Goal: Communication & Community: Answer question/provide support

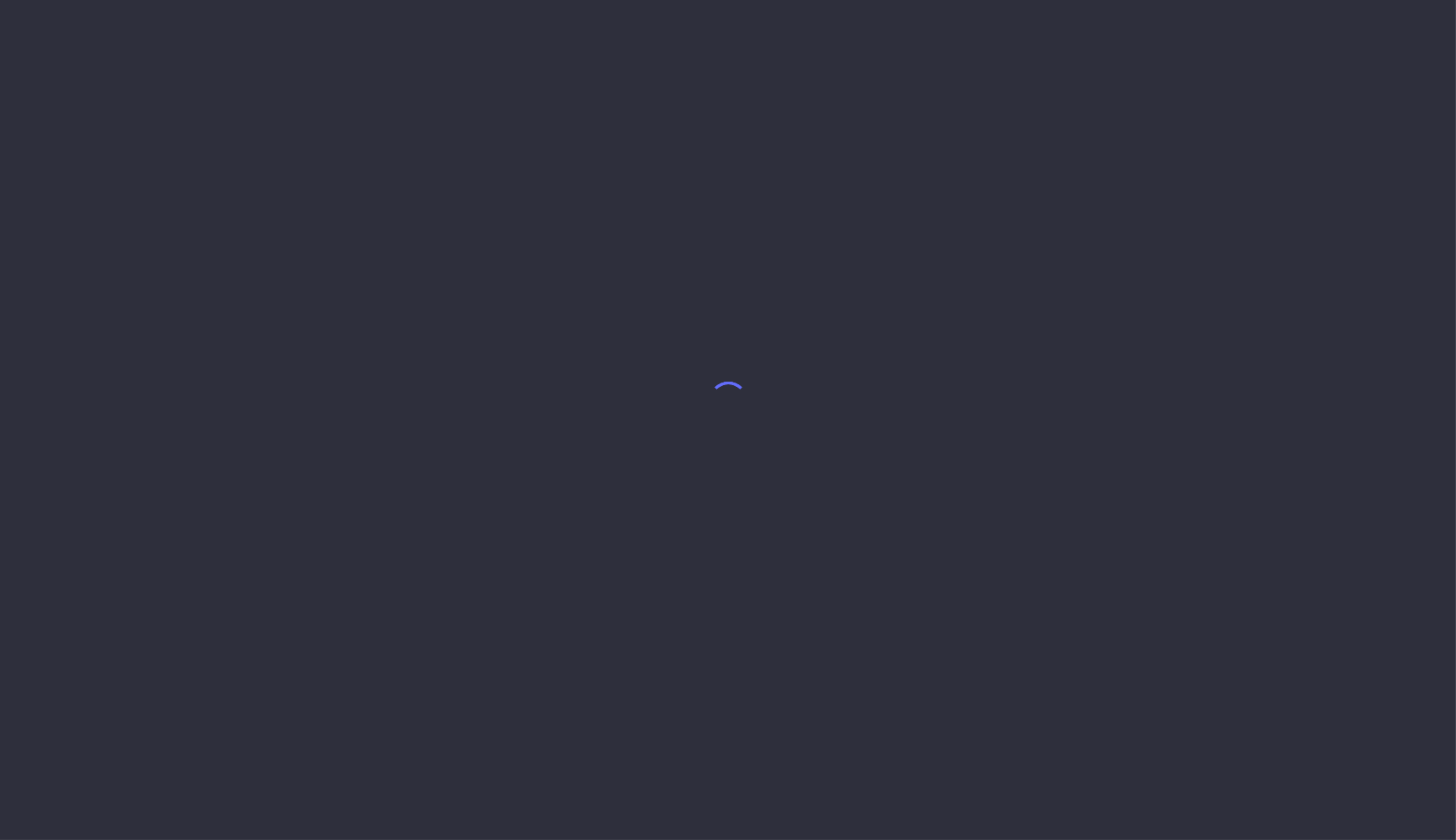
select select "9"
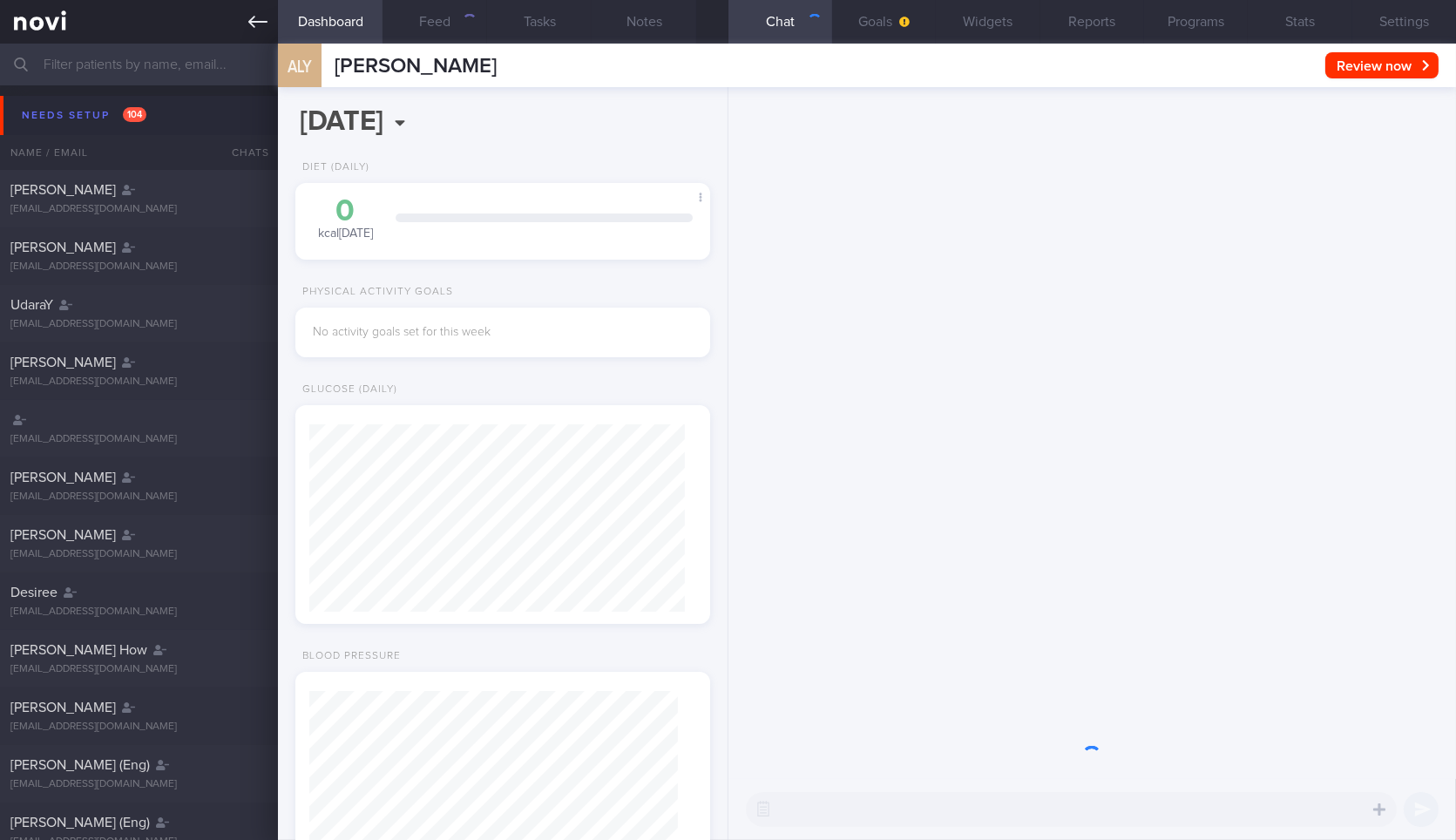
scroll to position [184, 368]
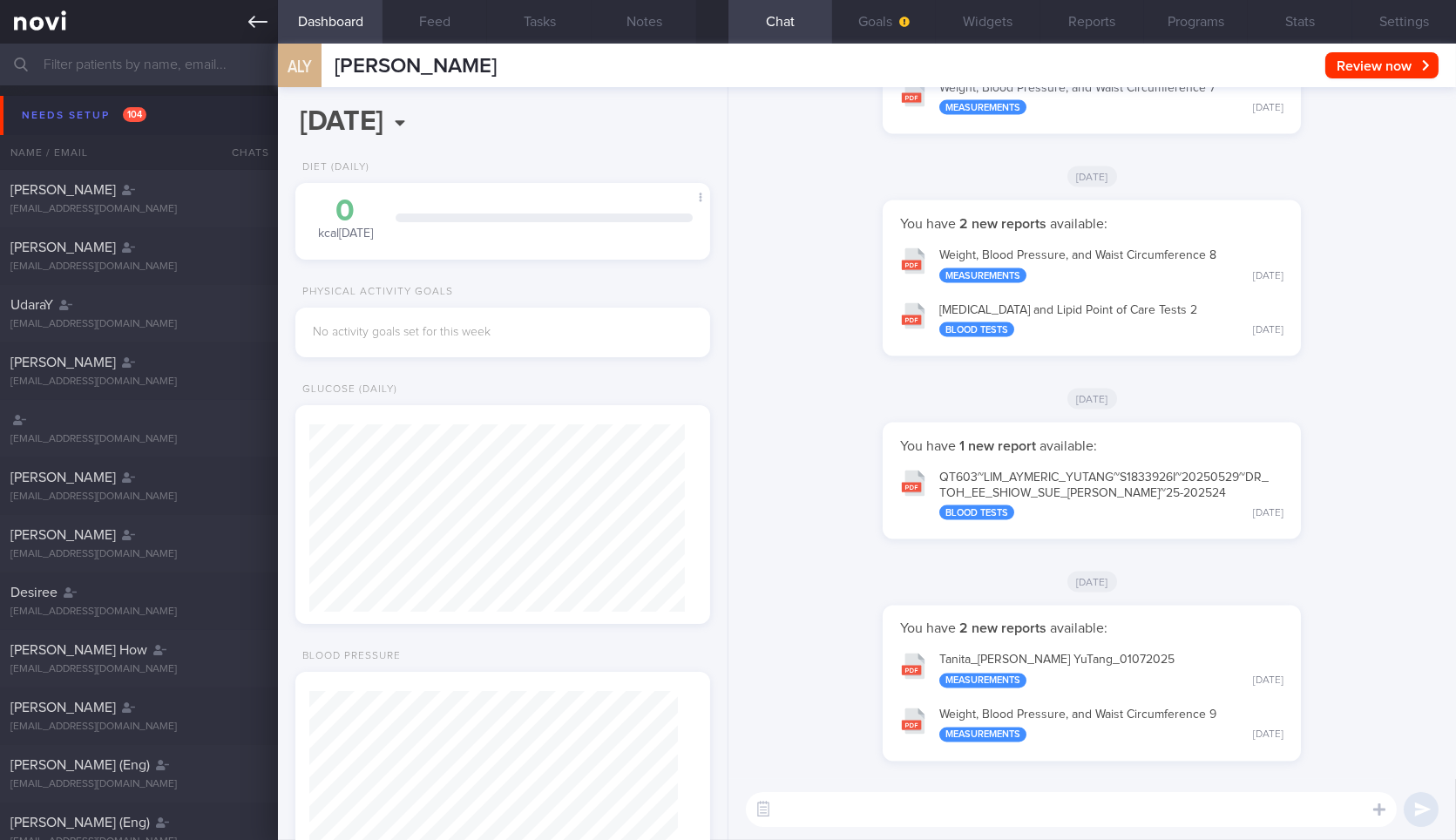
click at [255, 21] on icon at bounding box center [258, 21] width 19 height 12
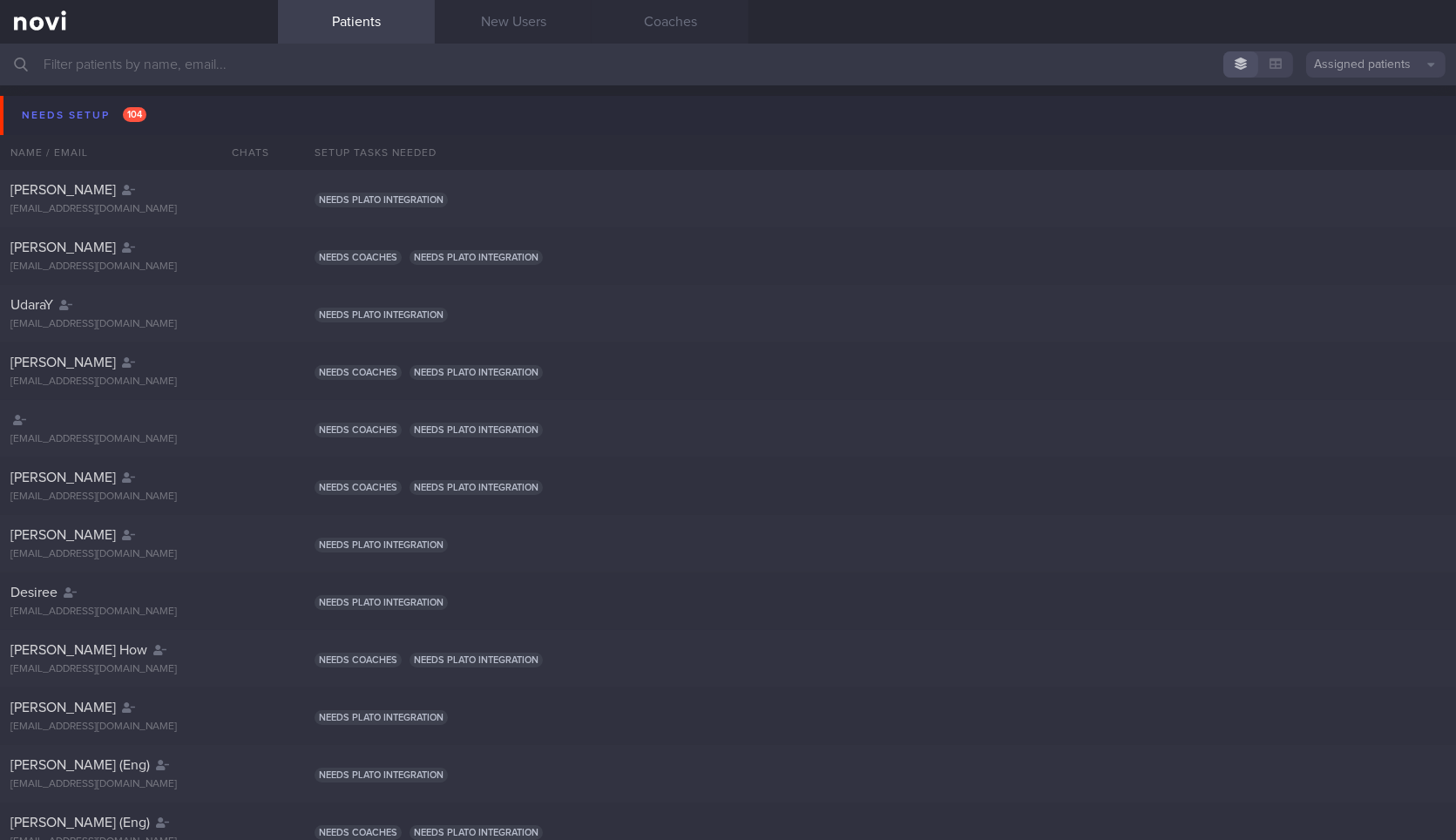
click at [201, 106] on button "Needs setup 104" at bounding box center [730, 115] width 1461 height 39
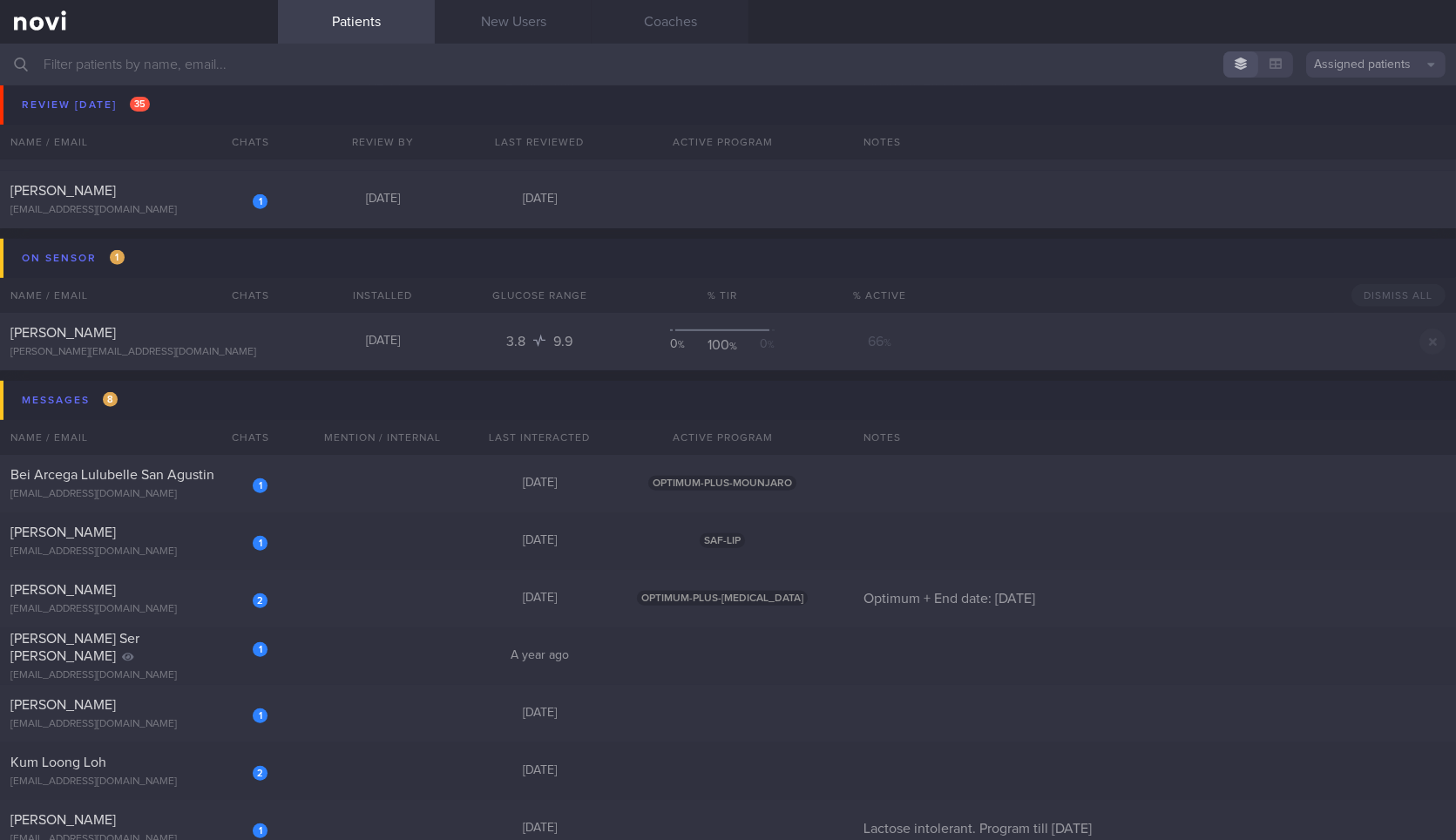
scroll to position [2012, 0]
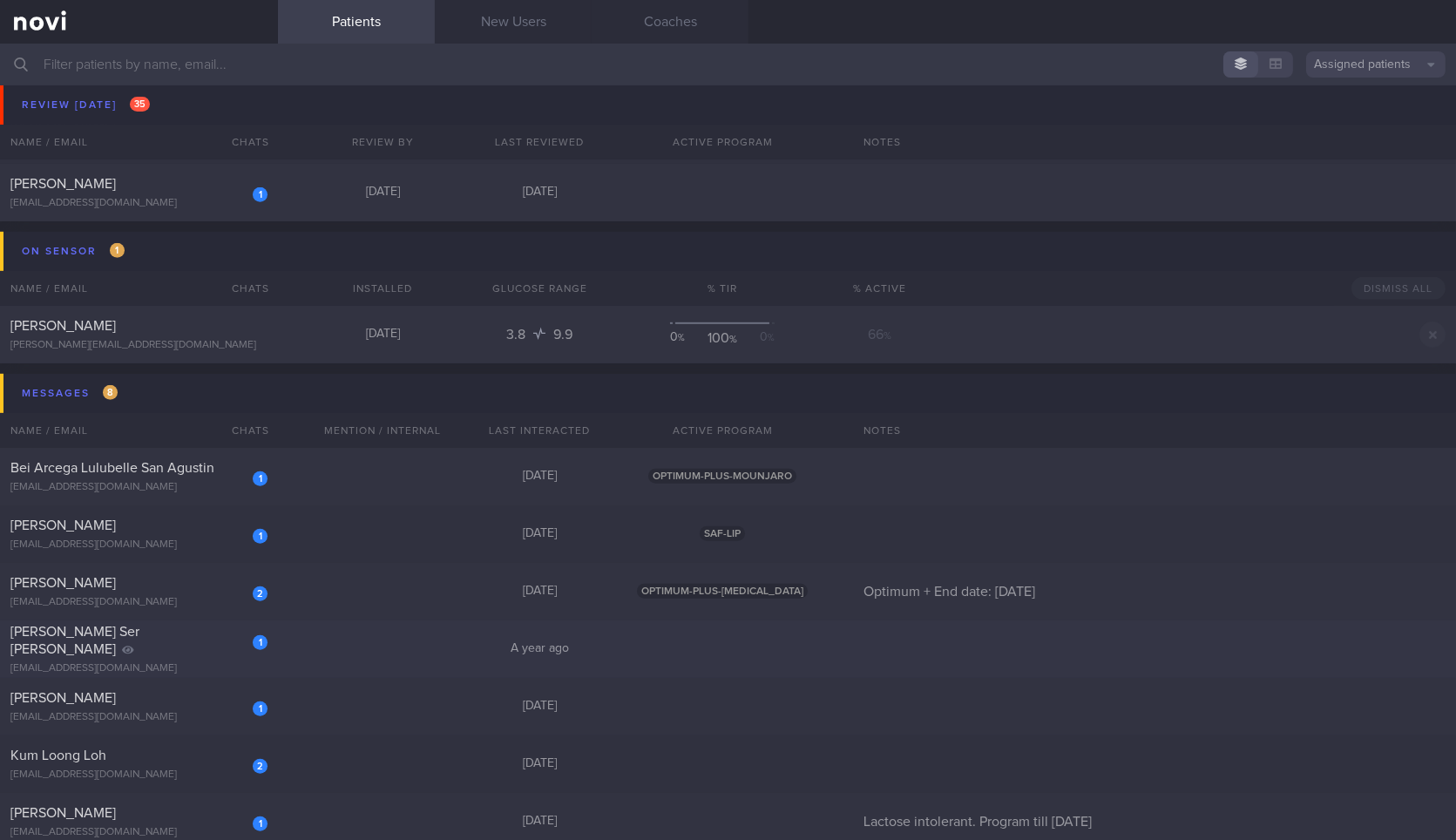
click at [193, 642] on div "[PERSON_NAME] Ser [PERSON_NAME]" at bounding box center [136, 640] width 252 height 35
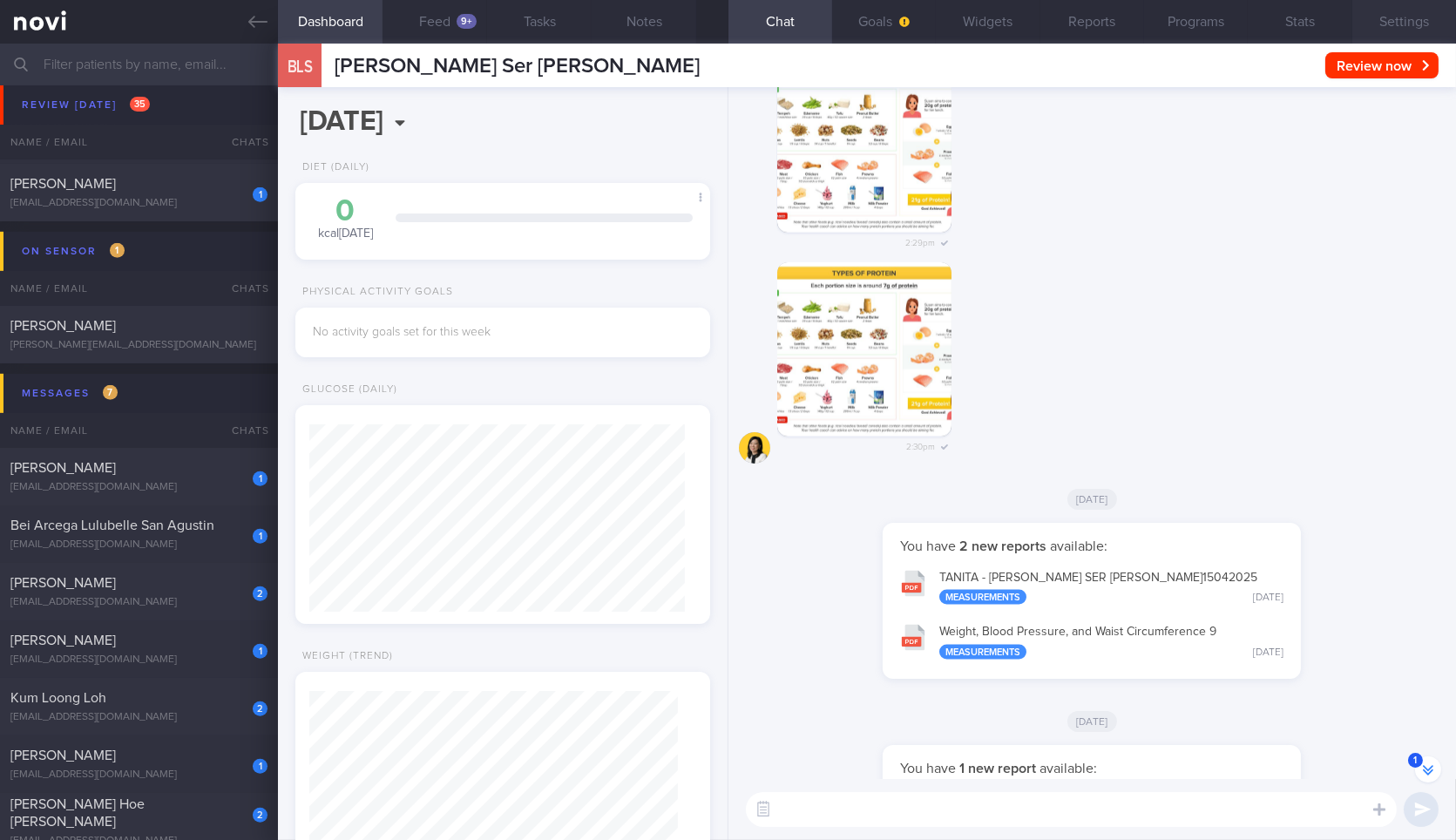
scroll to position [187, 375]
click at [1392, 35] on button "Settings" at bounding box center [1404, 22] width 104 height 44
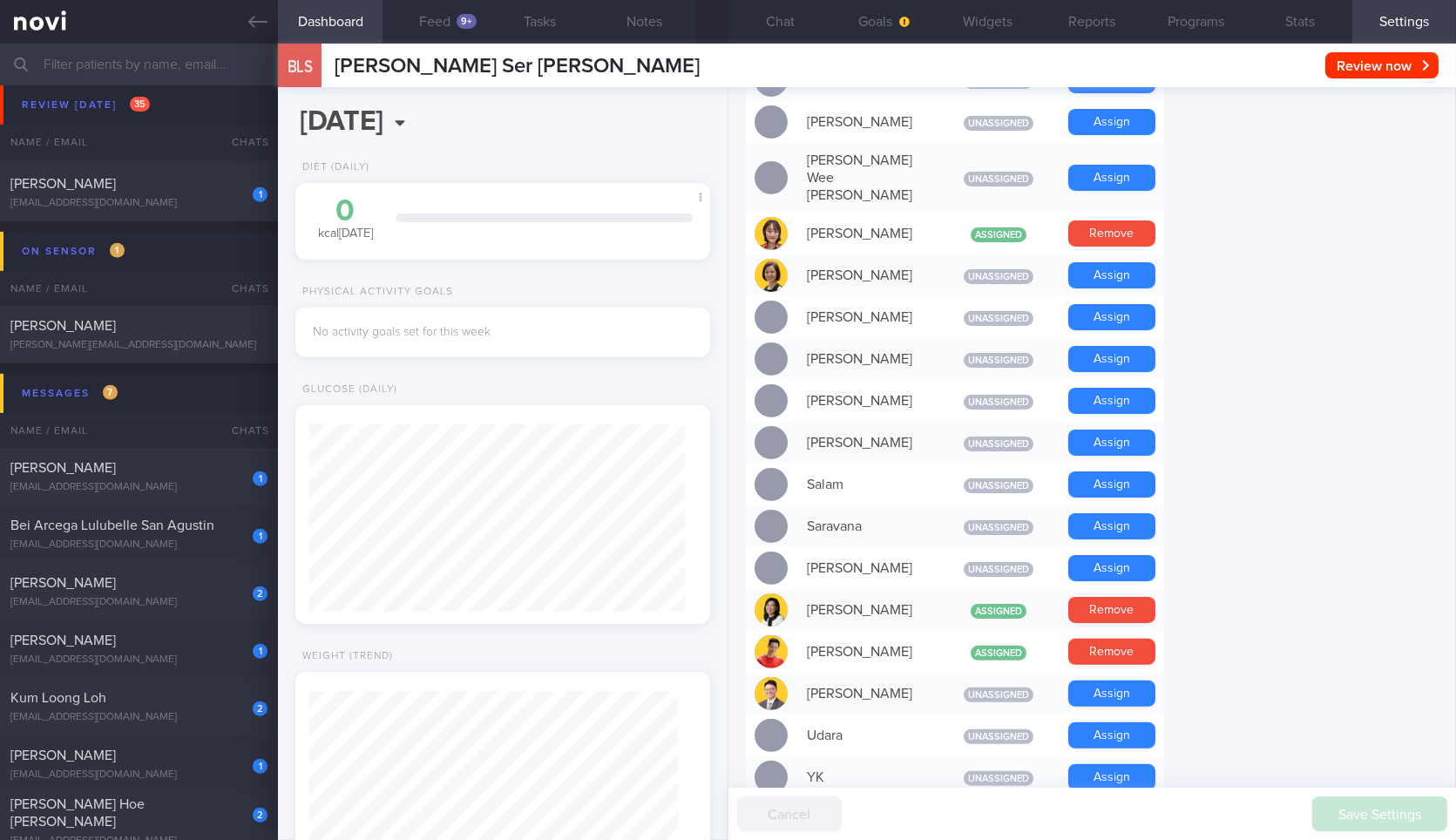
scroll to position [1098, 0]
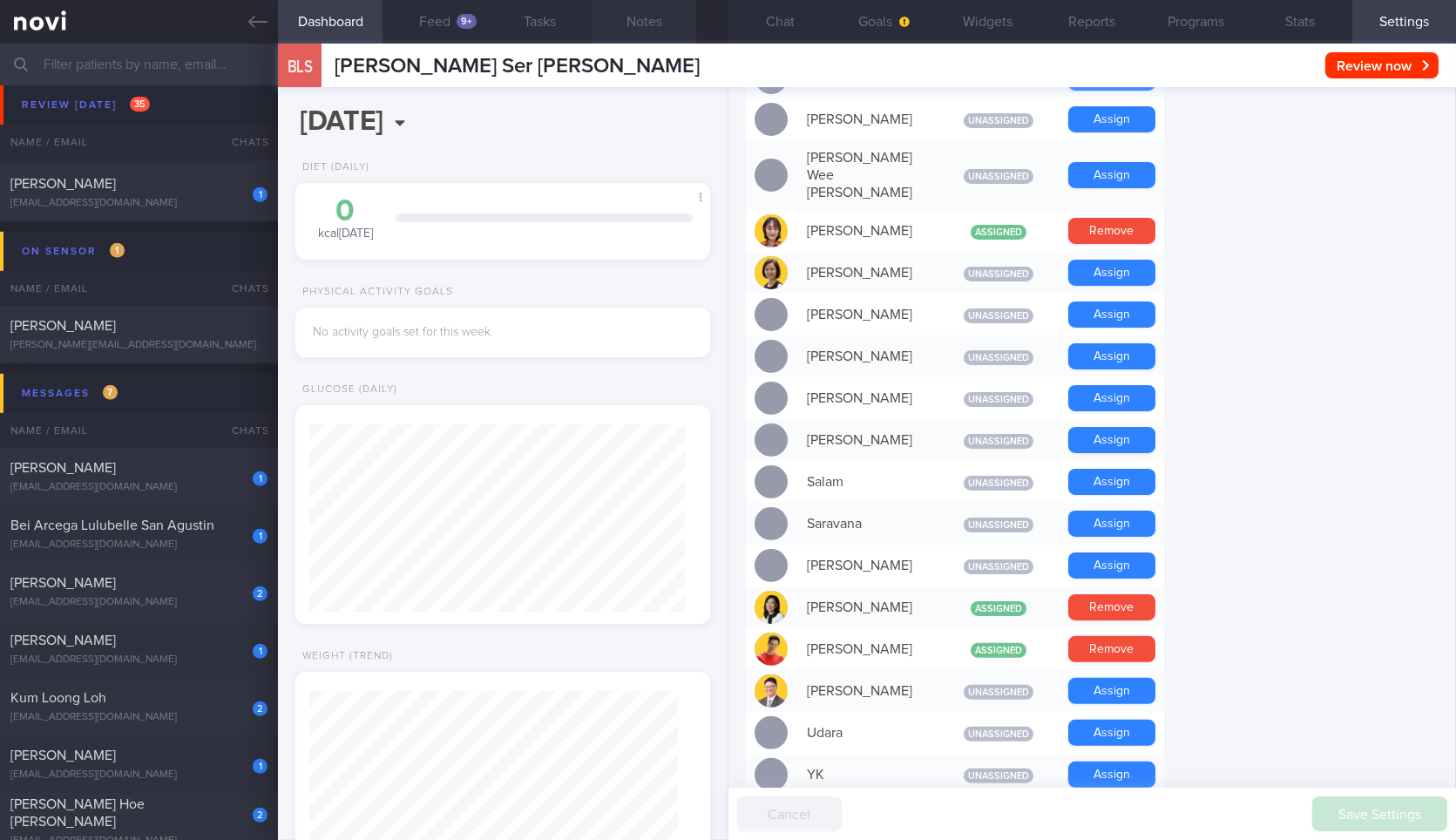
click at [594, 13] on button "Notes" at bounding box center [644, 22] width 105 height 44
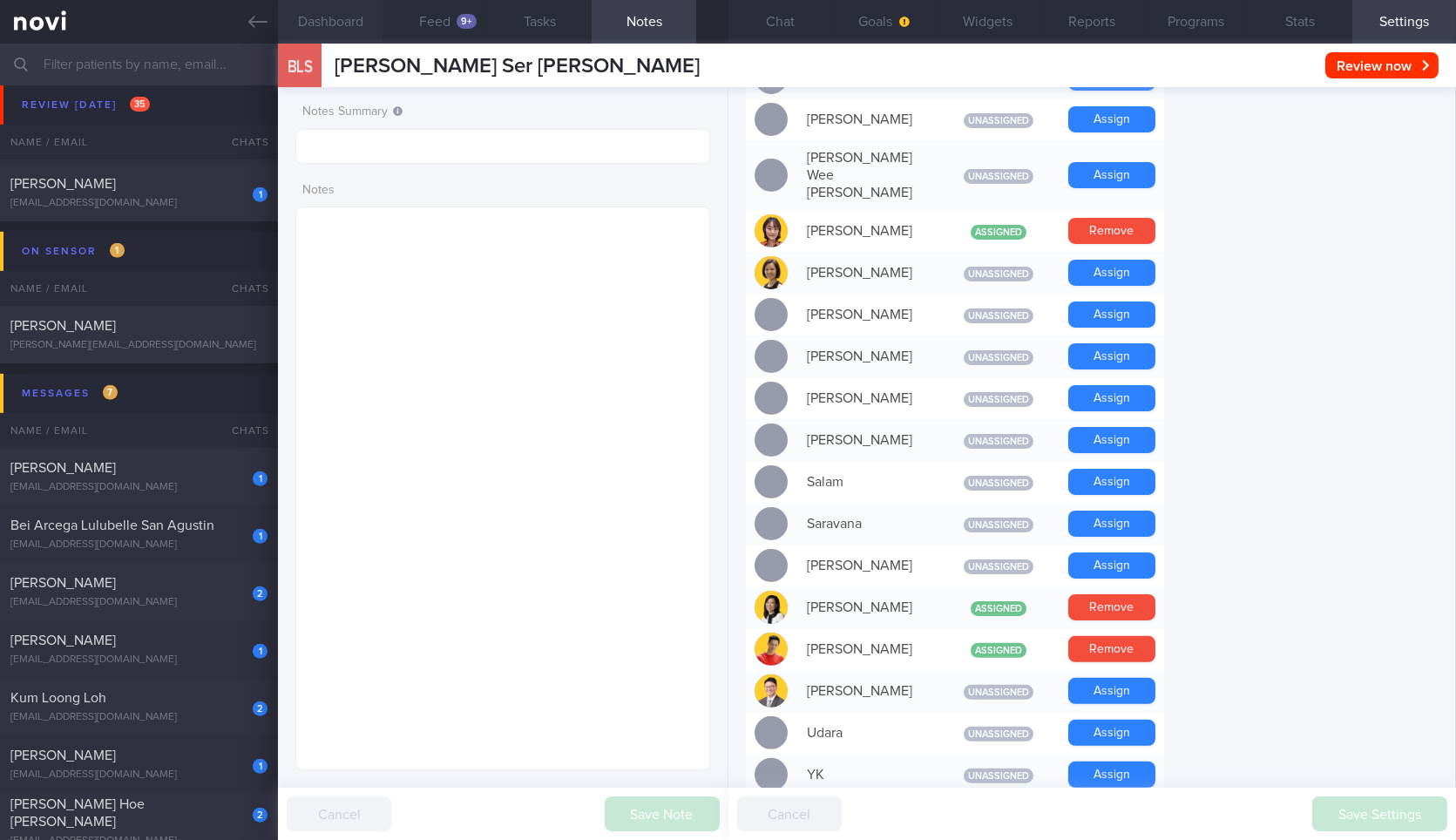
click at [342, 10] on button "Dashboard" at bounding box center [330, 22] width 105 height 44
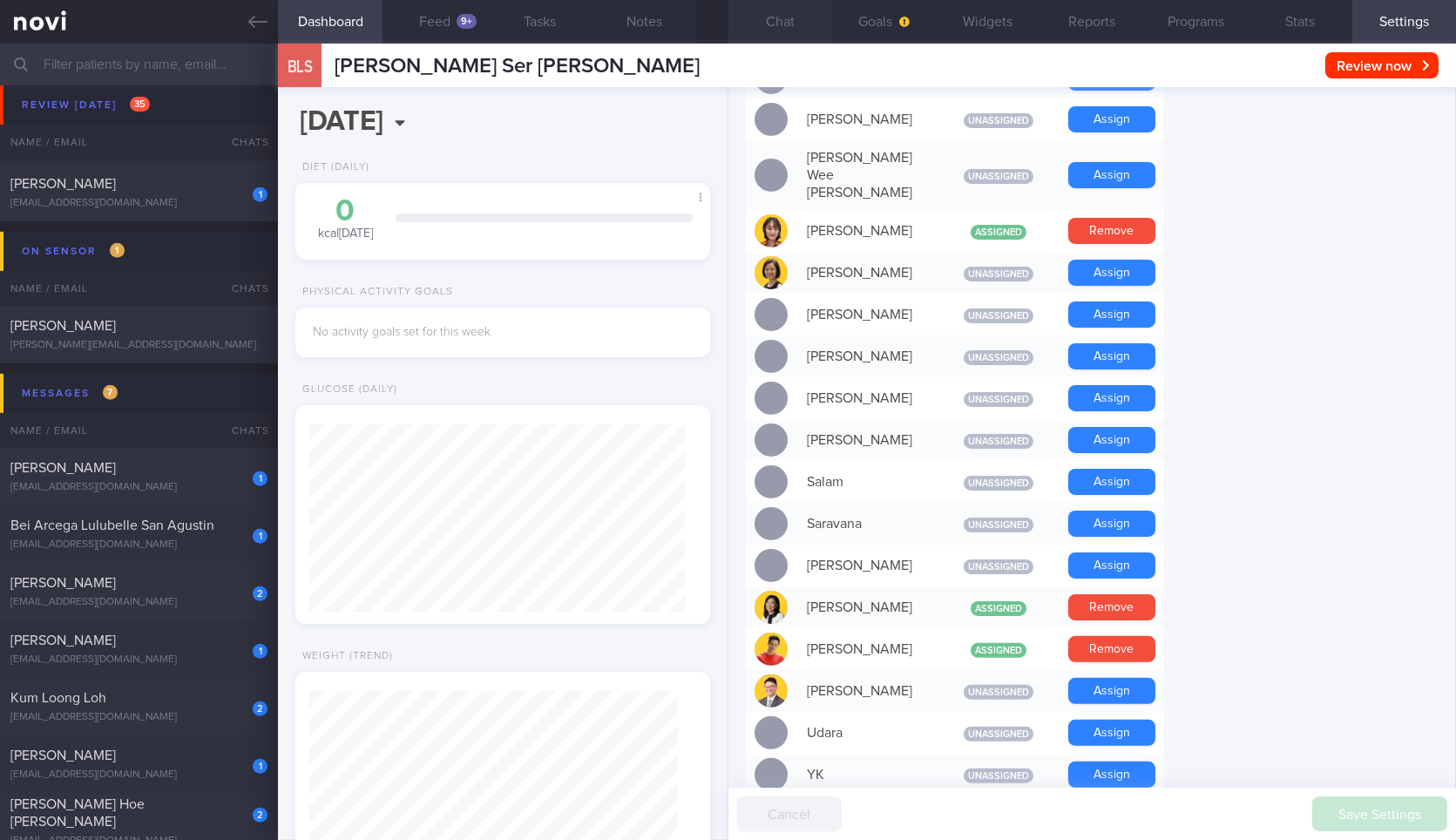
click at [788, 9] on button "Chat" at bounding box center [780, 22] width 104 height 44
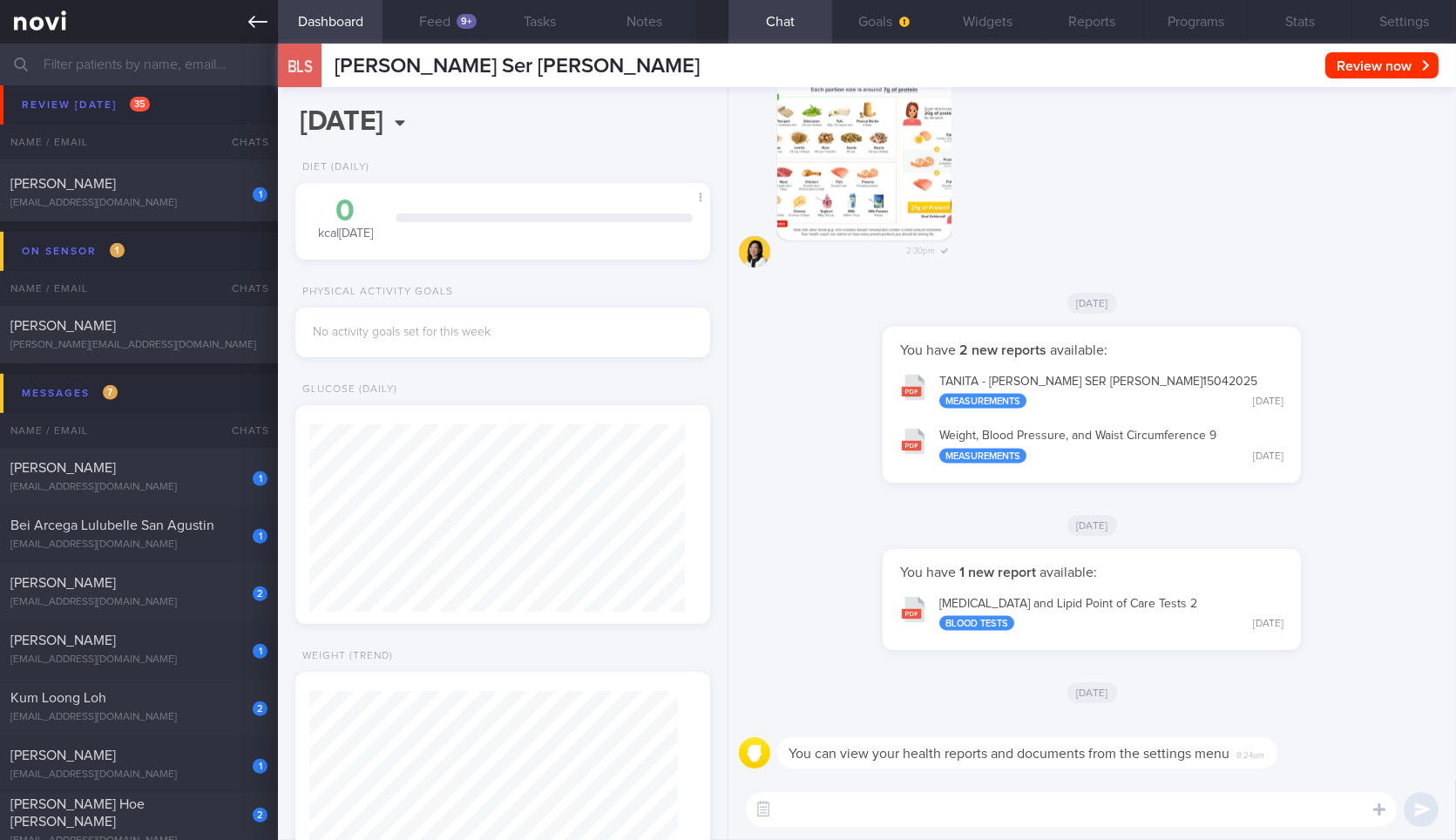
click at [263, 19] on icon at bounding box center [258, 21] width 19 height 19
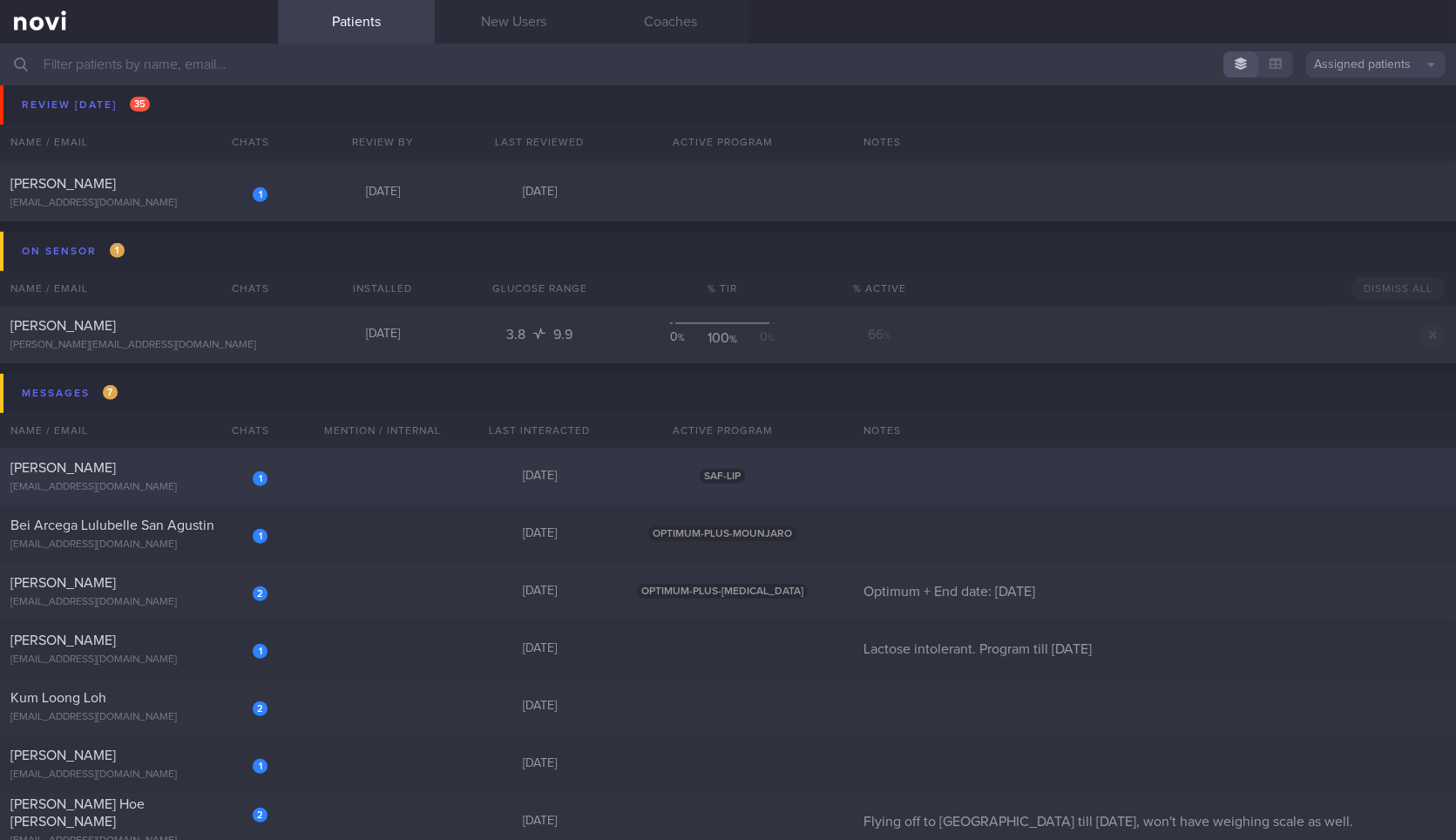
click at [335, 472] on div "1 Jason Sein 0xeroaries0@gmail.com Yesterday SAF-LIP" at bounding box center [728, 476] width 1456 height 57
select select "9"
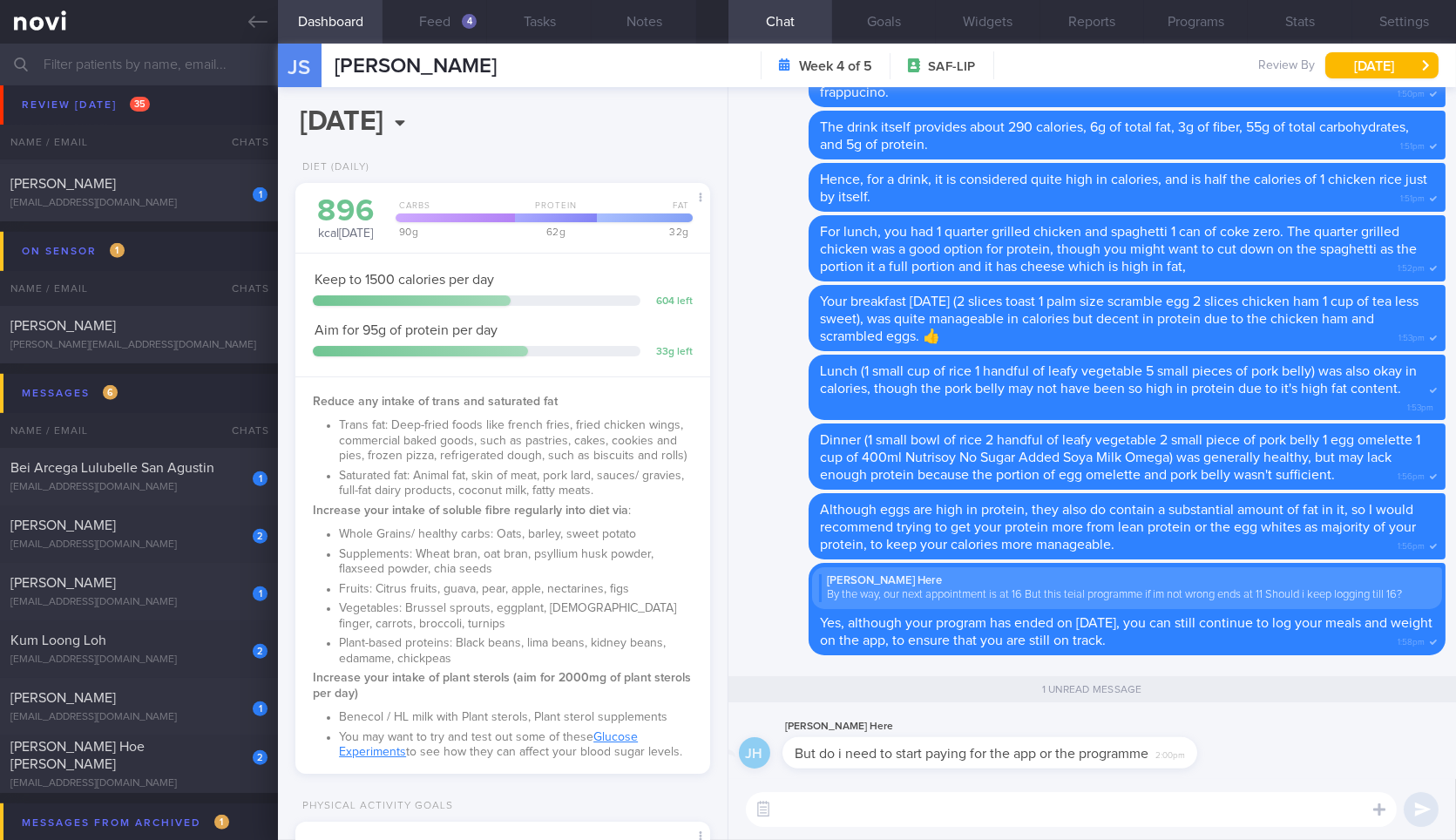
drag, startPoint x: 1110, startPoint y: 765, endPoint x: 1217, endPoint y: 777, distance: 107.7
click at [1217, 777] on div "JH Jason Here But do i need to start paying for the app or the programme 2:00pm" at bounding box center [1092, 747] width 707 height 63
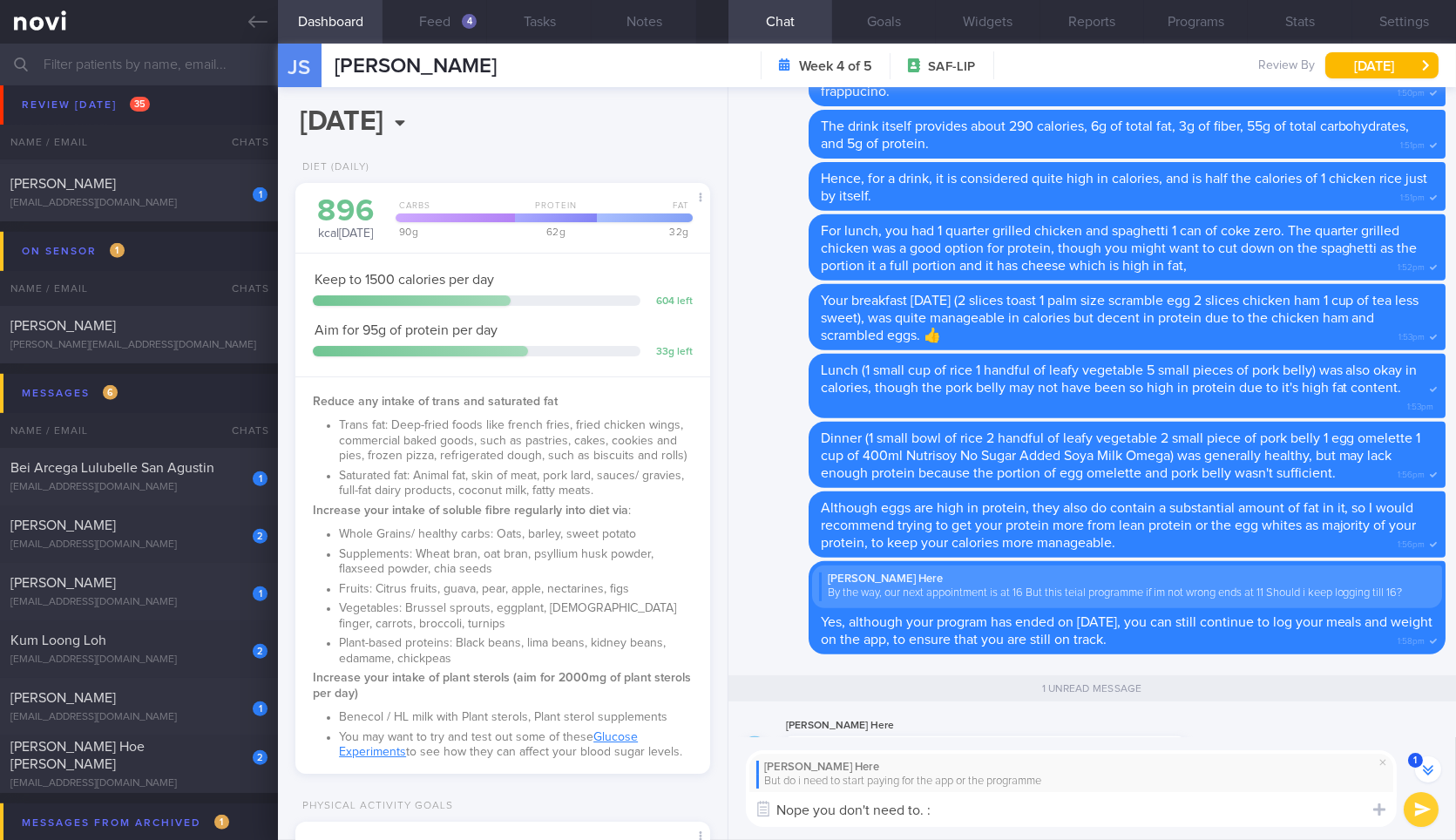
type textarea "Nope you don't need to. :)"
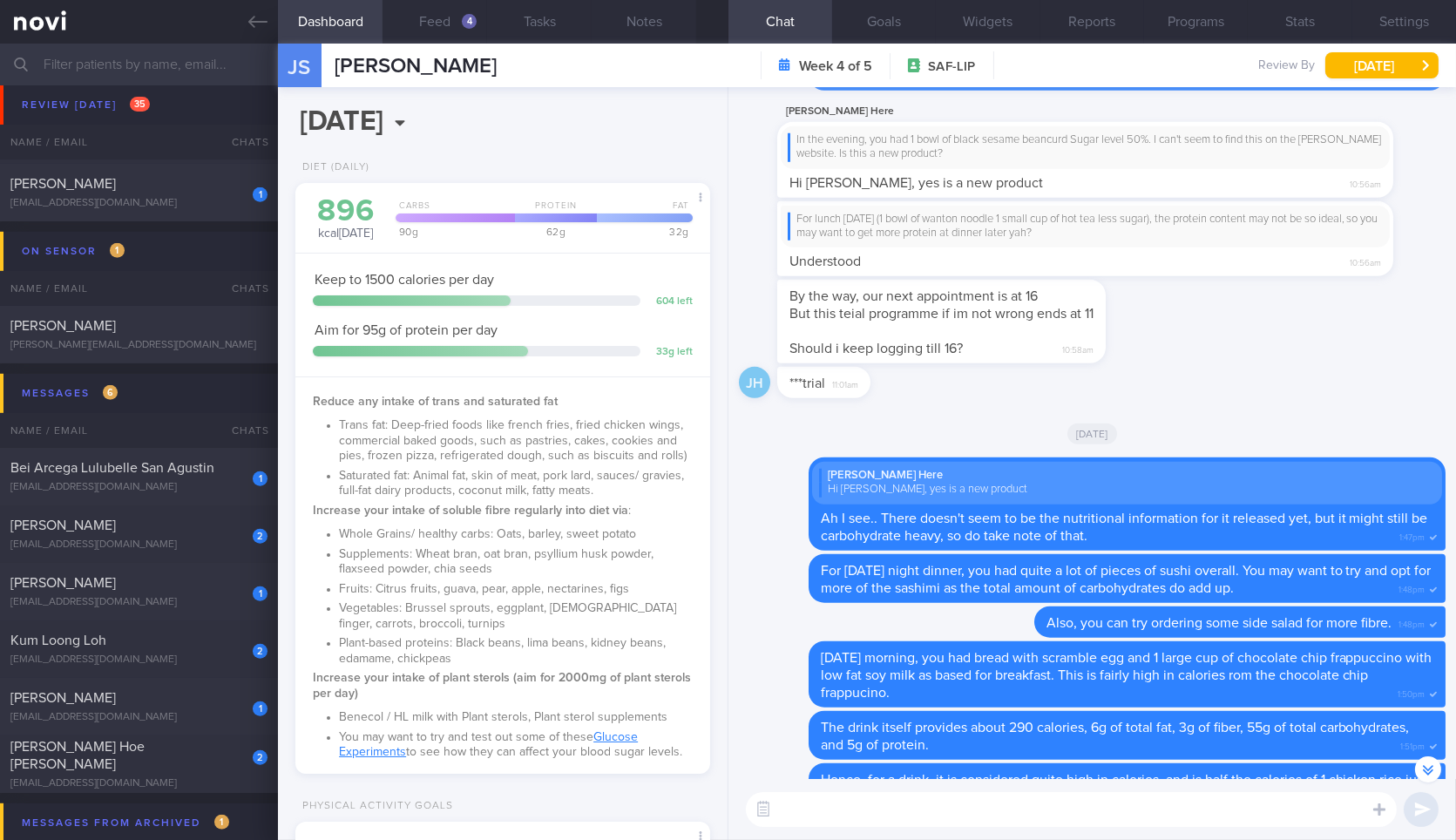
scroll to position [0, 0]
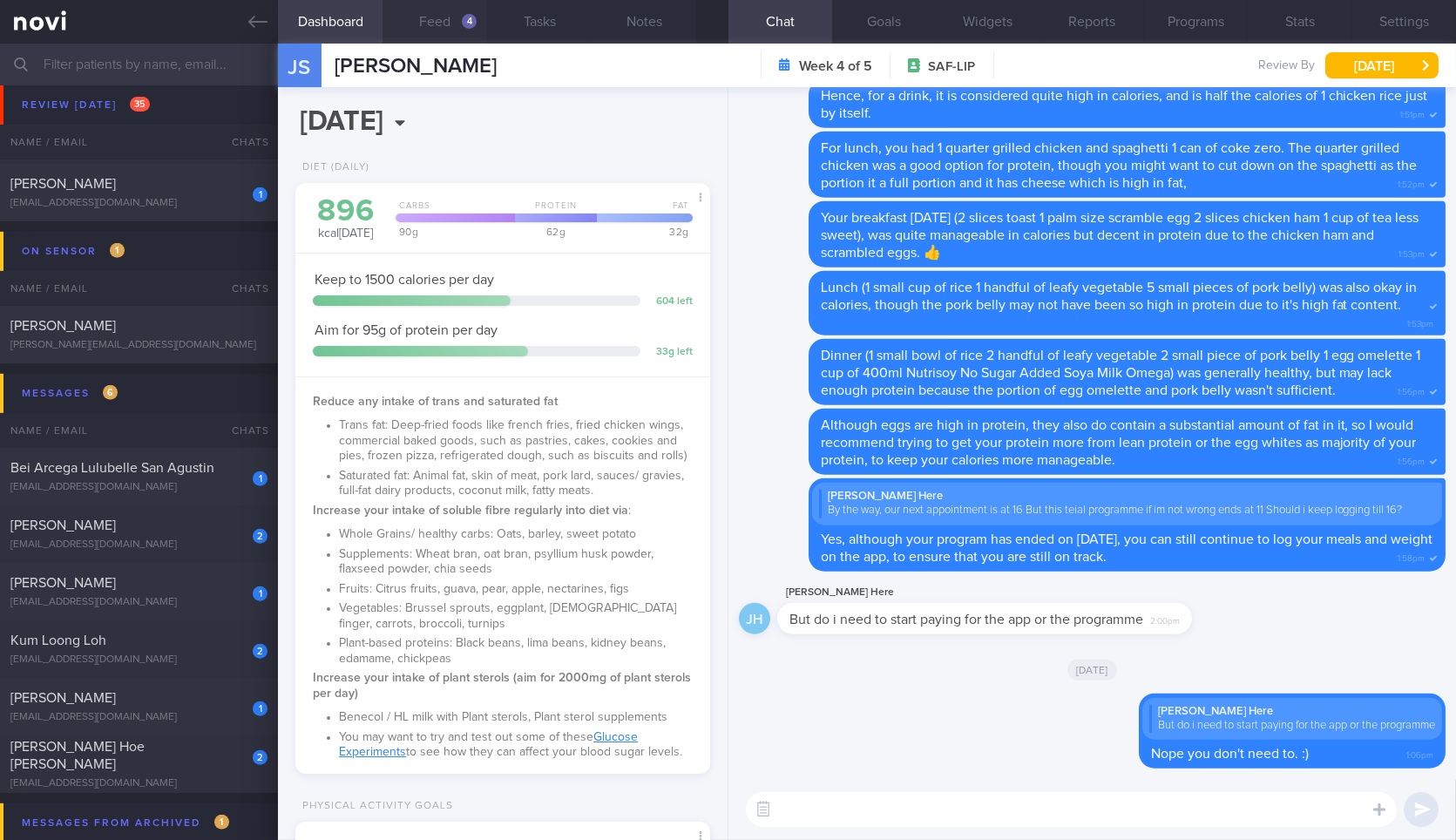
click at [435, 24] on button "Feed 4" at bounding box center [434, 22] width 105 height 44
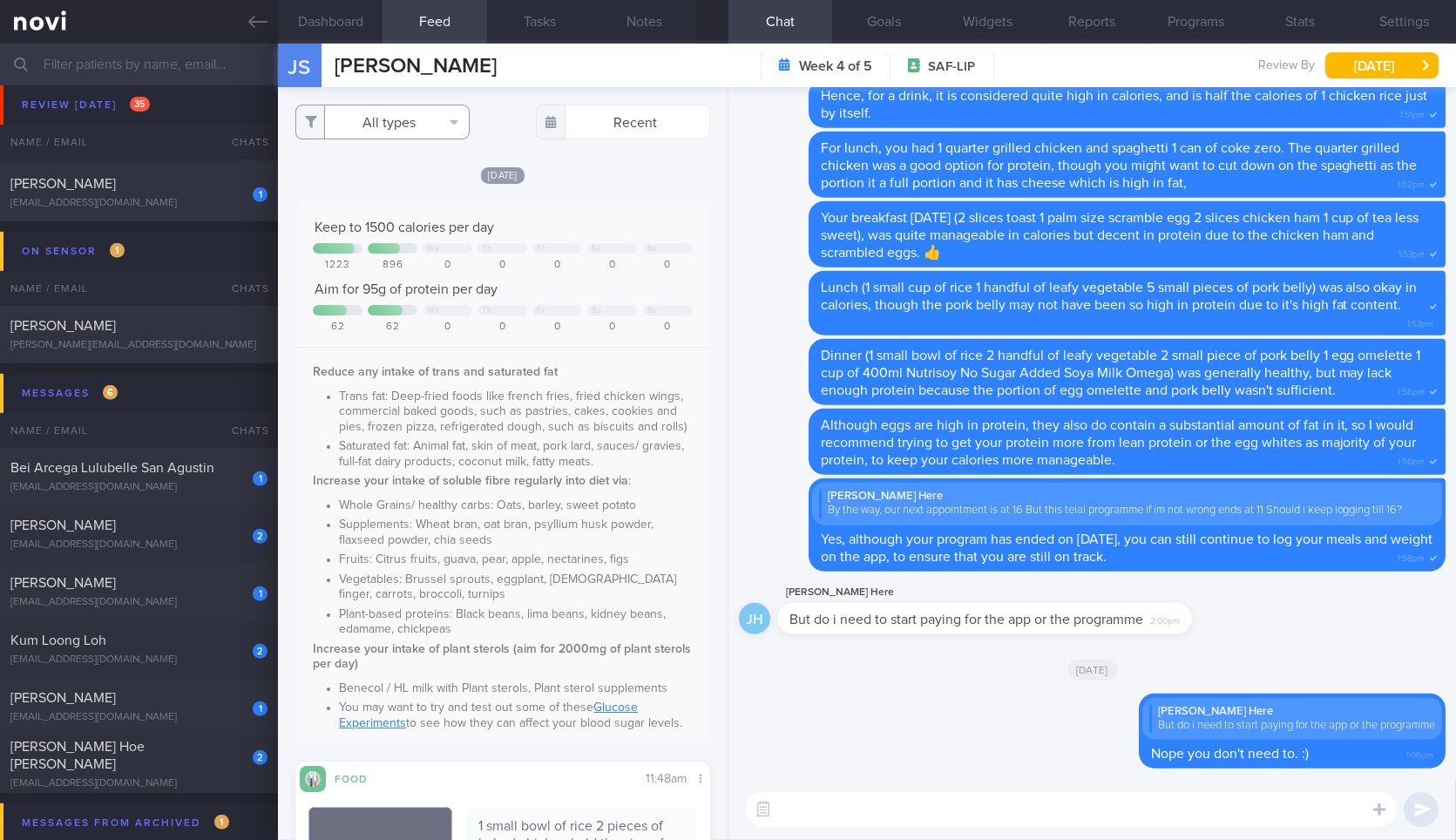
click at [425, 138] on button "All types" at bounding box center [382, 122] width 174 height 35
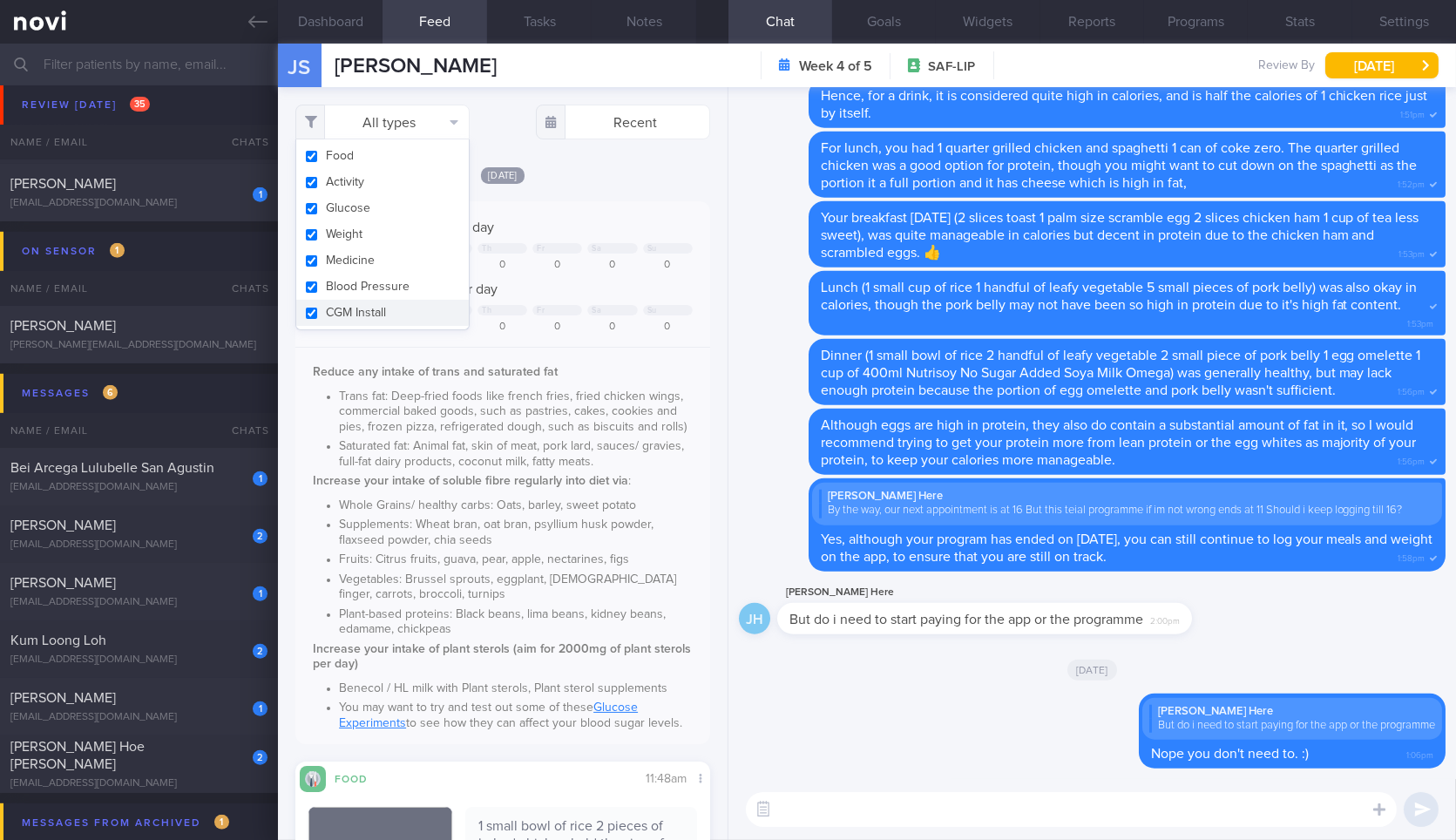
click at [402, 183] on button "Activity" at bounding box center [382, 182] width 172 height 26
checkbox input "false"
click at [389, 242] on button "Weight" at bounding box center [382, 234] width 172 height 26
checkbox input "false"
click at [627, 180] on div "[DATE]" at bounding box center [502, 175] width 413 height 18
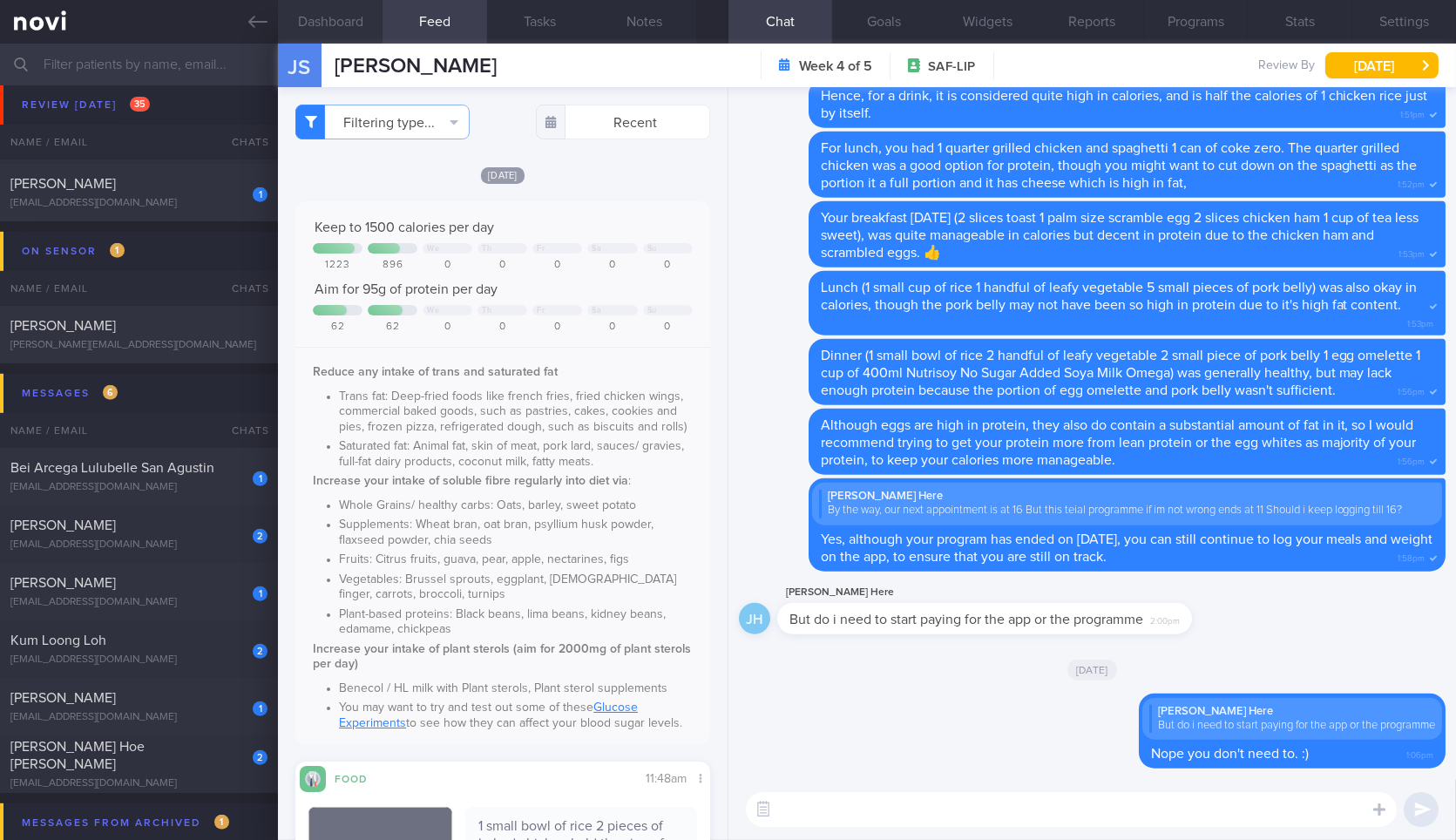
scroll to position [187, 375]
click at [370, 37] on button "Dashboard" at bounding box center [330, 22] width 105 height 44
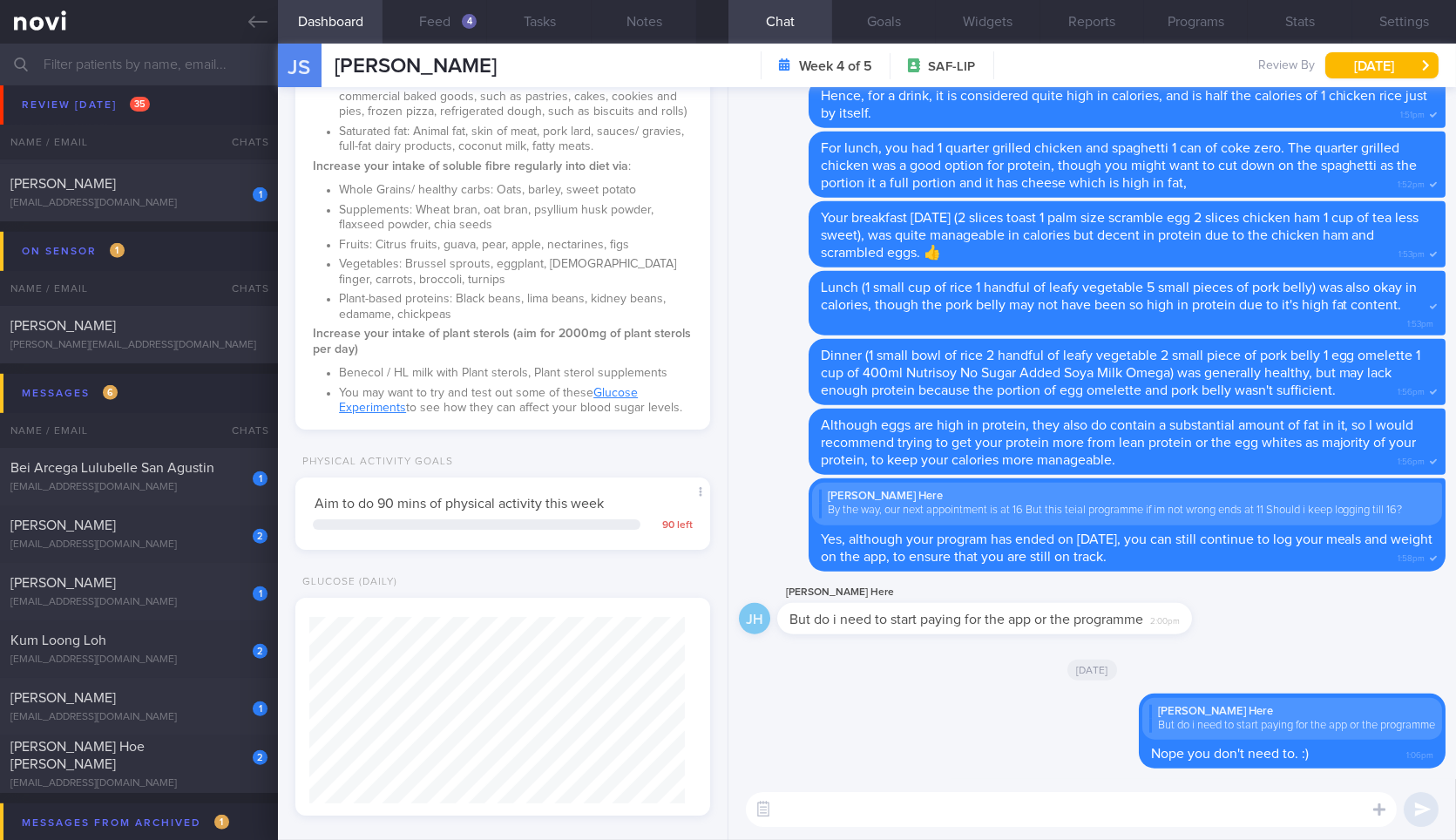
scroll to position [679, 0]
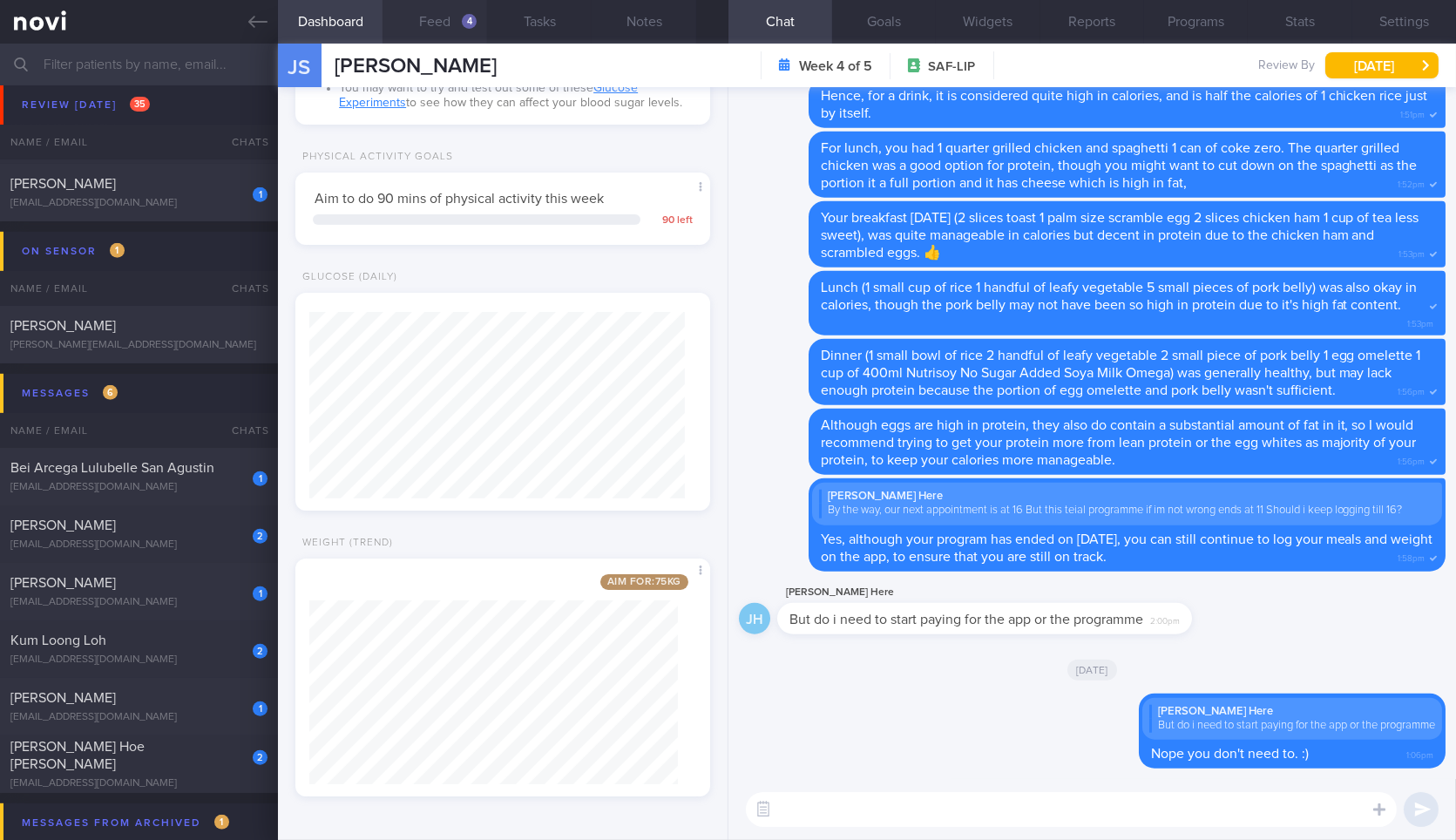
click at [430, 13] on button "Feed 4" at bounding box center [434, 22] width 105 height 44
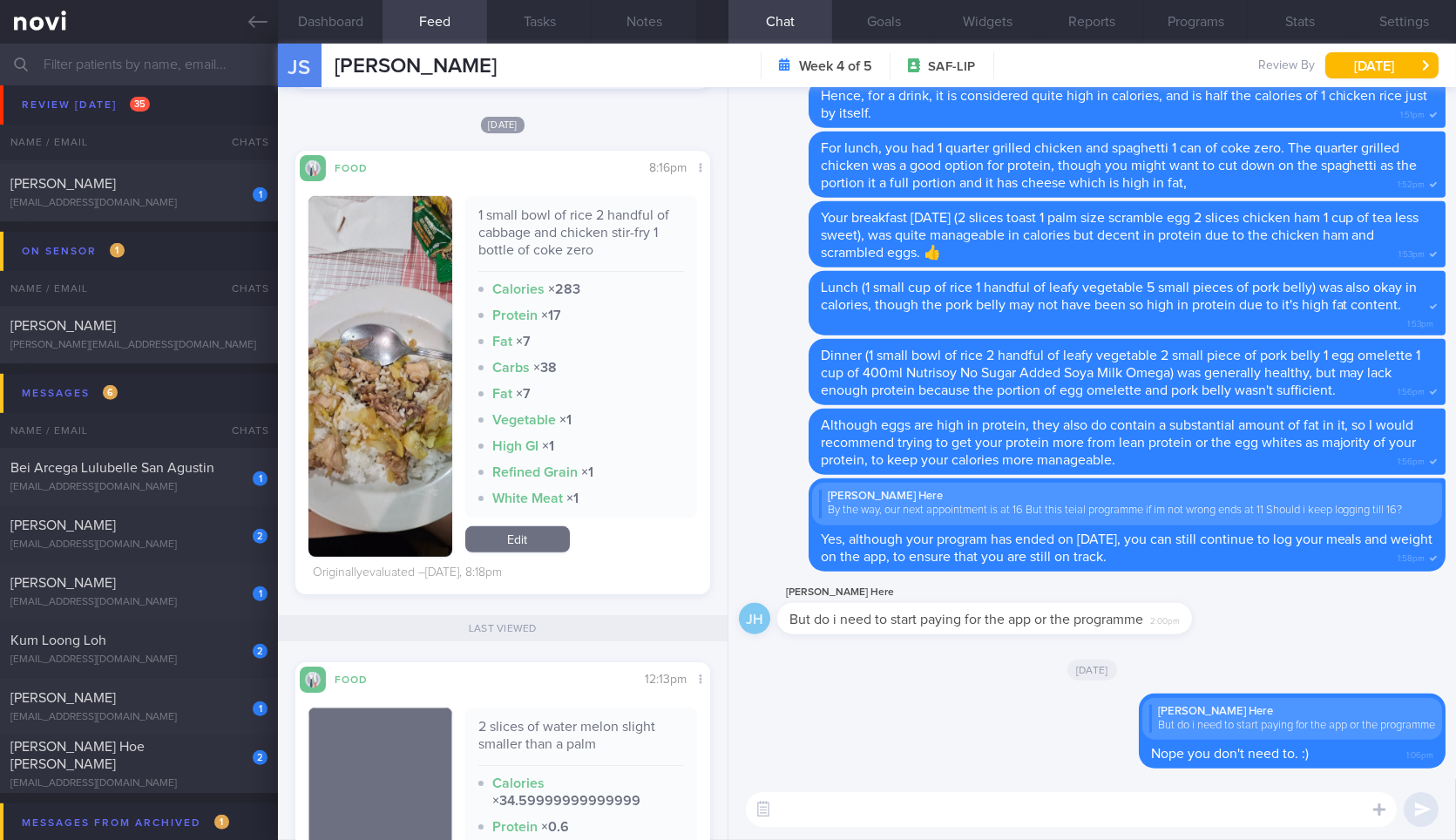
scroll to position [1812, 0]
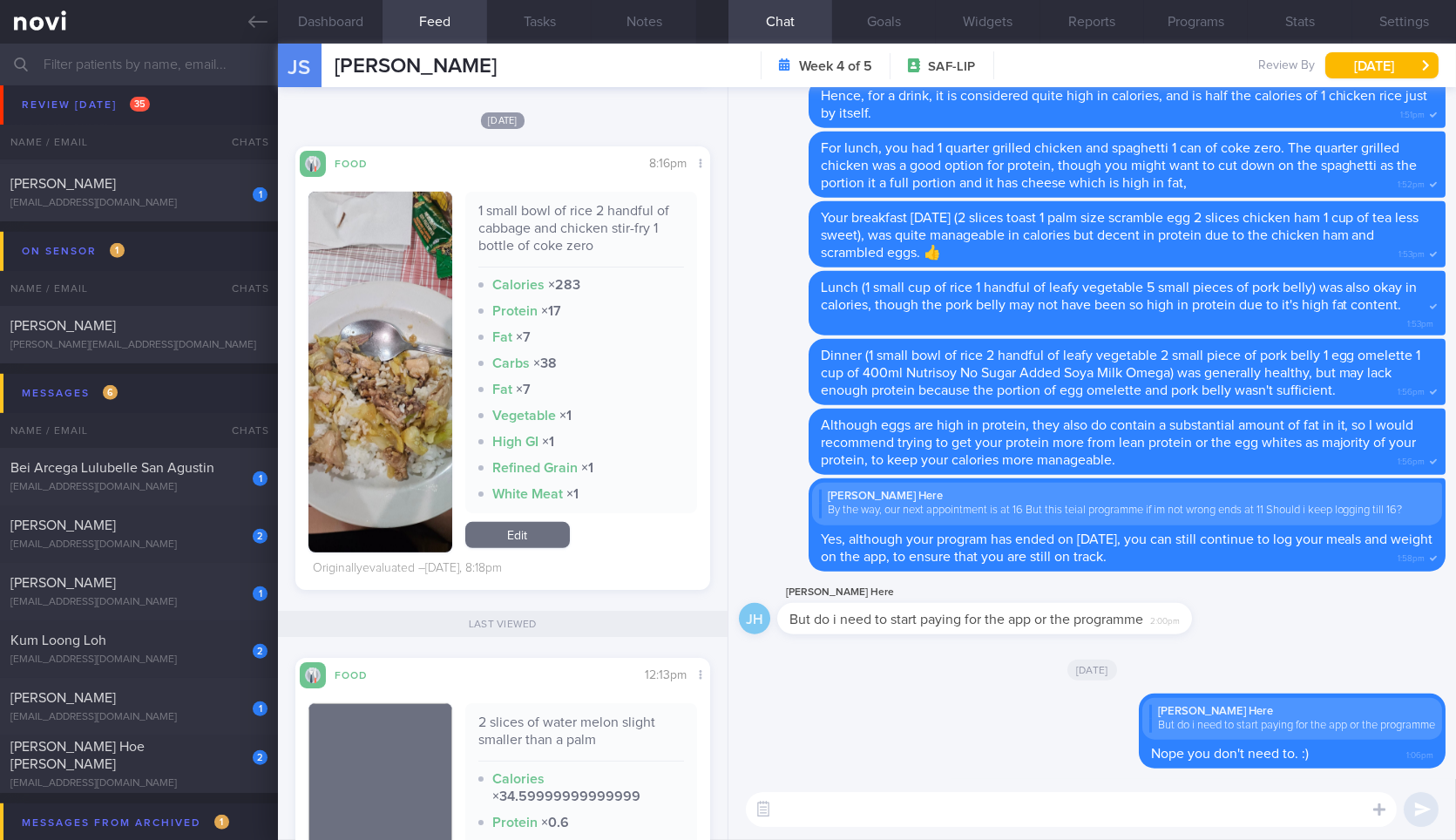
click at [378, 390] on button "button" at bounding box center [380, 372] width 143 height 361
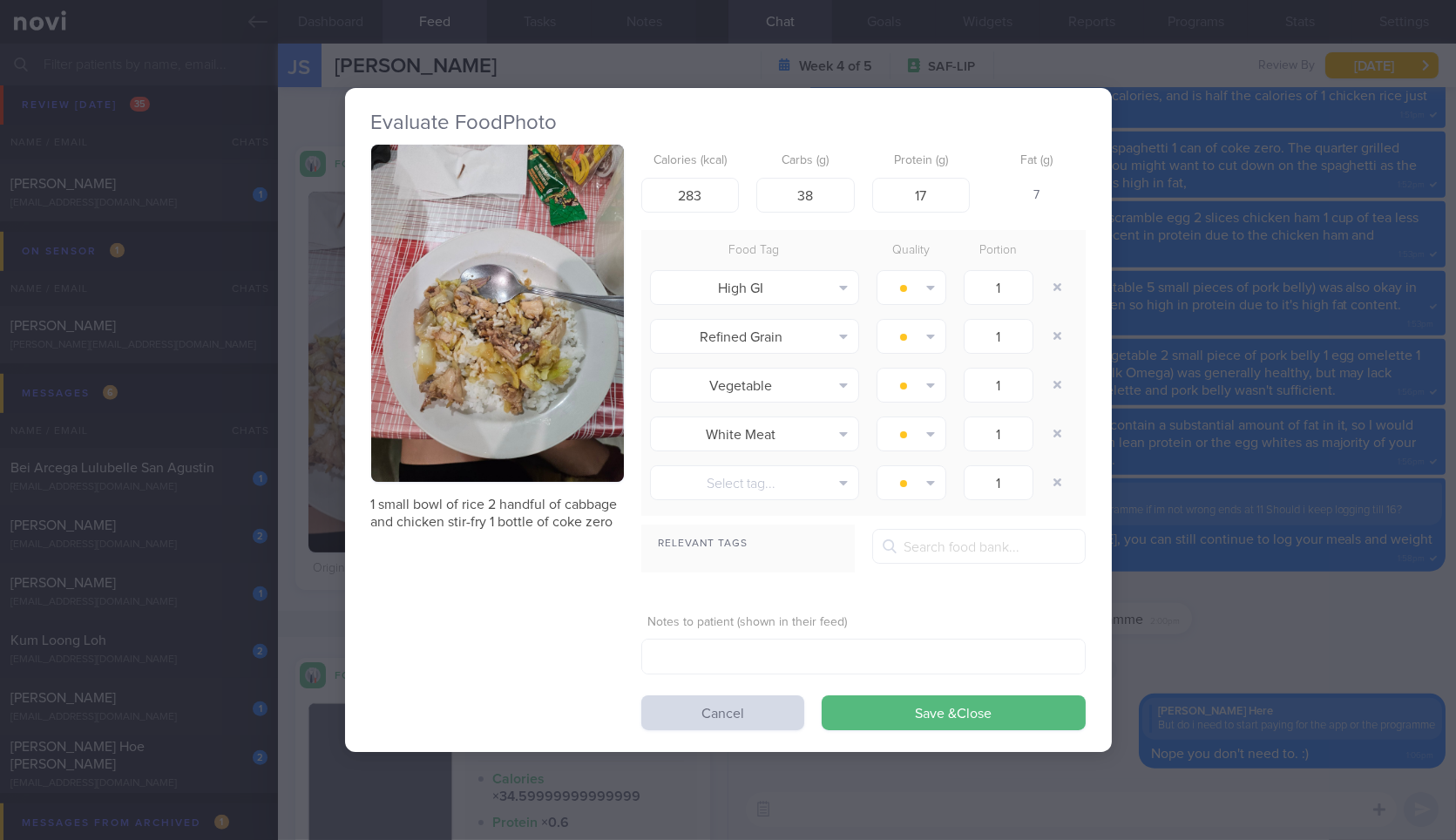
click at [484, 391] on button "button" at bounding box center [497, 313] width 252 height 337
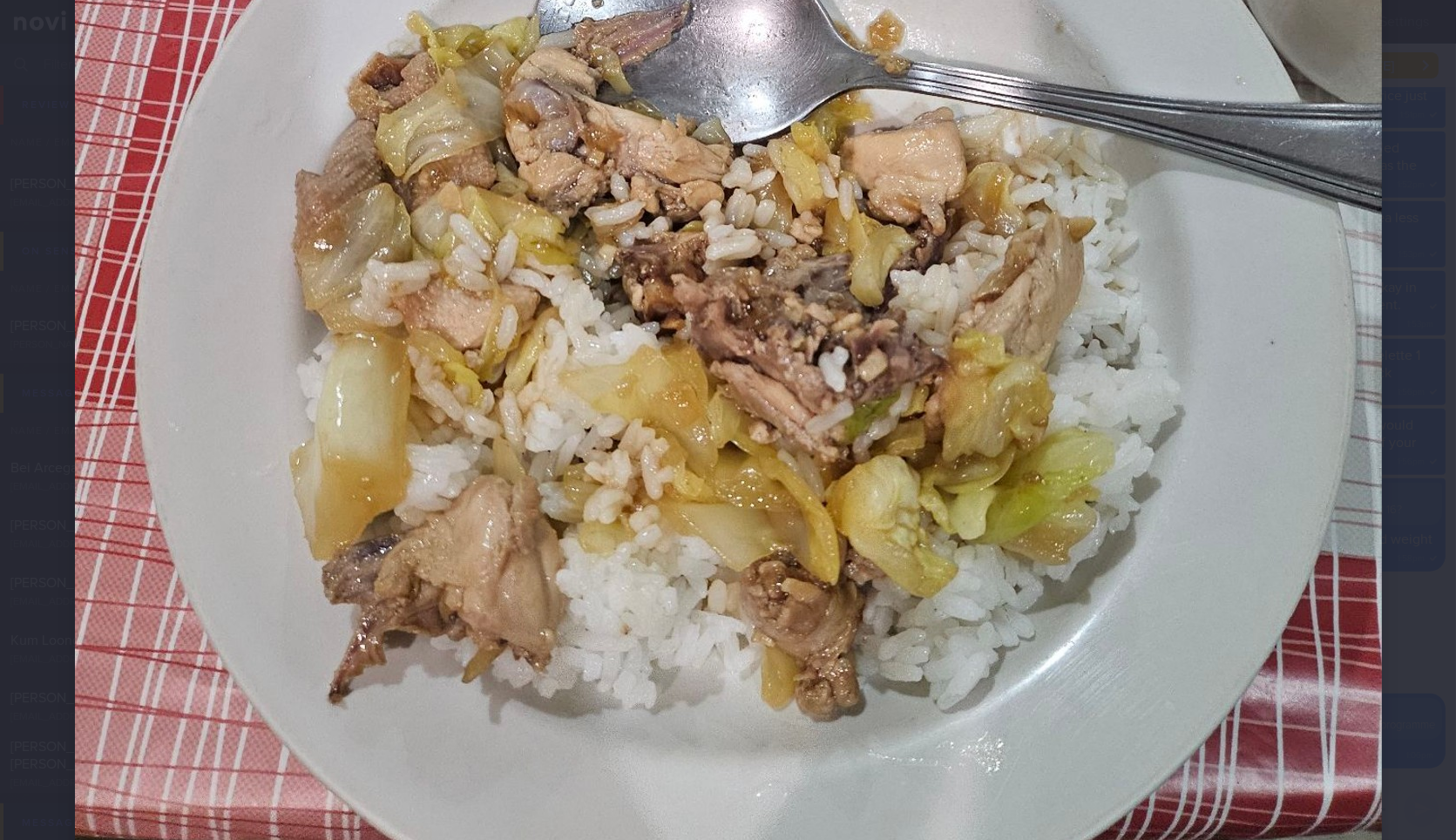
scroll to position [749, 0]
click at [1404, 516] on div at bounding box center [728, 192] width 1446 height 1883
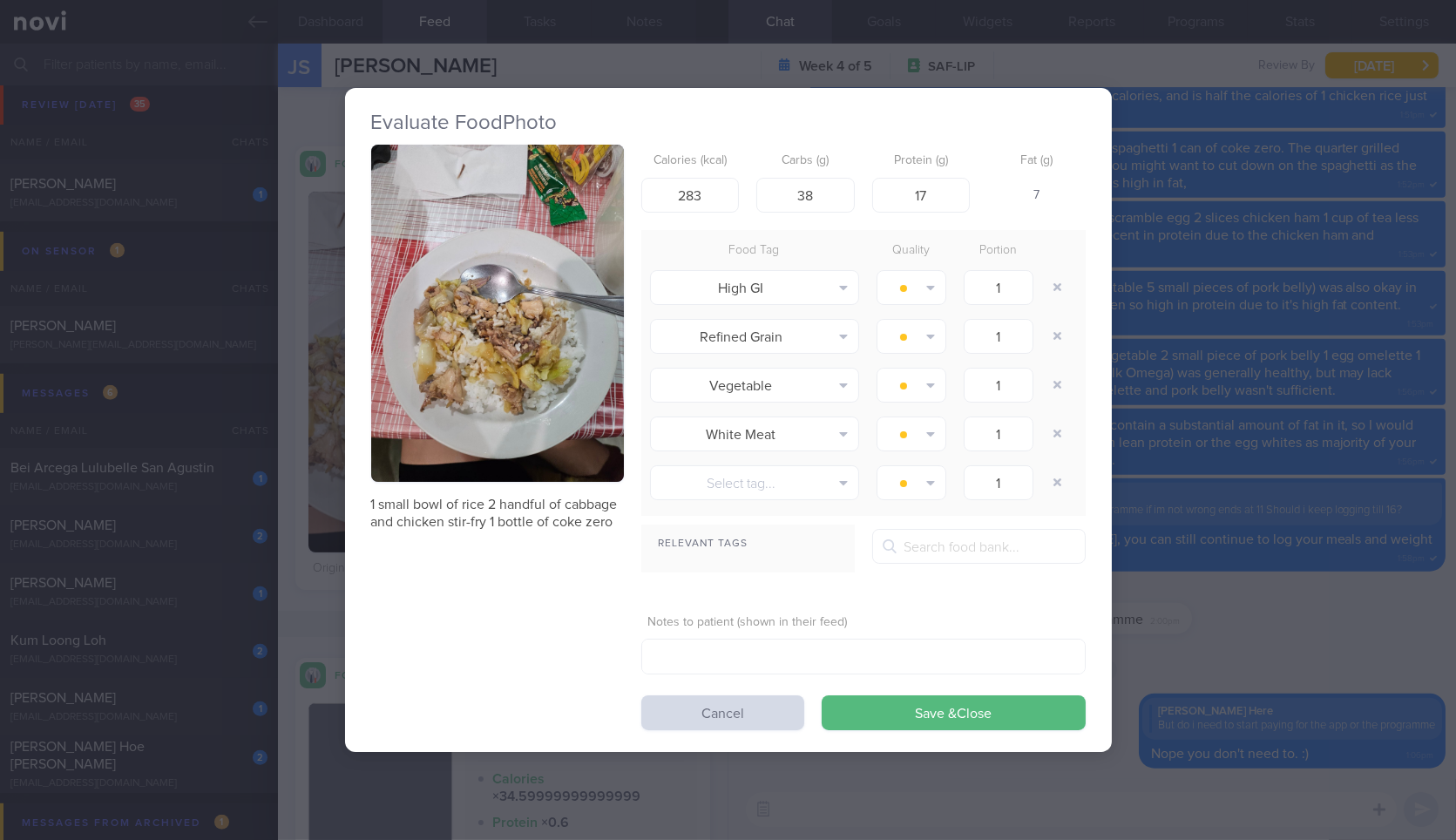
click at [1287, 543] on div "Evaluate Food Photo 1 small bowl of rice 2 handful of cabbage and chicken stir-…" at bounding box center [728, 420] width 1456 height 840
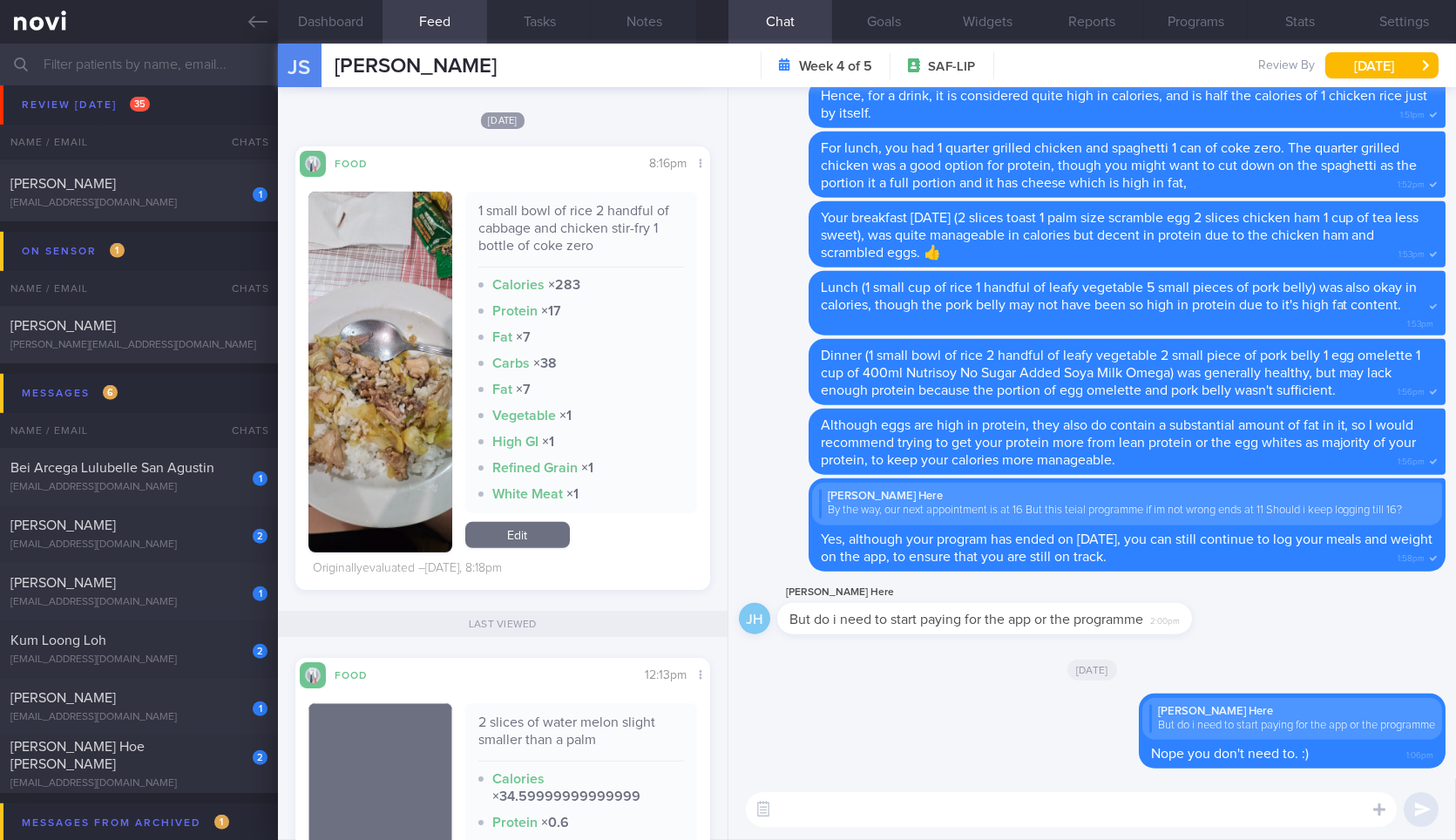
scroll to position [2151, 0]
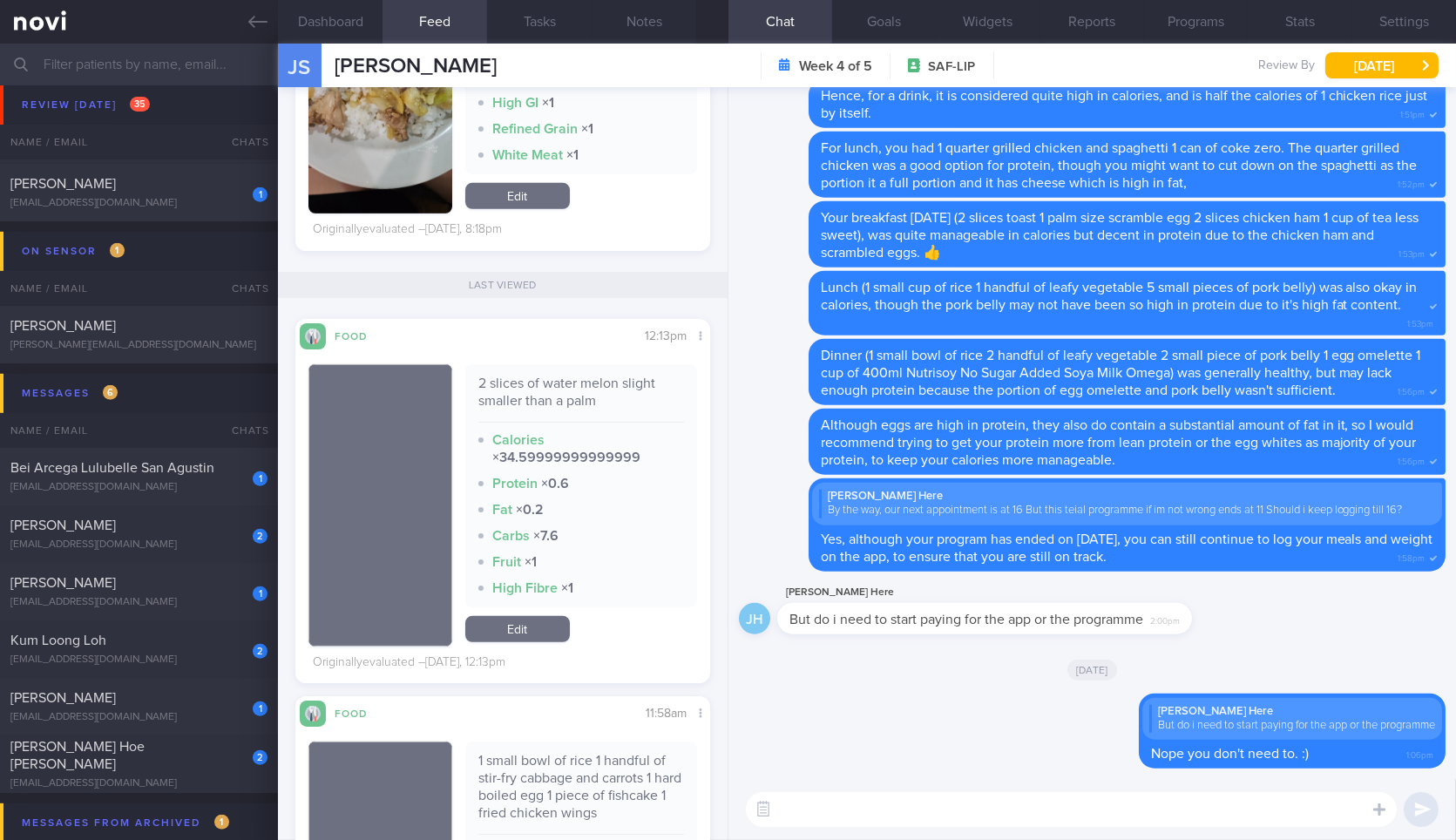
click at [870, 803] on textarea at bounding box center [1071, 810] width 651 height 35
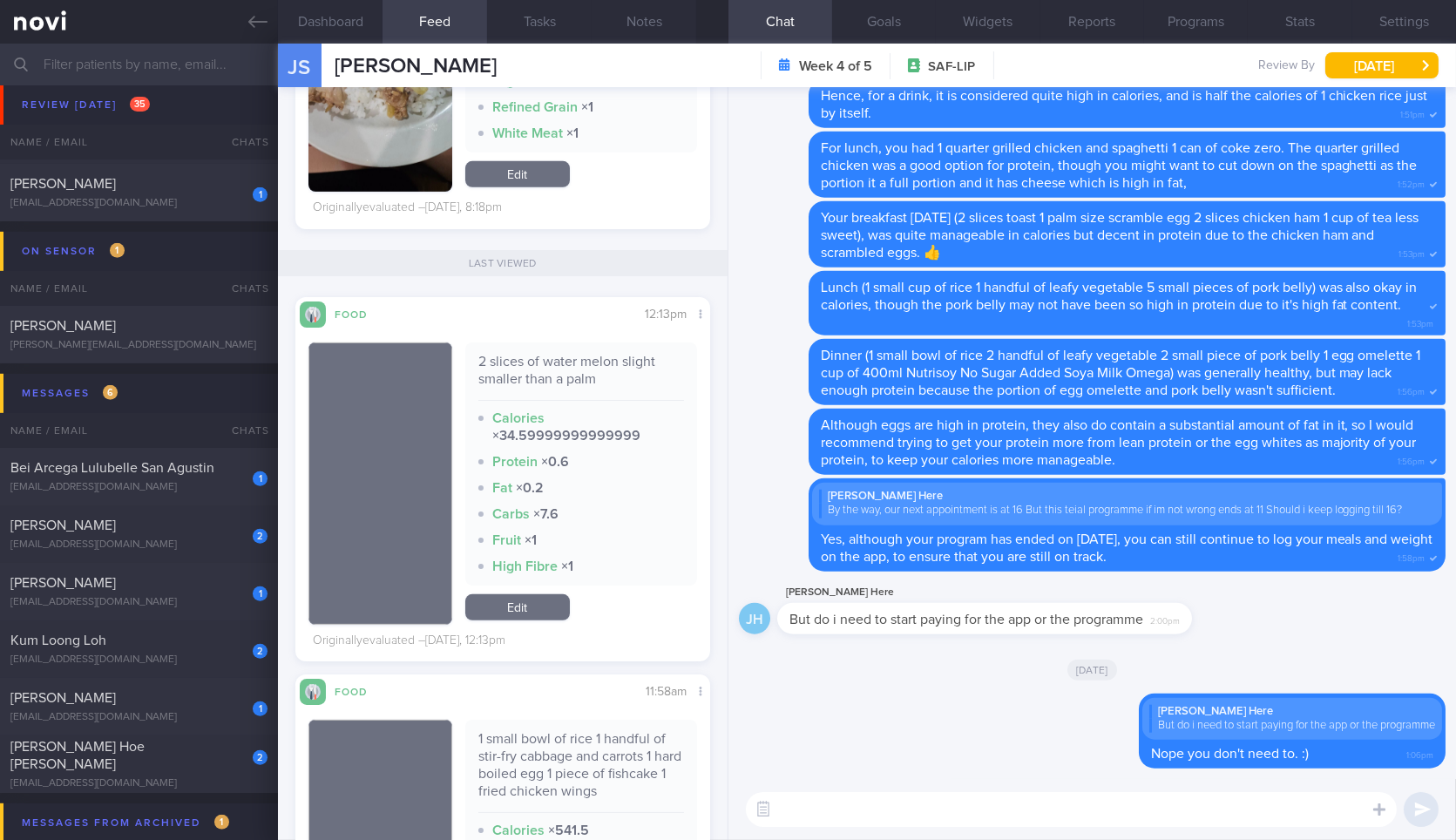
scroll to position [2174, 0]
click at [820, 795] on textarea at bounding box center [1071, 810] width 651 height 35
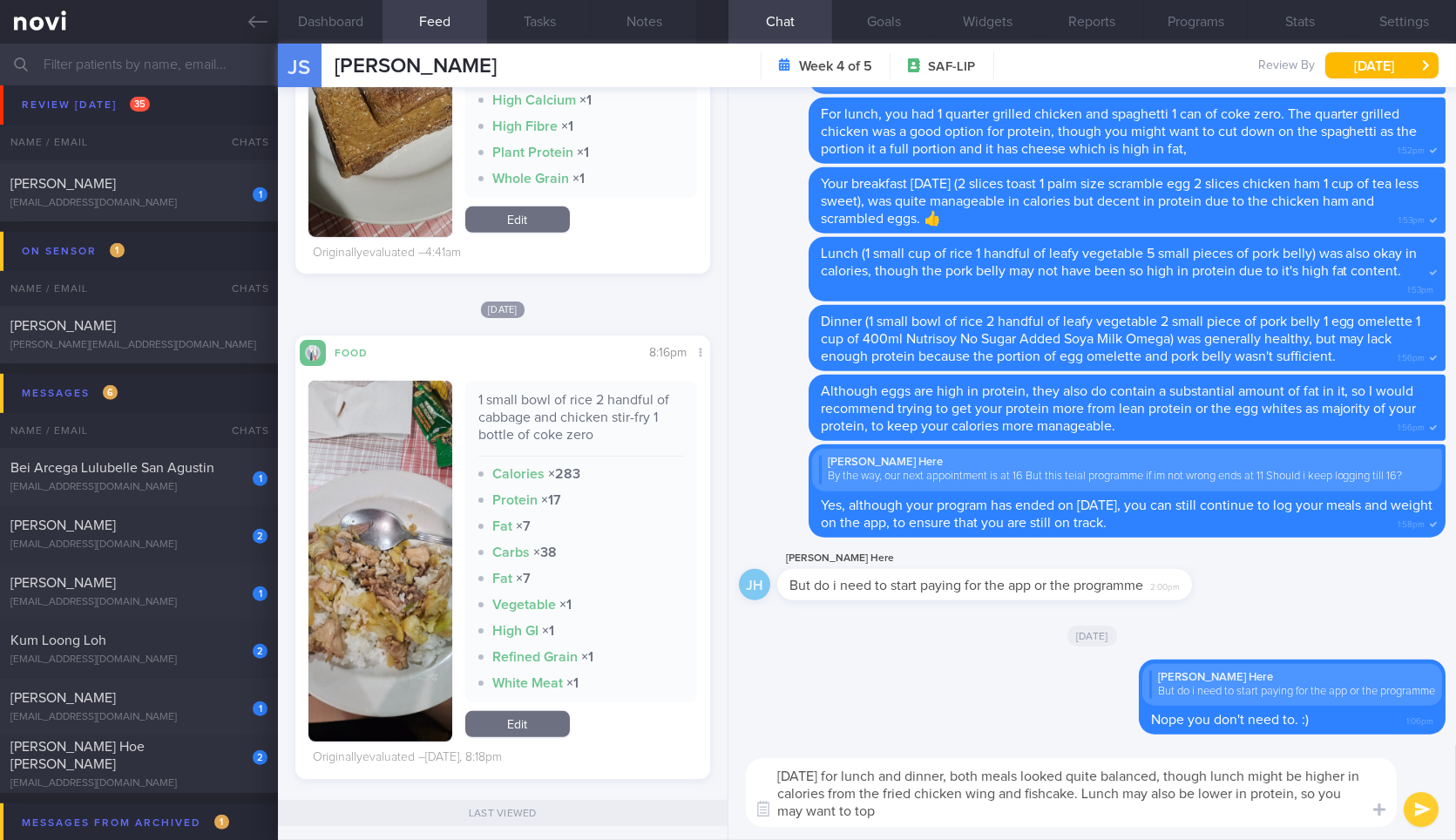
scroll to position [1611, 0]
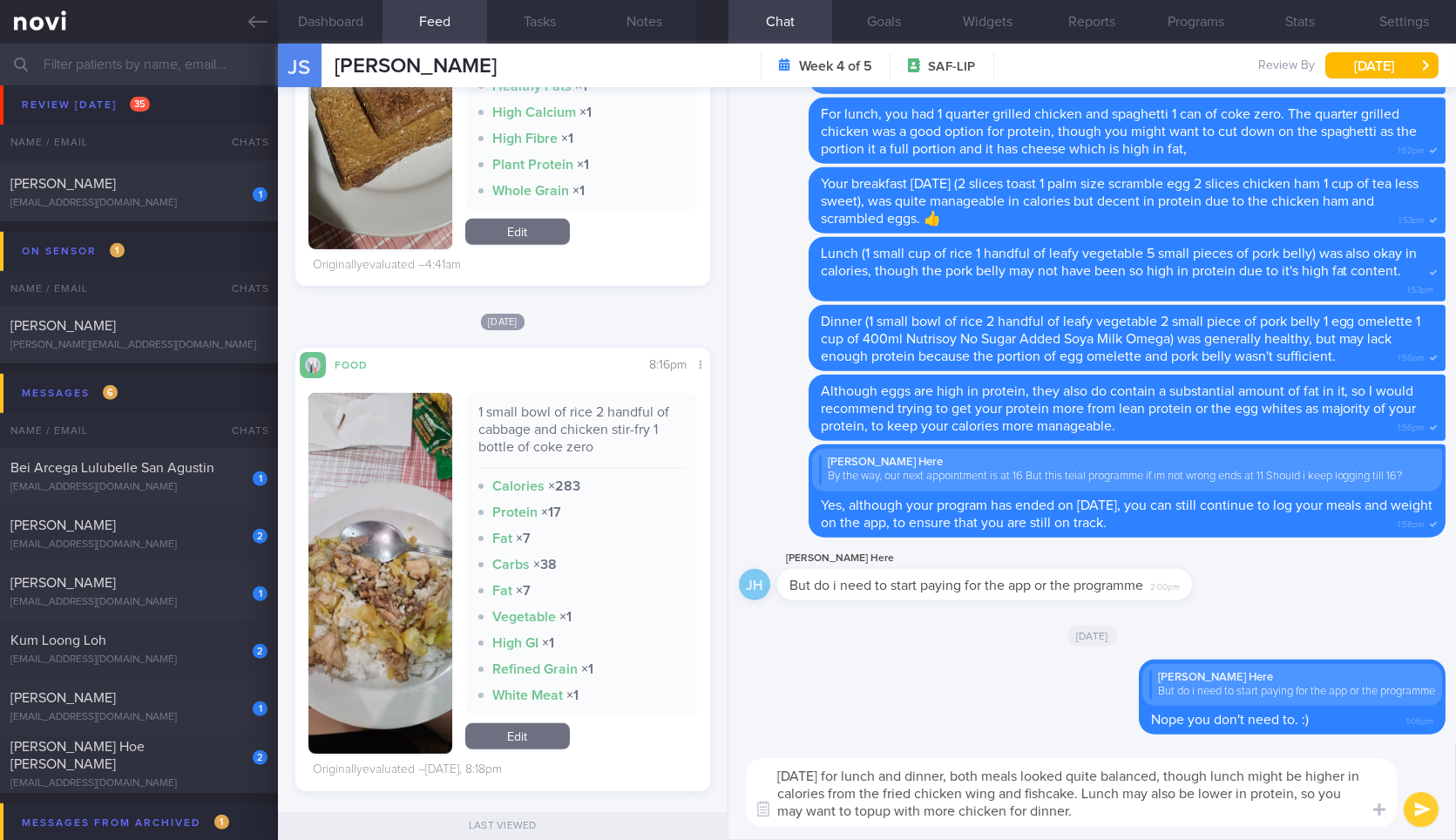
type textarea "Yesterday for lunch and dinner, both meals looked quite balanced, though lunch …"
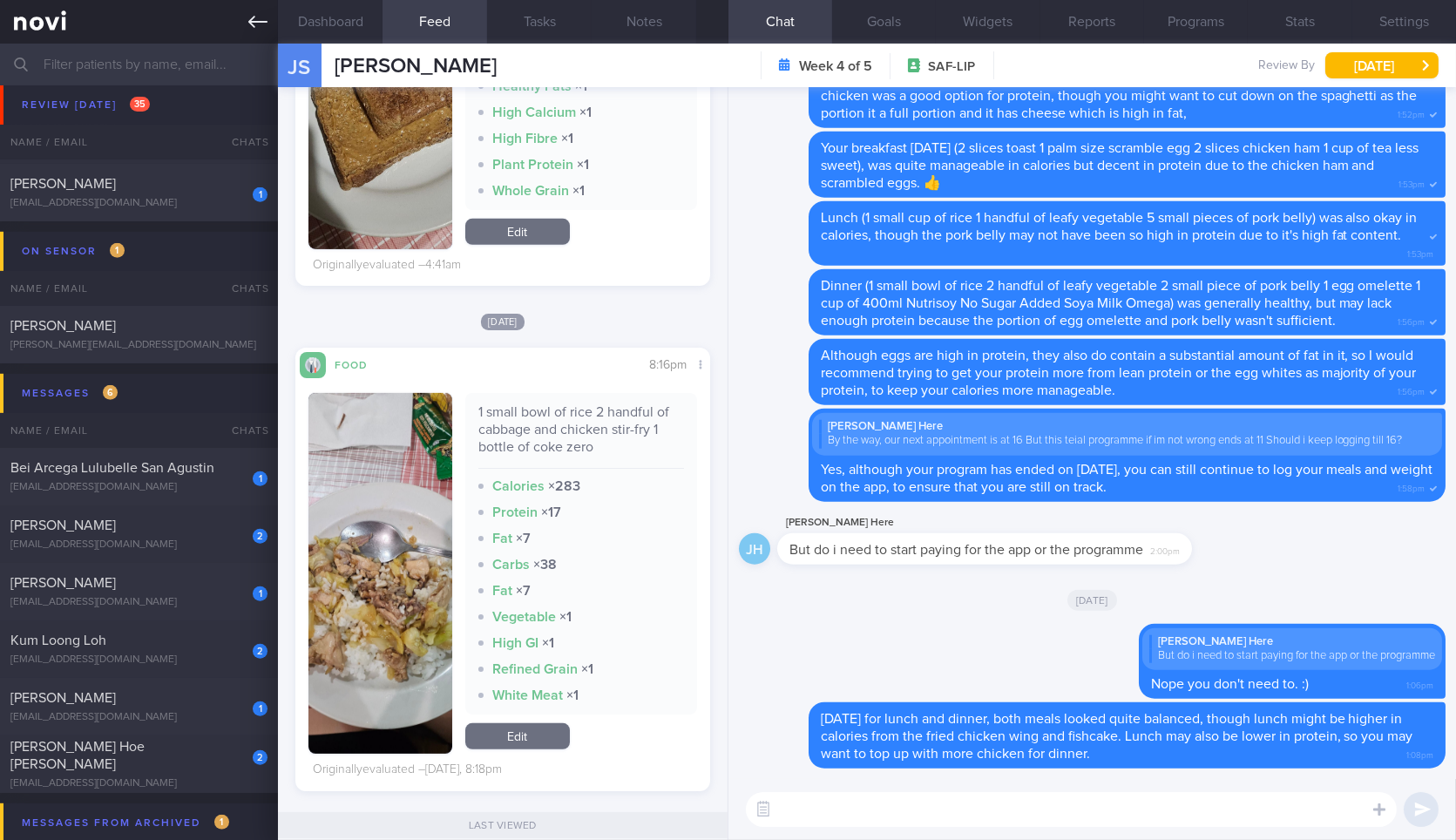
click at [250, 30] on icon at bounding box center [258, 21] width 19 height 19
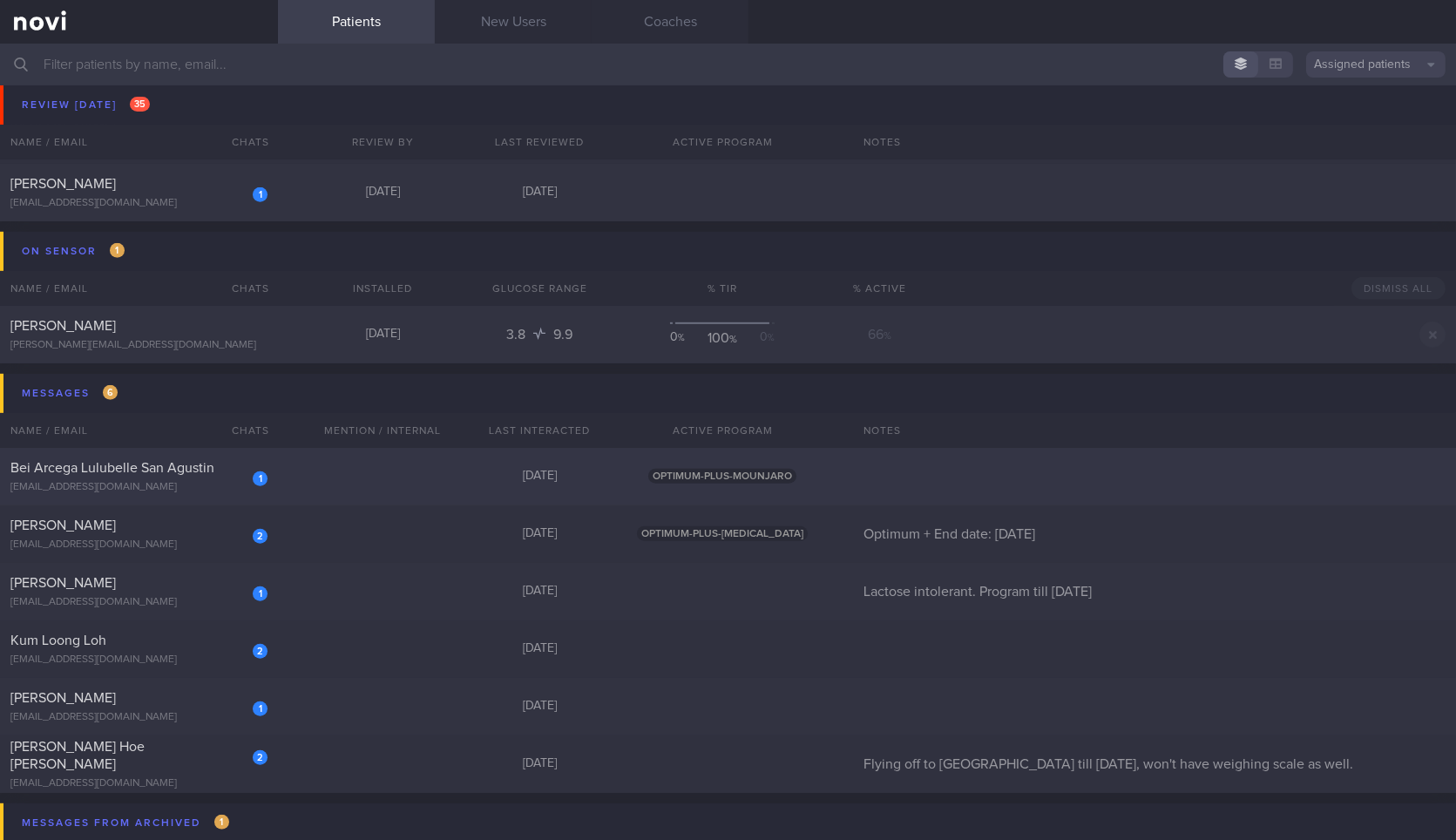
click at [241, 463] on div "1" at bounding box center [249, 473] width 38 height 27
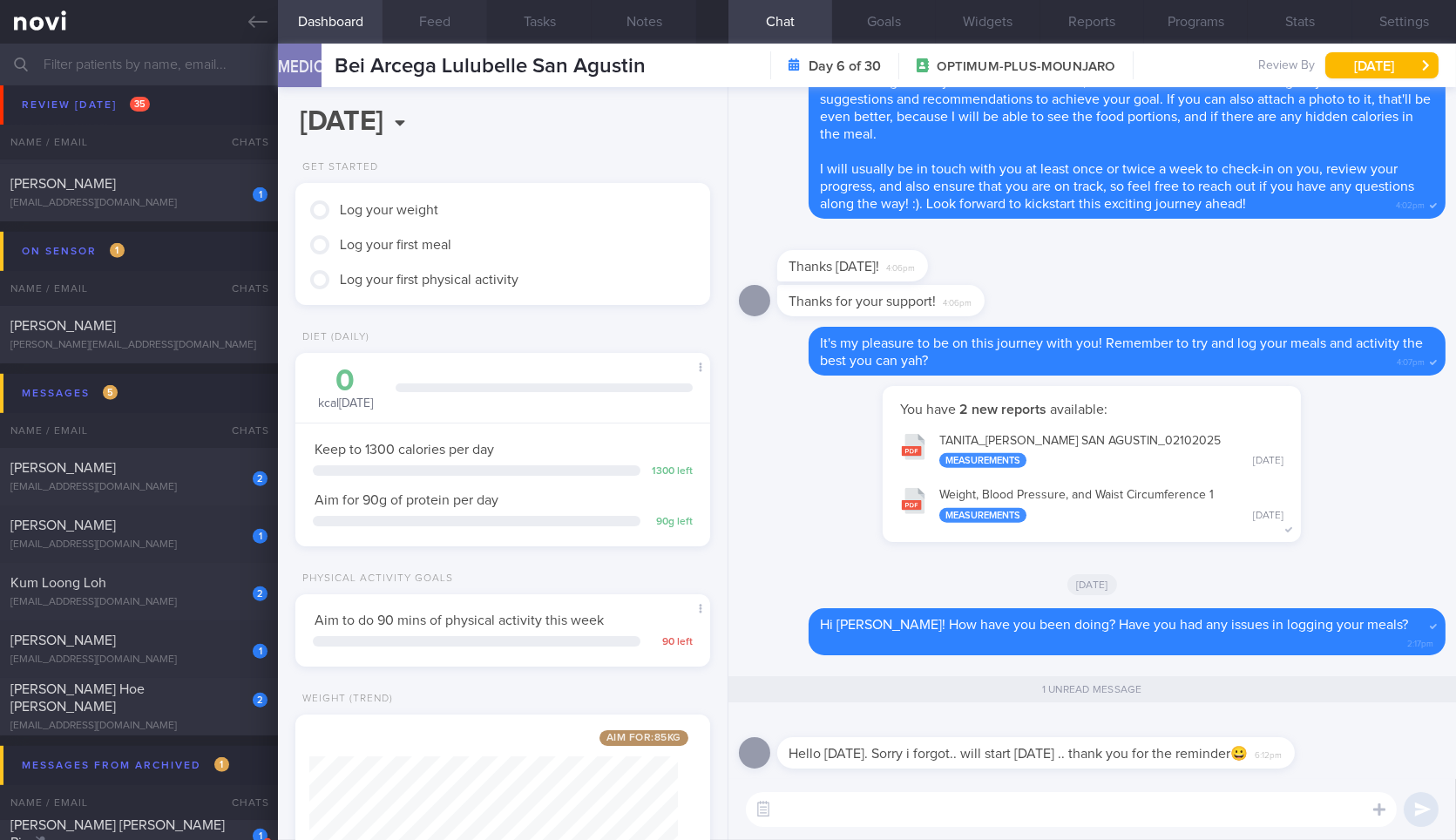
click at [435, 15] on button "Feed" at bounding box center [434, 22] width 105 height 44
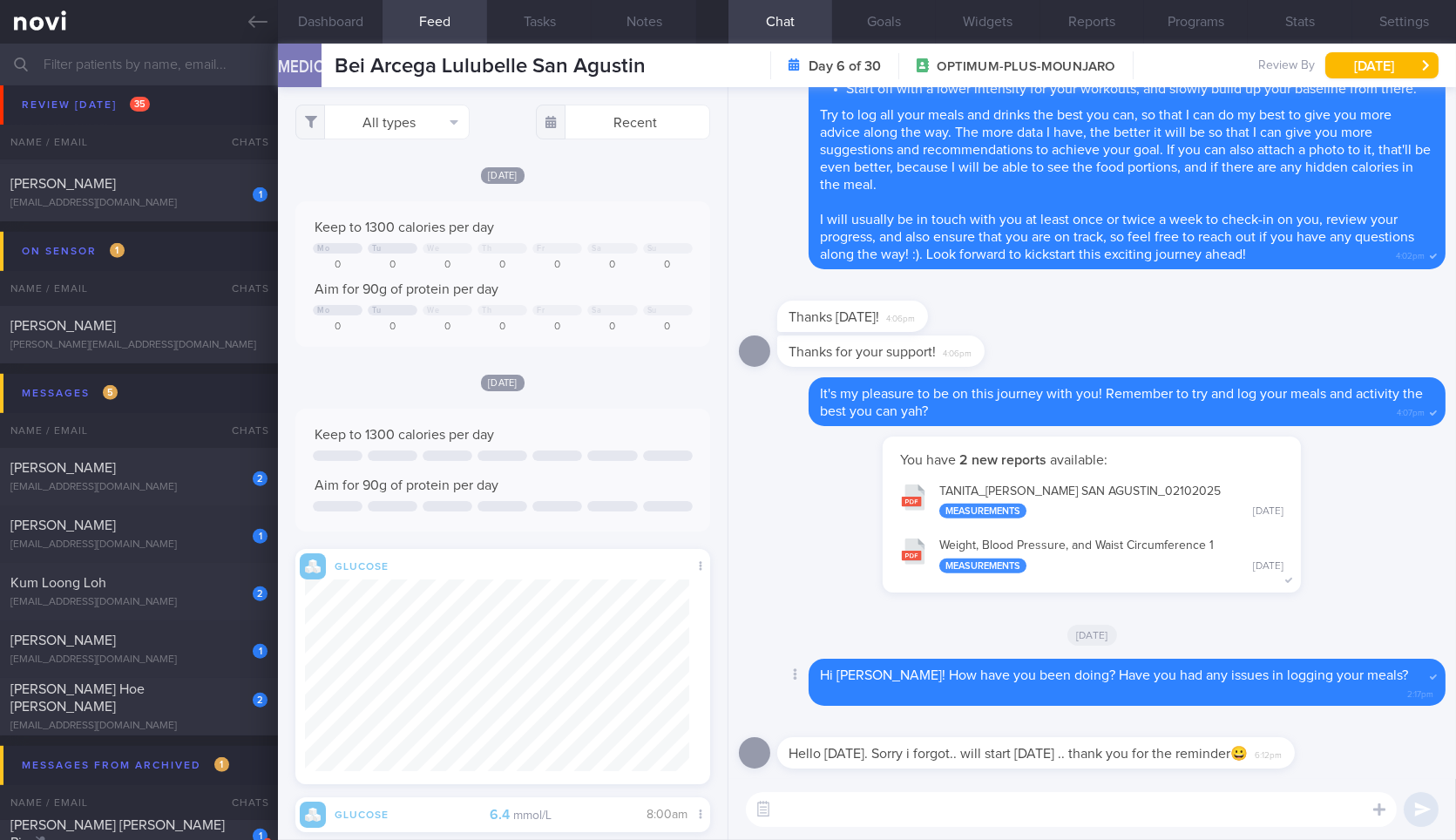
scroll to position [211, 383]
click at [1064, 769] on div "Hello Silvester. Sorry i forgot.. will start today .. thank you for the reminde…" at bounding box center [1092, 747] width 707 height 63
drag, startPoint x: 1077, startPoint y: 763, endPoint x: 1258, endPoint y: 775, distance: 181.4
click at [1258, 775] on div "Hello Silvester. Sorry i forgot.. will start today .. thank you for the reminde…" at bounding box center [1092, 747] width 707 height 63
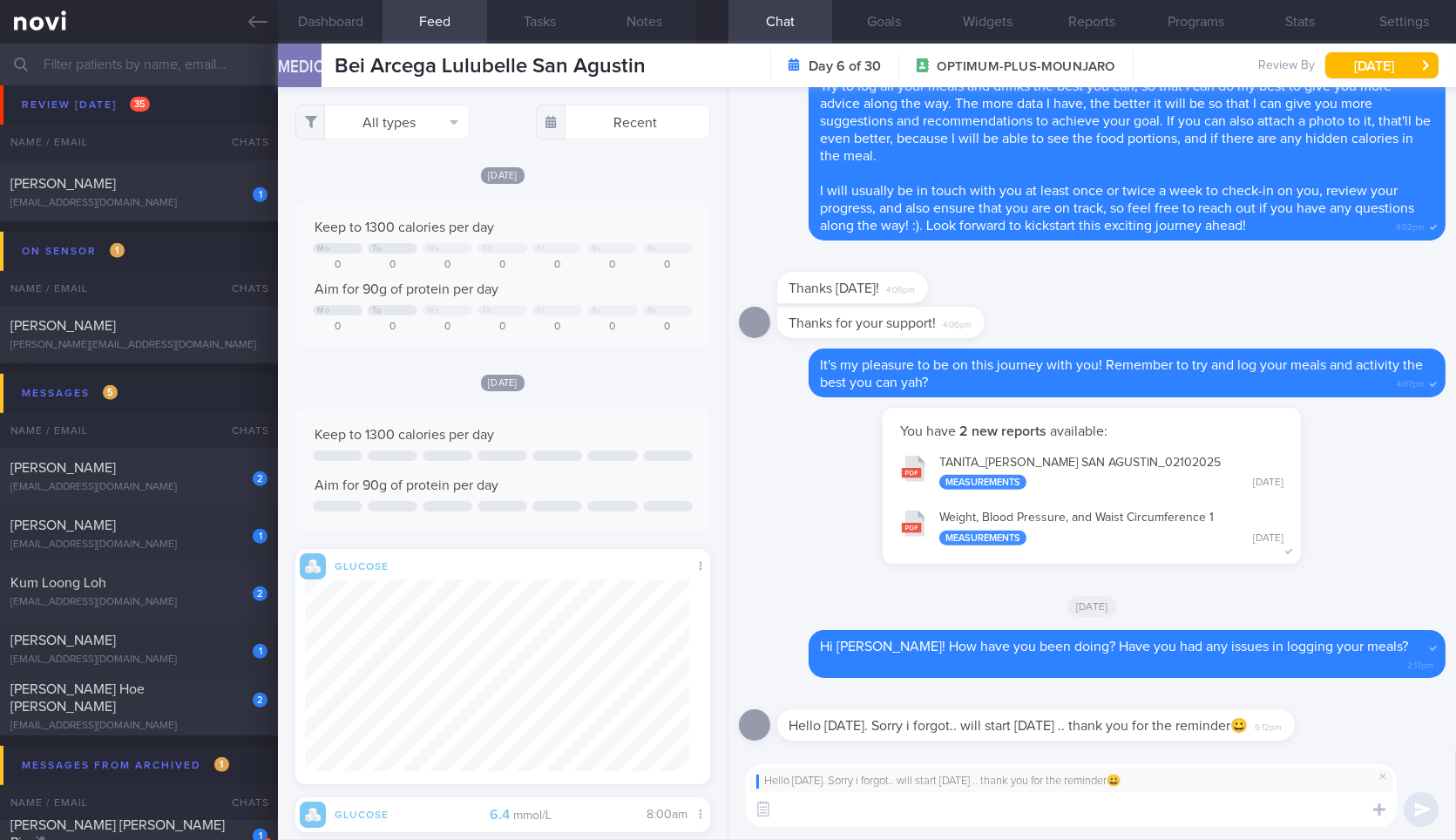
click at [1122, 825] on textarea at bounding box center [1071, 810] width 651 height 35
type textarea "Okay no problem! Thanks Bei!"
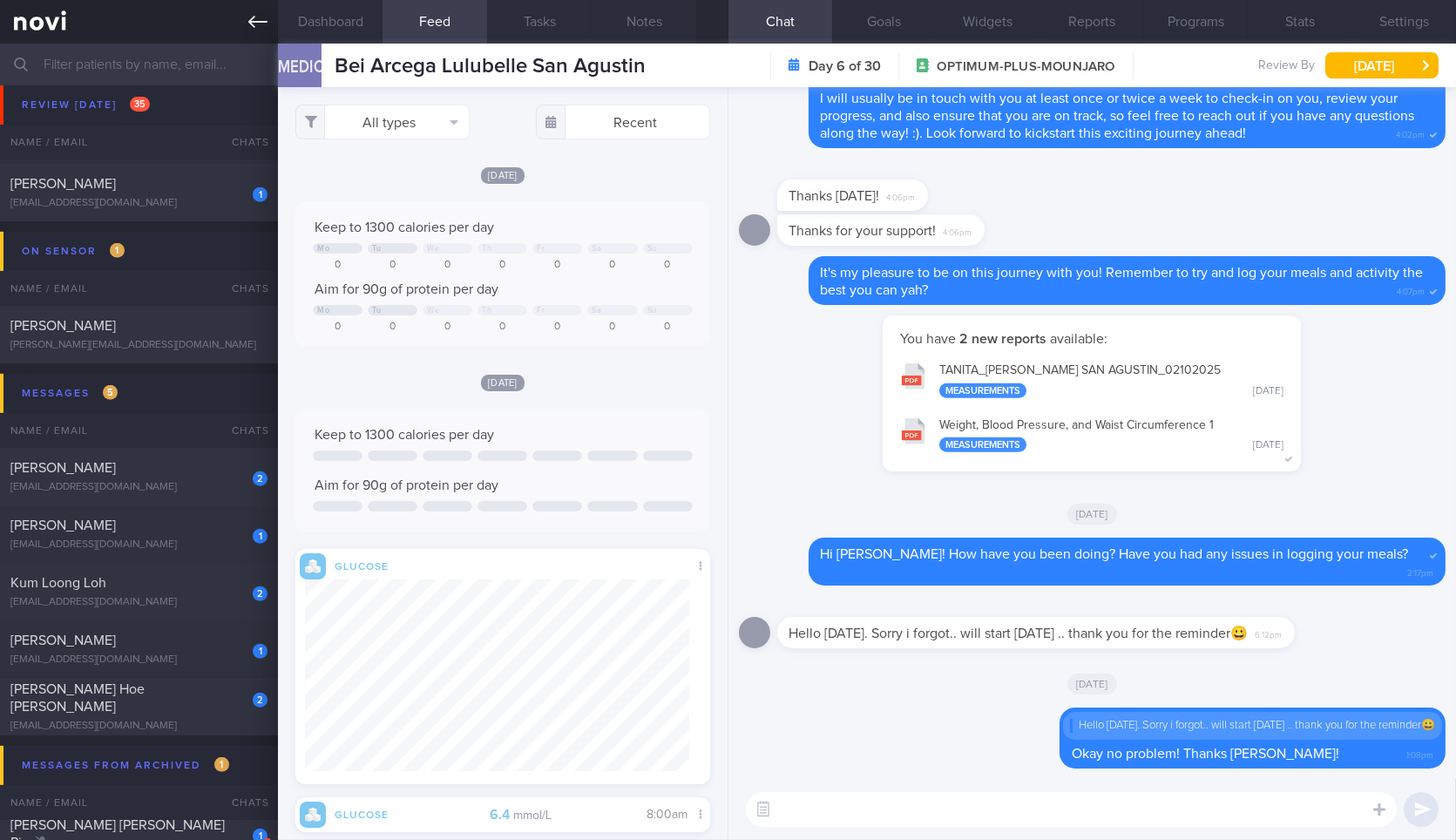
click at [256, 15] on icon at bounding box center [258, 21] width 19 height 19
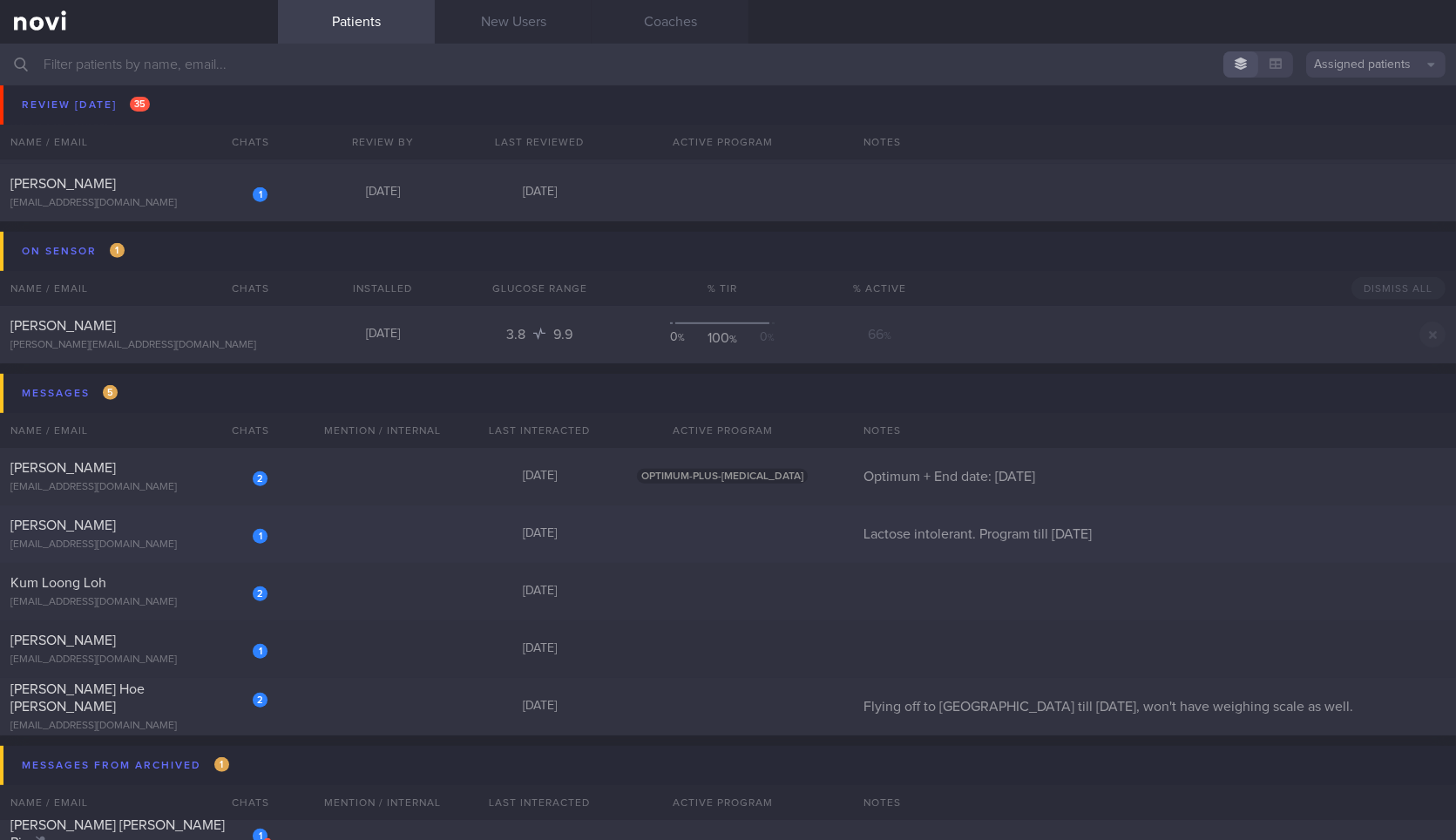
click at [153, 538] on div "[EMAIL_ADDRESS][DOMAIN_NAME]" at bounding box center [138, 545] width 257 height 13
select select "9"
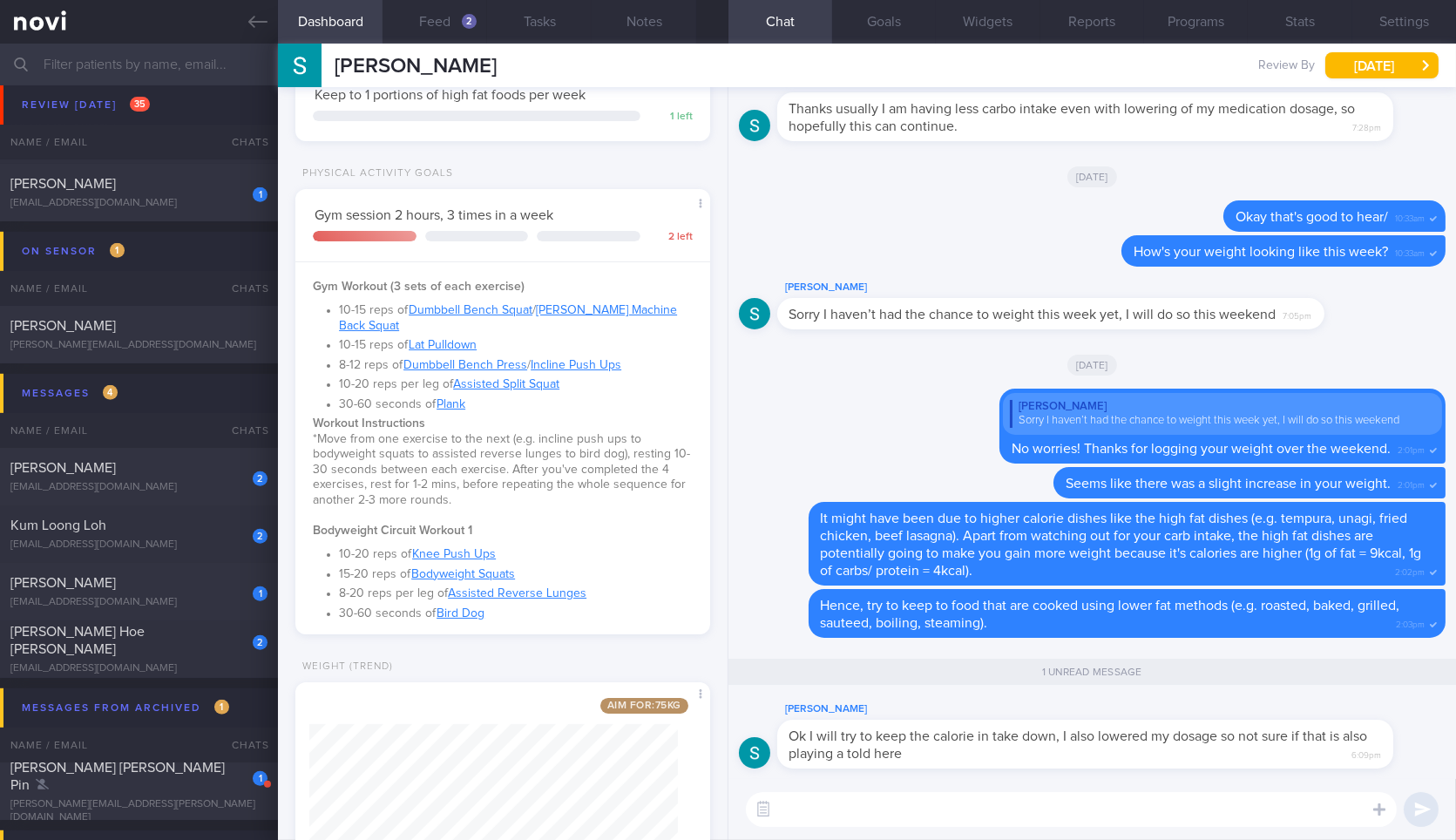
scroll to position [722, 0]
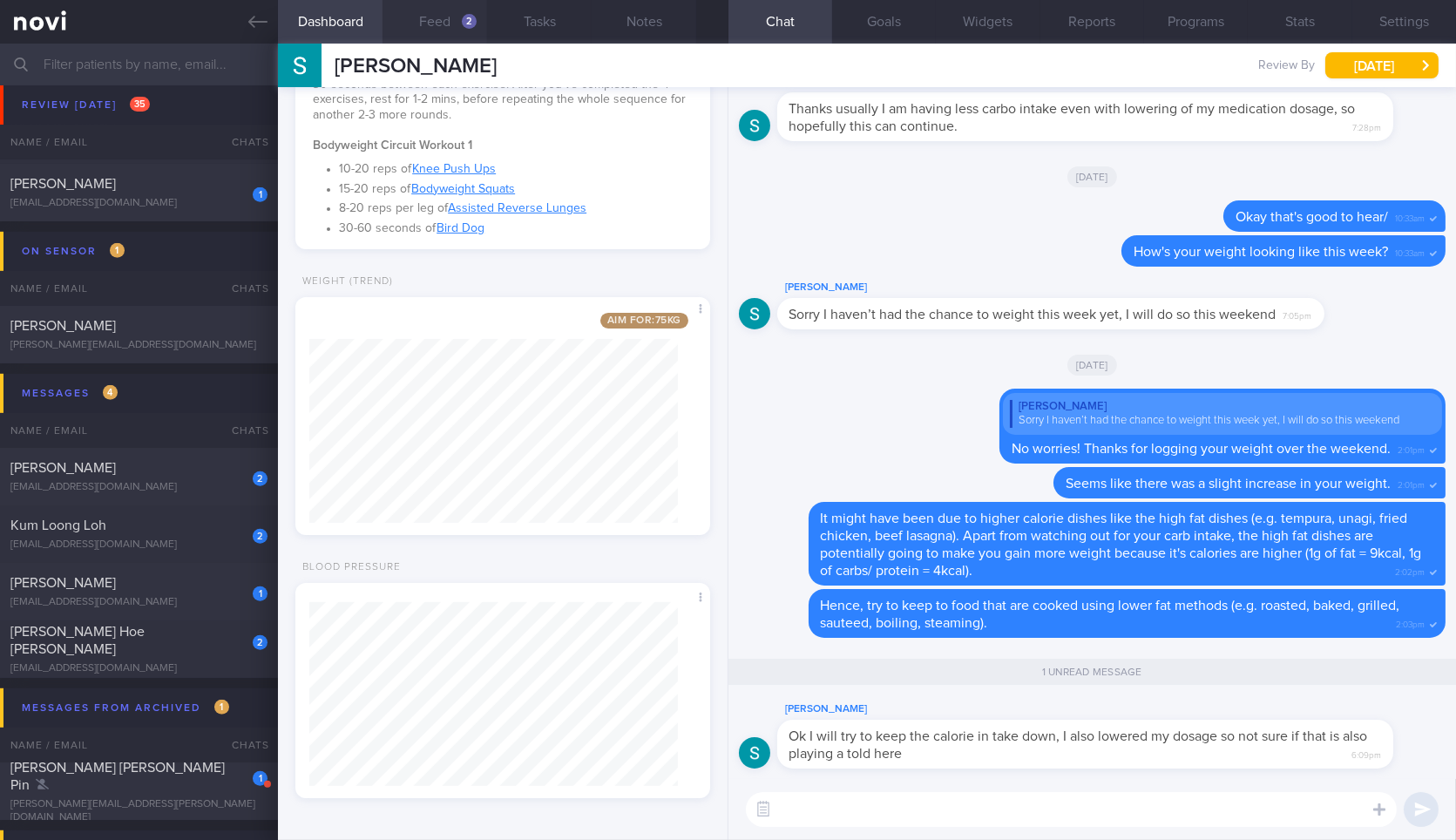
click at [436, 21] on button "Feed 2" at bounding box center [434, 22] width 105 height 44
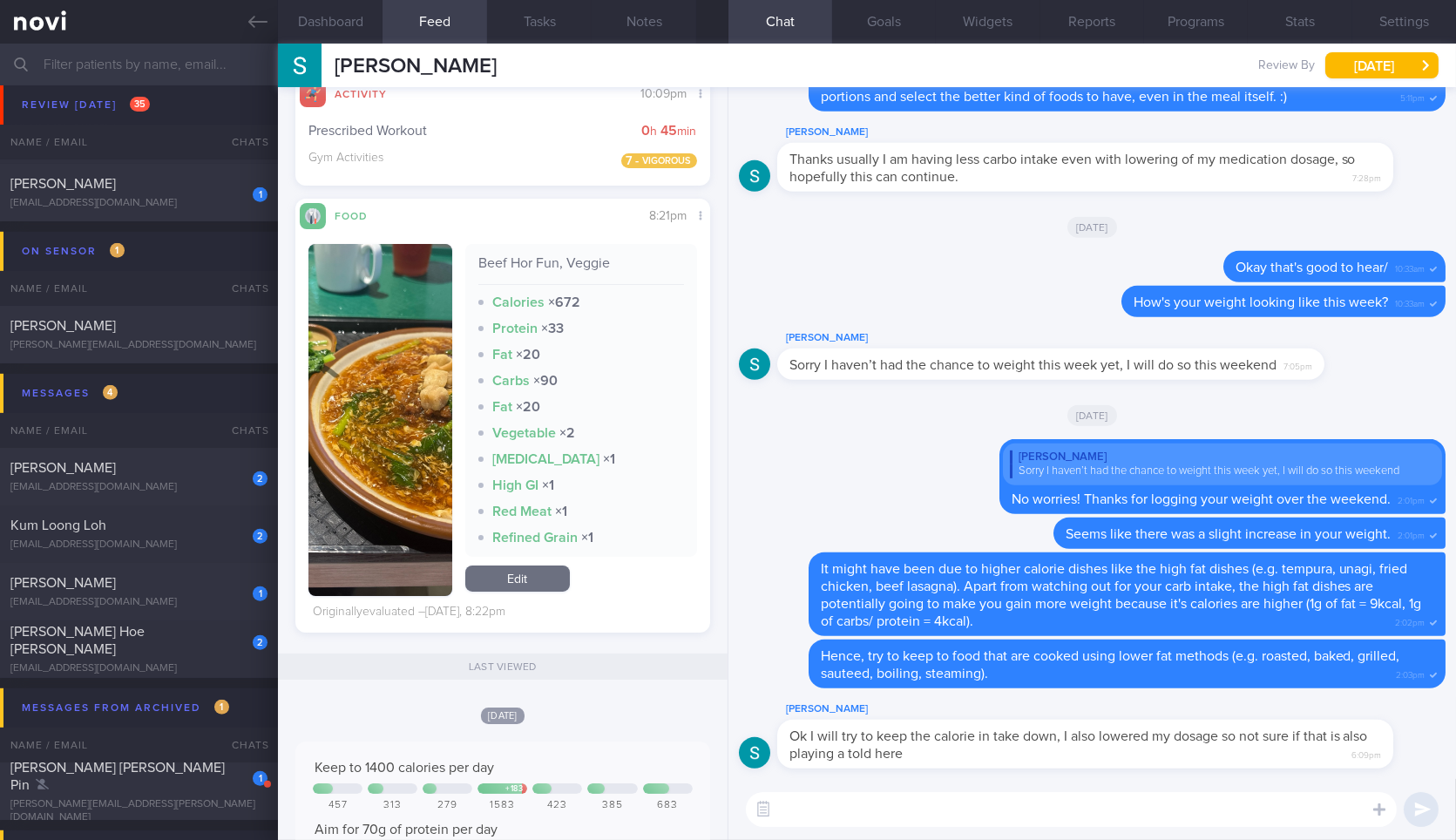
scroll to position [408, 0]
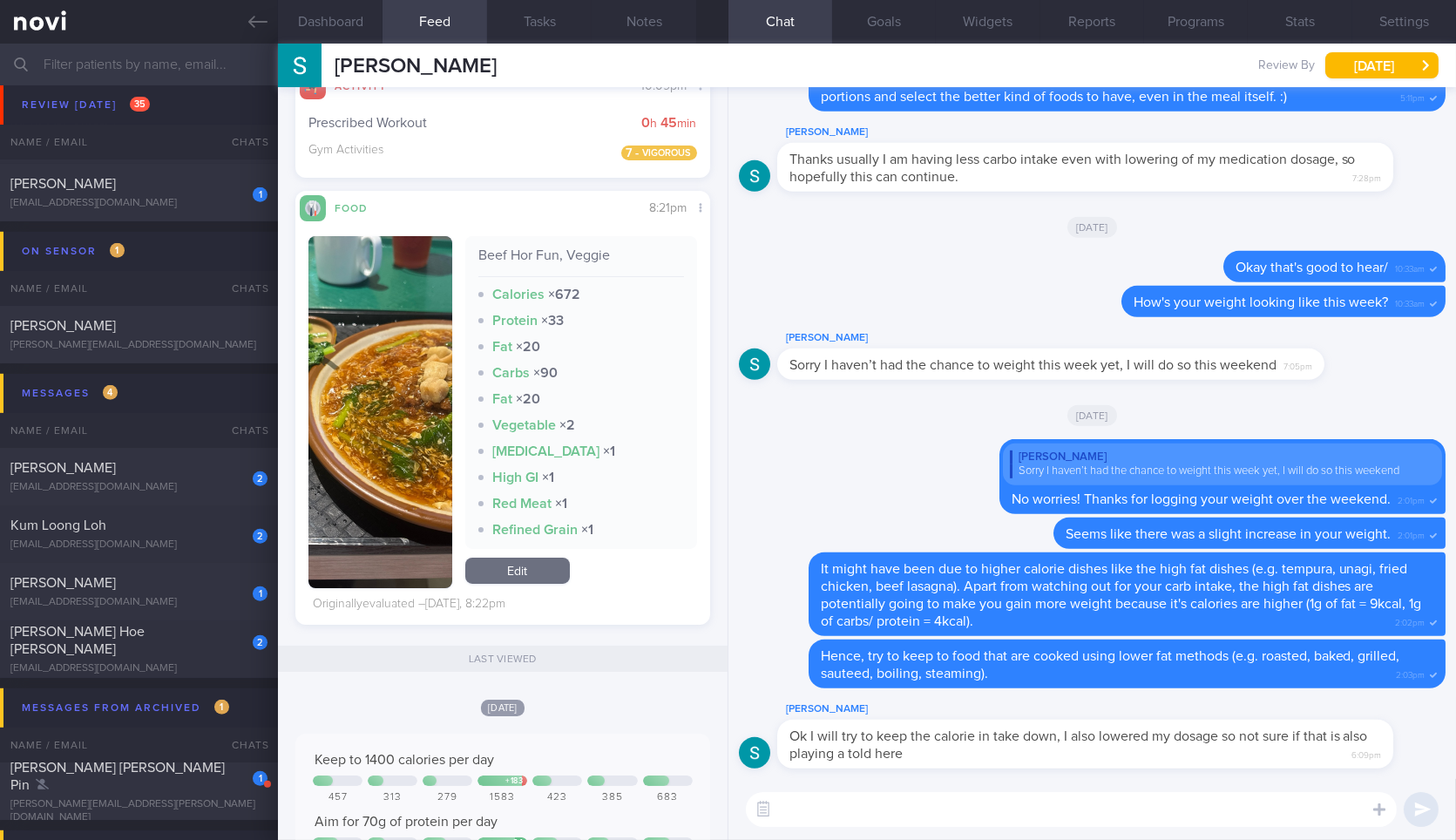
click at [379, 382] on button "button" at bounding box center [380, 412] width 143 height 353
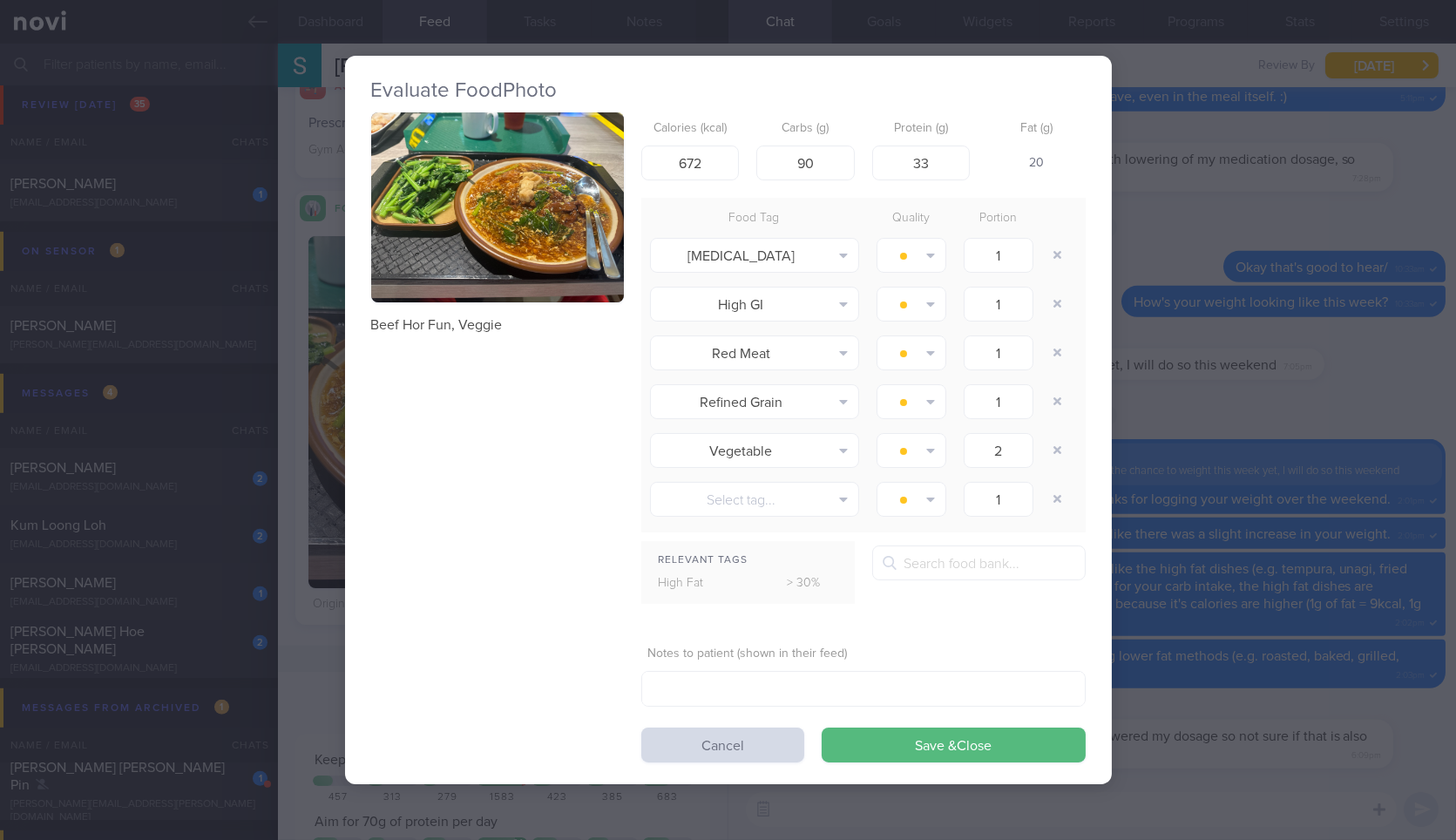
click at [535, 219] on button "button" at bounding box center [497, 207] width 252 height 190
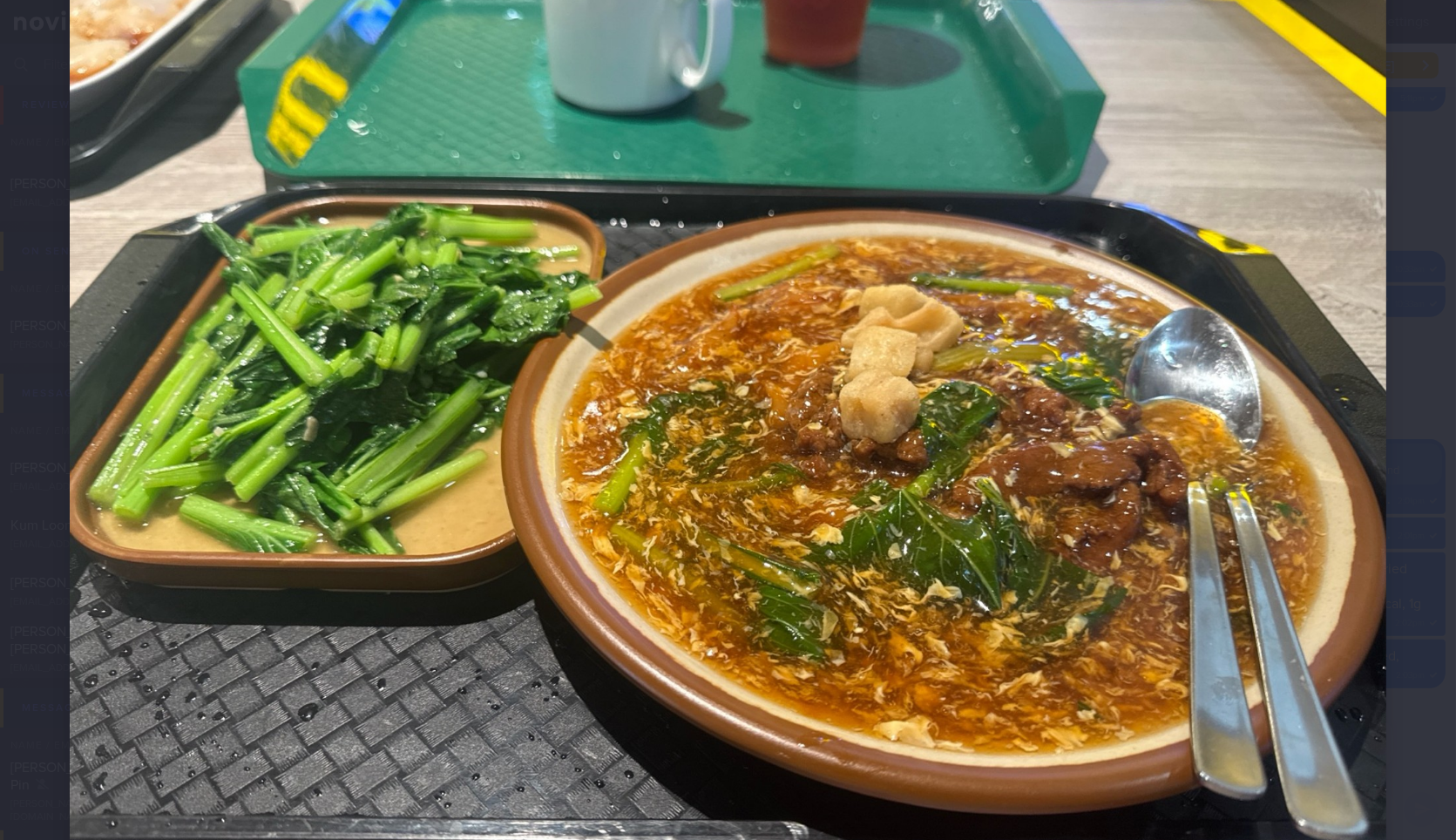
scroll to position [94, 0]
click at [1367, 534] on img at bounding box center [728, 469] width 1317 height 988
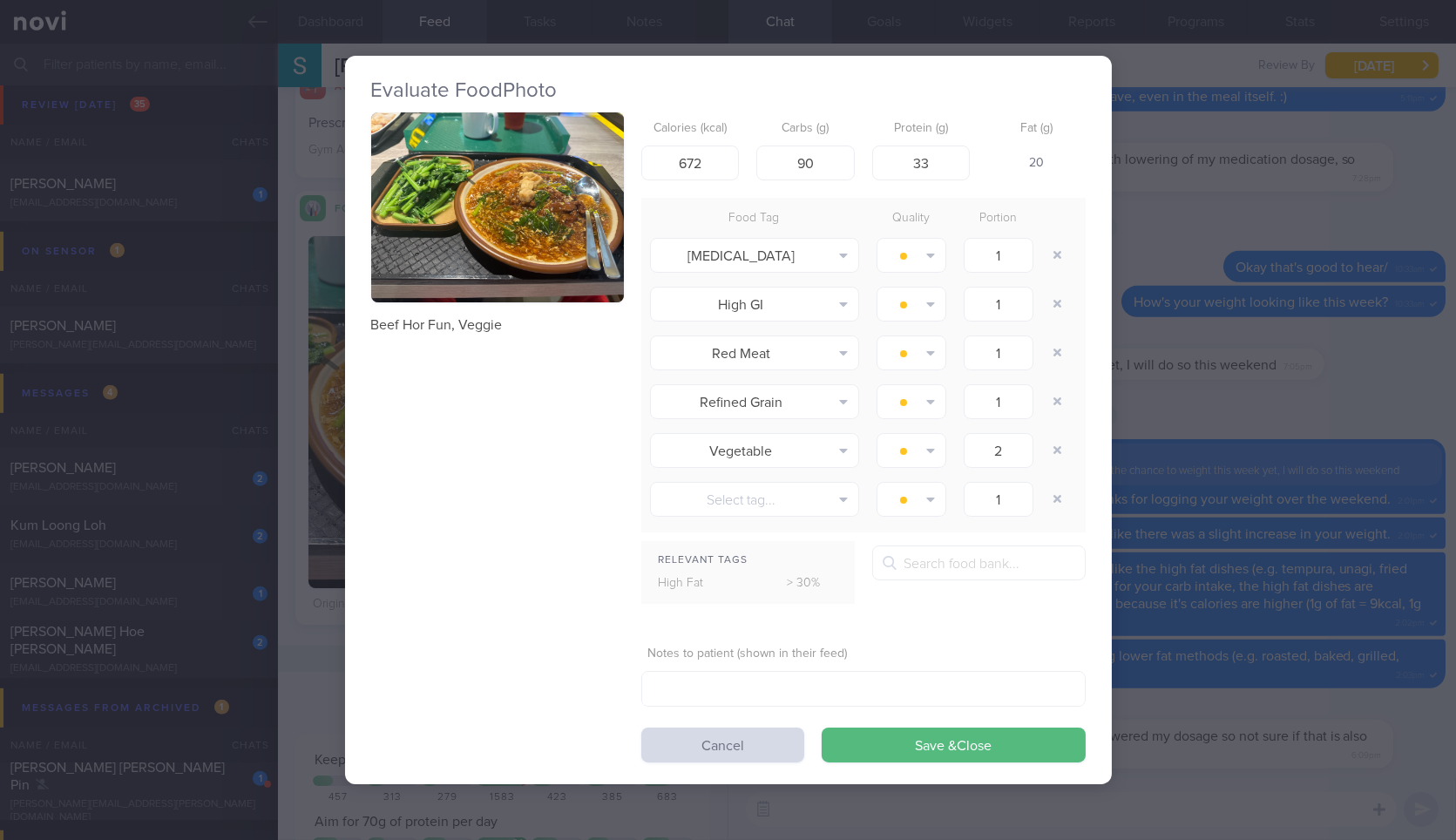
click at [1367, 534] on div "Evaluate Food Photo Beef Hor Fun, Veggie Calories (kcal) 672 Carbs (g) 90 Prote…" at bounding box center [728, 420] width 1456 height 840
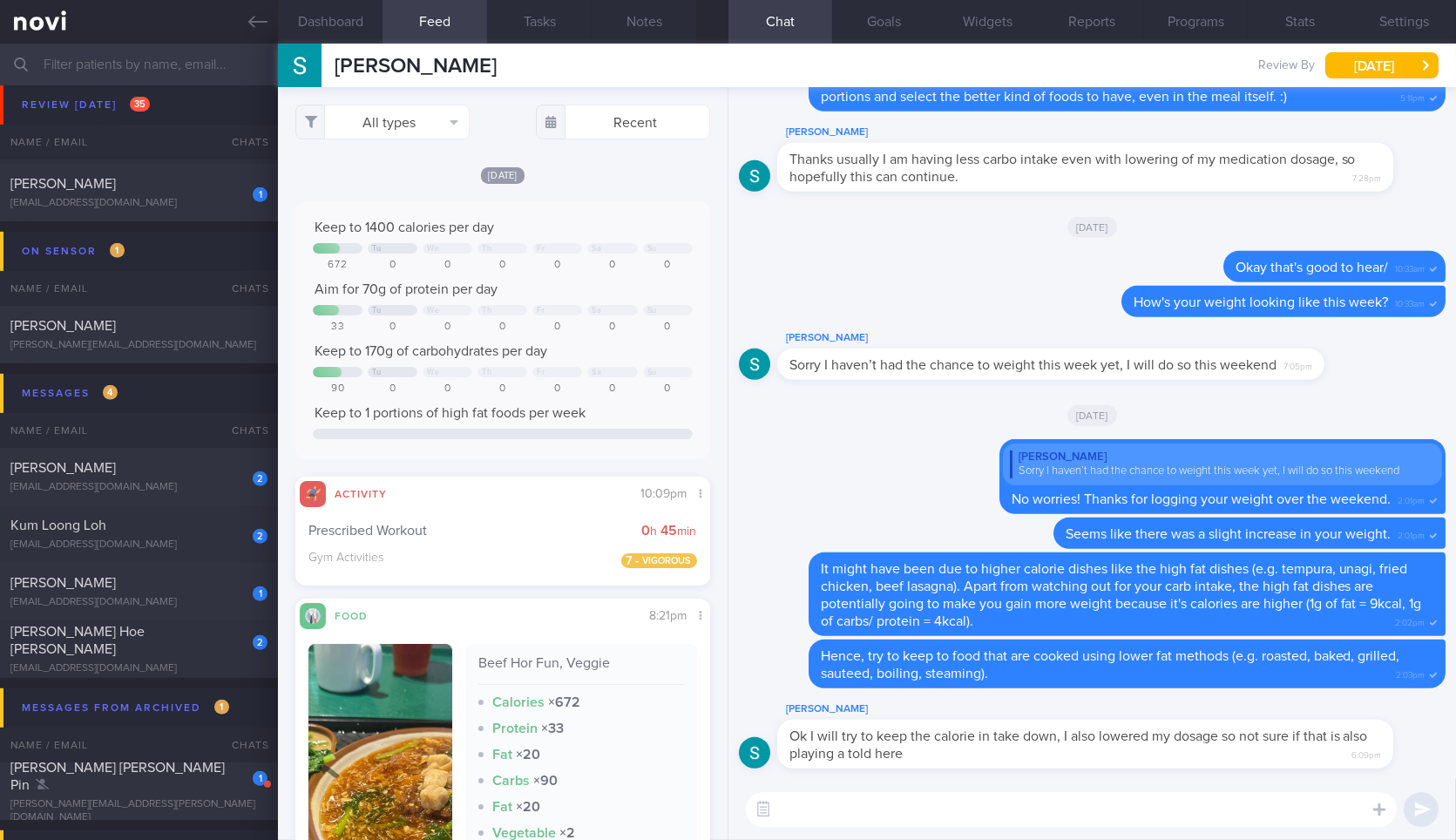
drag, startPoint x: 1020, startPoint y: 759, endPoint x: 1176, endPoint y: 790, distance: 159.1
click at [1176, 790] on div "Stephen Kartili Ok I will try to keep the calorie in take down, I also lowered …" at bounding box center [1092, 464] width 728 height 753
click at [1195, 744] on div "Ok I will try to keep the calorie in take down, I also lowered my dosage so not…" at bounding box center [1084, 744] width 616 height 49
drag, startPoint x: 1195, startPoint y: 744, endPoint x: 1414, endPoint y: 741, distance: 219.0
click at [1414, 741] on div "Stephen Kartili Ok I will try to keep the calorie in take down, I also lowered …" at bounding box center [1111, 733] width 668 height 70
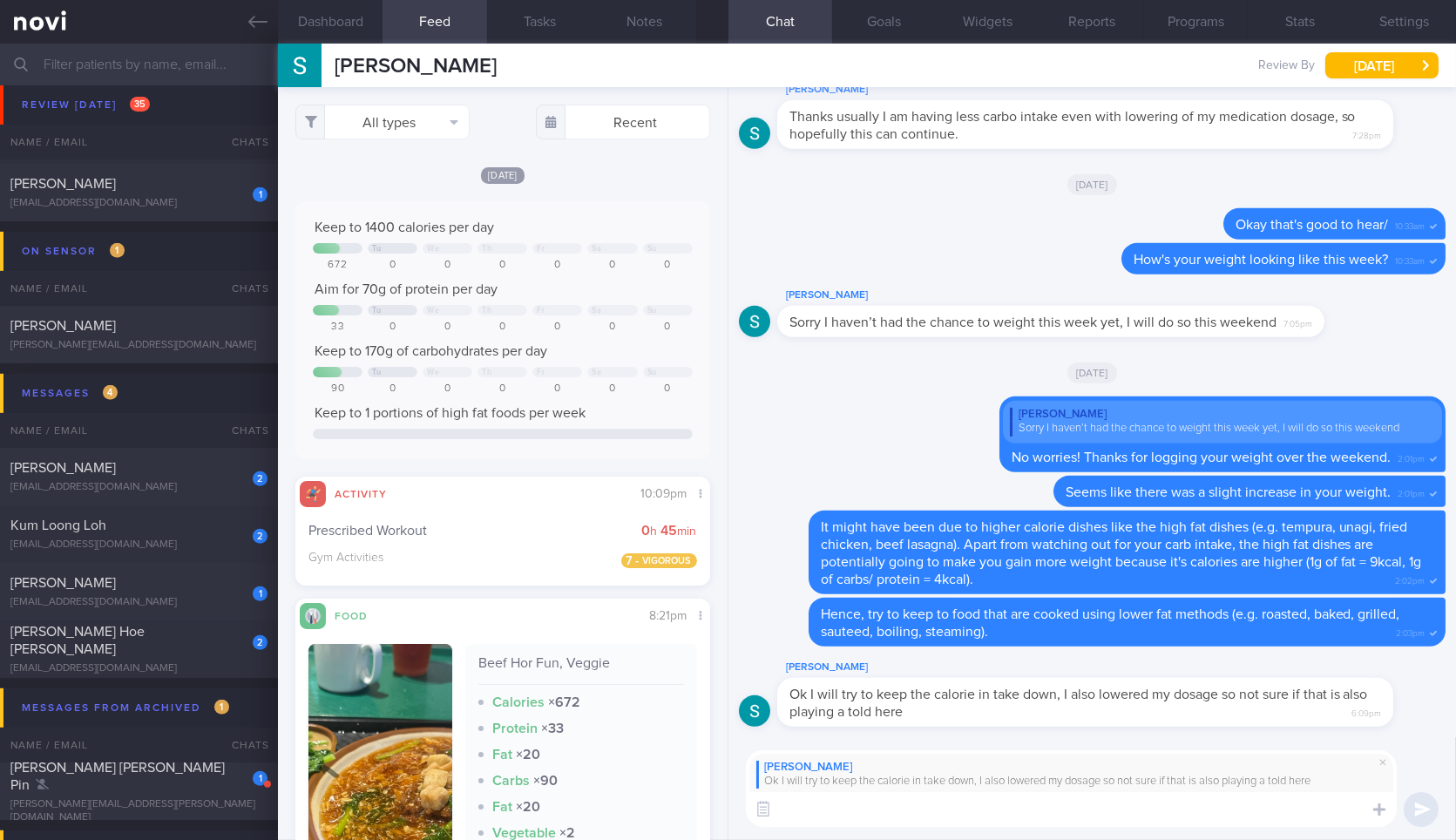
click at [1126, 810] on textarea at bounding box center [1071, 810] width 651 height 35
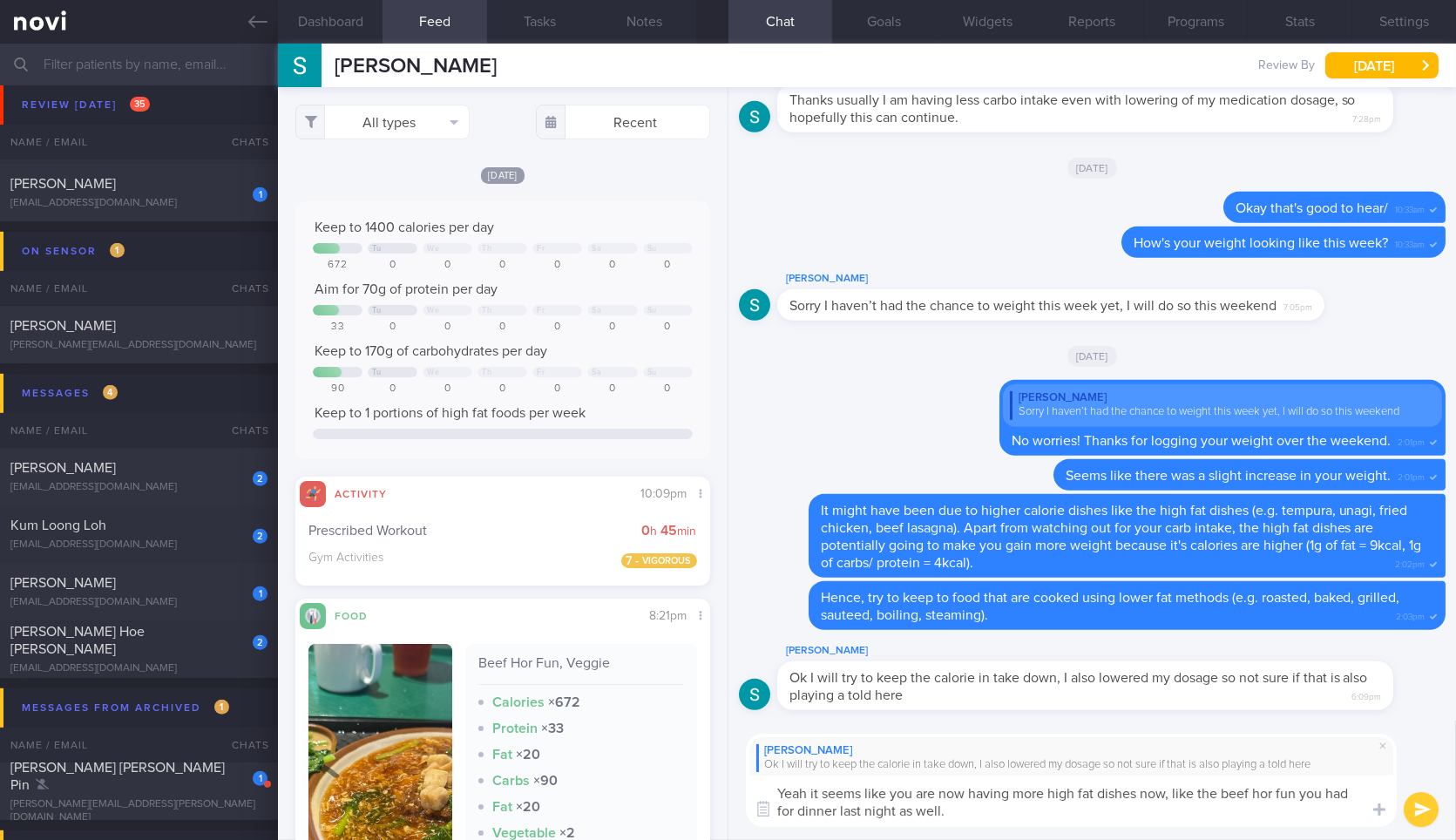
type textarea "Yeah it seems like you are now having more high fat dishes now, like the beef h…"
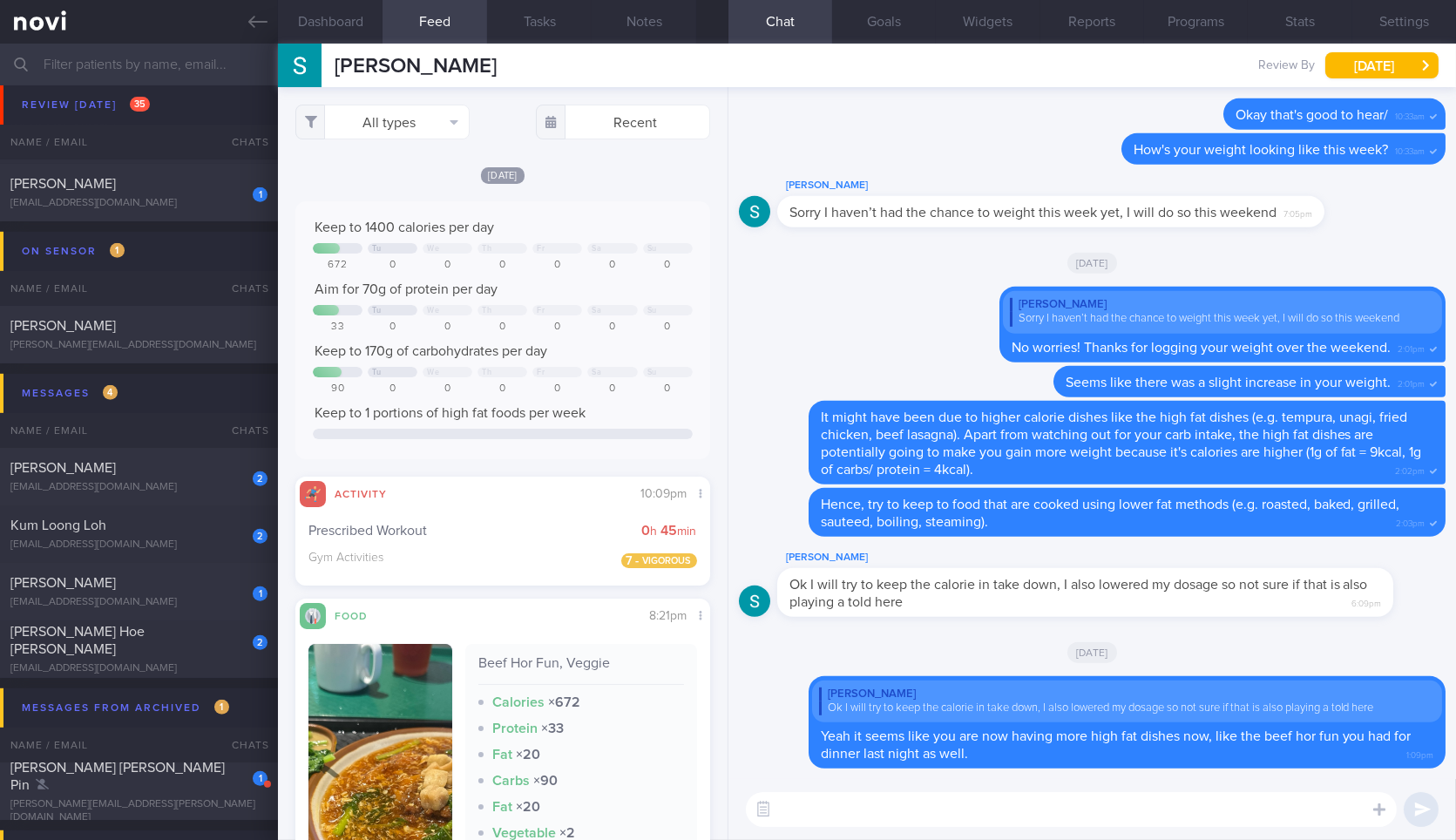
click at [1126, 810] on textarea at bounding box center [1071, 810] width 651 height 35
click at [251, 18] on icon at bounding box center [258, 21] width 19 height 12
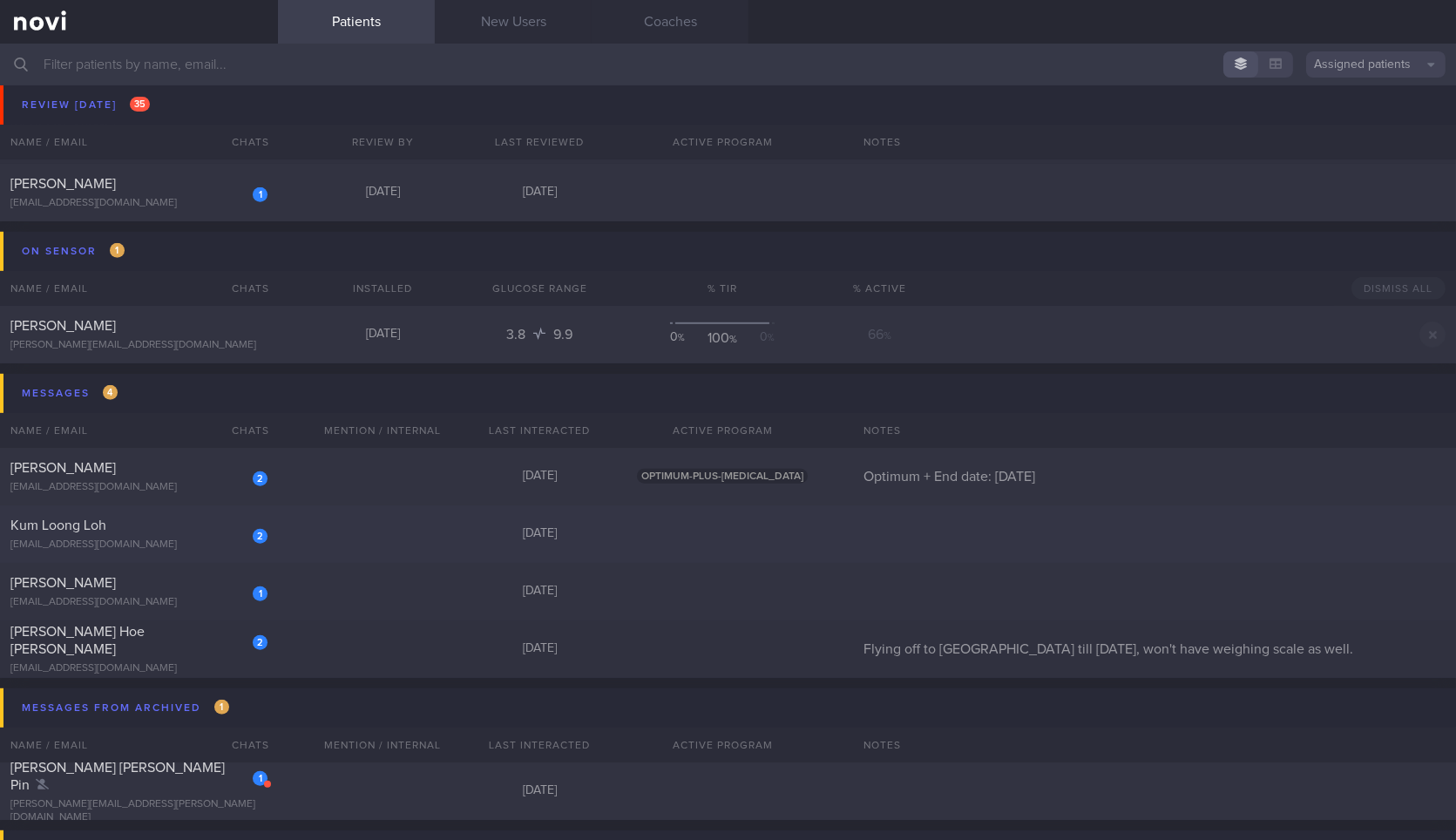
click at [229, 531] on div "2" at bounding box center [249, 530] width 38 height 27
select select "9"
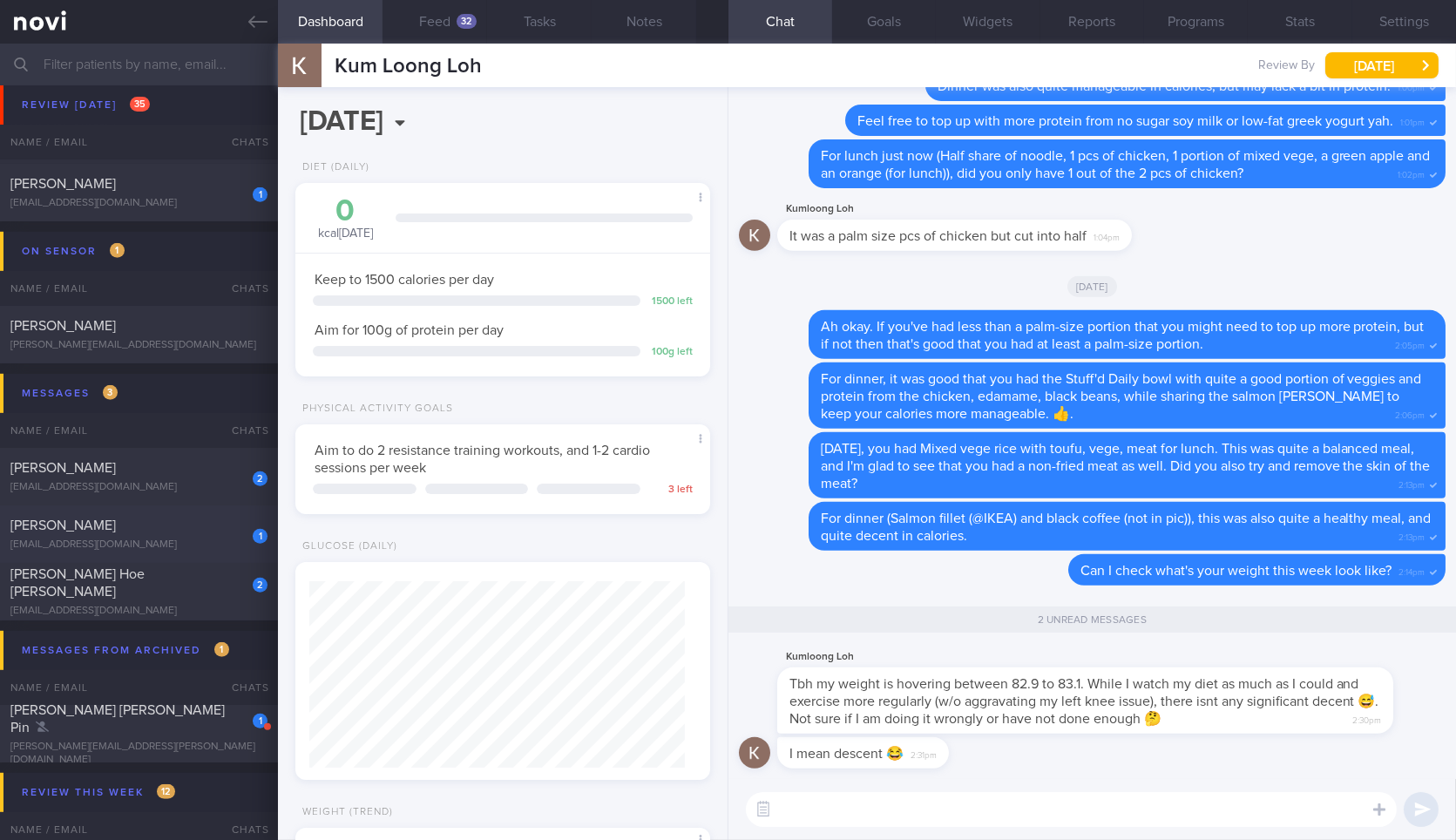
scroll to position [269, 0]
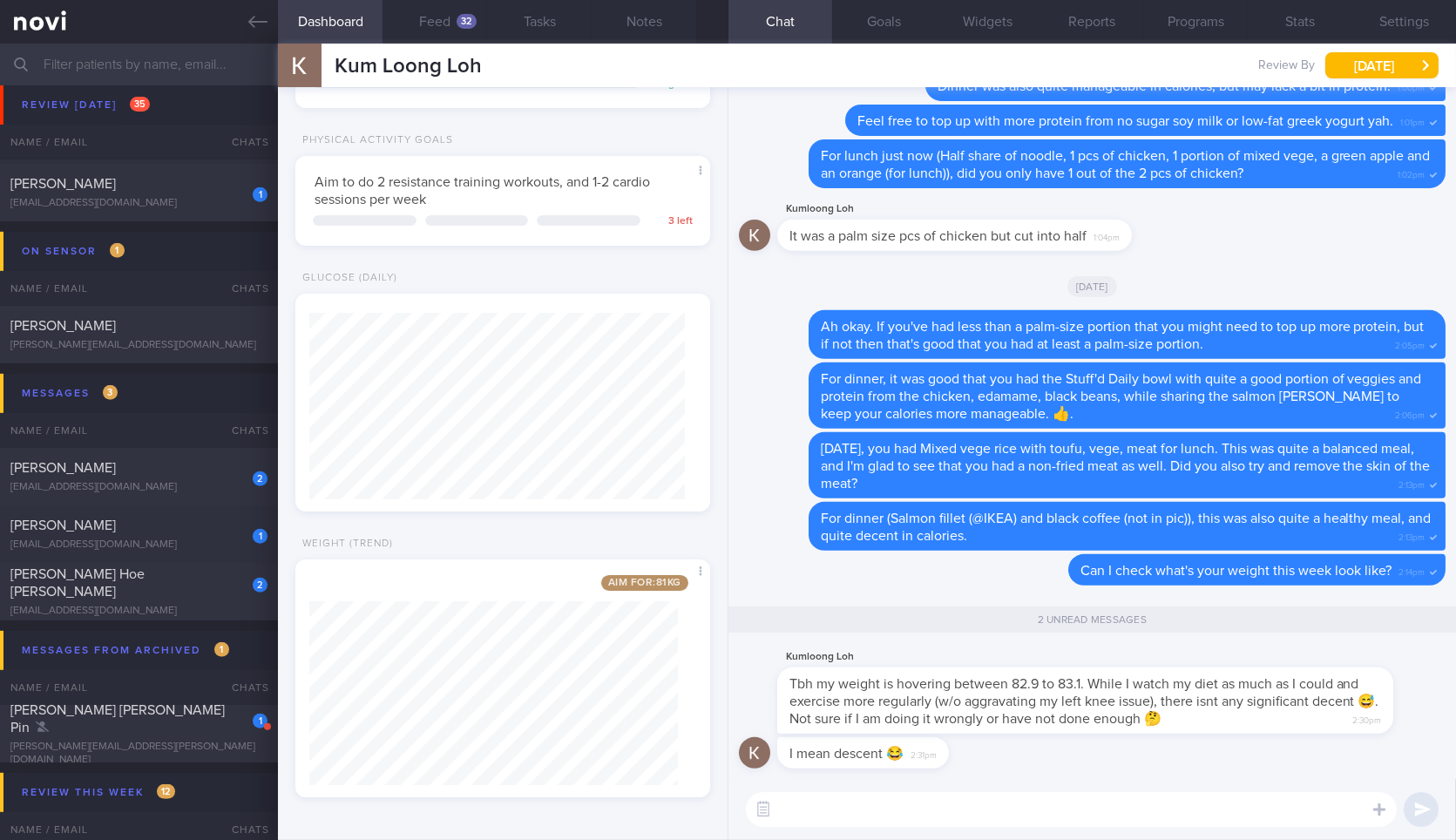
click at [425, 16] on link "Patients" at bounding box center [356, 22] width 157 height 44
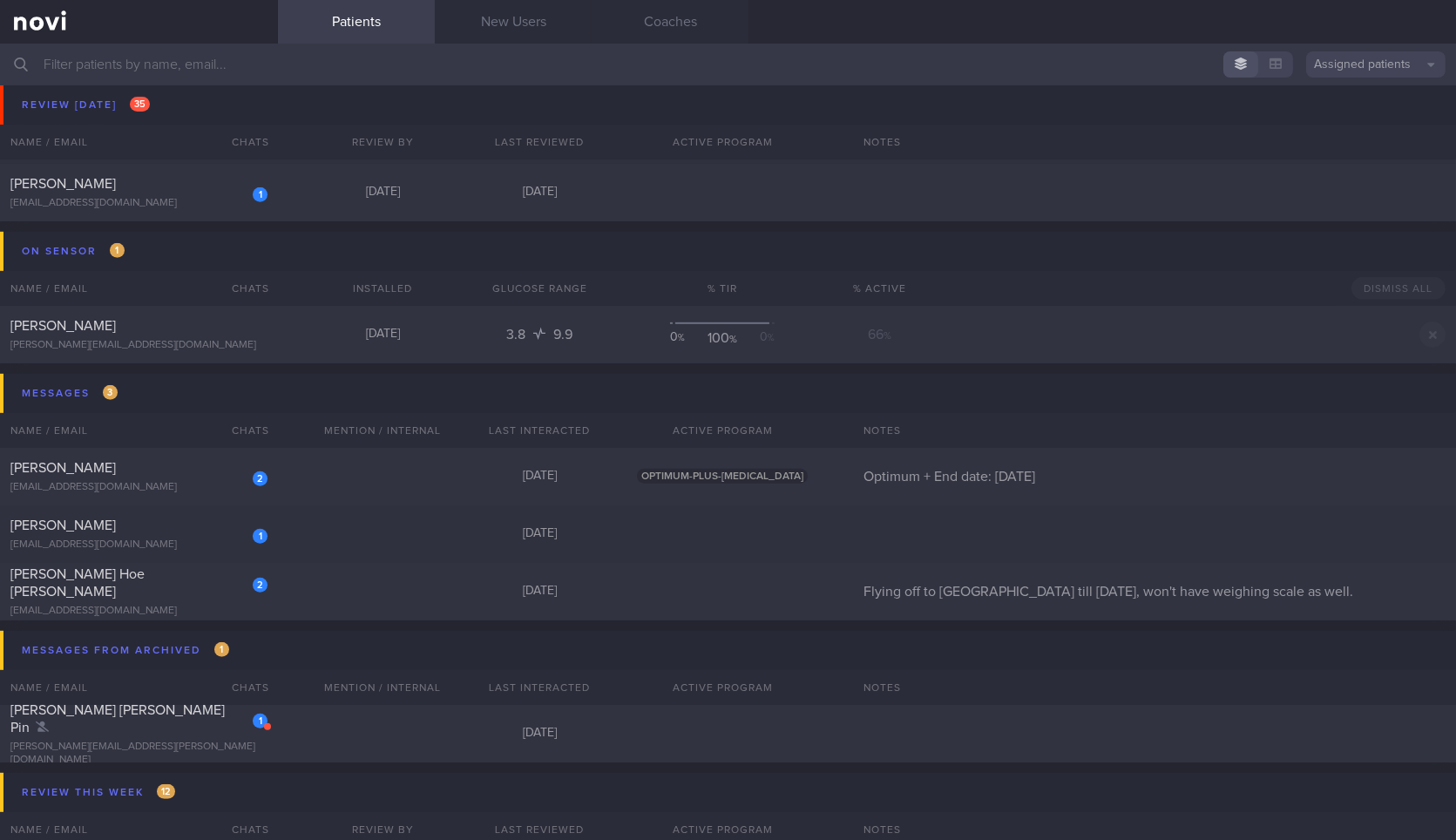
click at [320, 68] on input "text" at bounding box center [728, 65] width 1456 height 42
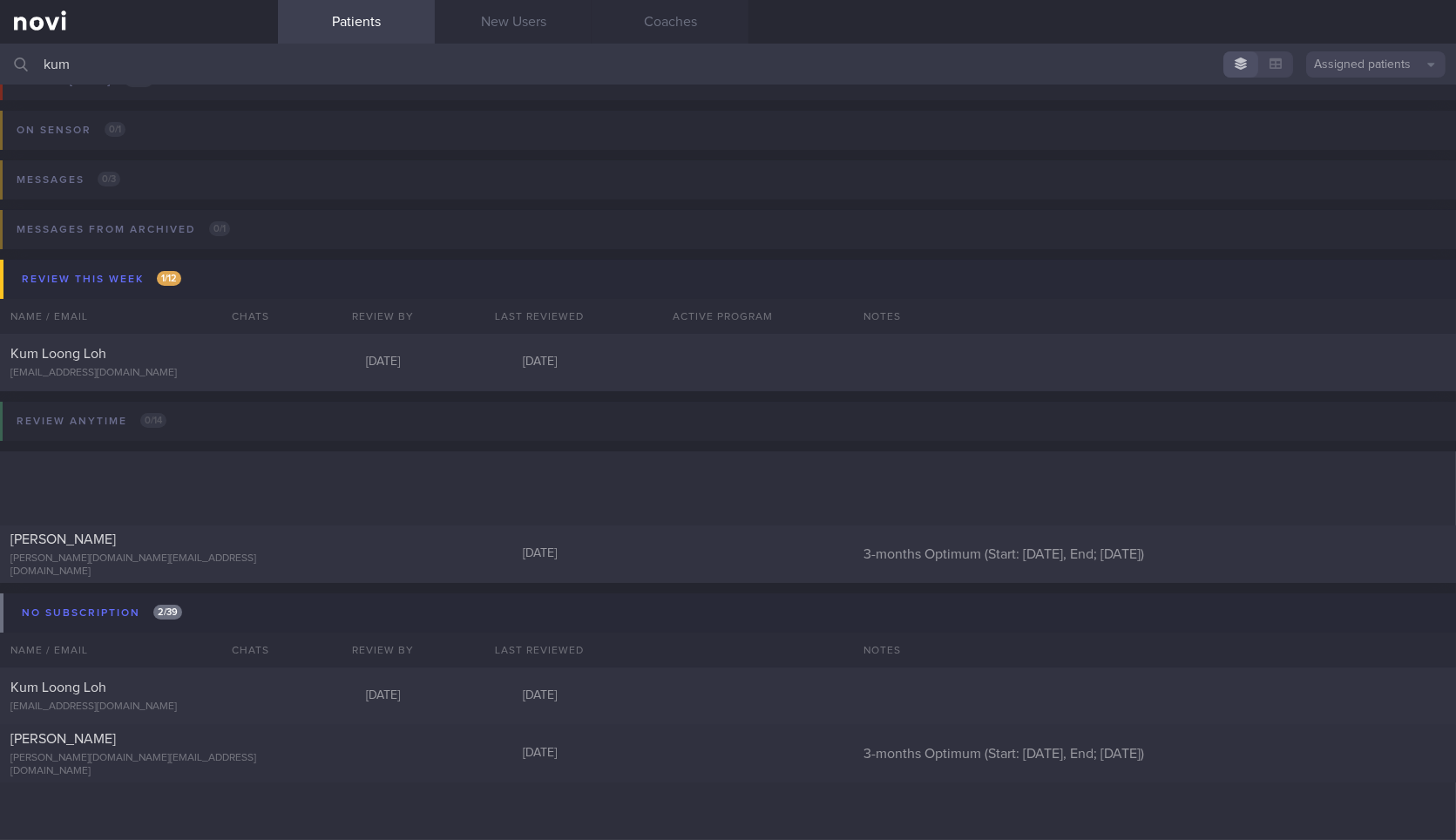
scroll to position [84, 0]
type input "kum"
click at [158, 355] on div "Kum Loong Loh" at bounding box center [136, 354] width 252 height 17
select select "9"
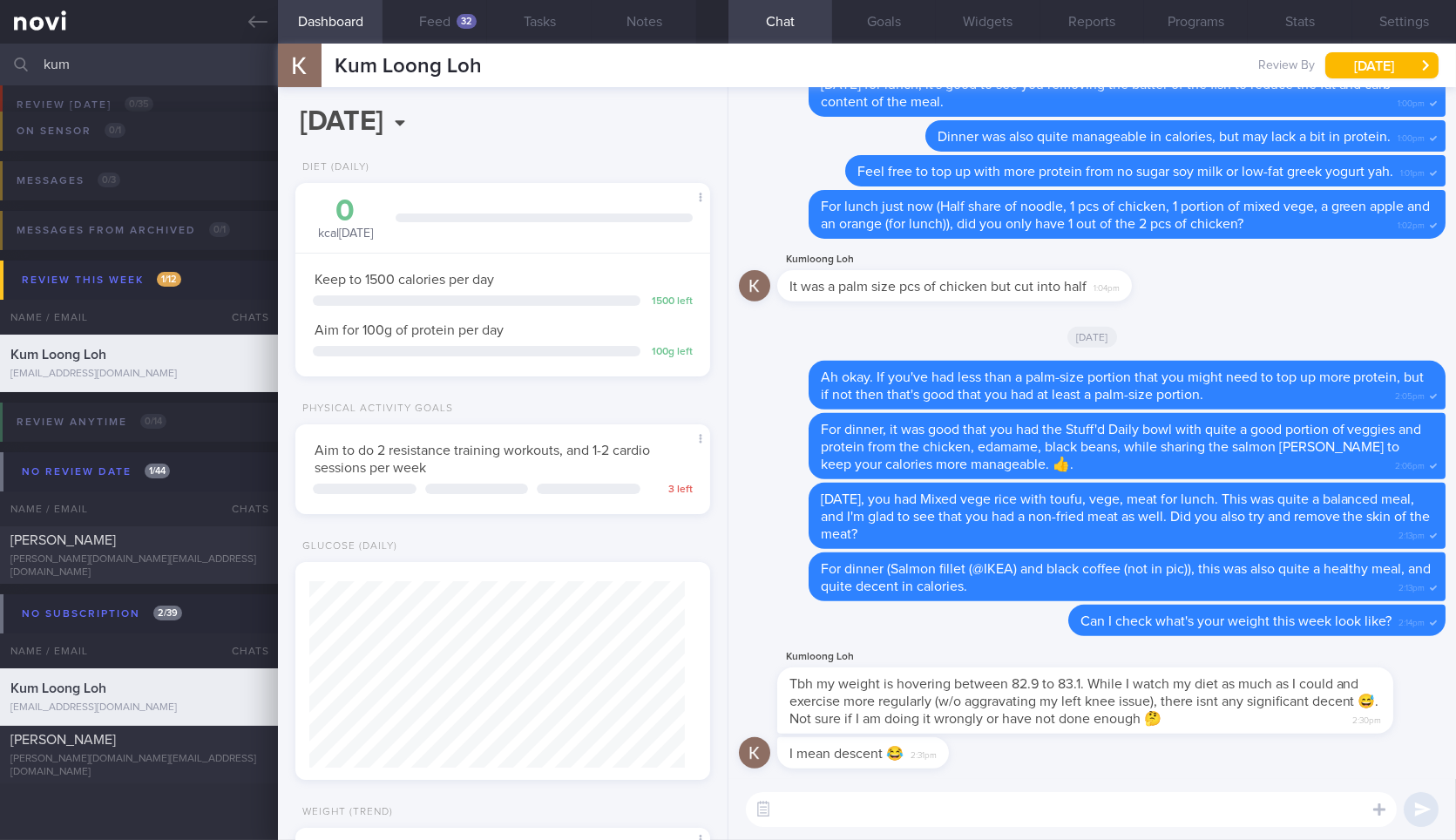
scroll to position [269, 0]
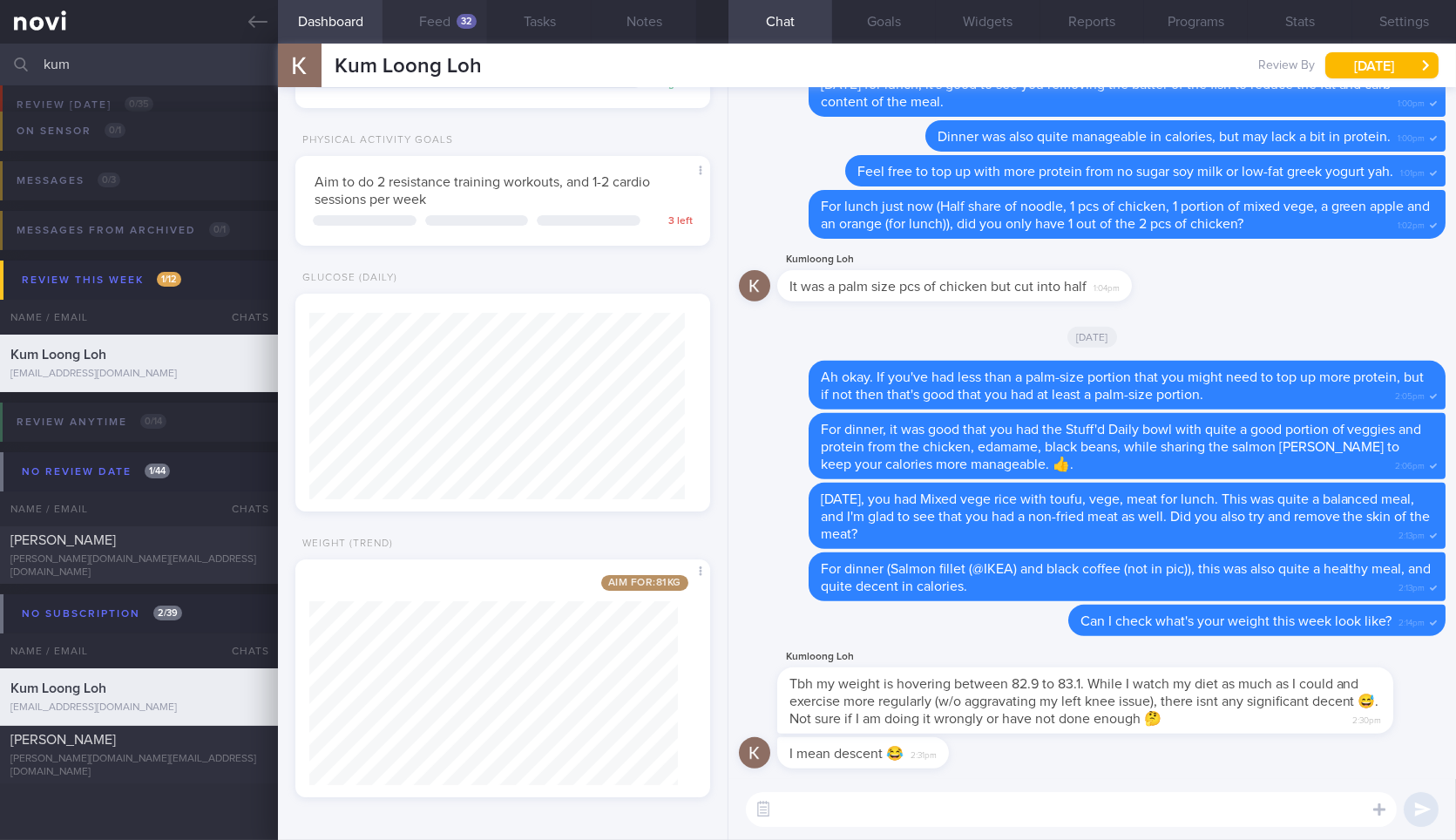
click at [432, 23] on button "Feed 32" at bounding box center [434, 22] width 105 height 44
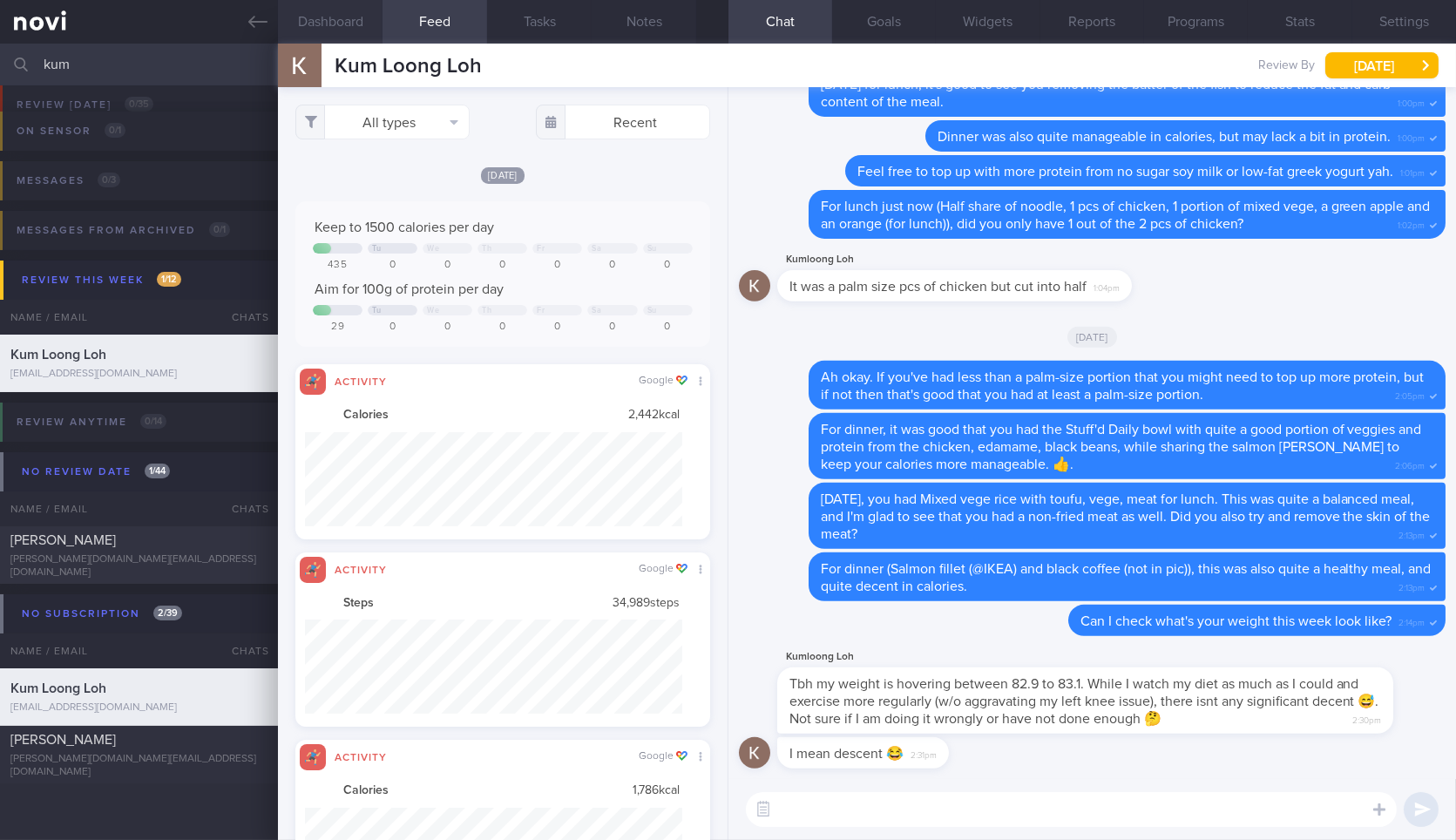
click at [332, 22] on button "Dashboard" at bounding box center [330, 22] width 105 height 44
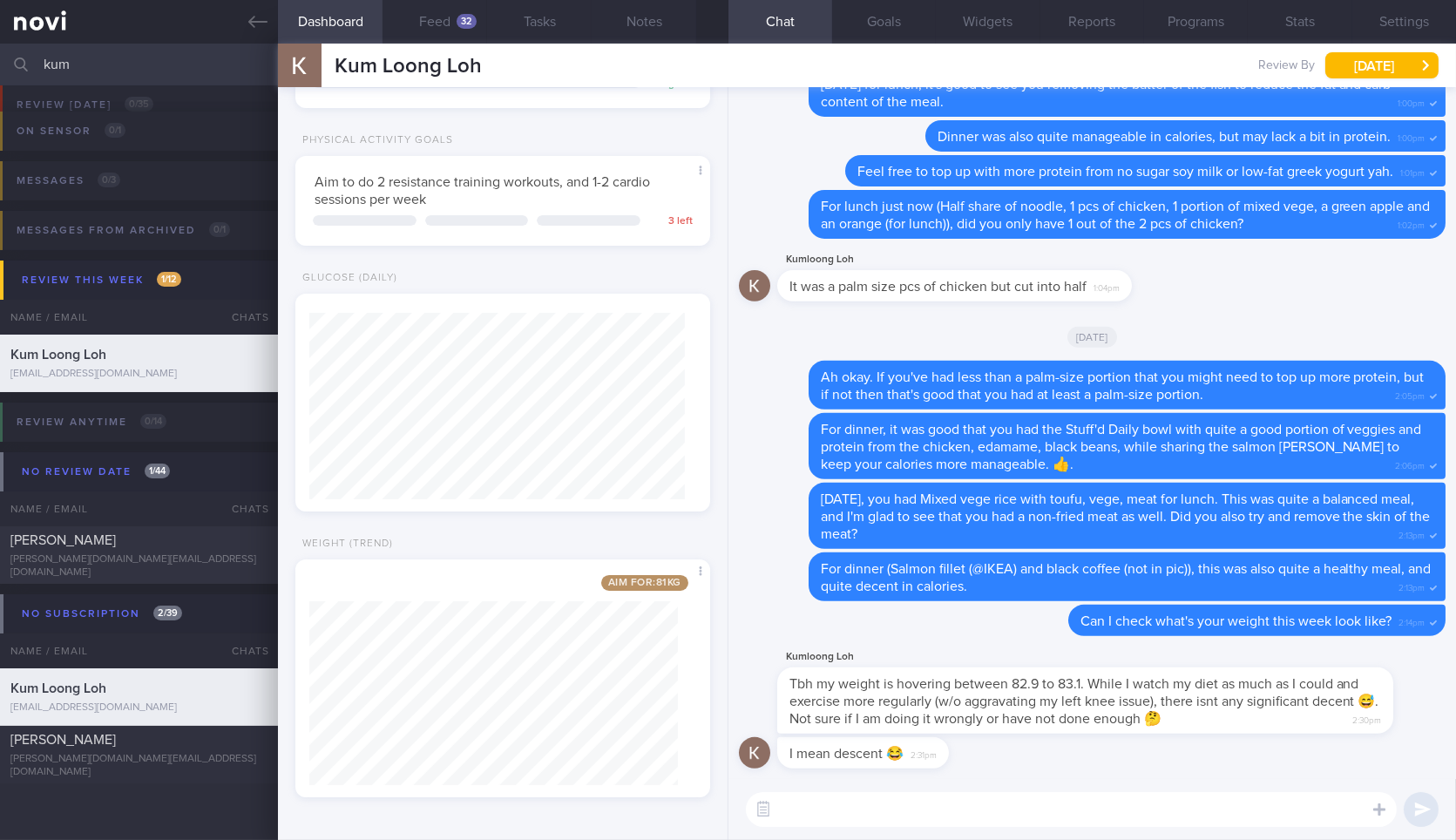
click at [850, 812] on textarea at bounding box center [1071, 810] width 651 height 35
drag, startPoint x: 1235, startPoint y: 729, endPoint x: 1344, endPoint y: 718, distance: 109.6
click at [1344, 718] on div "Kumloong Loh Tbh my weight is hovering between 82.9 to 83.1. While I watch my d…" at bounding box center [1111, 691] width 668 height 87
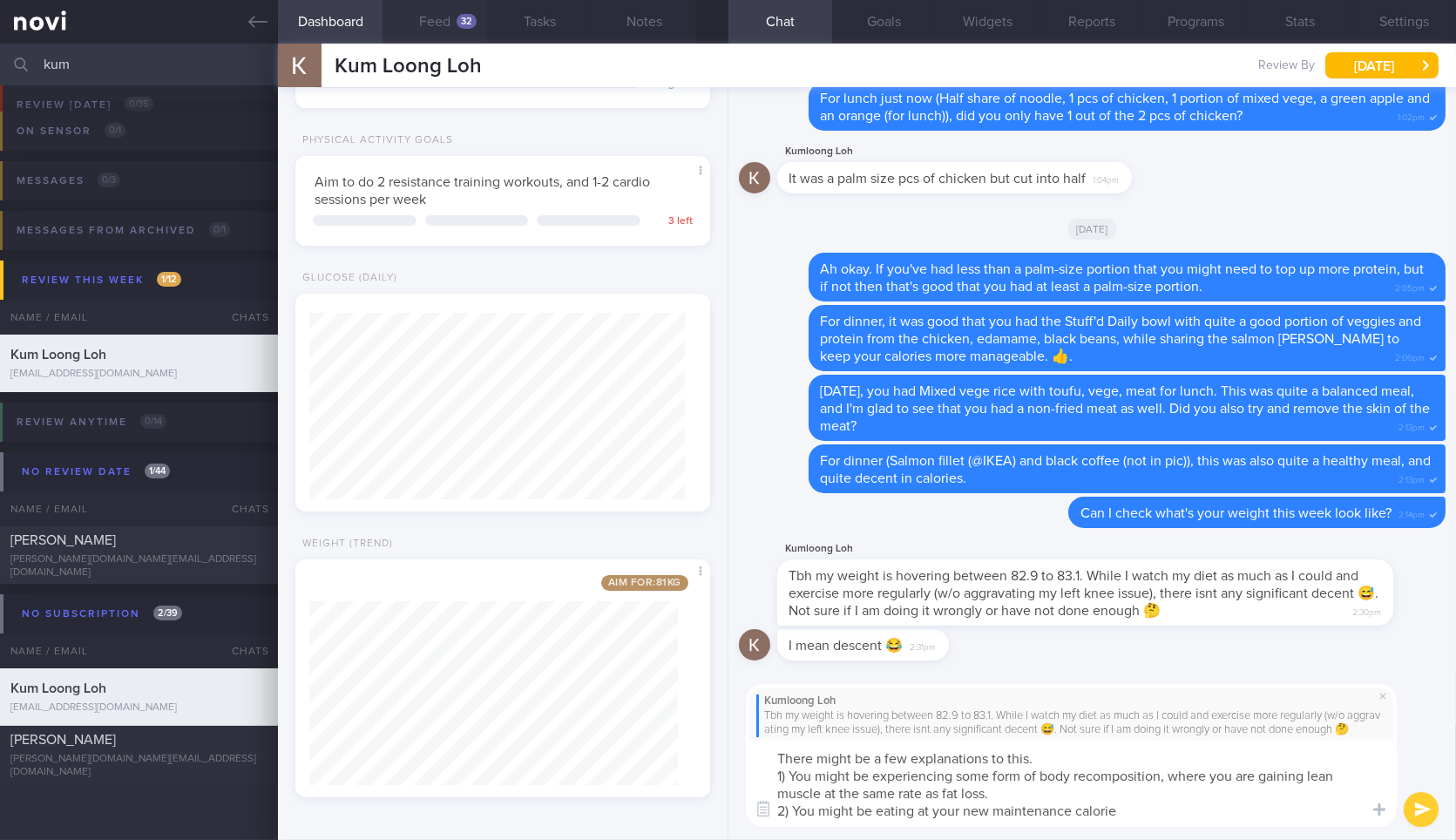
type textarea "There might be a few explanations to this. 1) You might be experiencing some fo…"
click at [437, 30] on button "Feed 32" at bounding box center [434, 22] width 105 height 44
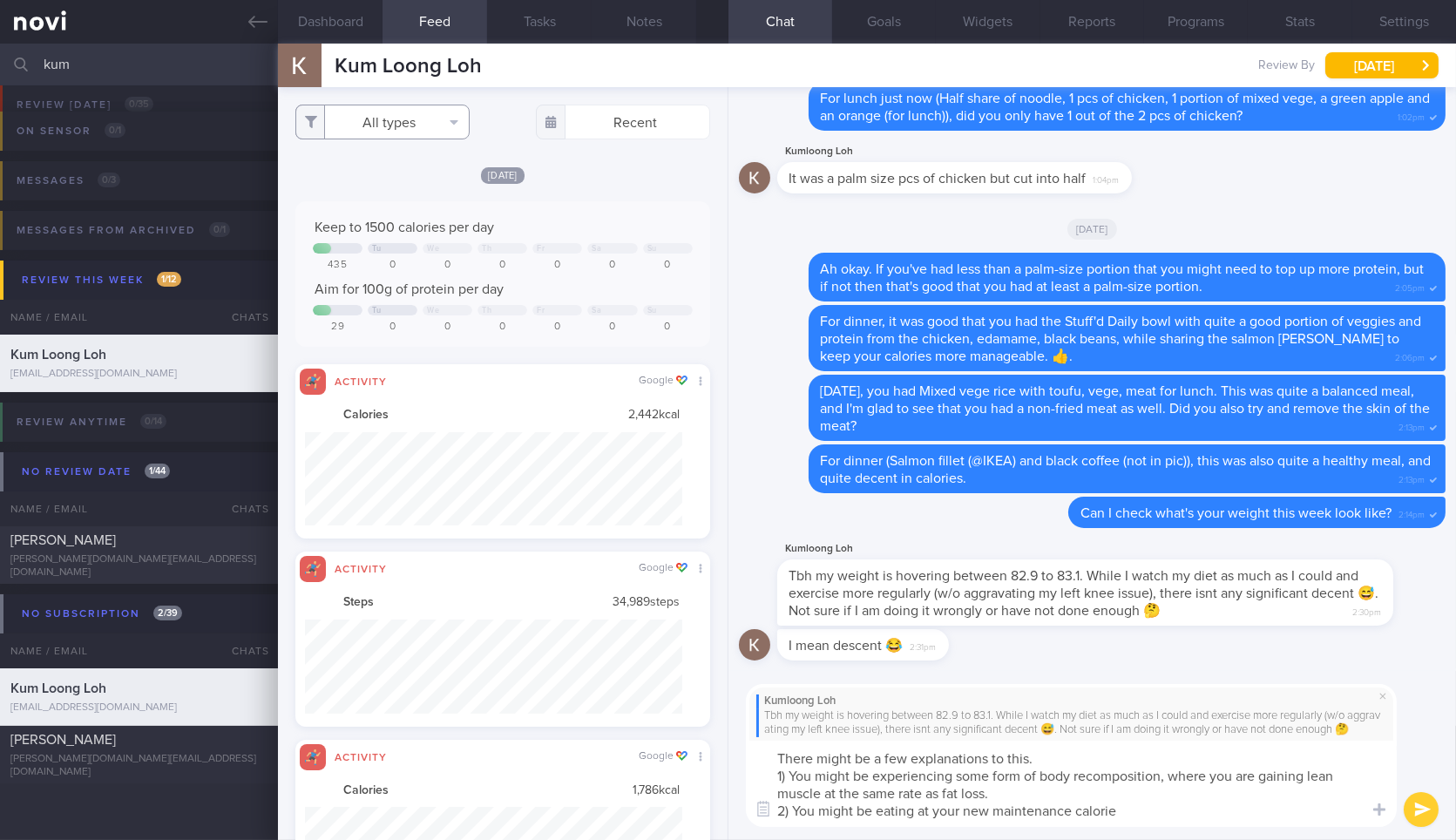
click at [392, 116] on button "All types" at bounding box center [382, 122] width 174 height 35
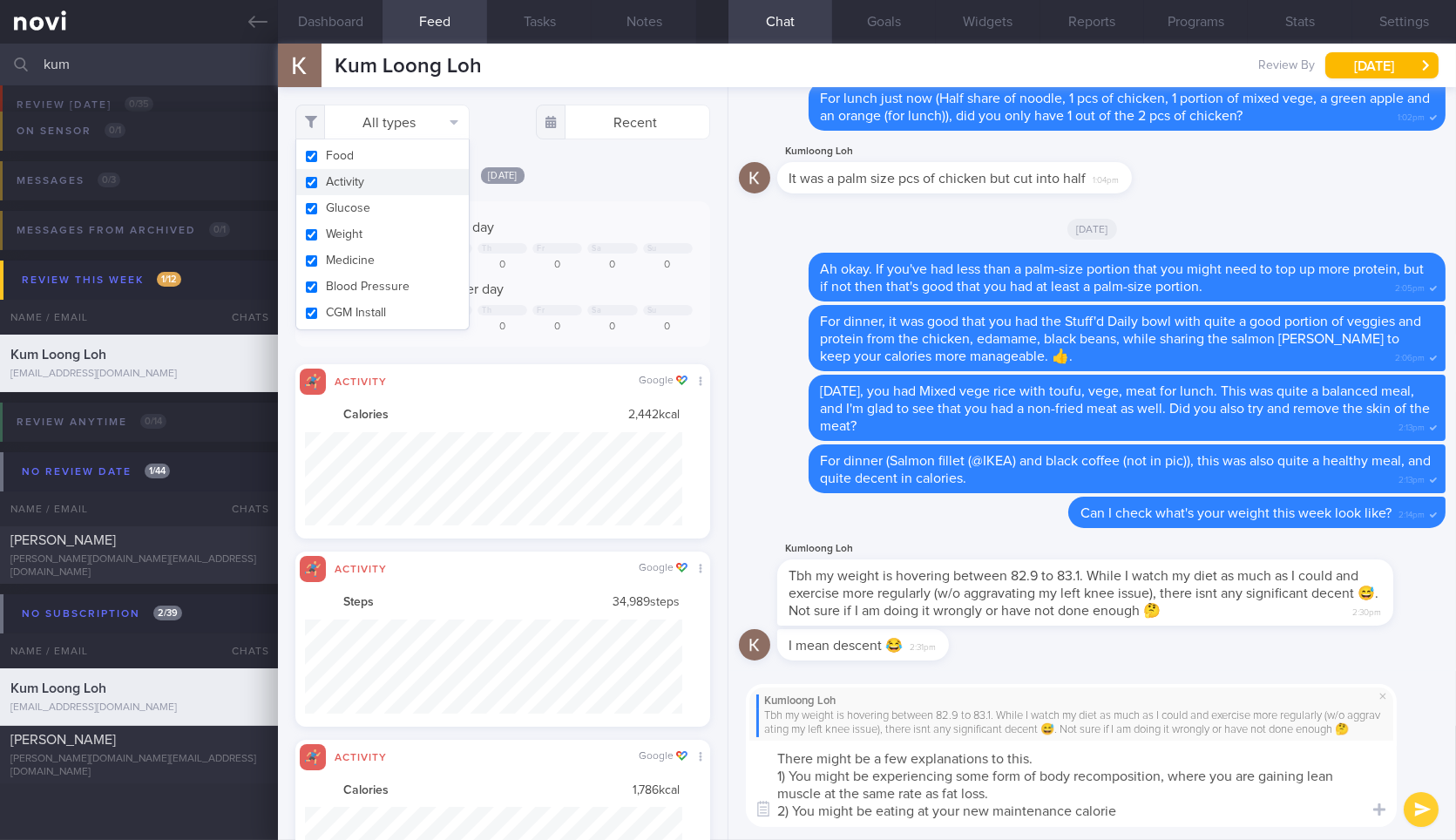
click at [386, 186] on button "Activity" at bounding box center [382, 182] width 172 height 26
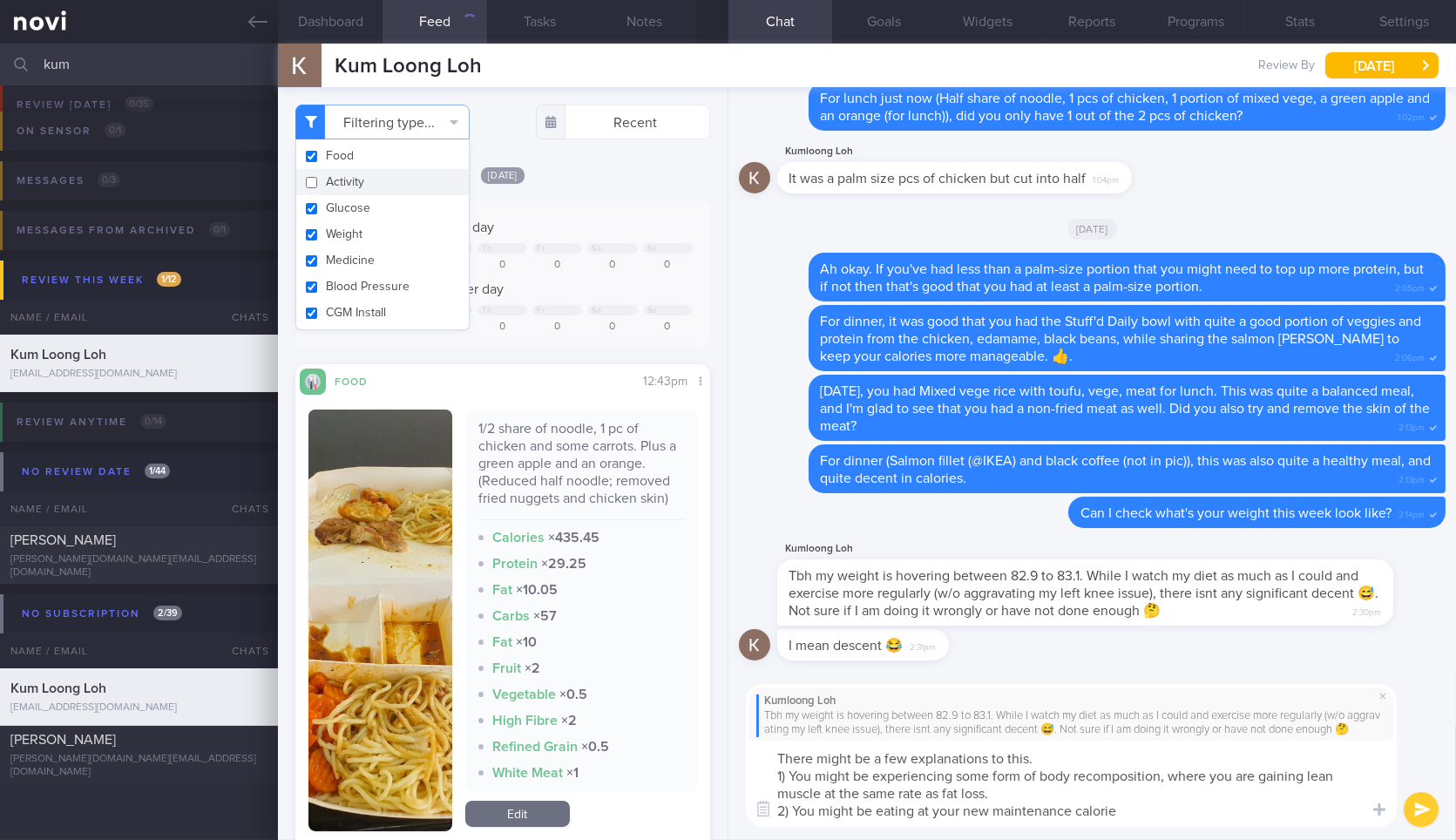
checkbox input "false"
click at [371, 228] on button "Weight" at bounding box center [382, 234] width 172 height 26
checkbox input "false"
click at [580, 228] on div "Keep to 1500 calories per day" at bounding box center [502, 227] width 379 height 17
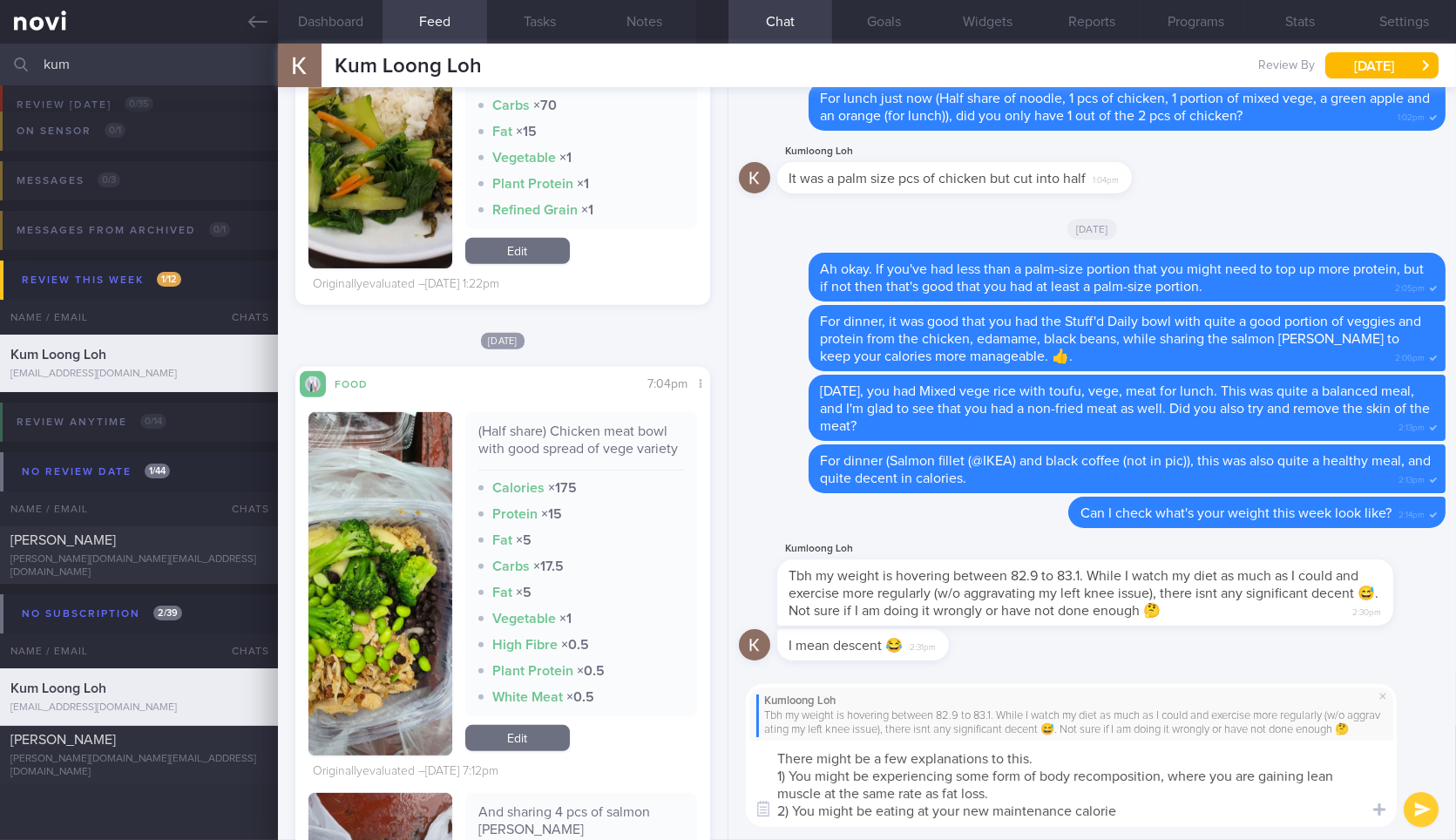
scroll to position [1583, 0]
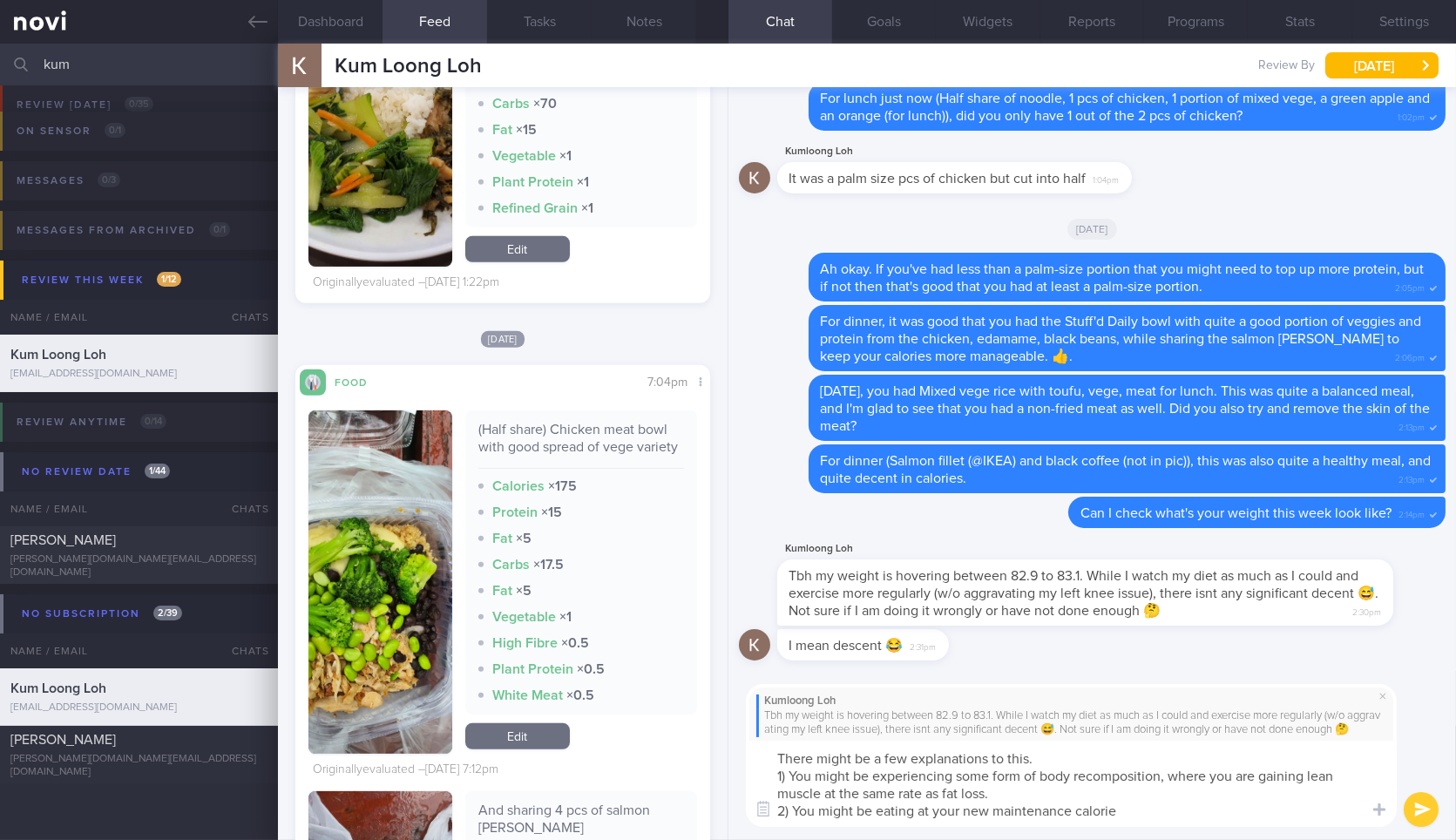
click at [1154, 816] on textarea "There might be a few explanations to this. 1) You might be experiencing some fo…" at bounding box center [1071, 784] width 651 height 87
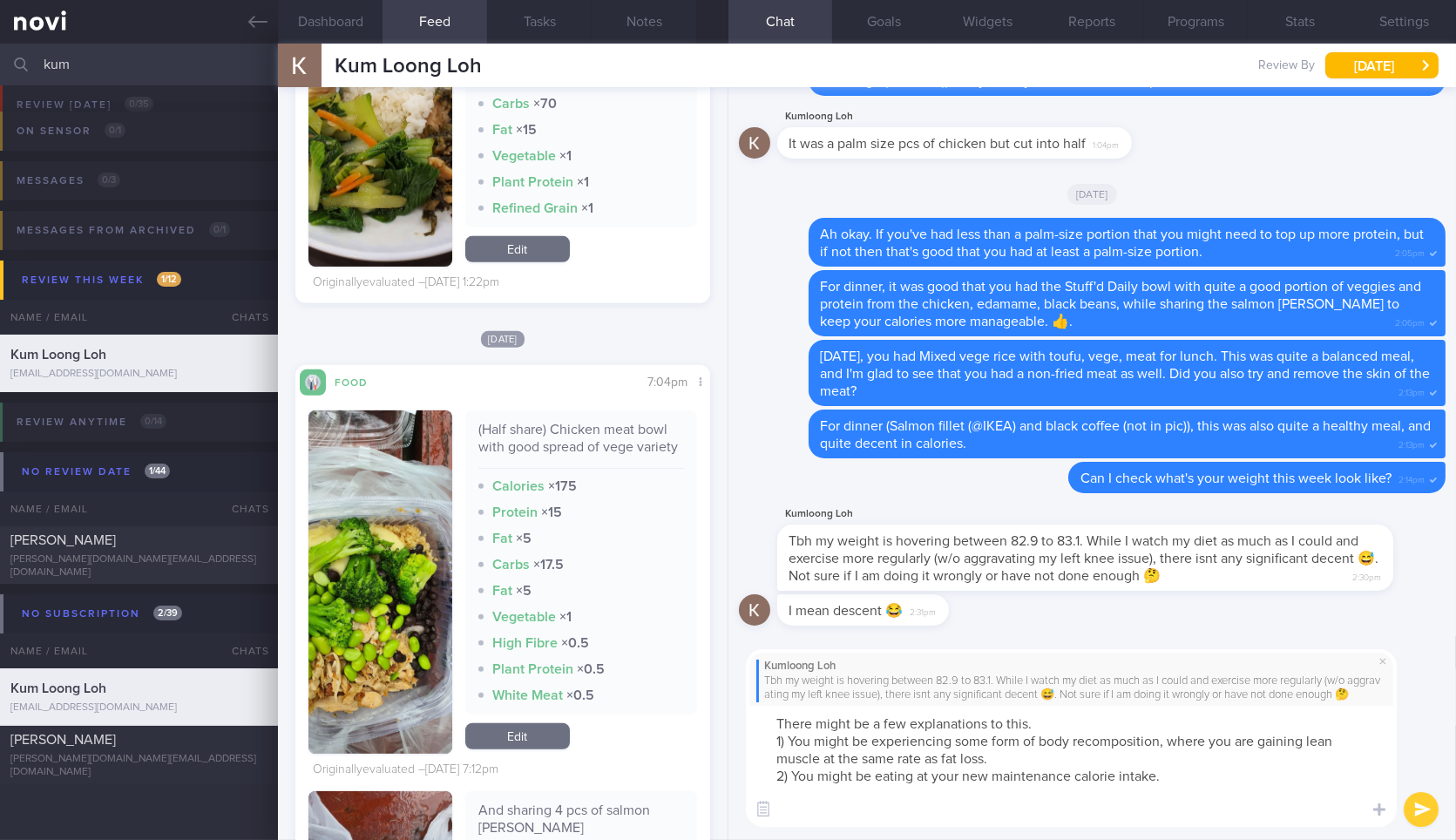
scroll to position [0, 0]
type textarea "There might be a few explanations to this. 1) You might be experiencing some fo…"
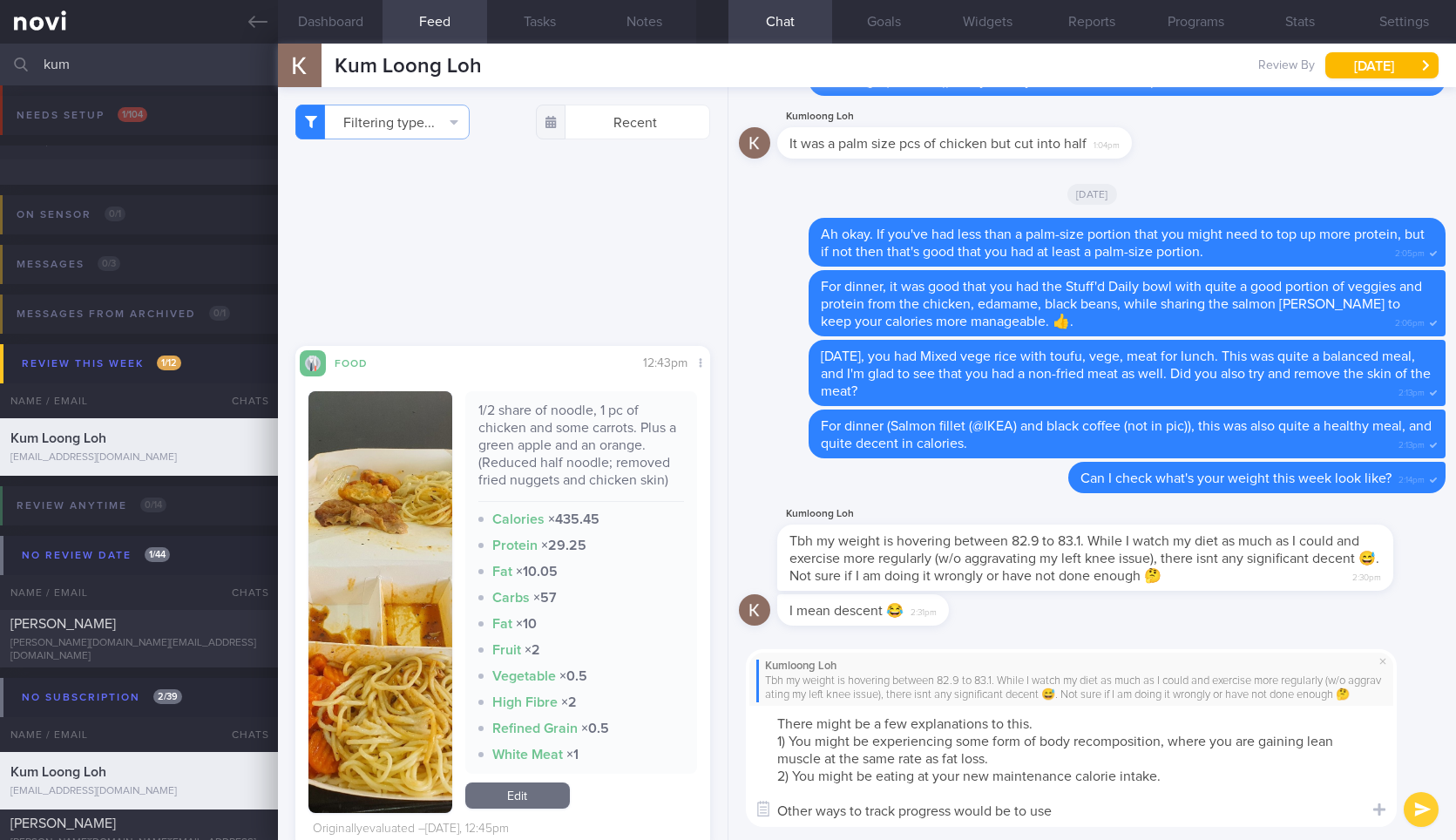
select select "9"
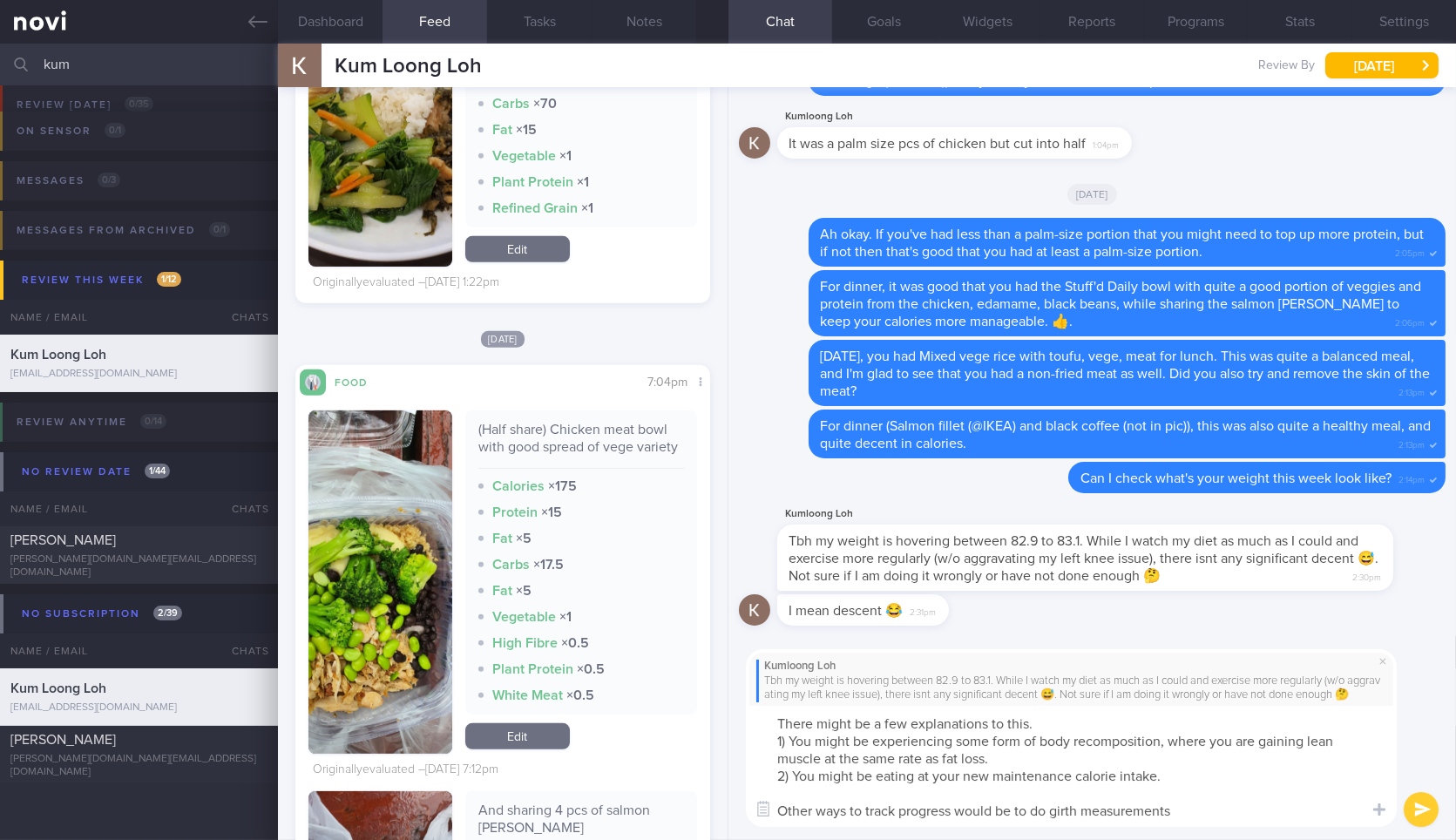
type textarea "There might be a few explanations to this. 1) You might be experiencing some fo…"
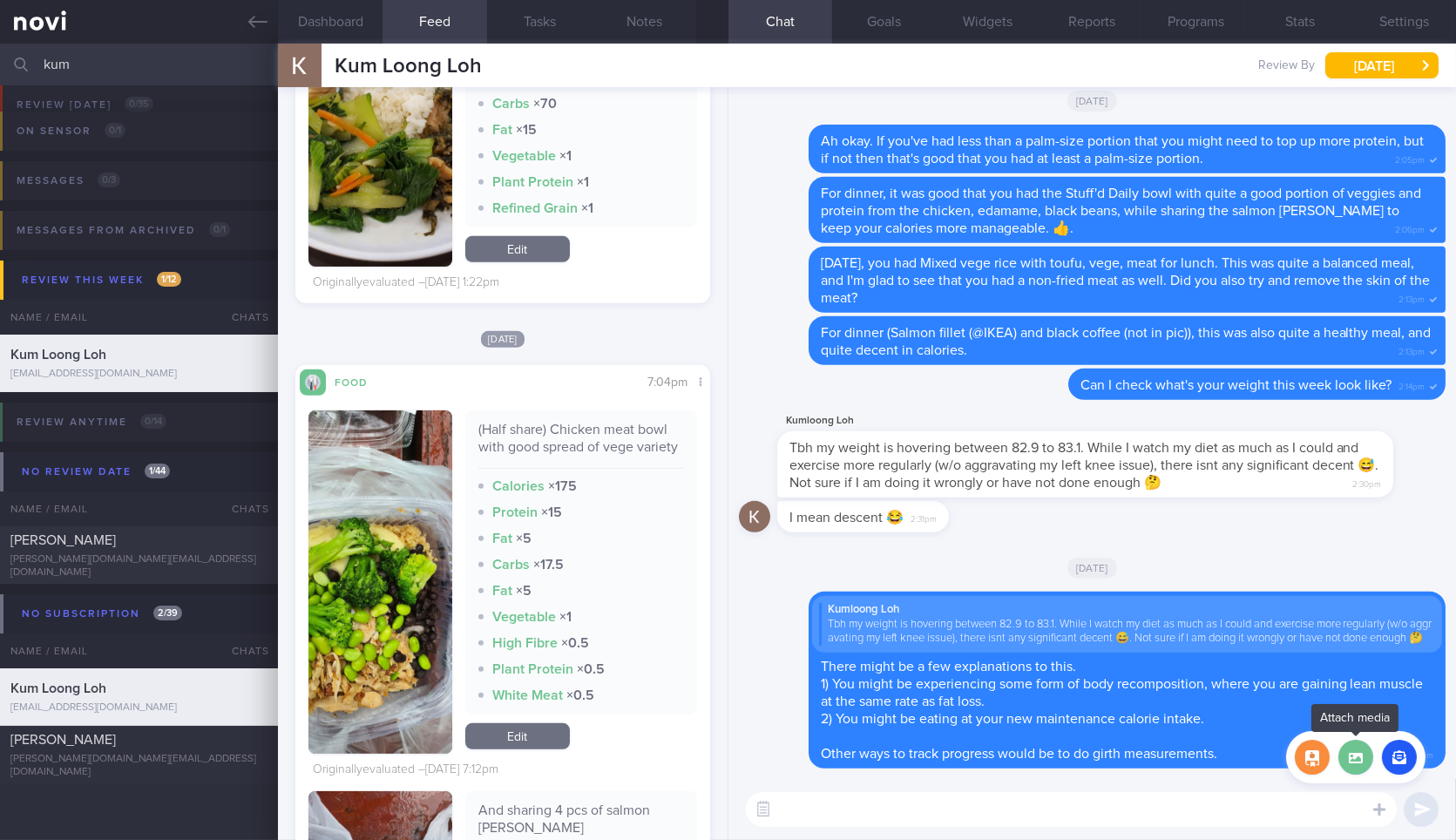
click at [1359, 757] on label at bounding box center [1356, 757] width 35 height 35
click at [0, 0] on input "file" at bounding box center [0, 0] width 0 height 0
click at [1400, 765] on button "button" at bounding box center [1399, 757] width 35 height 35
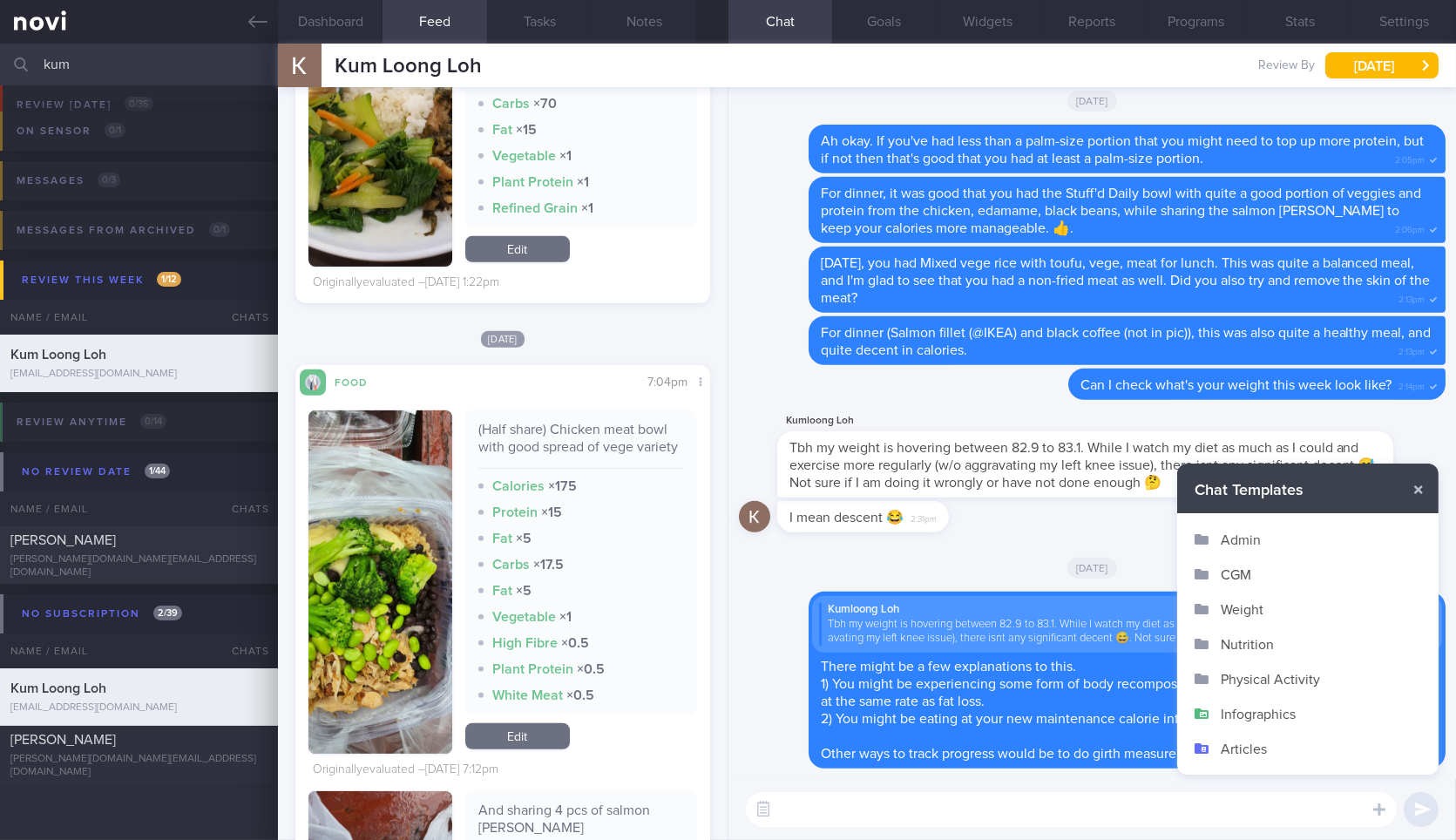
click at [1258, 713] on button "Infographics" at bounding box center [1308, 713] width 261 height 35
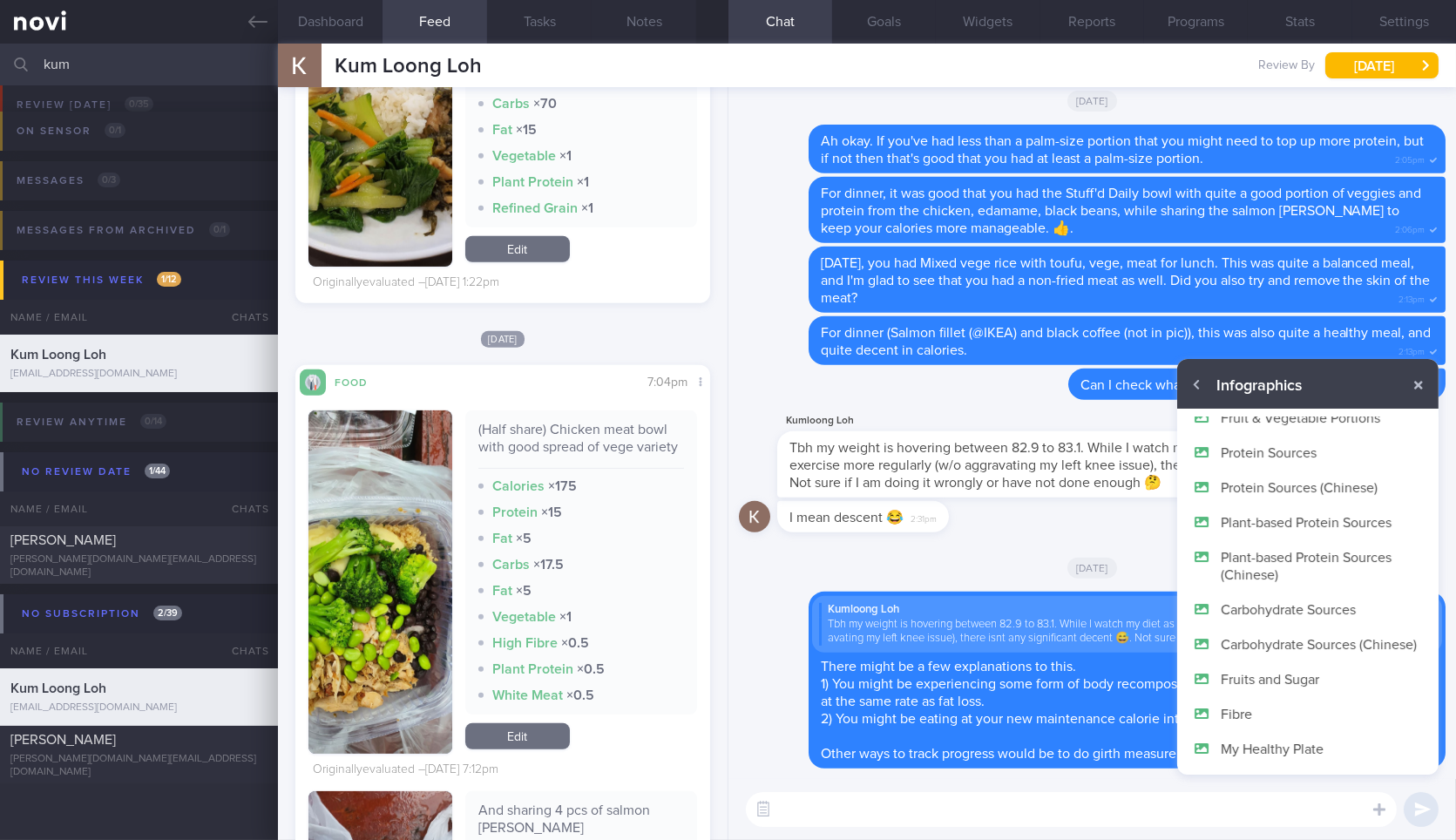
scroll to position [0, 0]
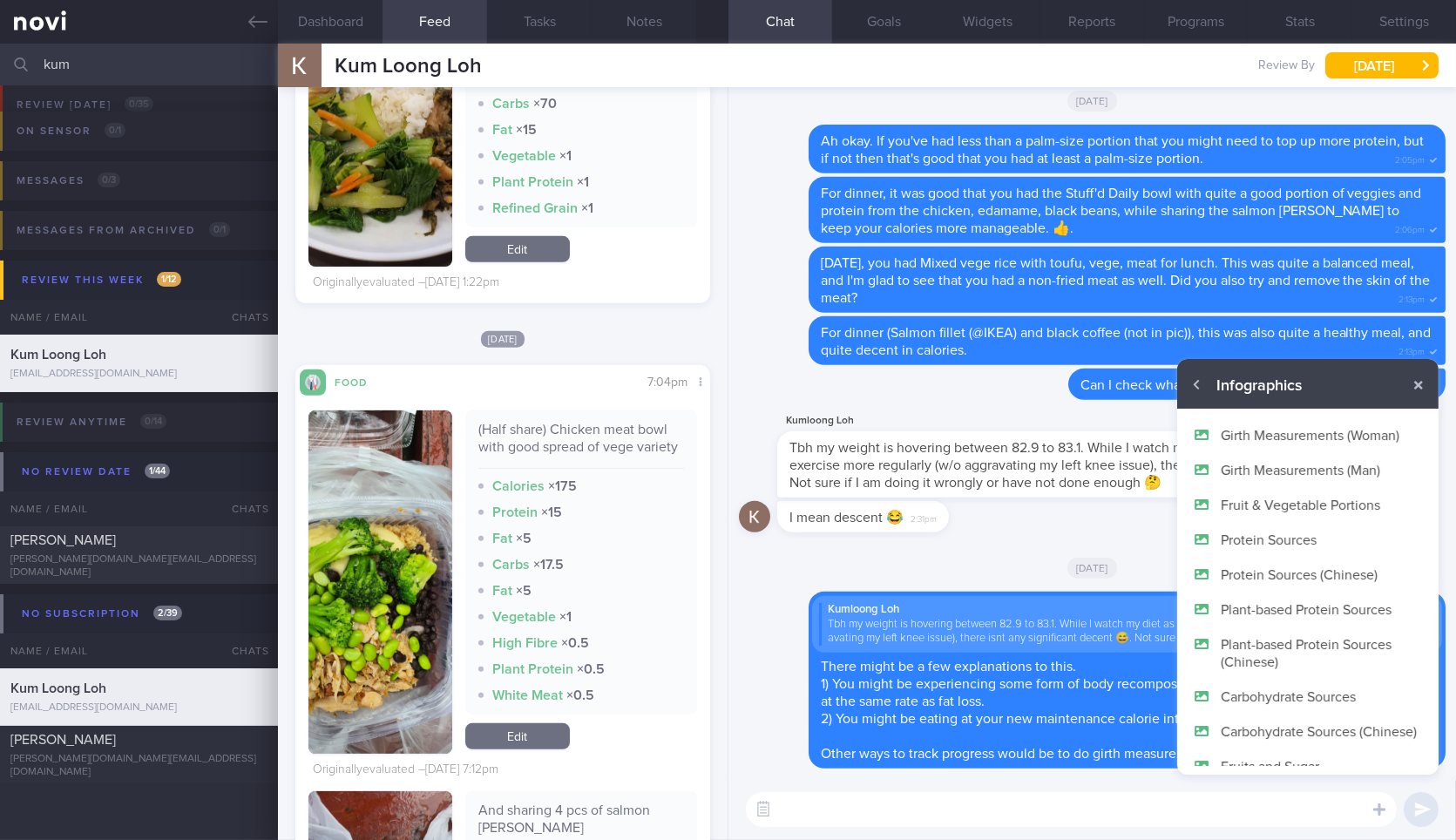
click at [1282, 466] on button "Girth Measurements (Man)" at bounding box center [1308, 470] width 261 height 35
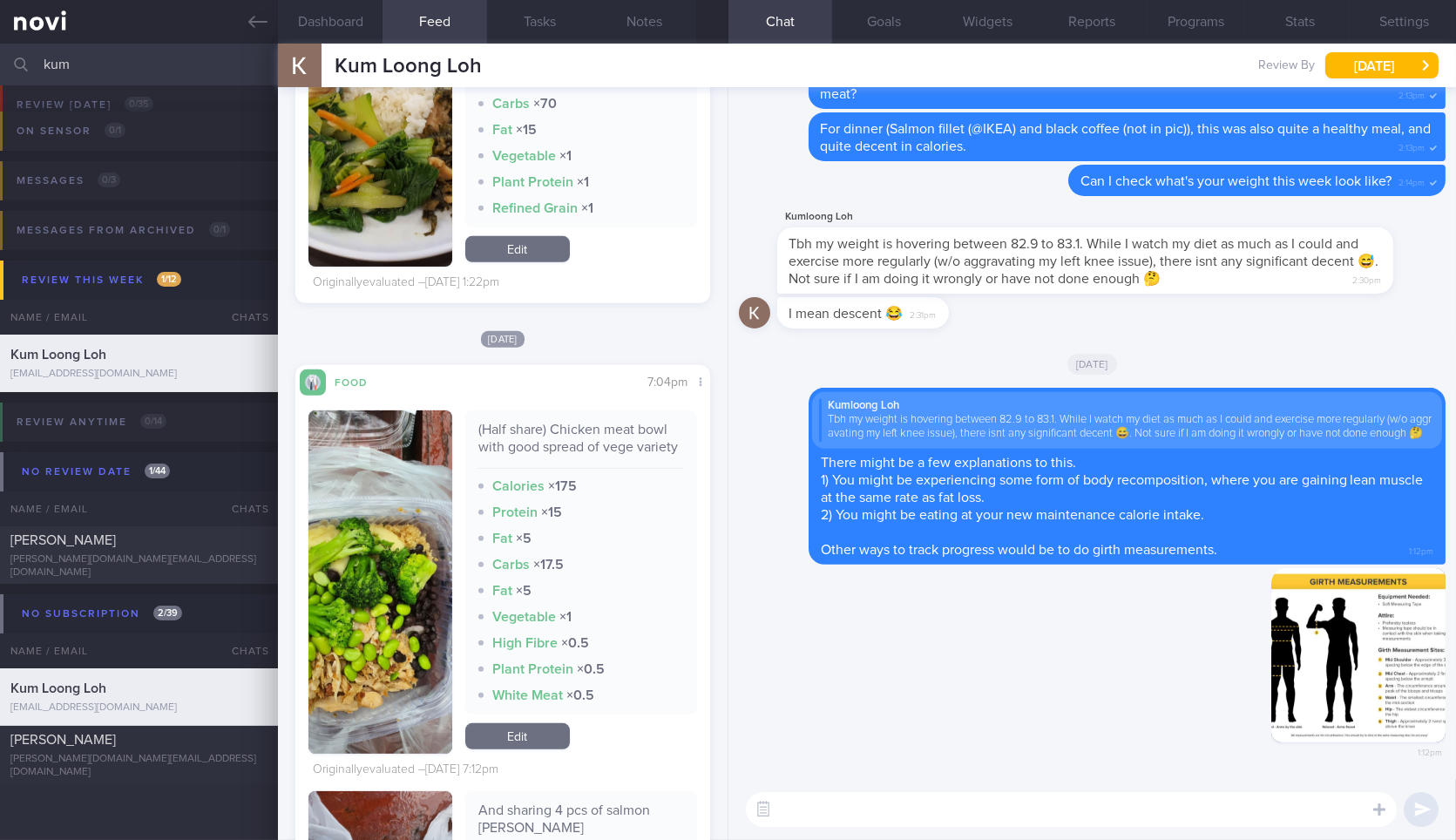
click at [1034, 814] on textarea at bounding box center [1071, 810] width 651 height 35
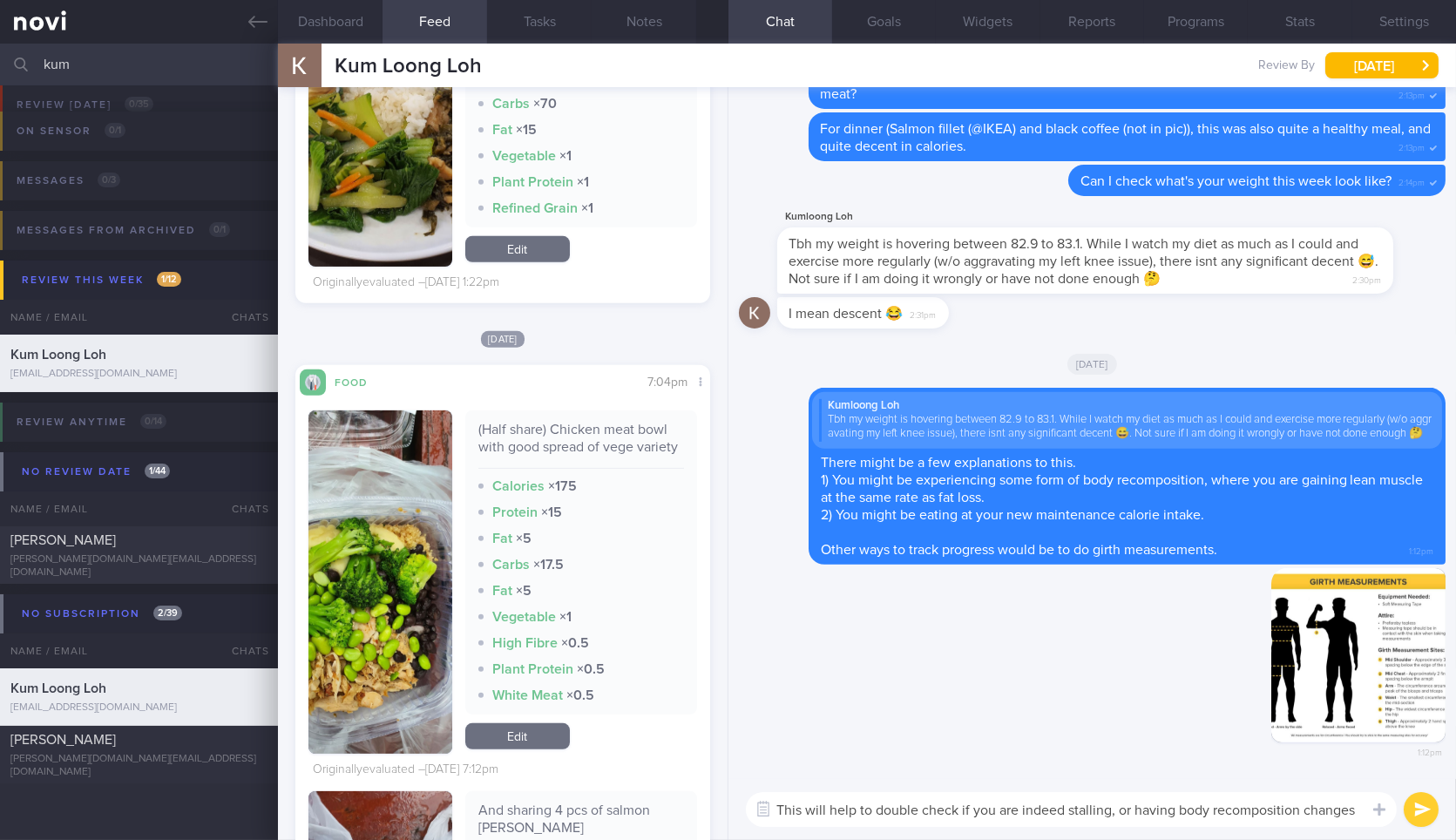
type textarea "This will help to double check if you are indeed stalling, or having body recom…"
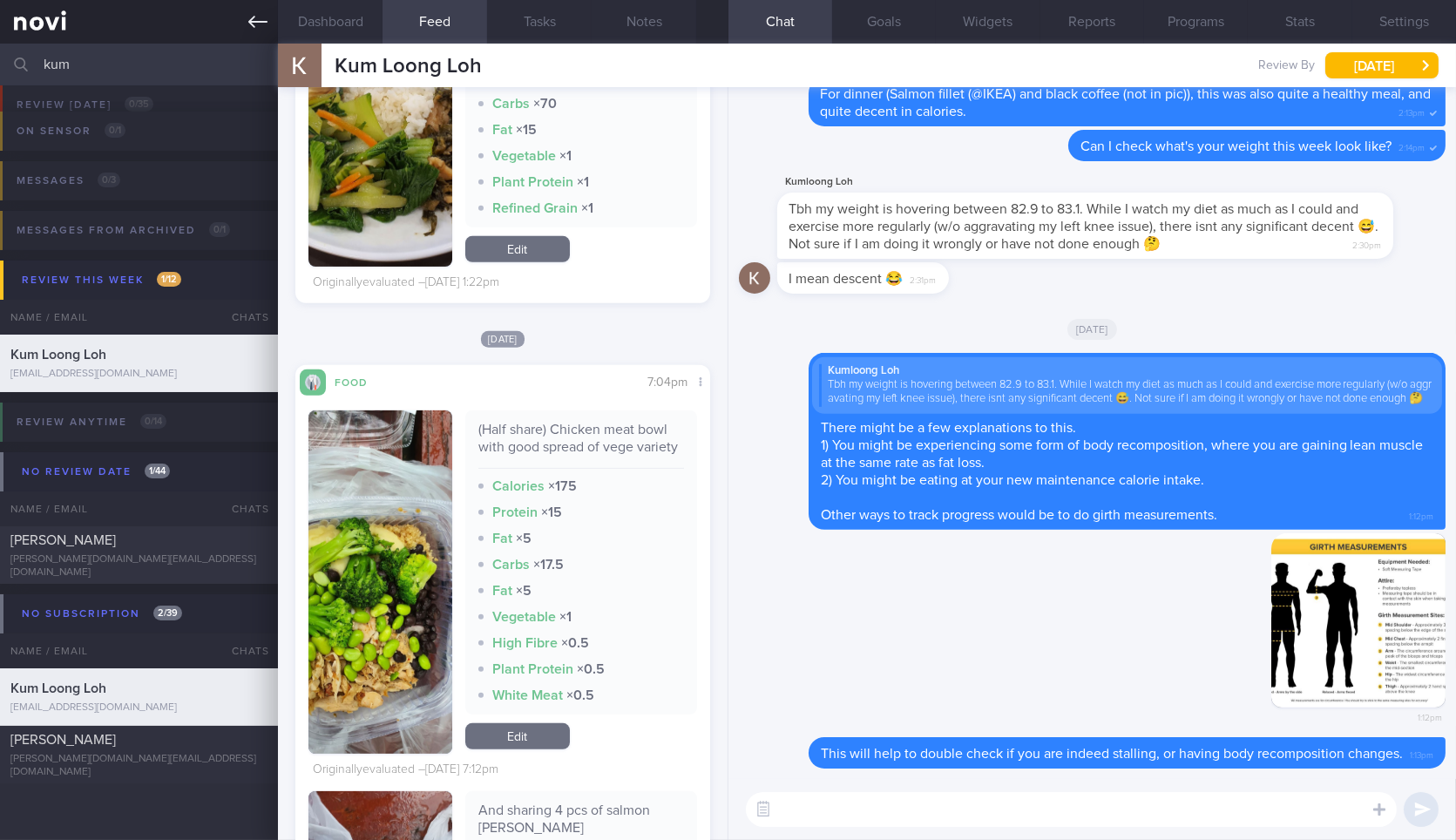
click at [256, 21] on icon at bounding box center [258, 21] width 19 height 12
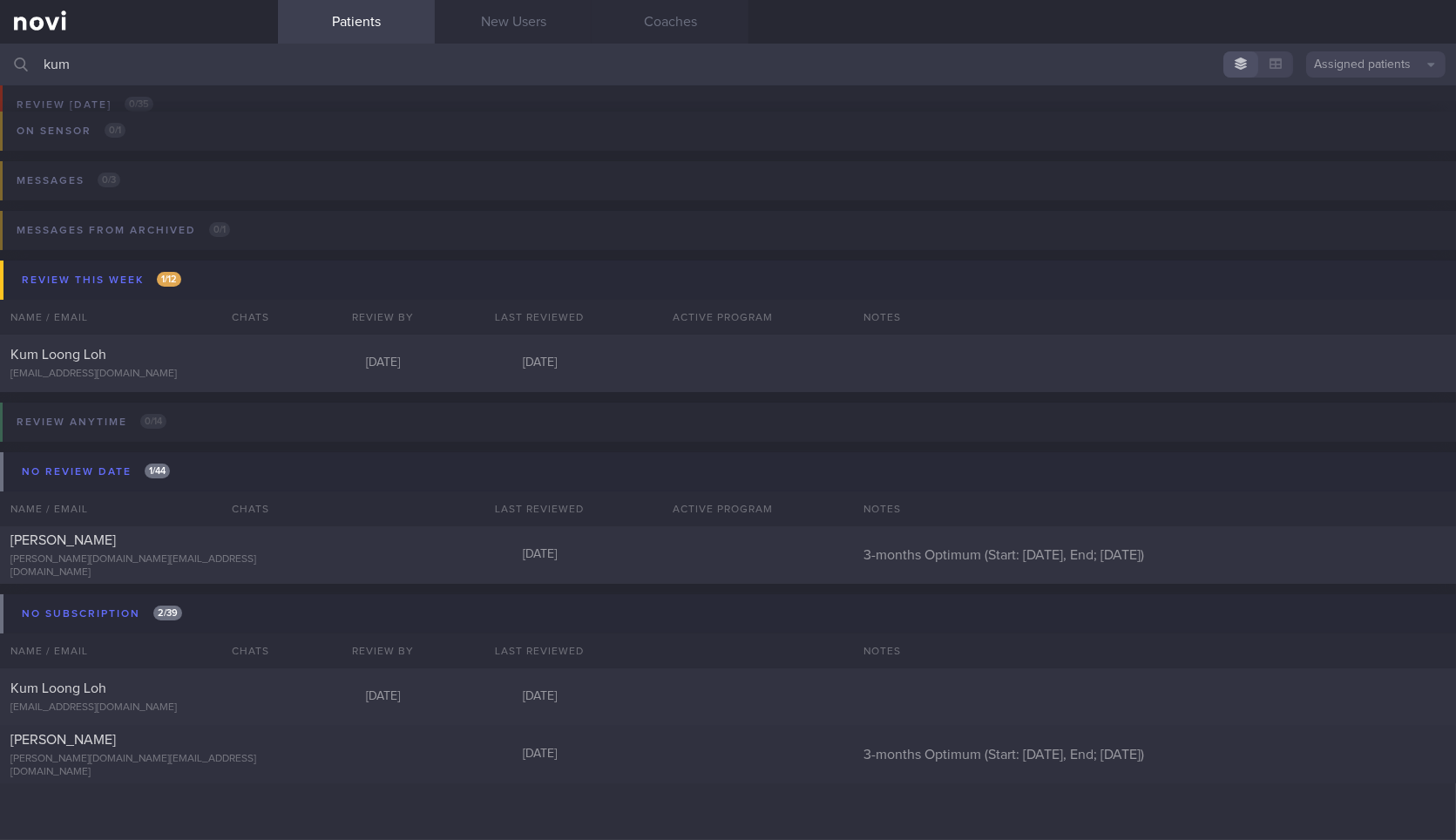
drag, startPoint x: 228, startPoint y: 88, endPoint x: 281, endPoint y: 65, distance: 57.8
click at [281, 65] on div "kum Assigned patients Assigned patients All active patients Archived patients N…" at bounding box center [728, 442] width 1456 height 796
click at [281, 65] on input "kum" at bounding box center [728, 65] width 1456 height 42
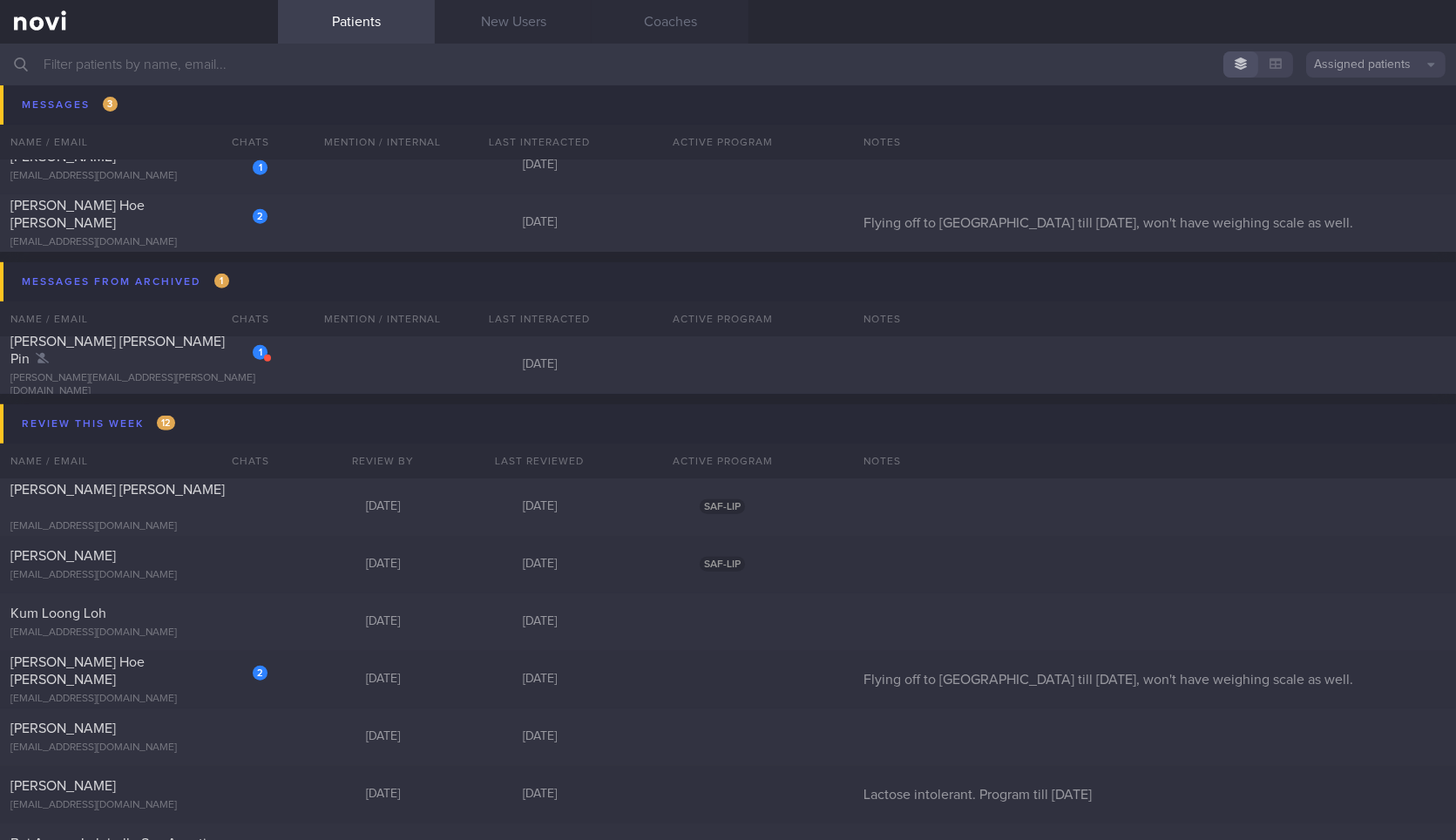
scroll to position [2292, 0]
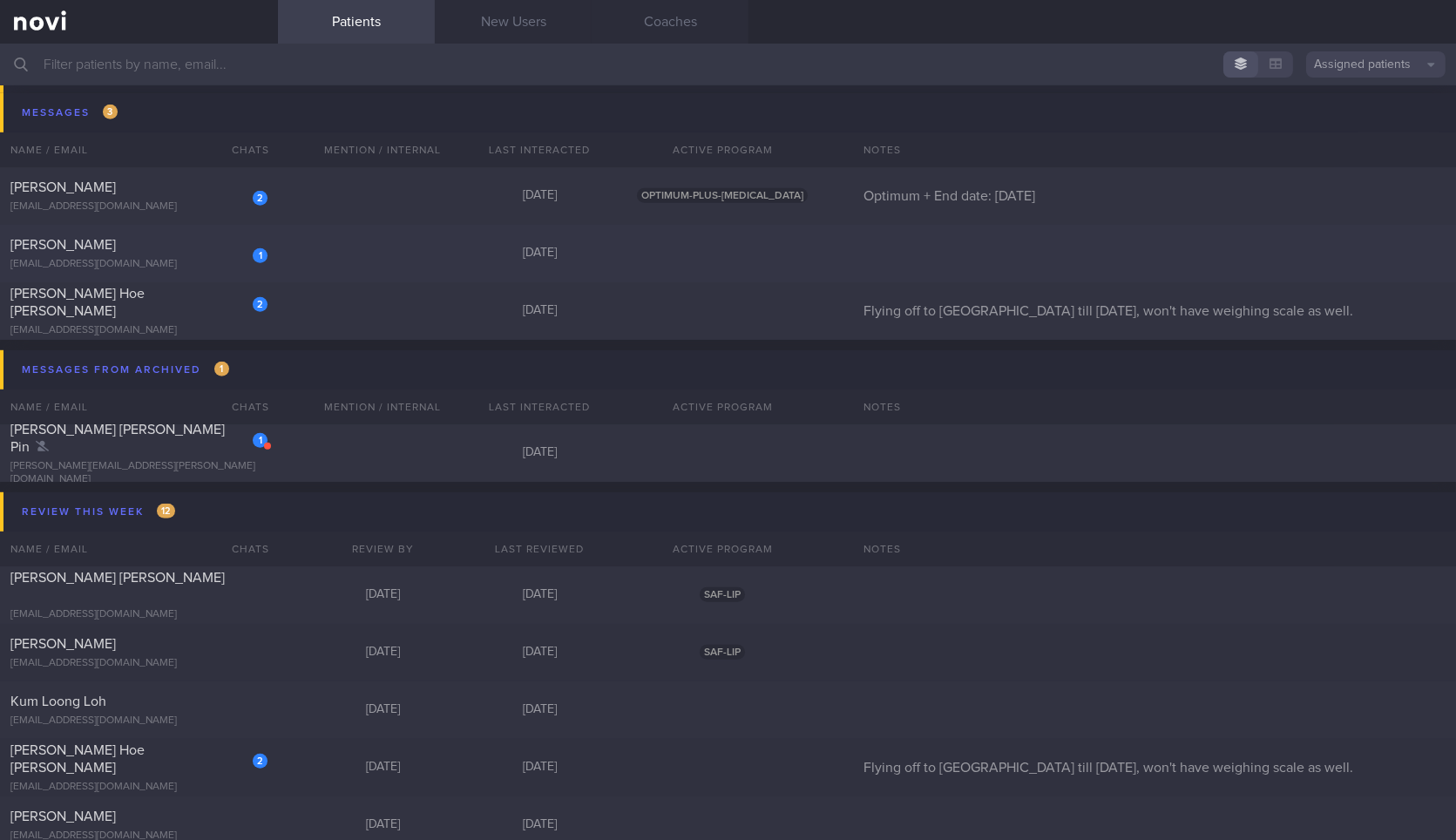
click at [252, 261] on div "1" at bounding box center [260, 254] width 15 height 17
select select "9"
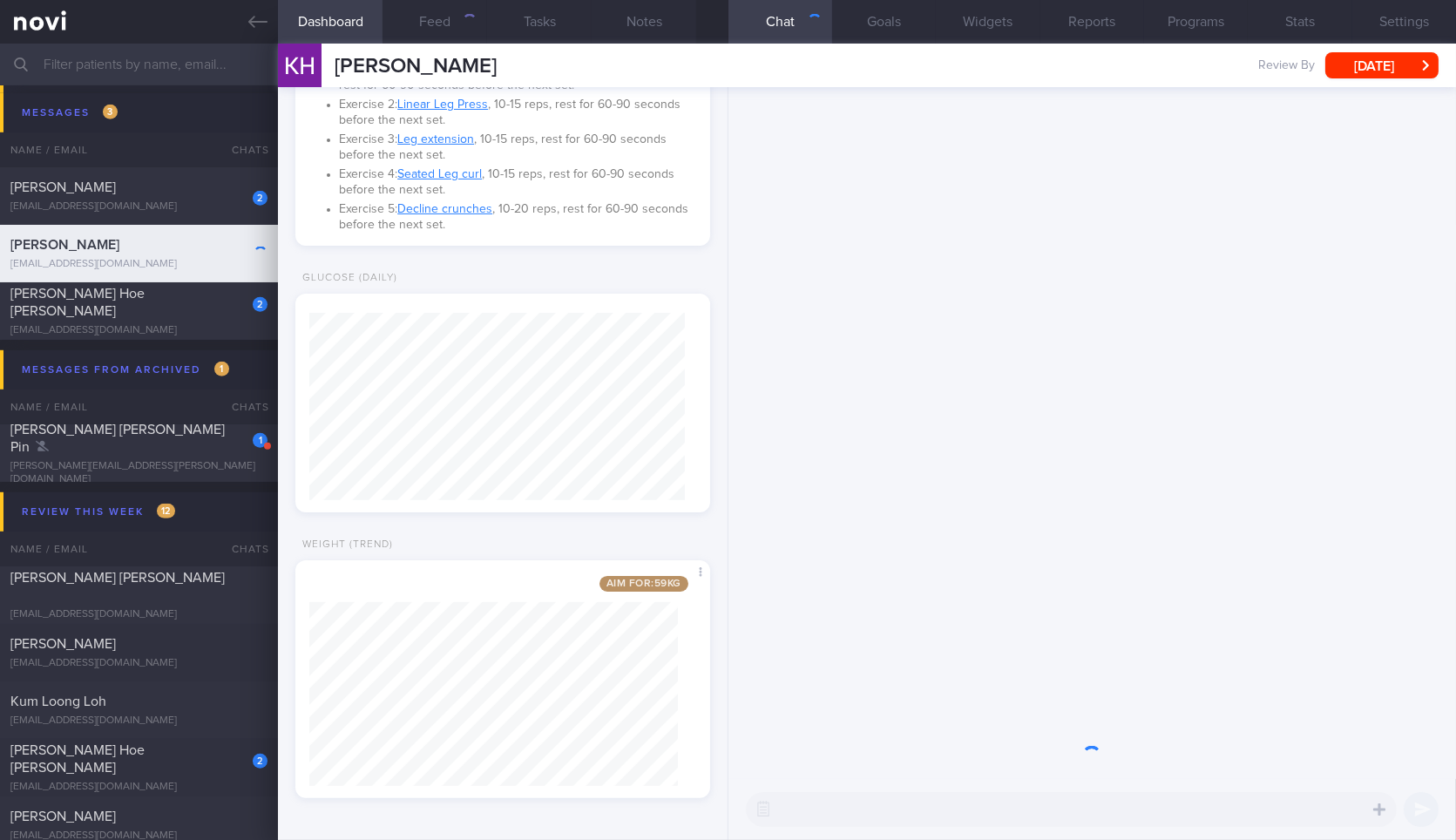
scroll to position [187, 375]
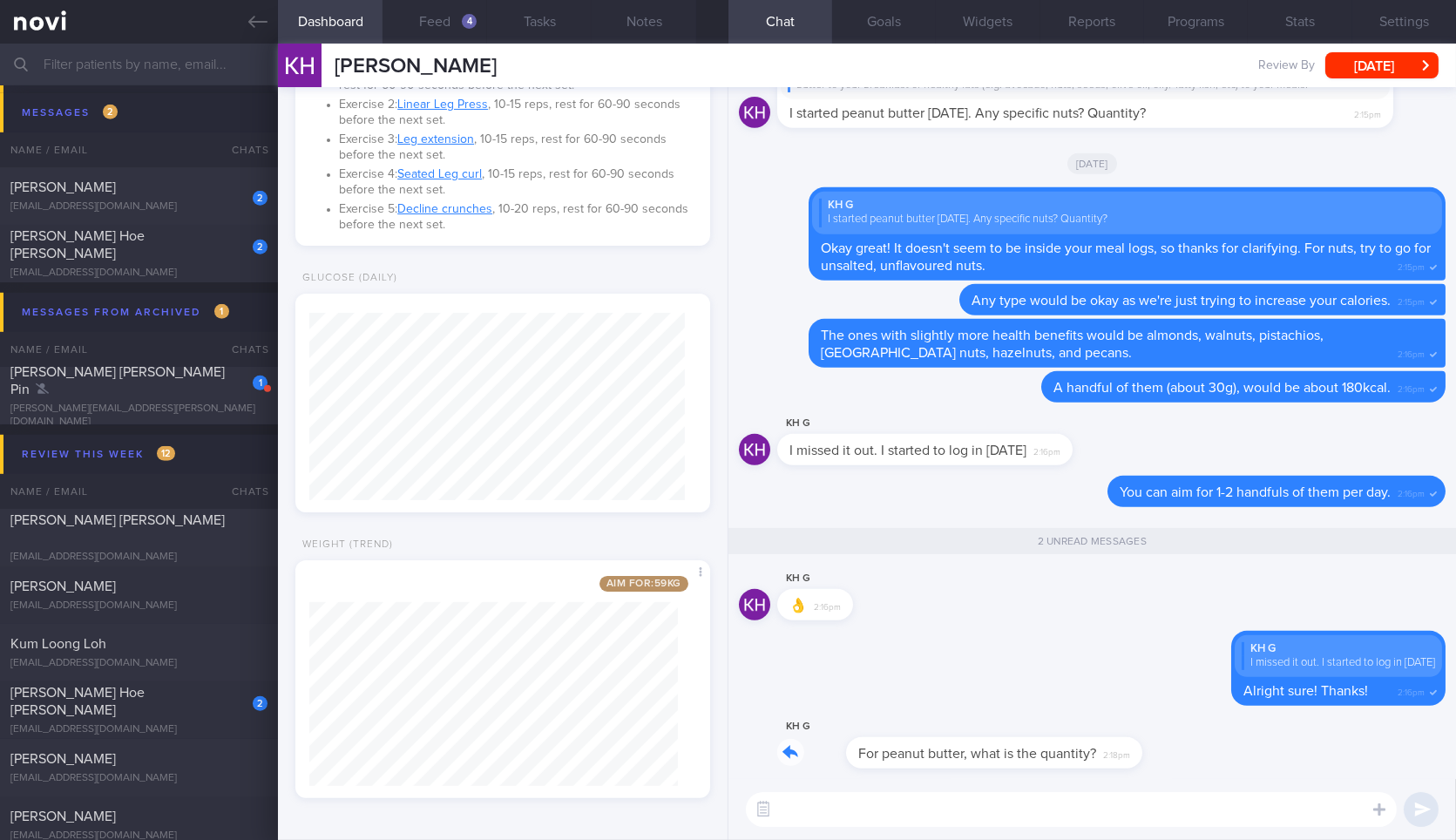
drag, startPoint x: 1063, startPoint y: 751, endPoint x: 1198, endPoint y: 765, distance: 135.7
click at [1198, 765] on div "KH G For peanut butter, what is the quantity? 2:18pm" at bounding box center [1092, 747] width 707 height 63
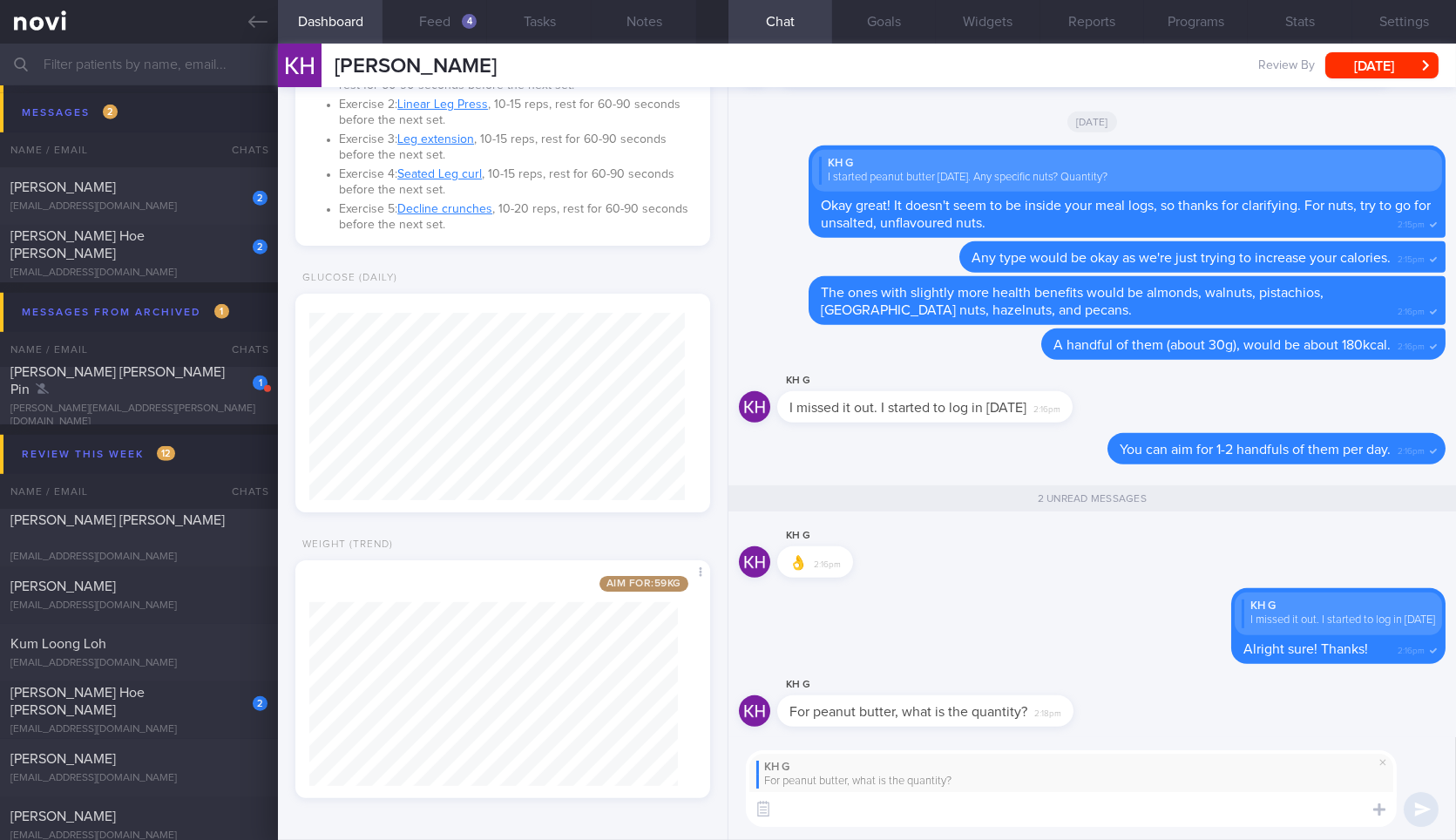
click at [1148, 816] on textarea at bounding box center [1071, 810] width 651 height 35
type textarea "You can have 1-2 tablespoons of it. :)."
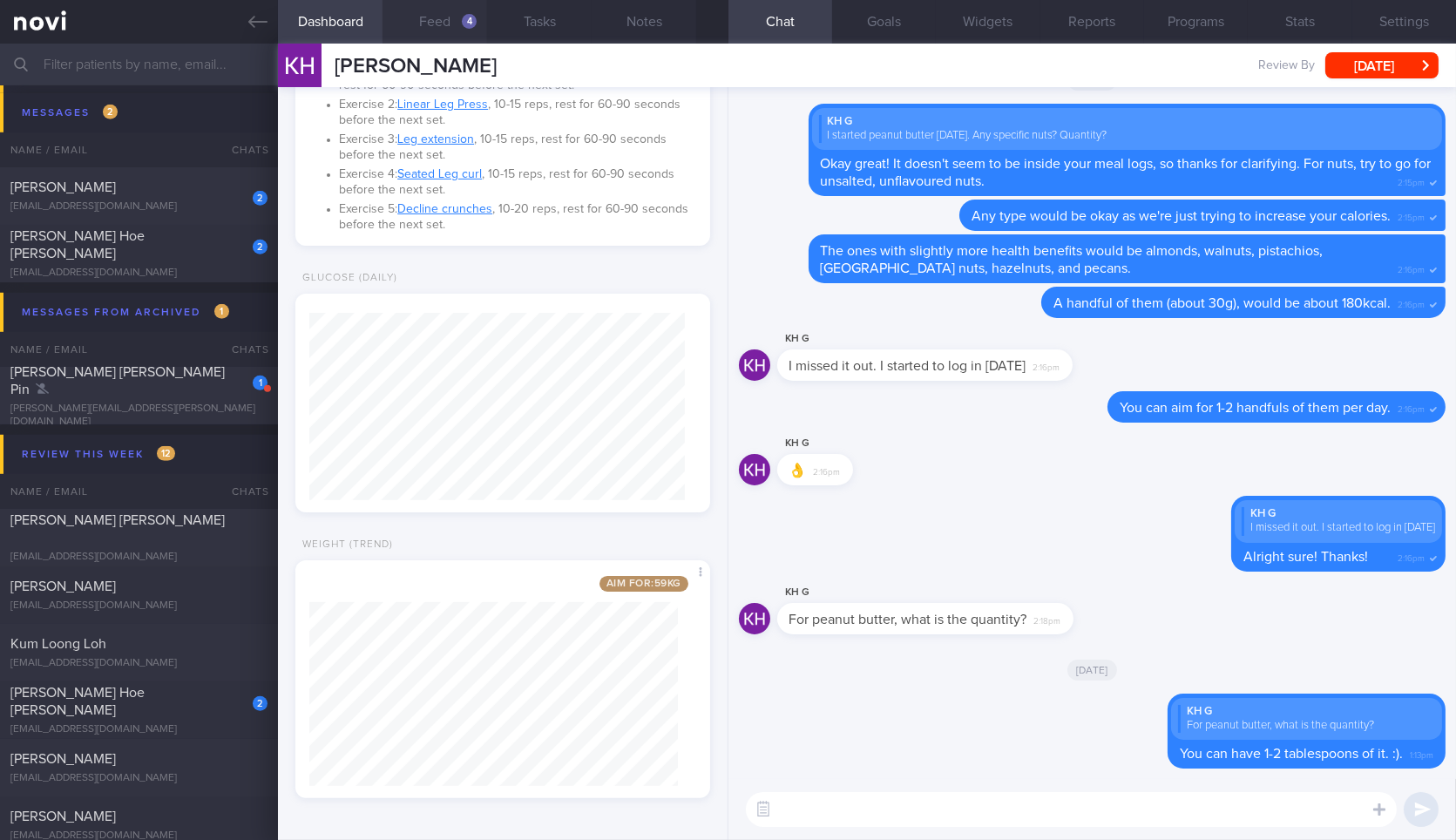
click at [427, 4] on button "Feed 4" at bounding box center [434, 22] width 105 height 44
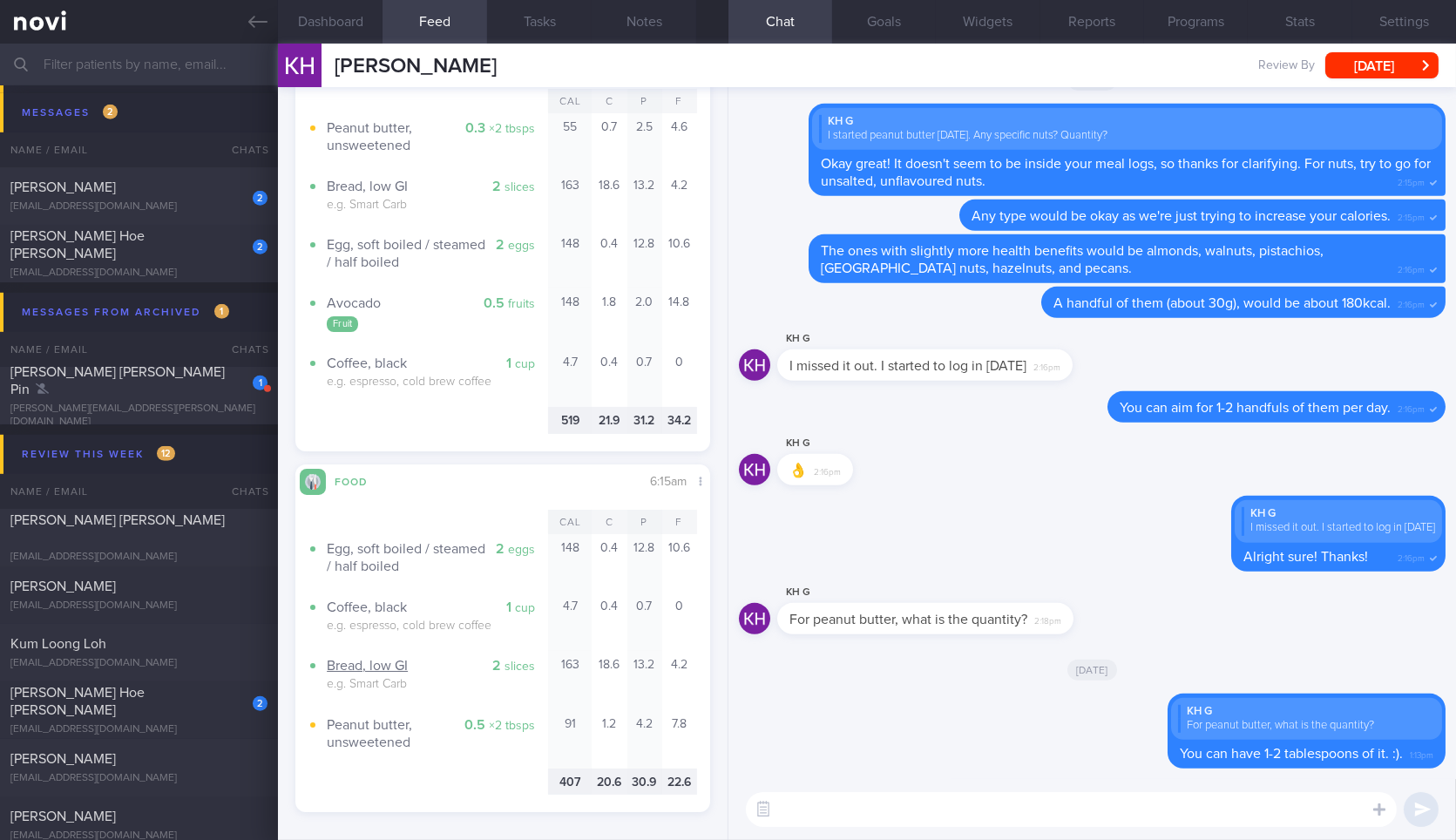
scroll to position [2099, 0]
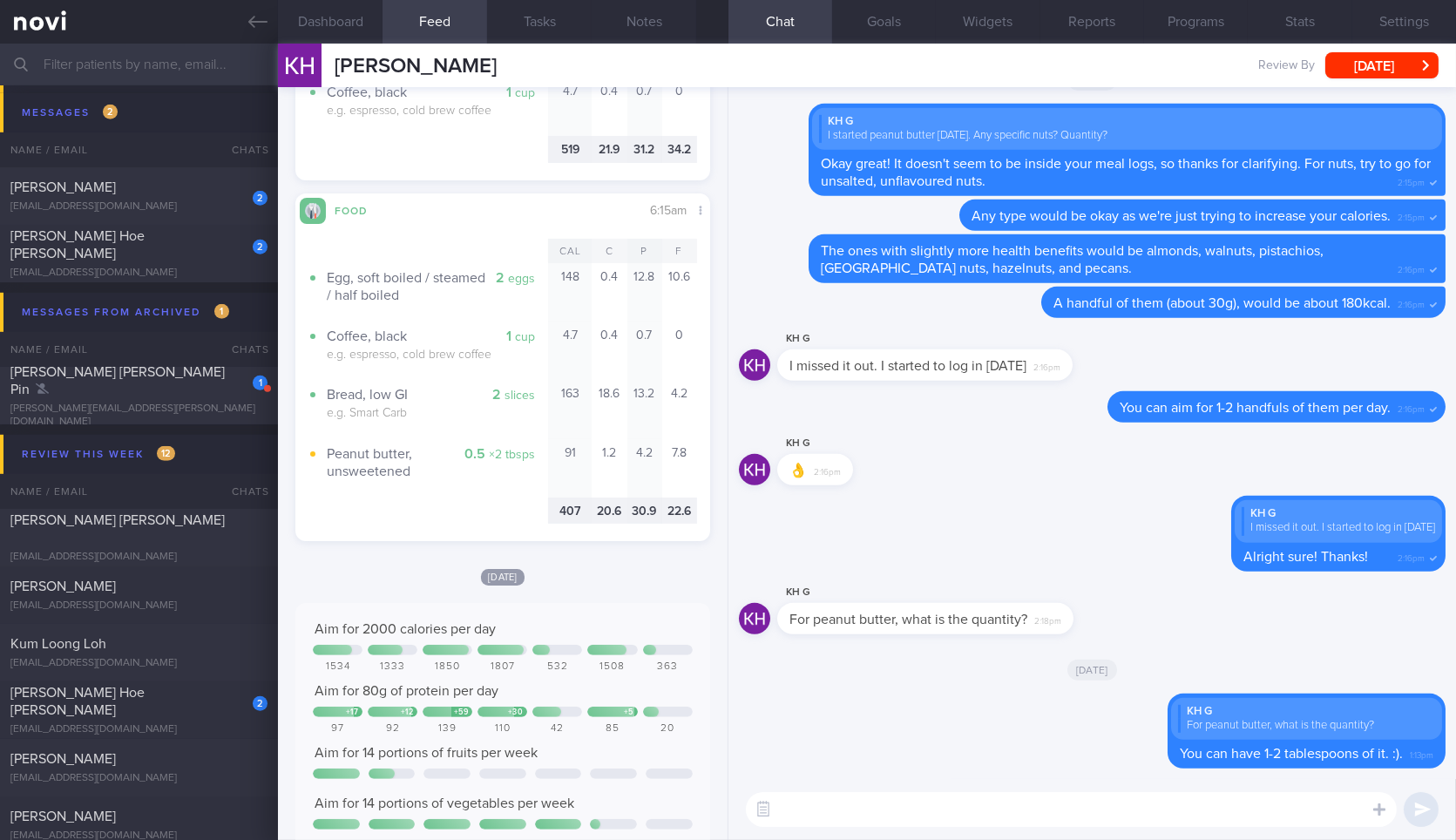
click at [881, 804] on textarea at bounding box center [1071, 810] width 651 height 35
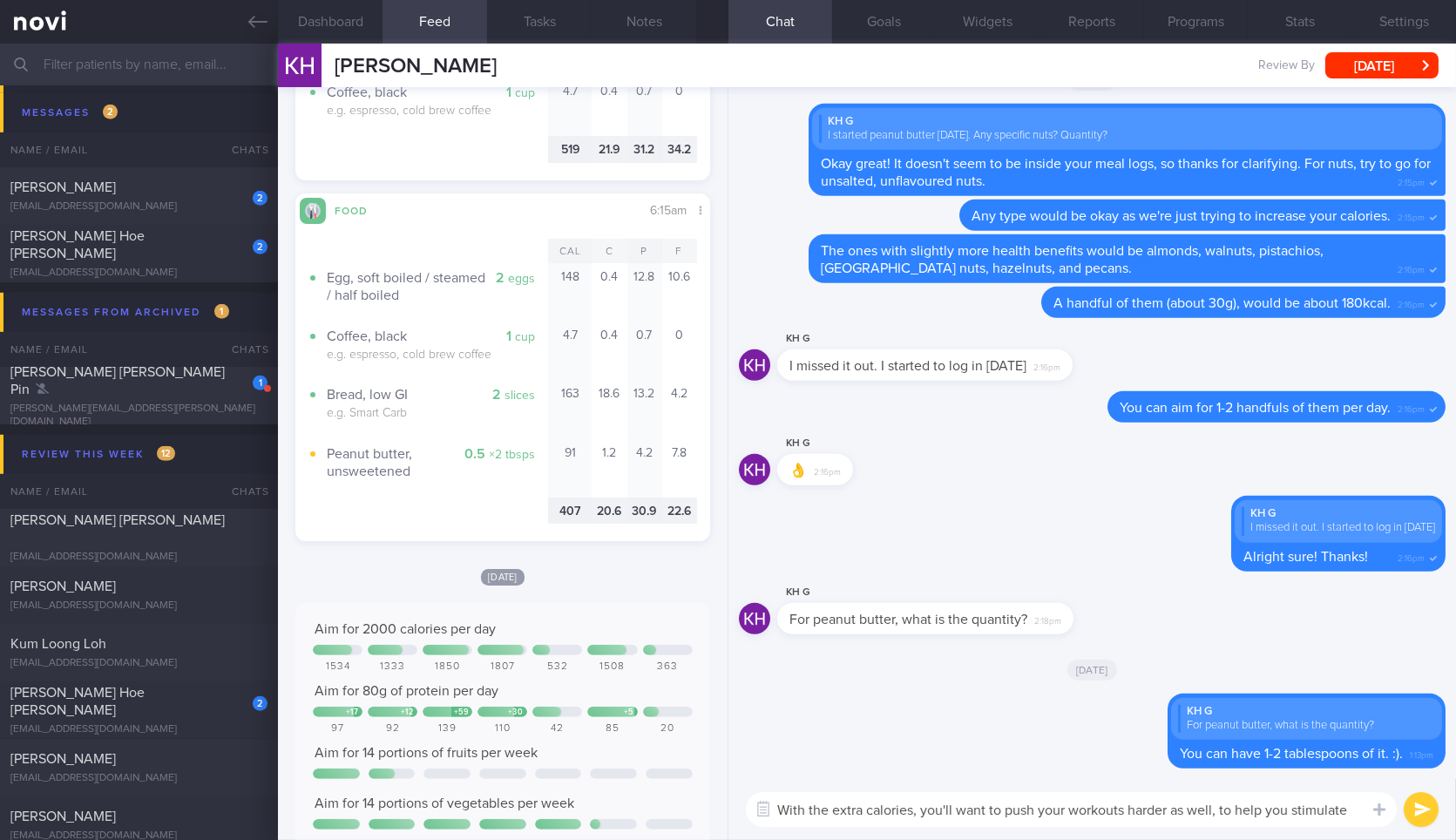
scroll to position [0, 0]
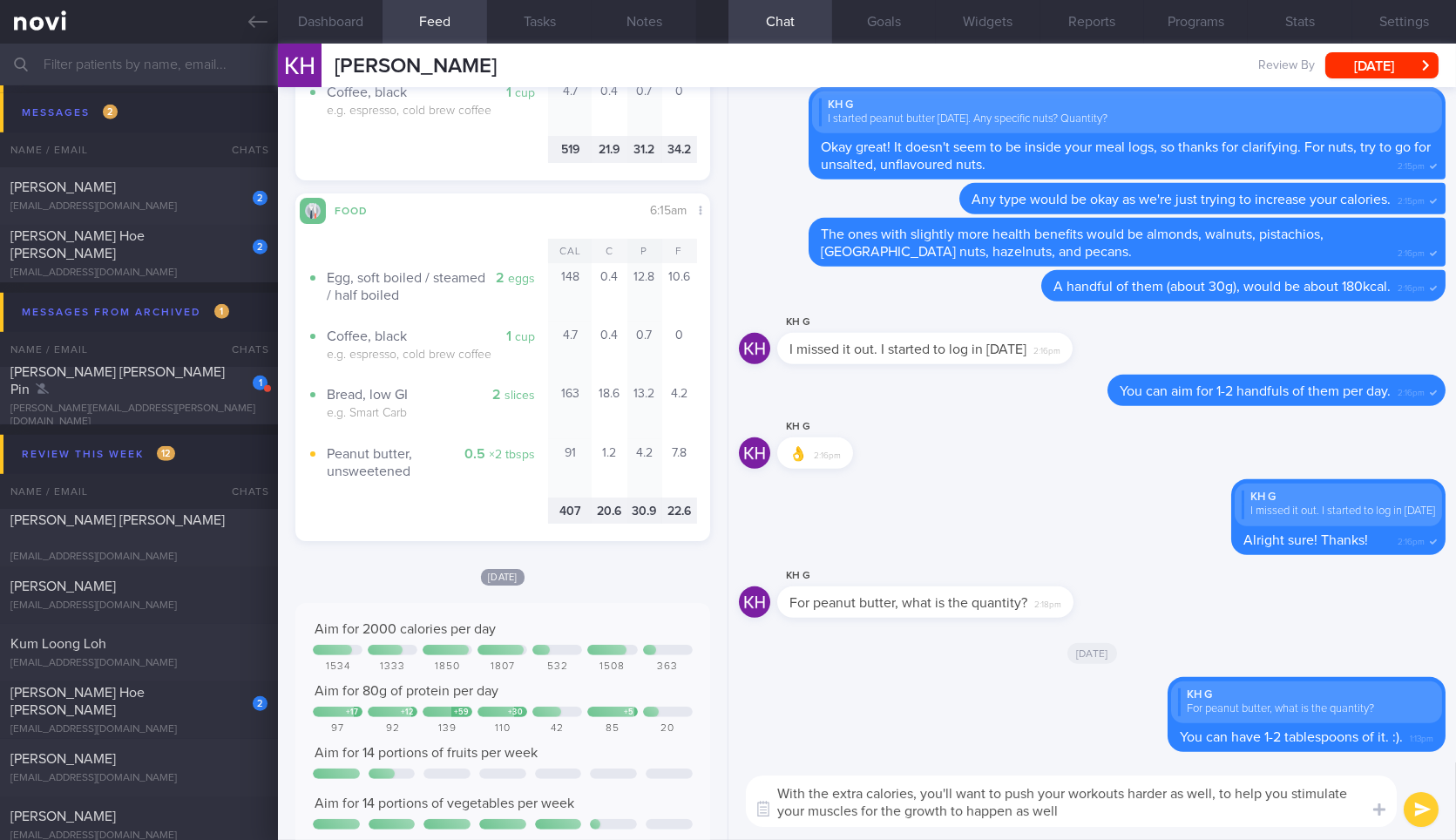
type textarea "With the extra calories, you'll want to push your workouts harder as well, to h…"
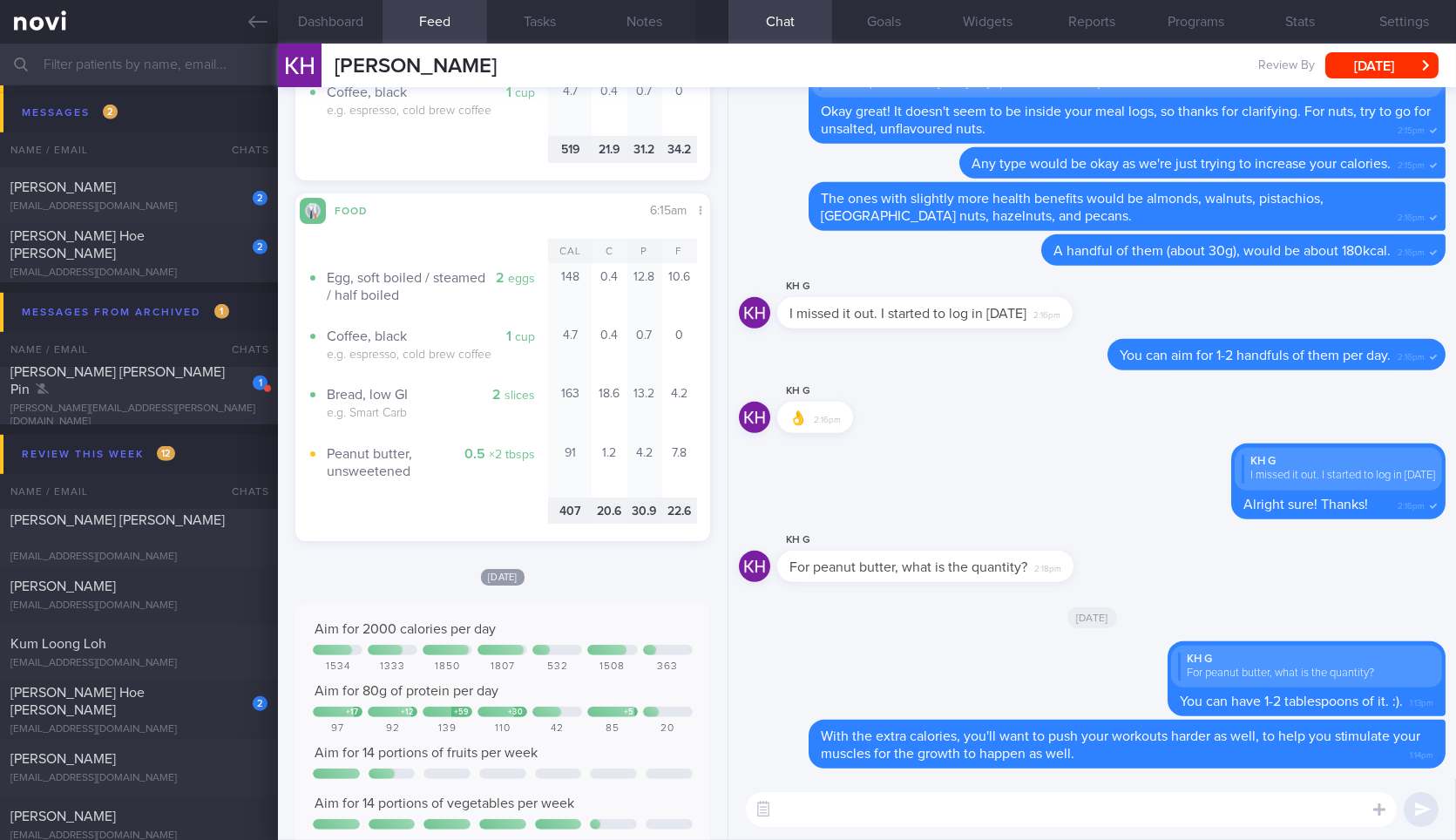
click at [621, 44] on div "[PERSON_NAME] Review By [DATE] Set Next Review Date [DATE] January February Mar…" at bounding box center [867, 66] width 1178 height 44
click at [639, 22] on button "Notes" at bounding box center [644, 22] width 105 height 44
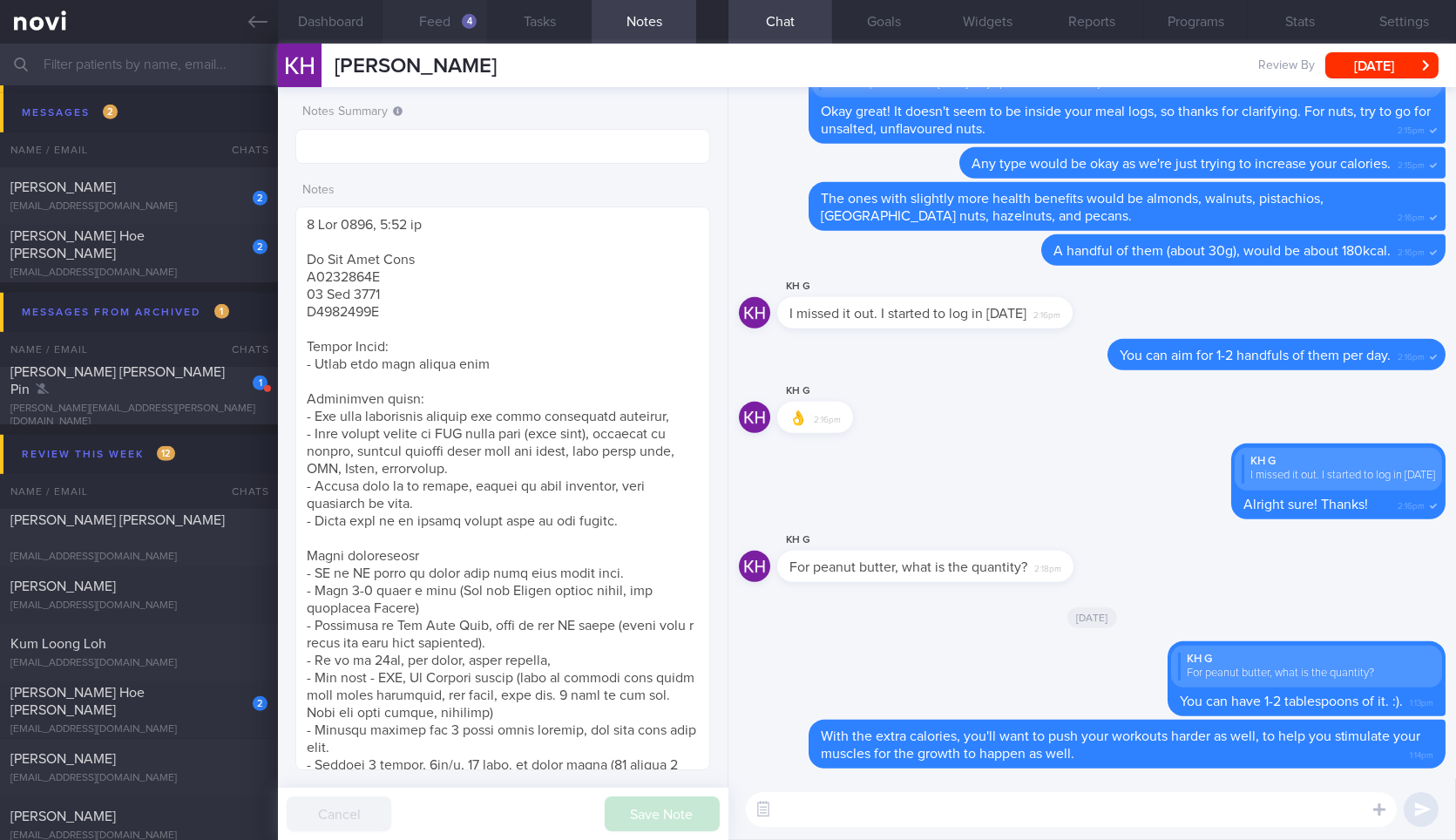
click at [446, 20] on button "Feed 4" at bounding box center [434, 22] width 105 height 44
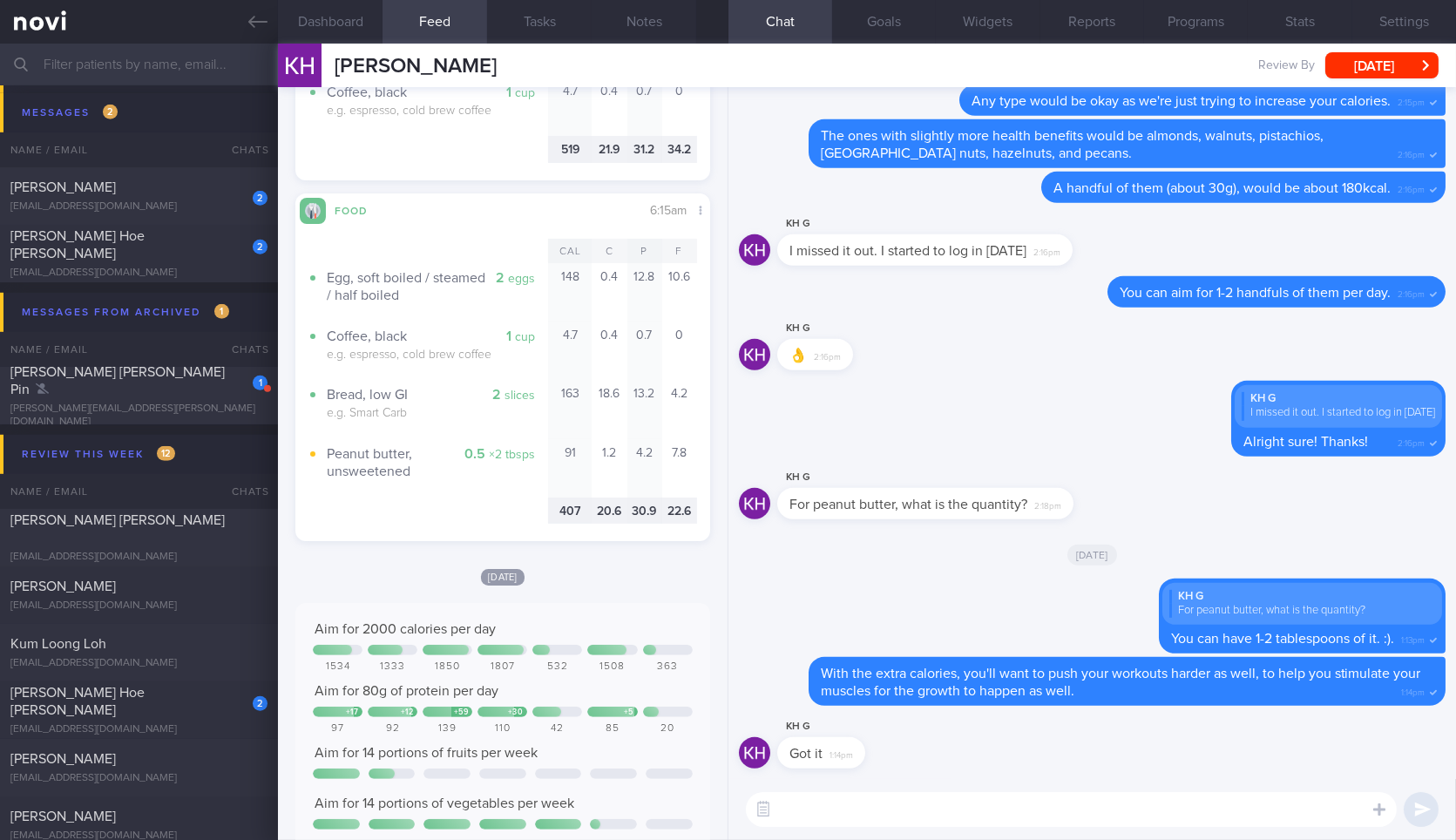
click at [1263, 814] on textarea at bounding box center [1071, 810] width 651 height 35
type textarea "Also, as your program has ended,"
click at [260, 32] on link at bounding box center [138, 22] width 278 height 44
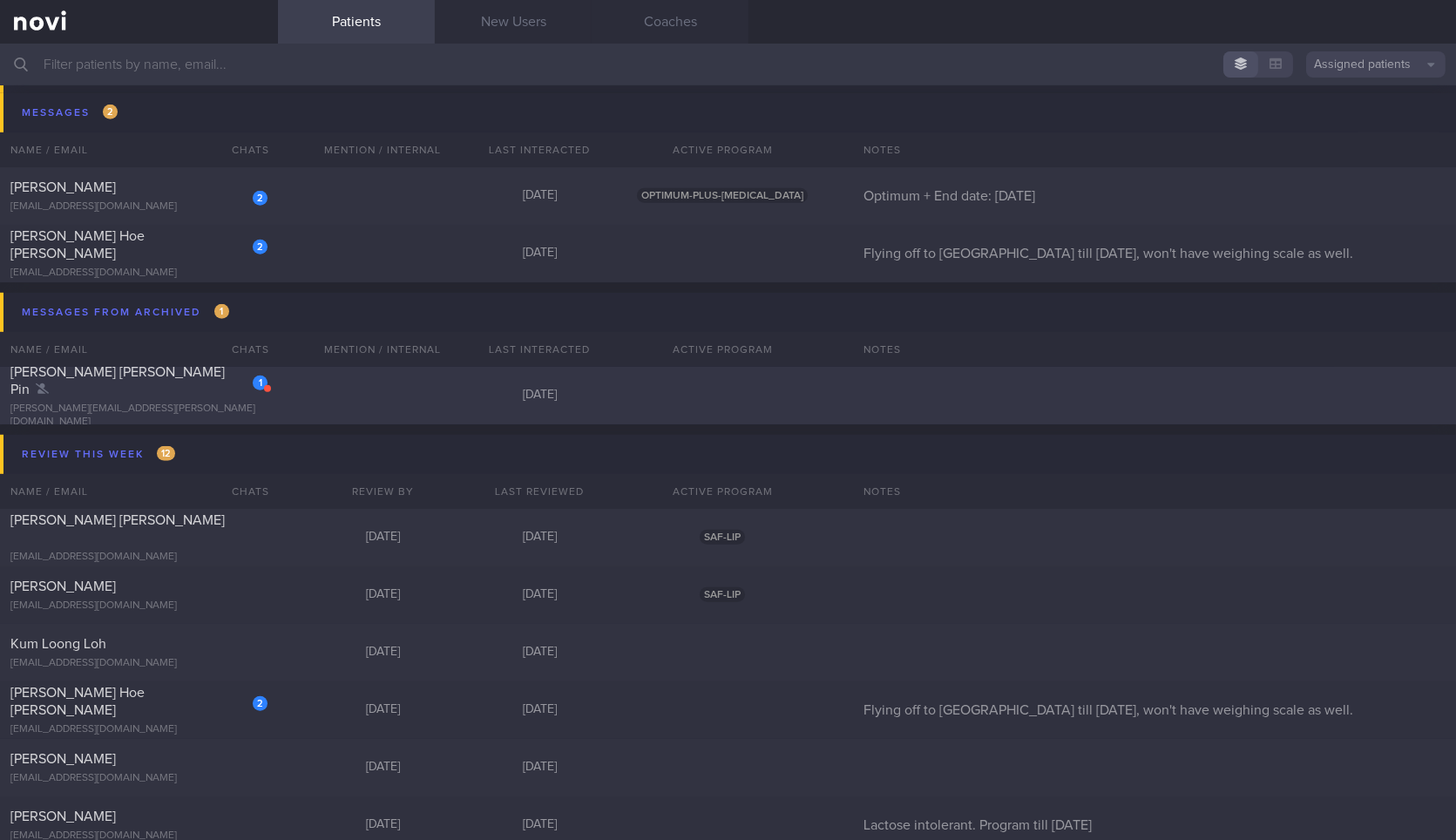
click at [248, 391] on div "1" at bounding box center [249, 377] width 38 height 27
select select "9"
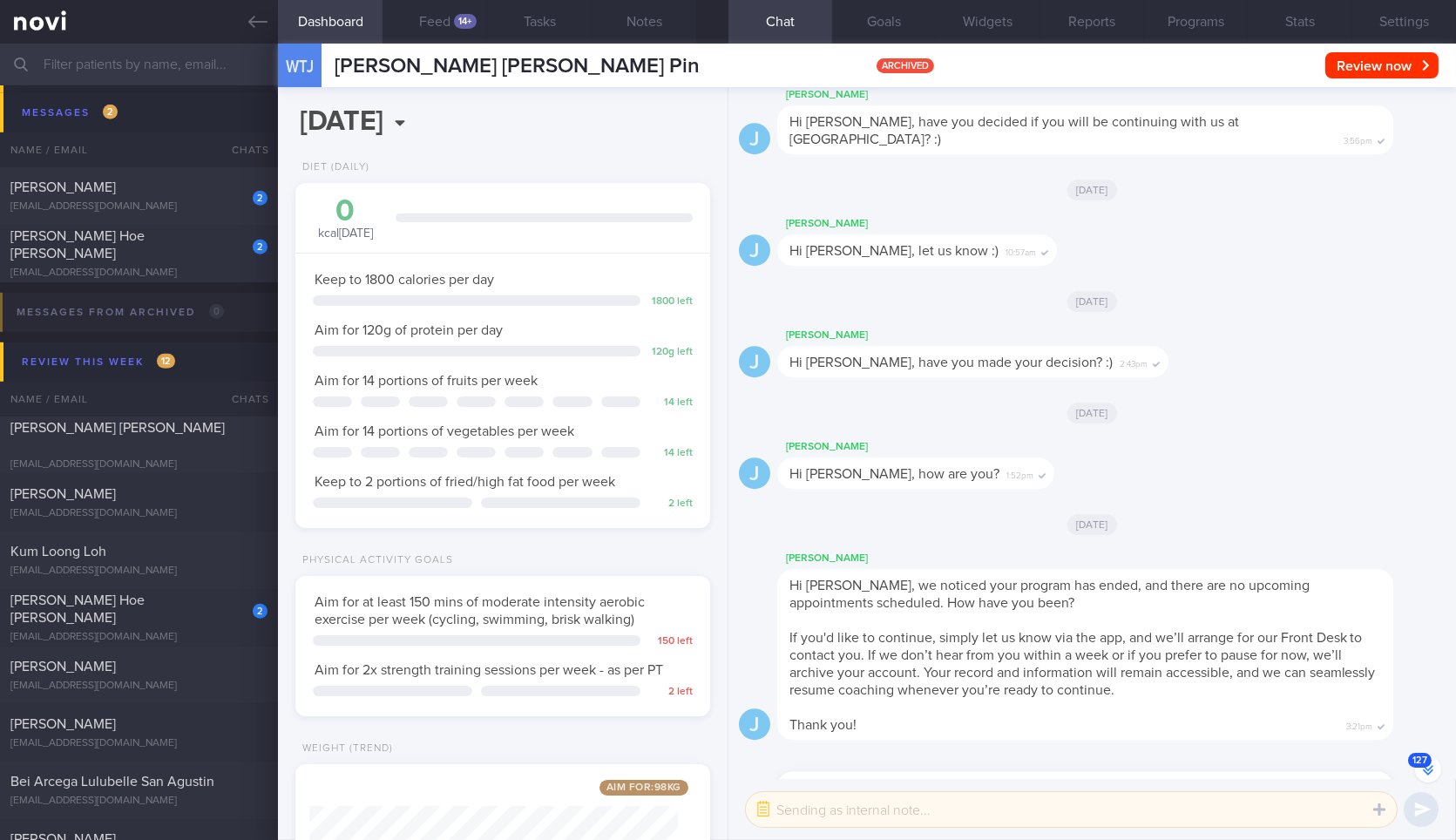
scroll to position [-452, 0]
click at [273, 9] on link at bounding box center [138, 22] width 278 height 44
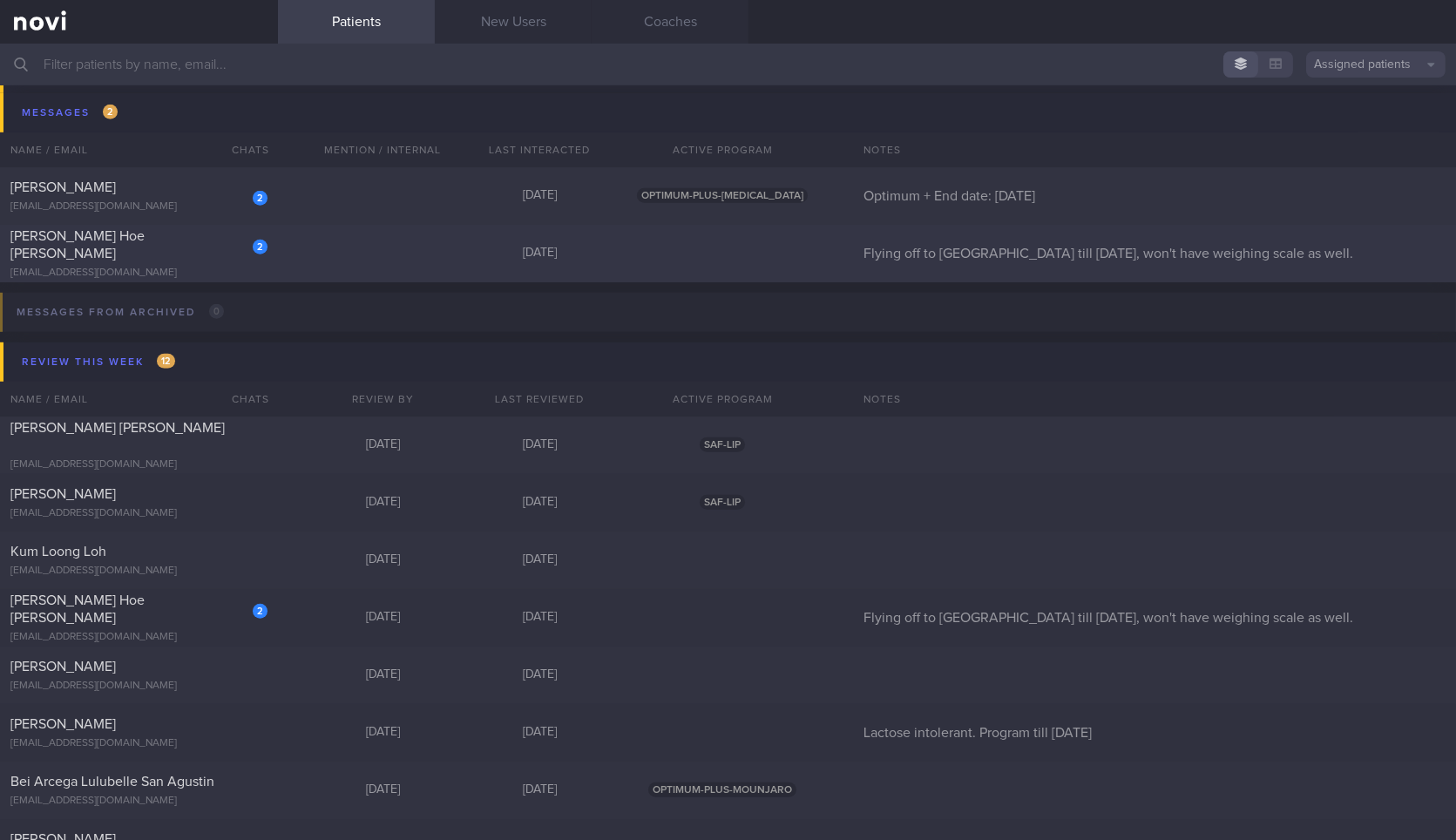
click at [250, 267] on div "[EMAIL_ADDRESS][DOMAIN_NAME]" at bounding box center [138, 273] width 257 height 13
select select "9"
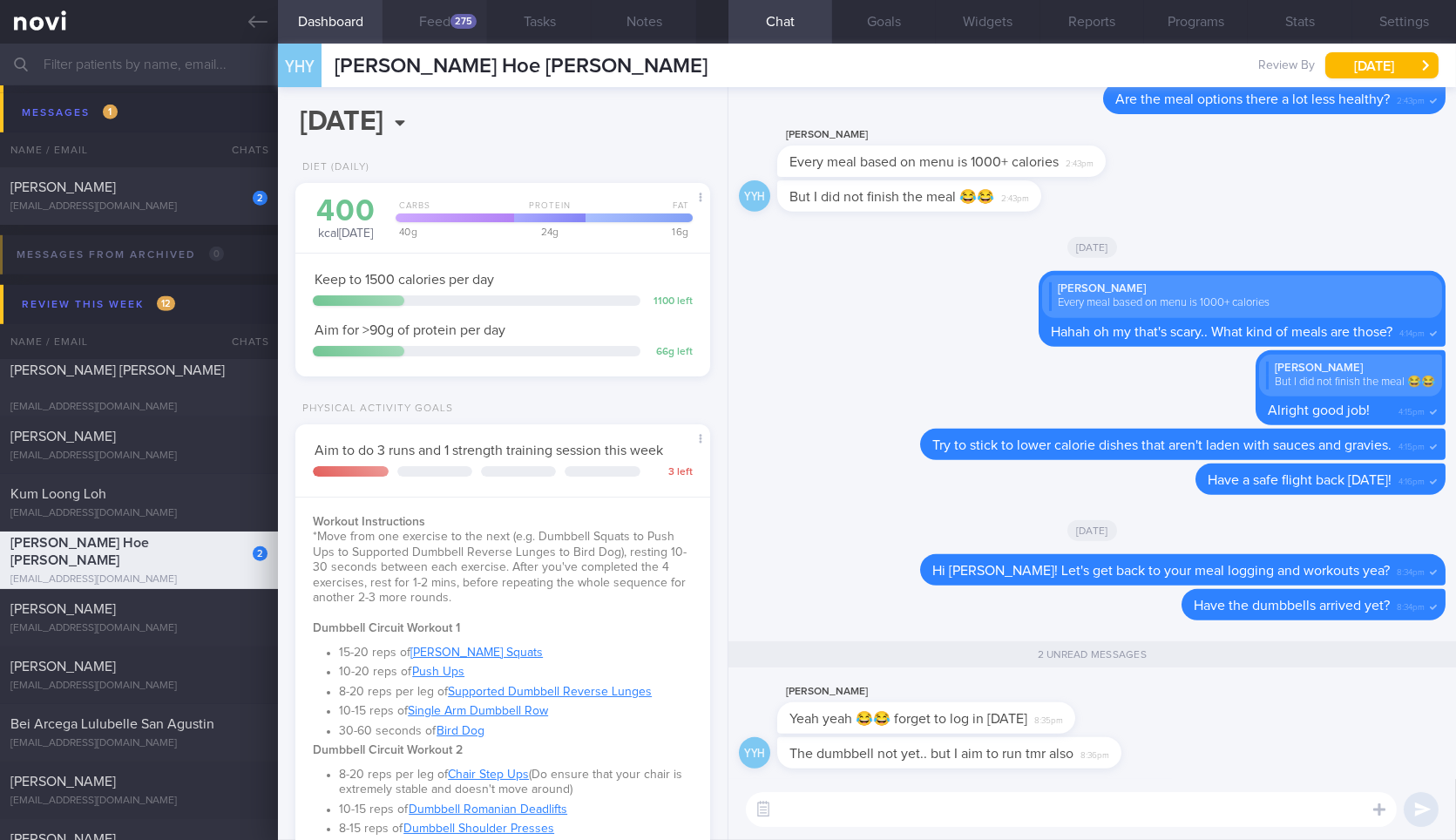
click at [448, 12] on button "Feed 275" at bounding box center [434, 22] width 105 height 44
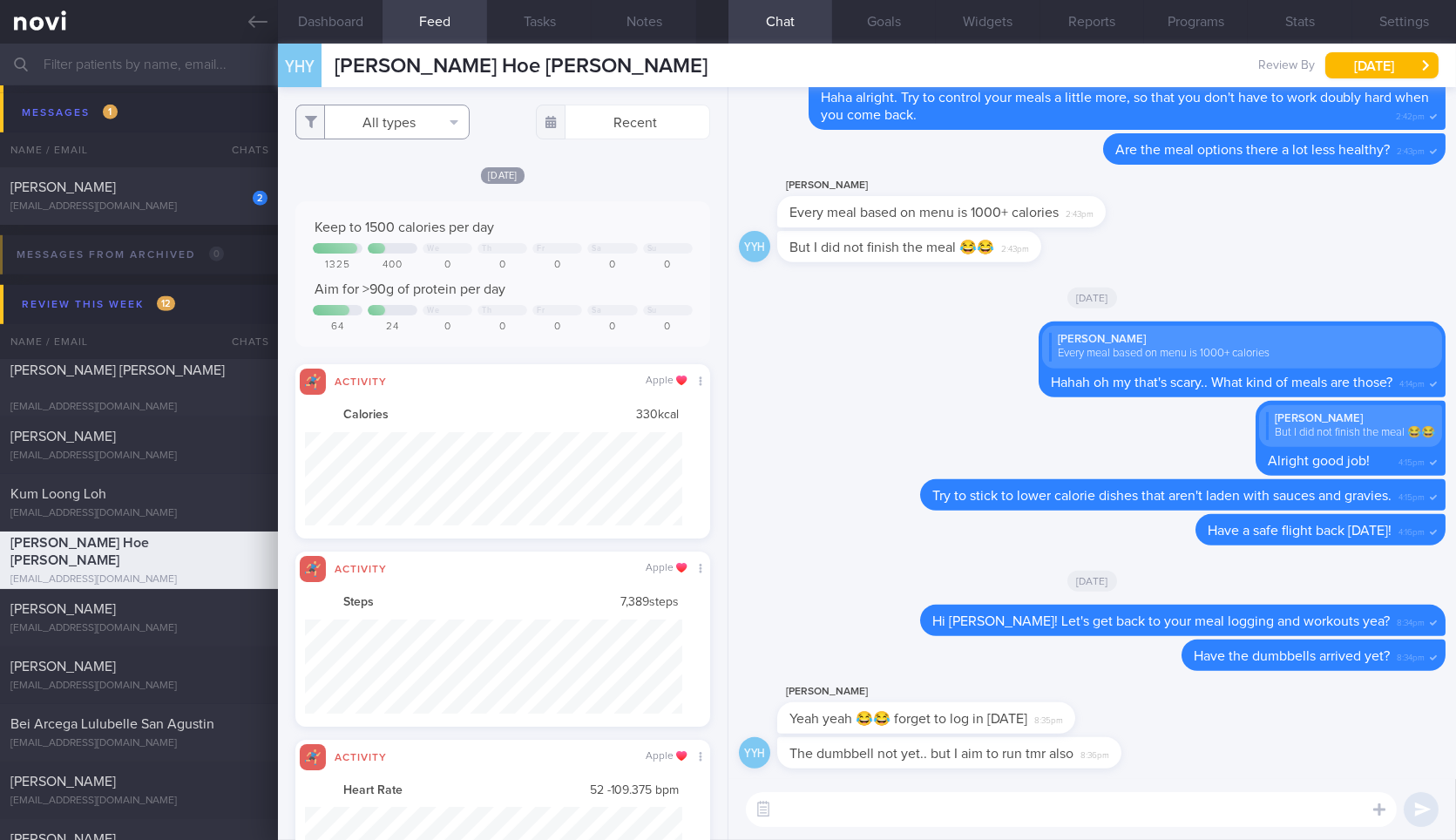
click at [381, 117] on button "All types" at bounding box center [382, 122] width 174 height 35
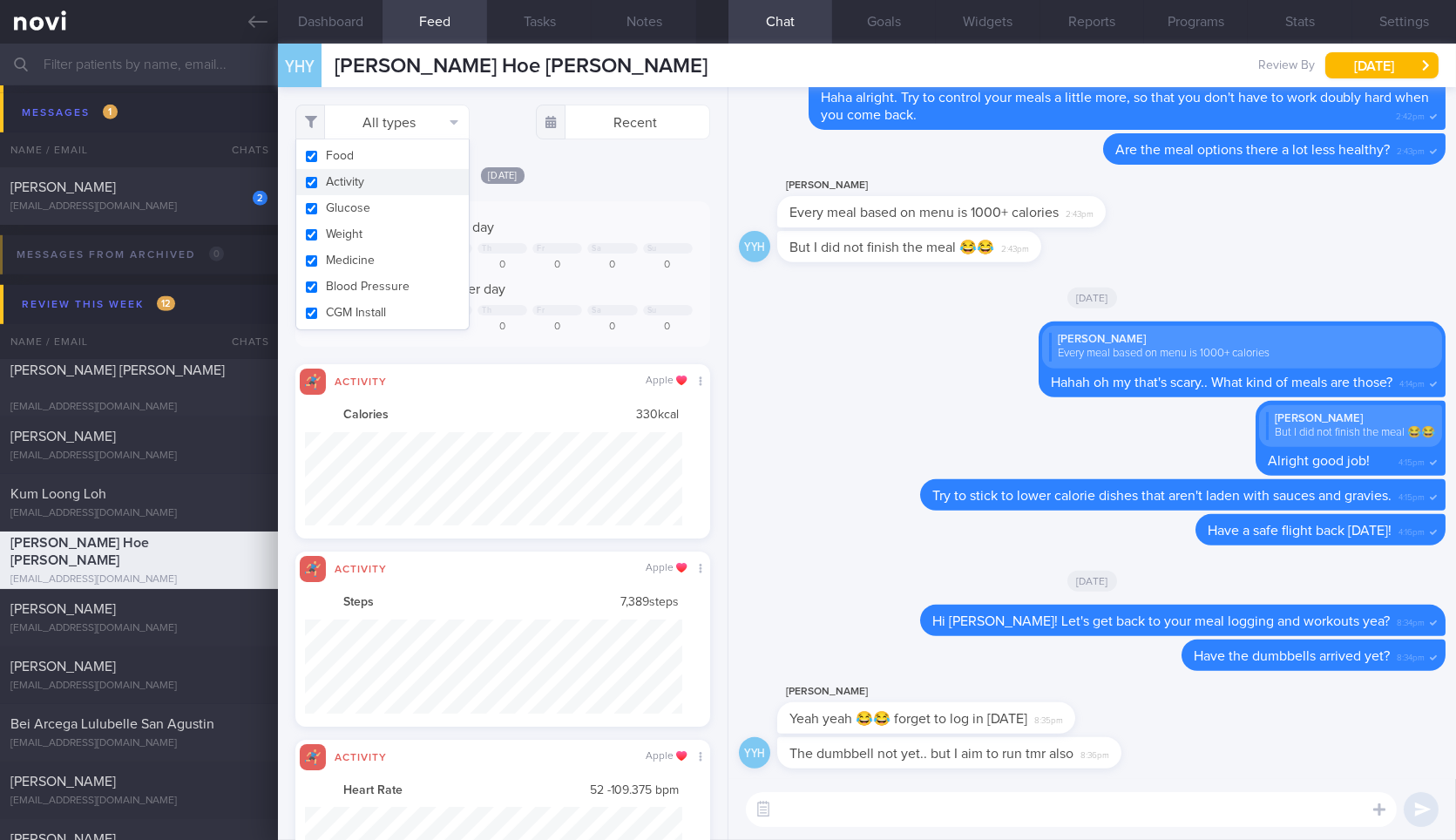
click at [389, 188] on button "Activity" at bounding box center [382, 182] width 172 height 26
checkbox input "false"
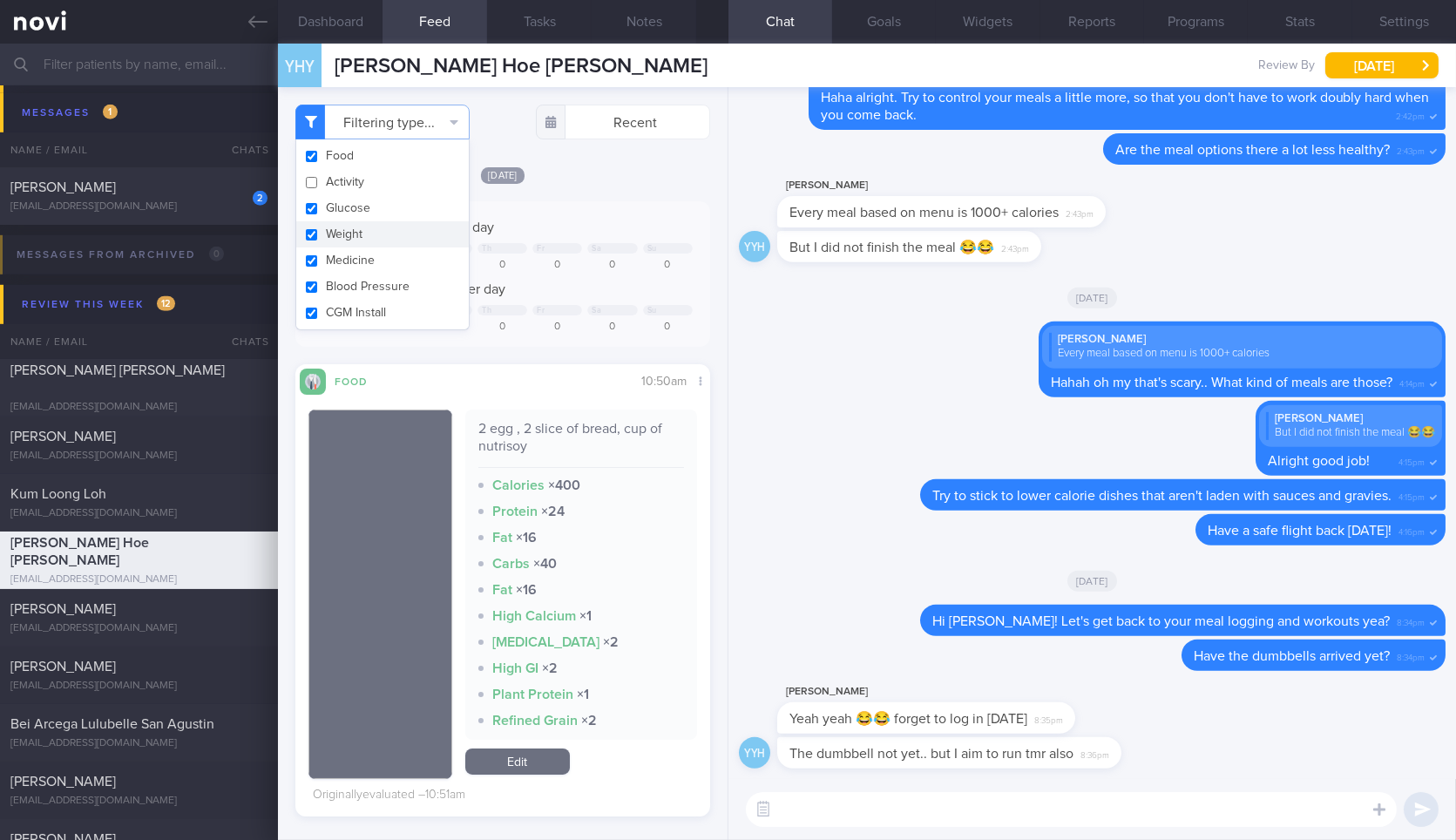
click at [383, 231] on button "Weight" at bounding box center [382, 234] width 172 height 26
checkbox input "false"
click at [402, 178] on button "Activity" at bounding box center [382, 182] width 172 height 26
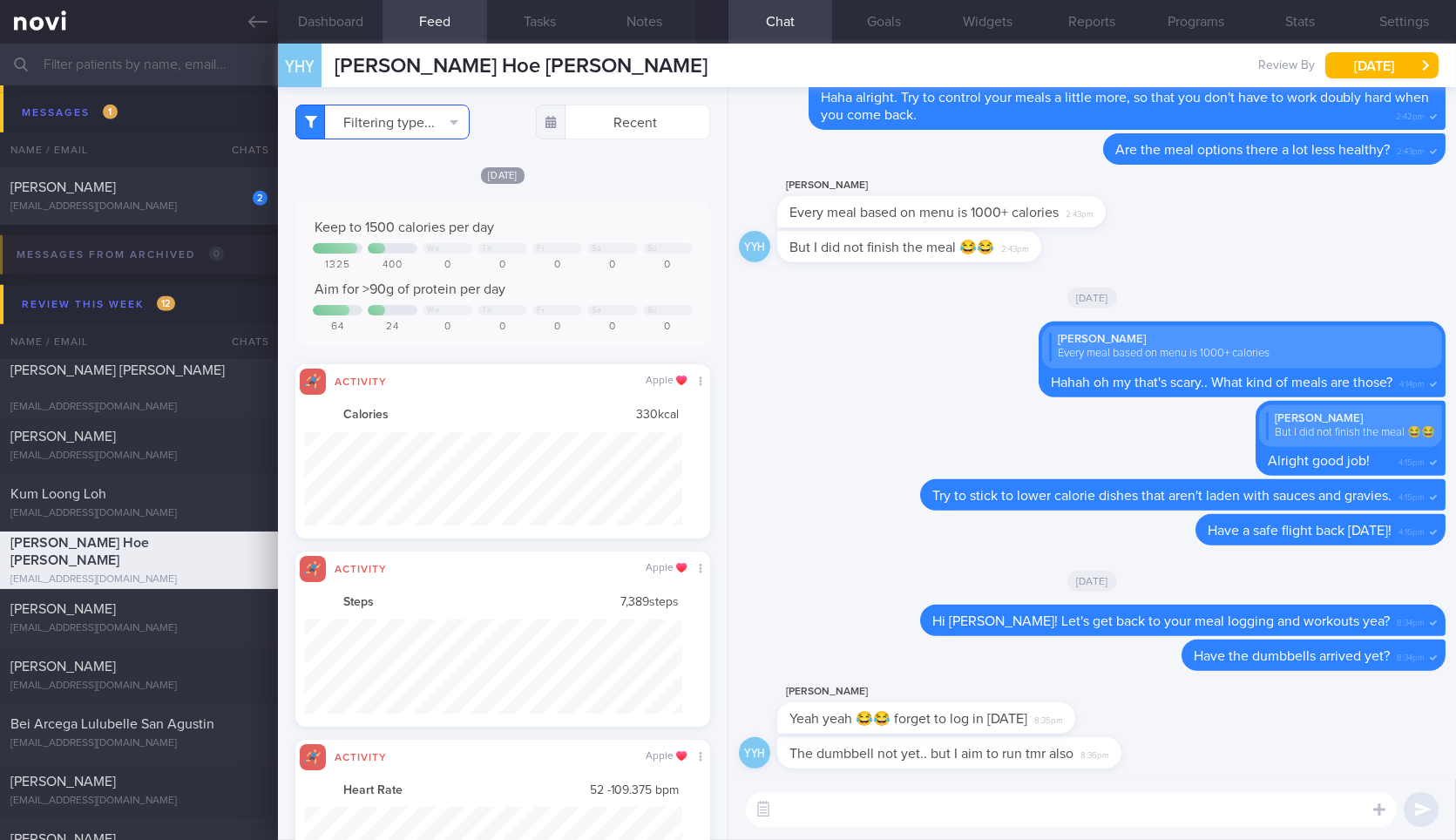
click at [415, 126] on button "Filtering type..." at bounding box center [382, 122] width 174 height 35
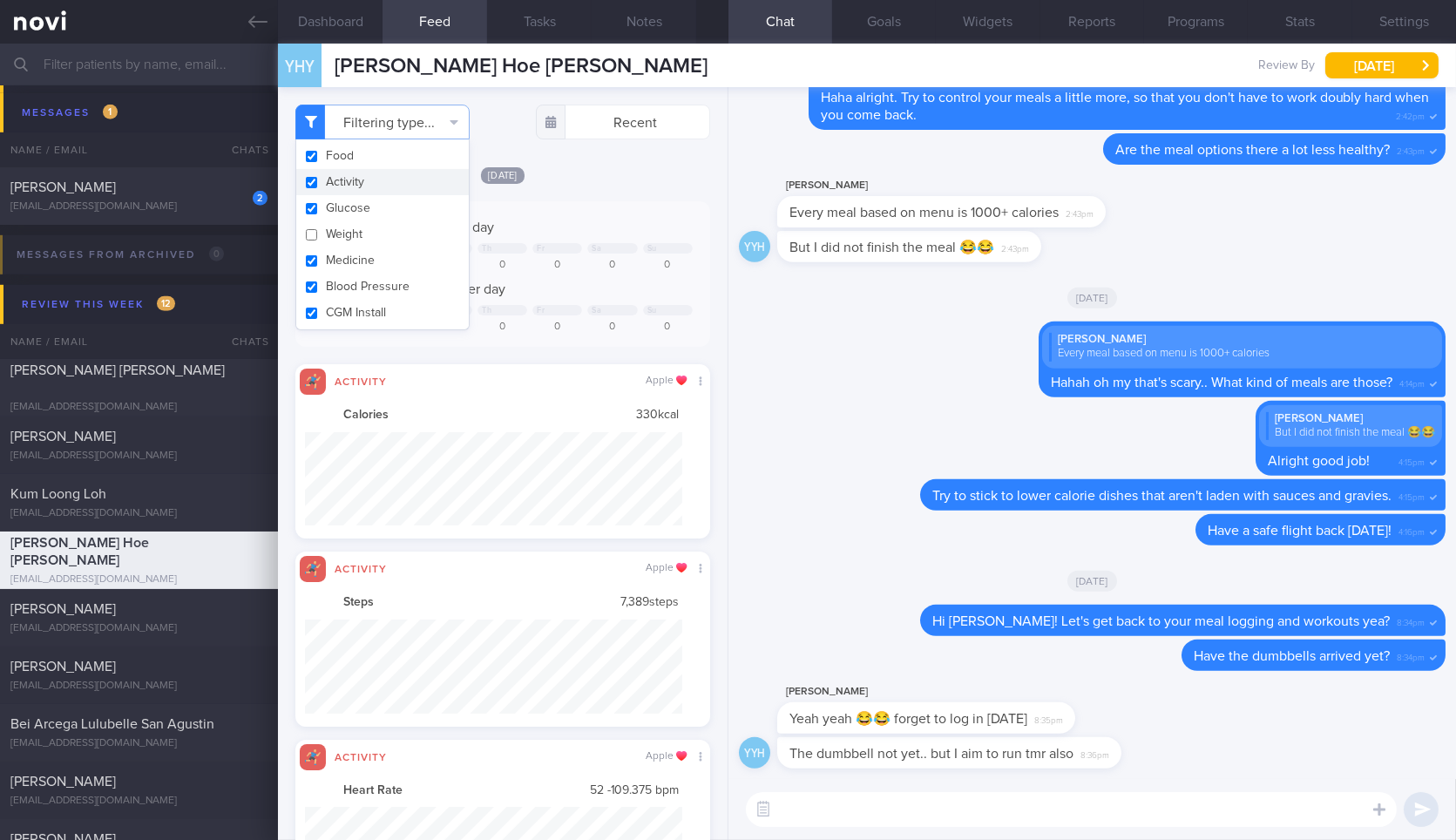
click at [378, 188] on button "Activity" at bounding box center [382, 182] width 172 height 26
checkbox input "false"
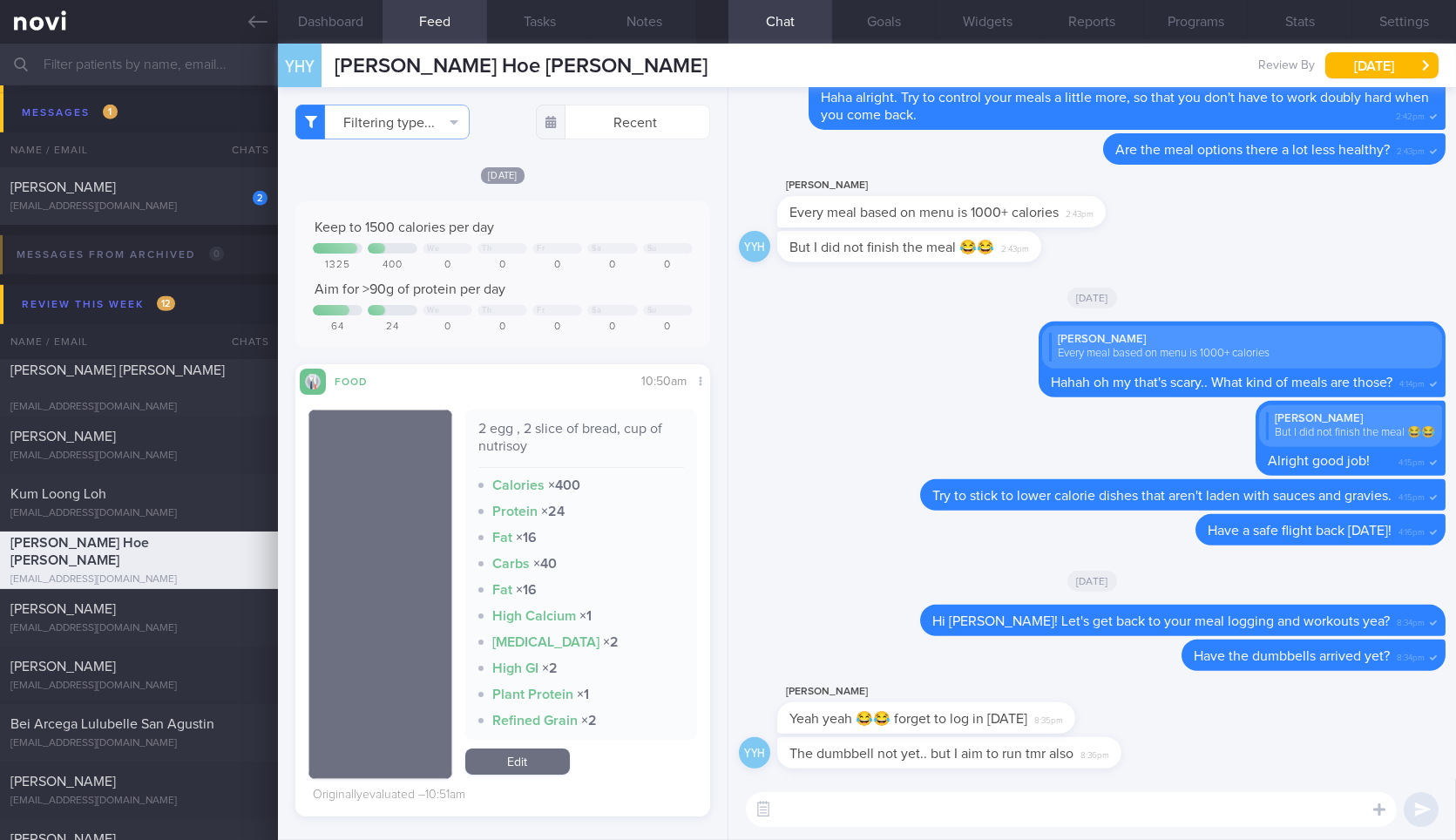
click at [578, 177] on div "[DATE]" at bounding box center [502, 175] width 413 height 18
click at [344, 26] on button "Dashboard" at bounding box center [330, 22] width 105 height 44
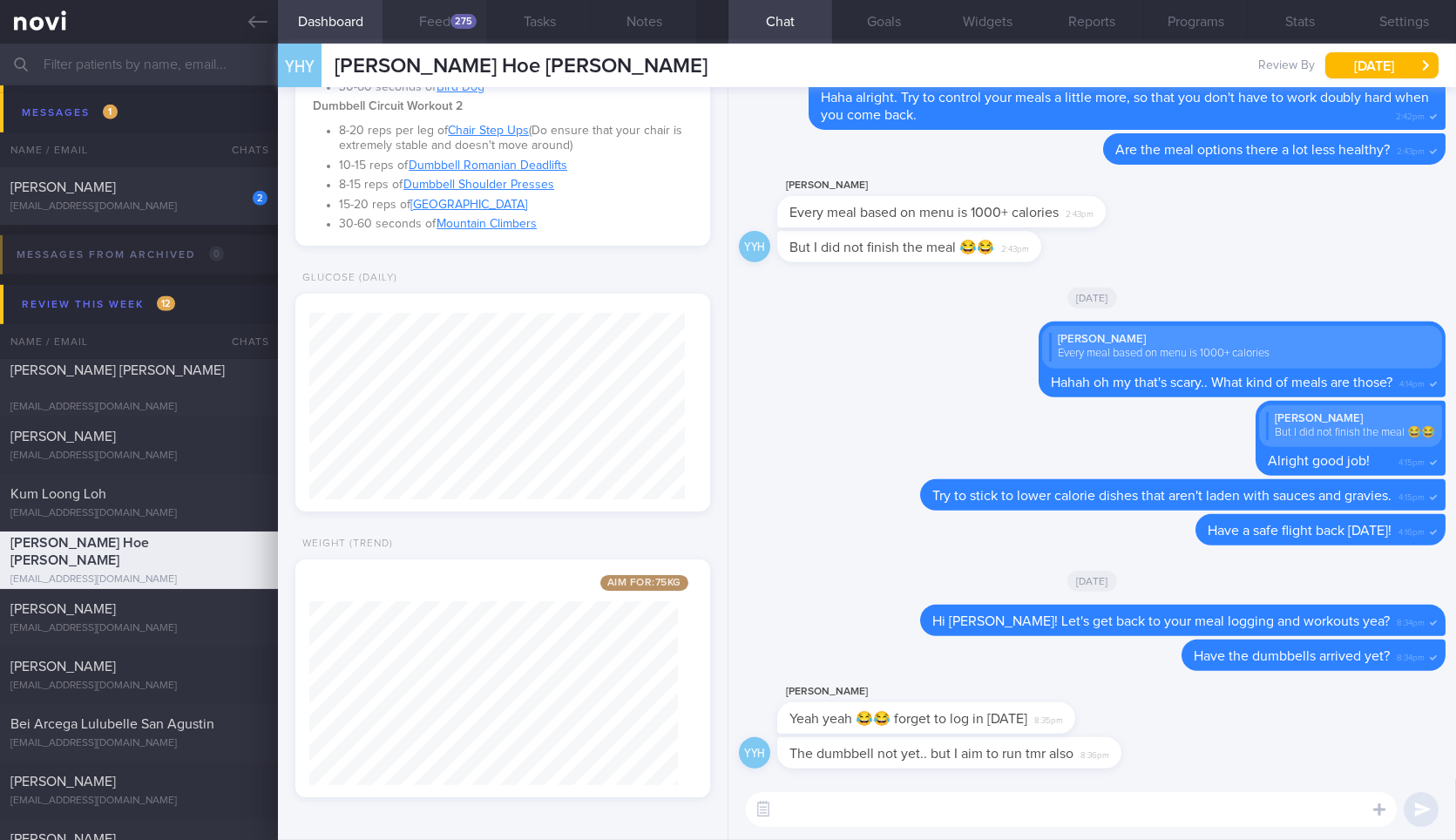
click at [423, 28] on button "Feed 275" at bounding box center [434, 22] width 105 height 44
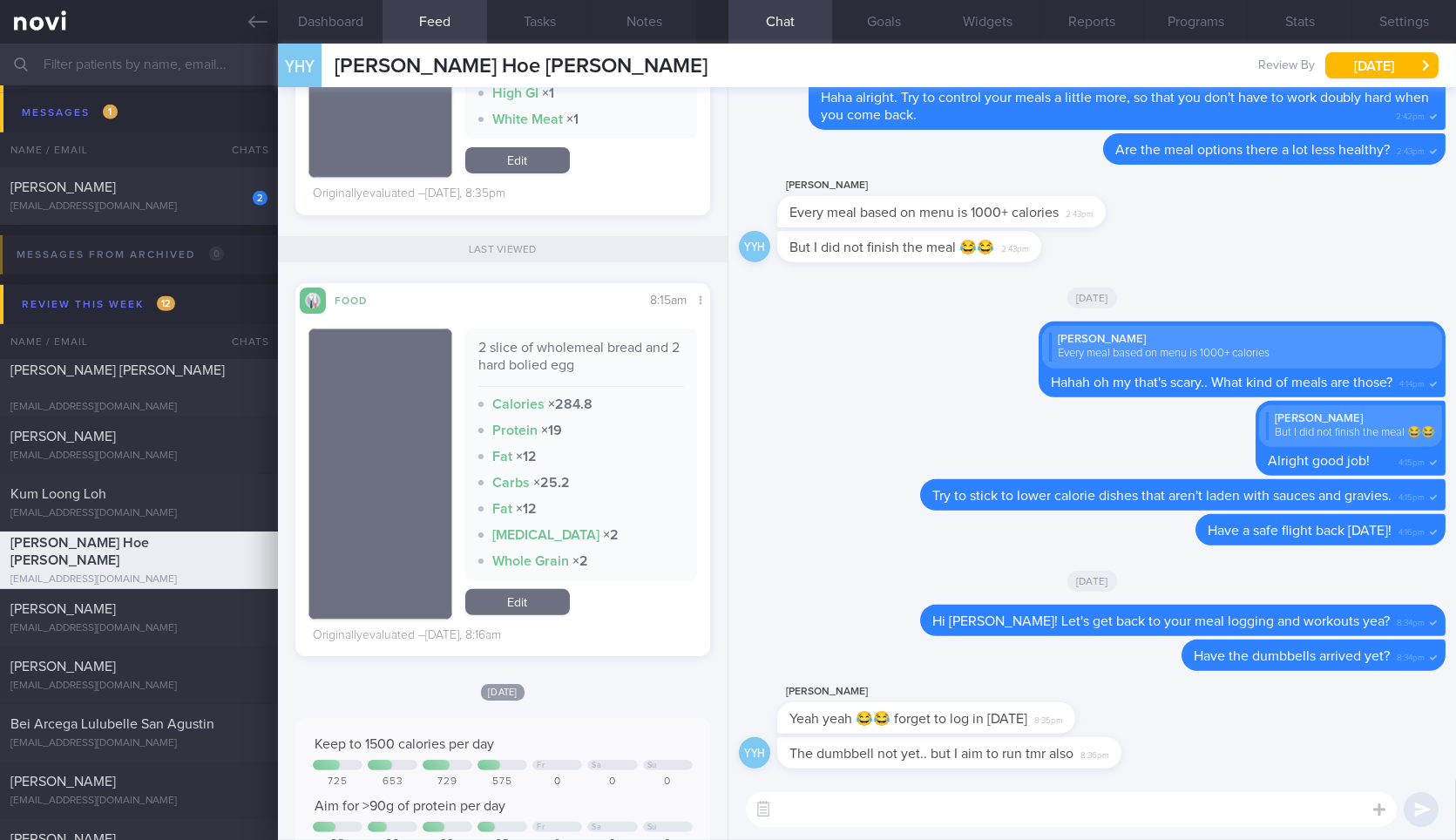
drag, startPoint x: 1064, startPoint y: 719, endPoint x: 1130, endPoint y: 694, distance: 70.6
click at [1130, 694] on div "[PERSON_NAME] Yeah yeah 😂😂 forget to log in [DATE] 8:35pm" at bounding box center [1092, 709] width 707 height 56
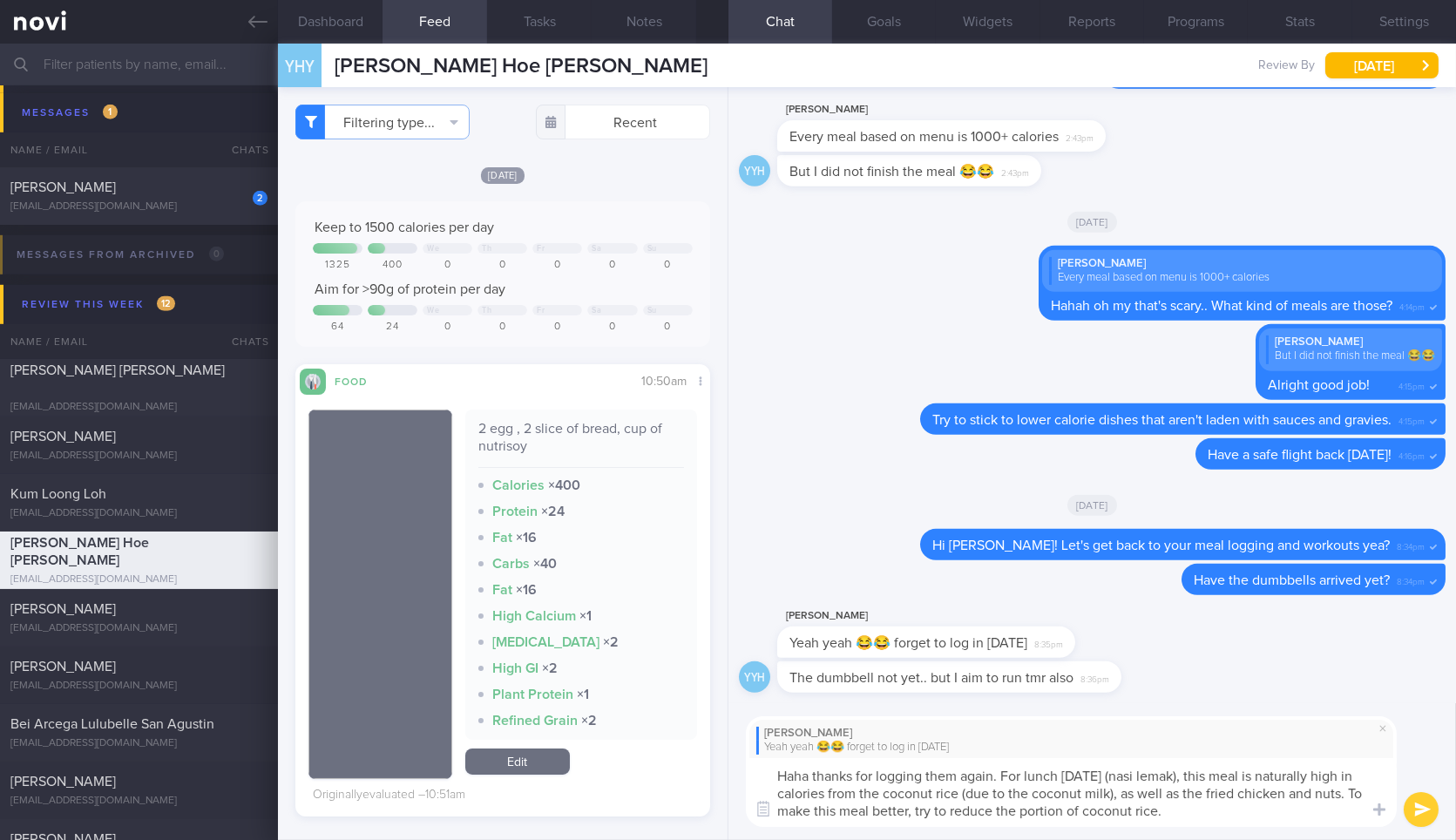
type textarea "Haha thanks for logging them again. For lunch [DATE] (nasi lemak), this meal is…"
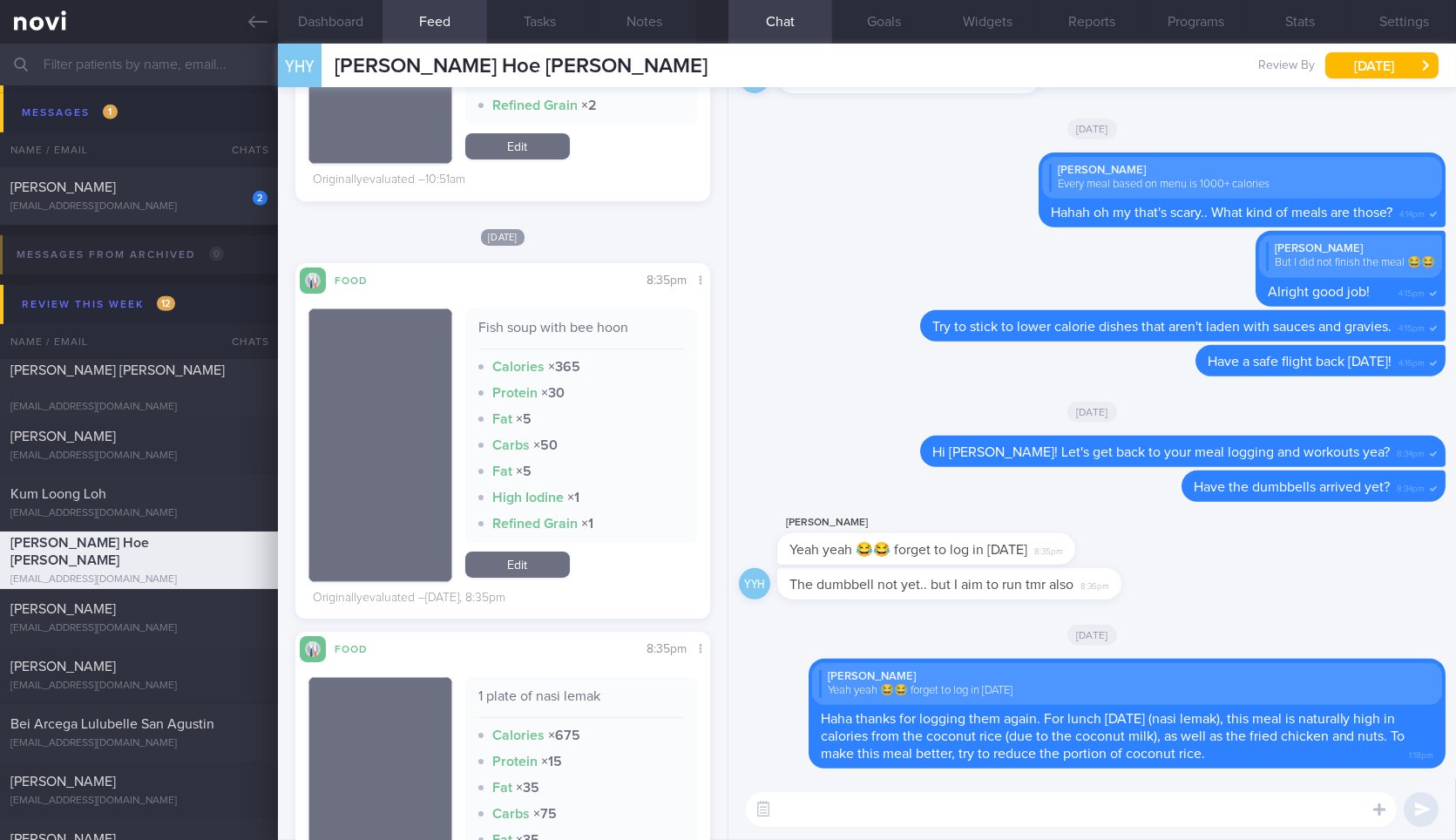
scroll to position [623, 0]
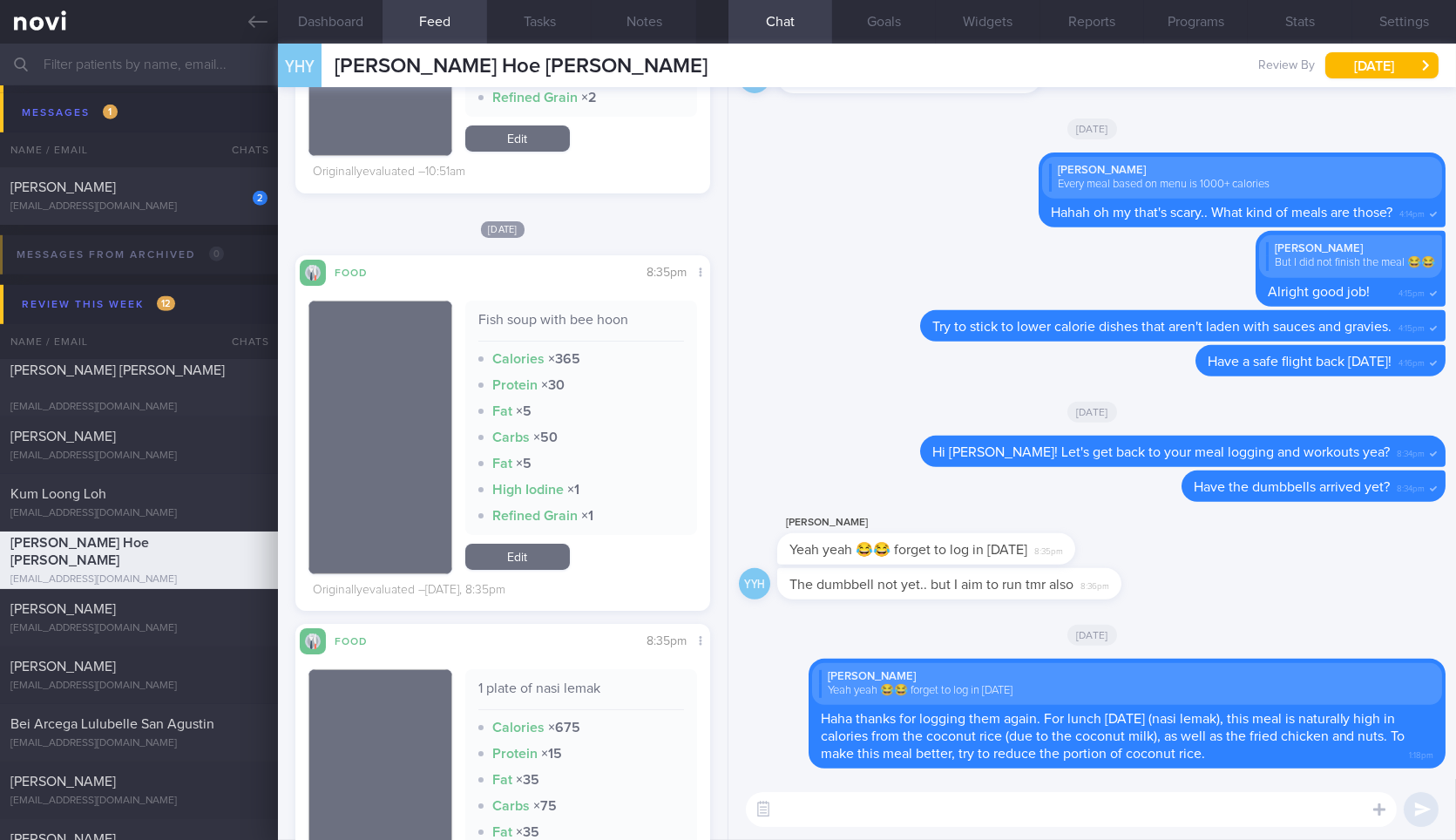
click at [585, 321] on div "Fish soup with bee hoon" at bounding box center [581, 326] width 206 height 30
copy div "Fish soup with bee hoon"
click at [871, 816] on textarea at bounding box center [1071, 810] width 651 height 35
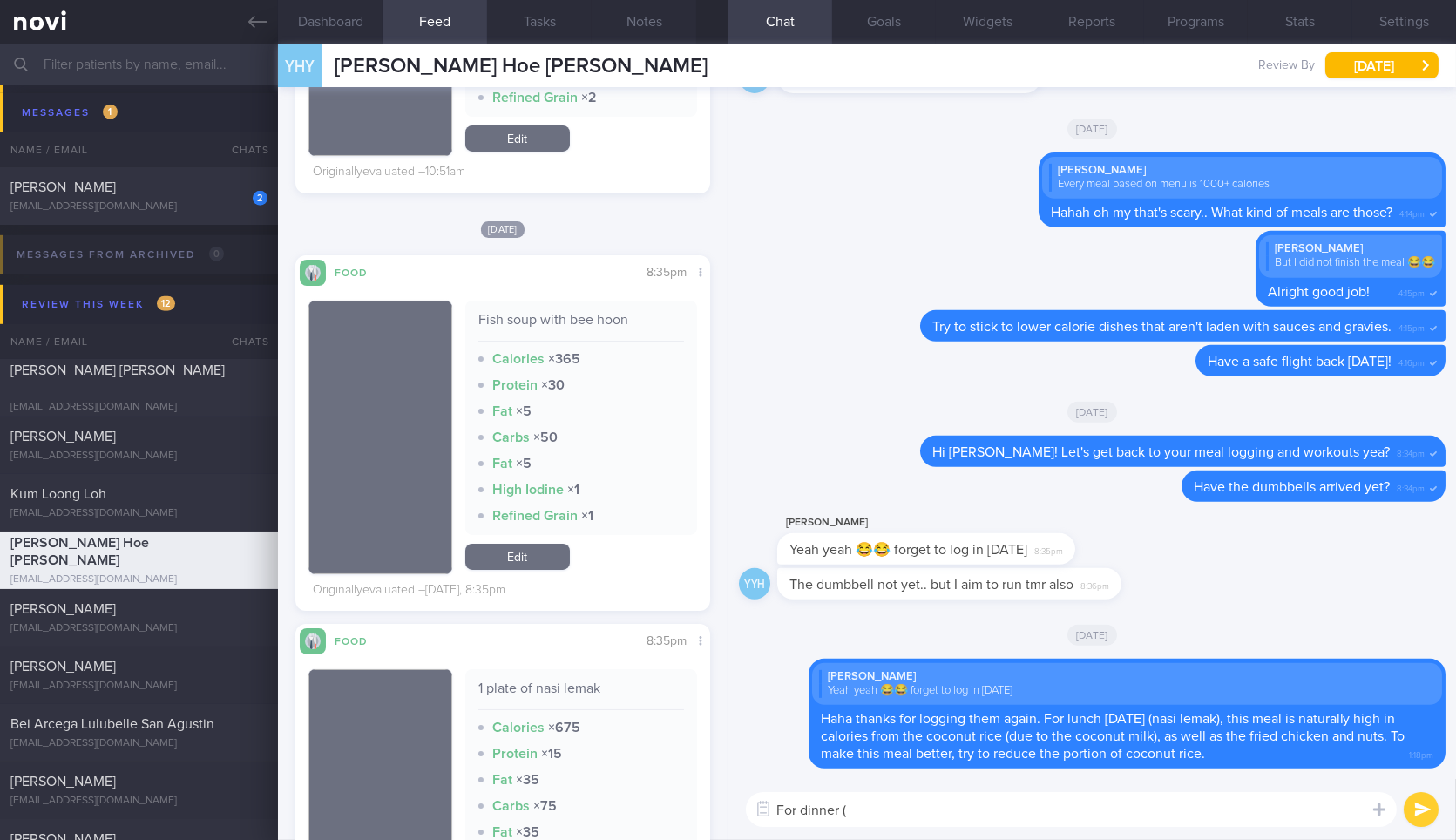
paste textarea "Fish soup with bee hoon"
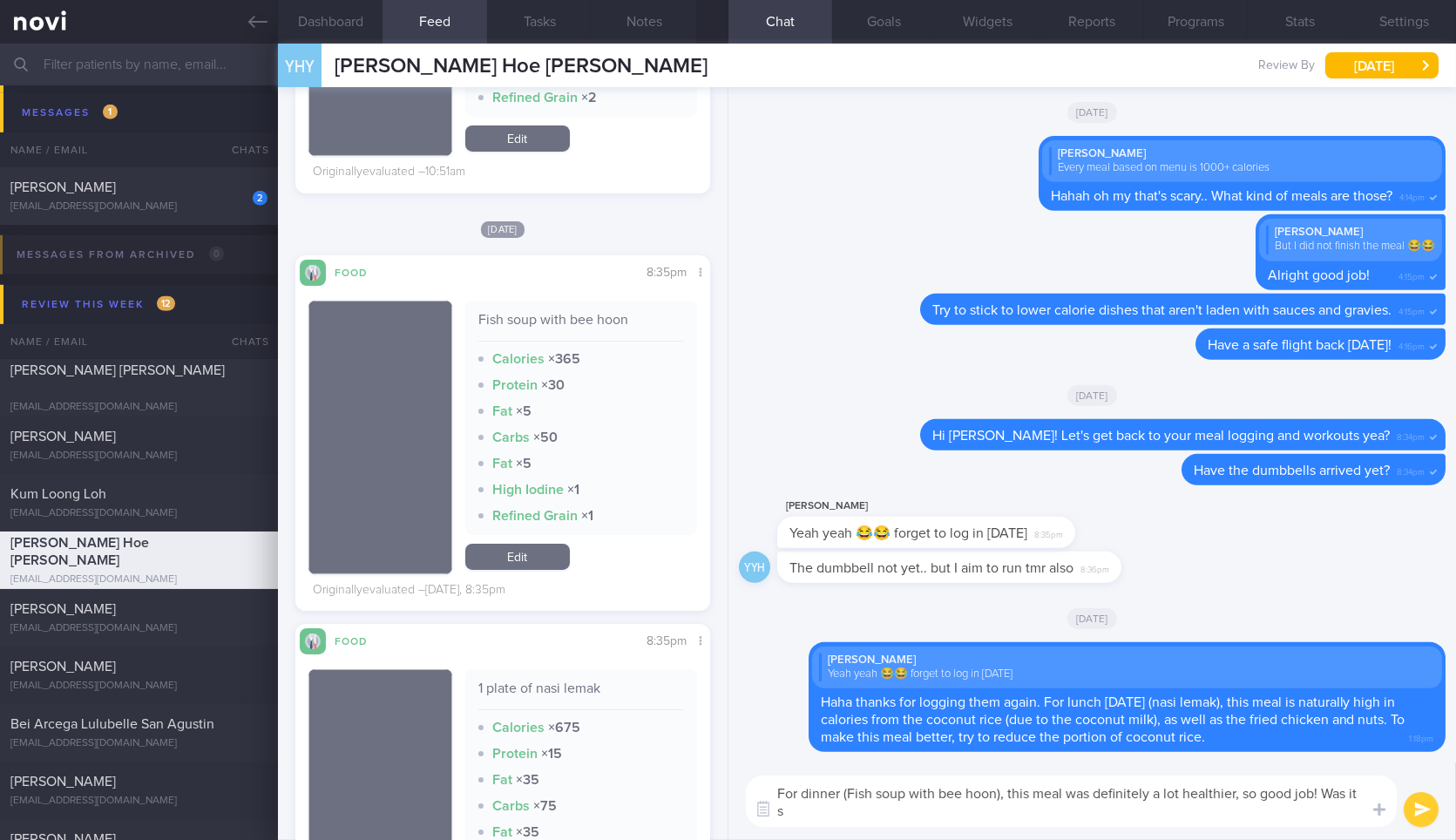
scroll to position [0, 0]
type textarea "For dinner (Fish soup with bee hoon), this meal was definitely a lot healthier,…"
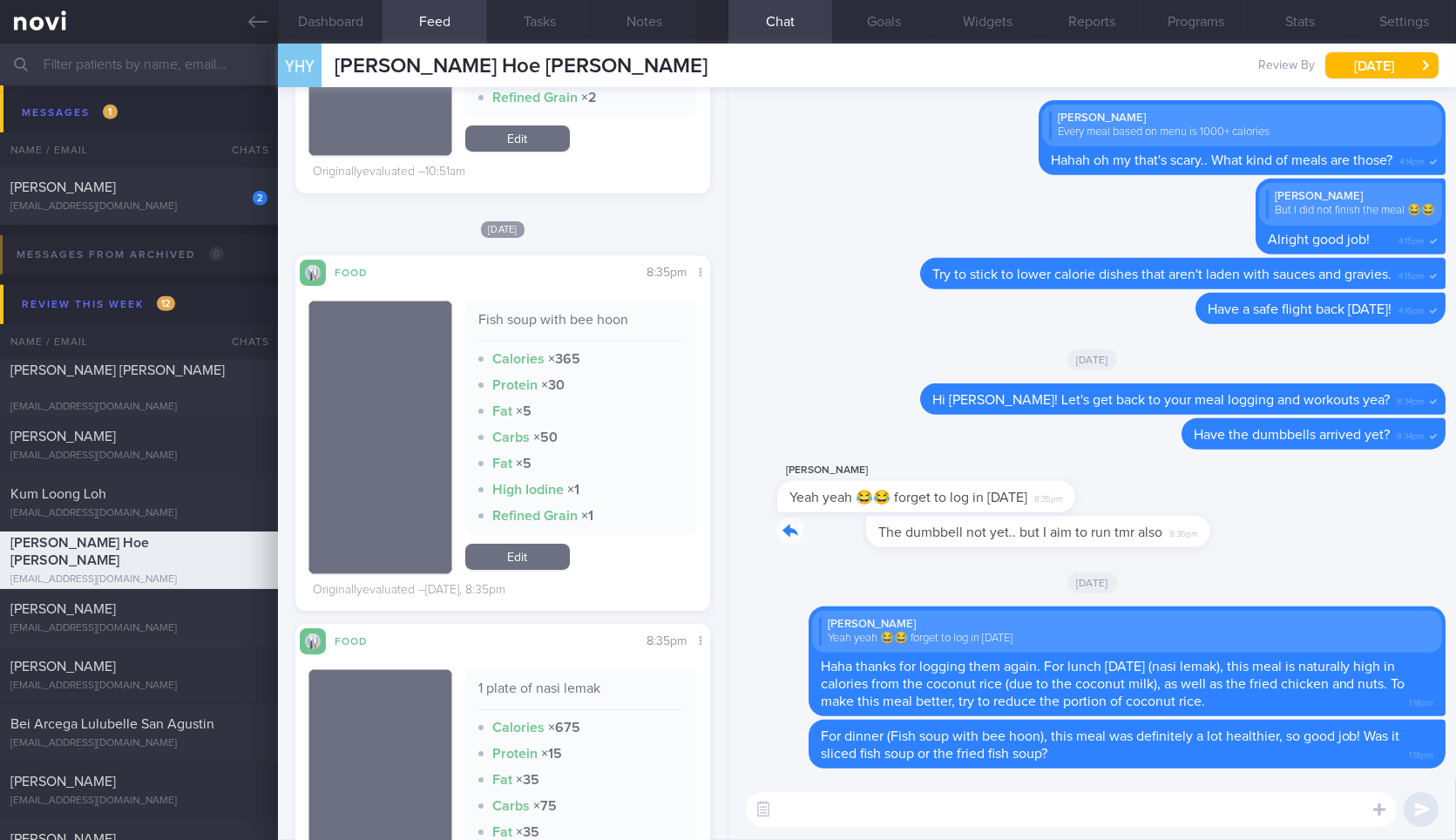
drag, startPoint x: 1116, startPoint y: 534, endPoint x: 1349, endPoint y: 541, distance: 233.1
click at [1349, 541] on div "YYH The dumbbell not yet.. but I aim to run tmr also 8:36pm" at bounding box center [1092, 537] width 707 height 42
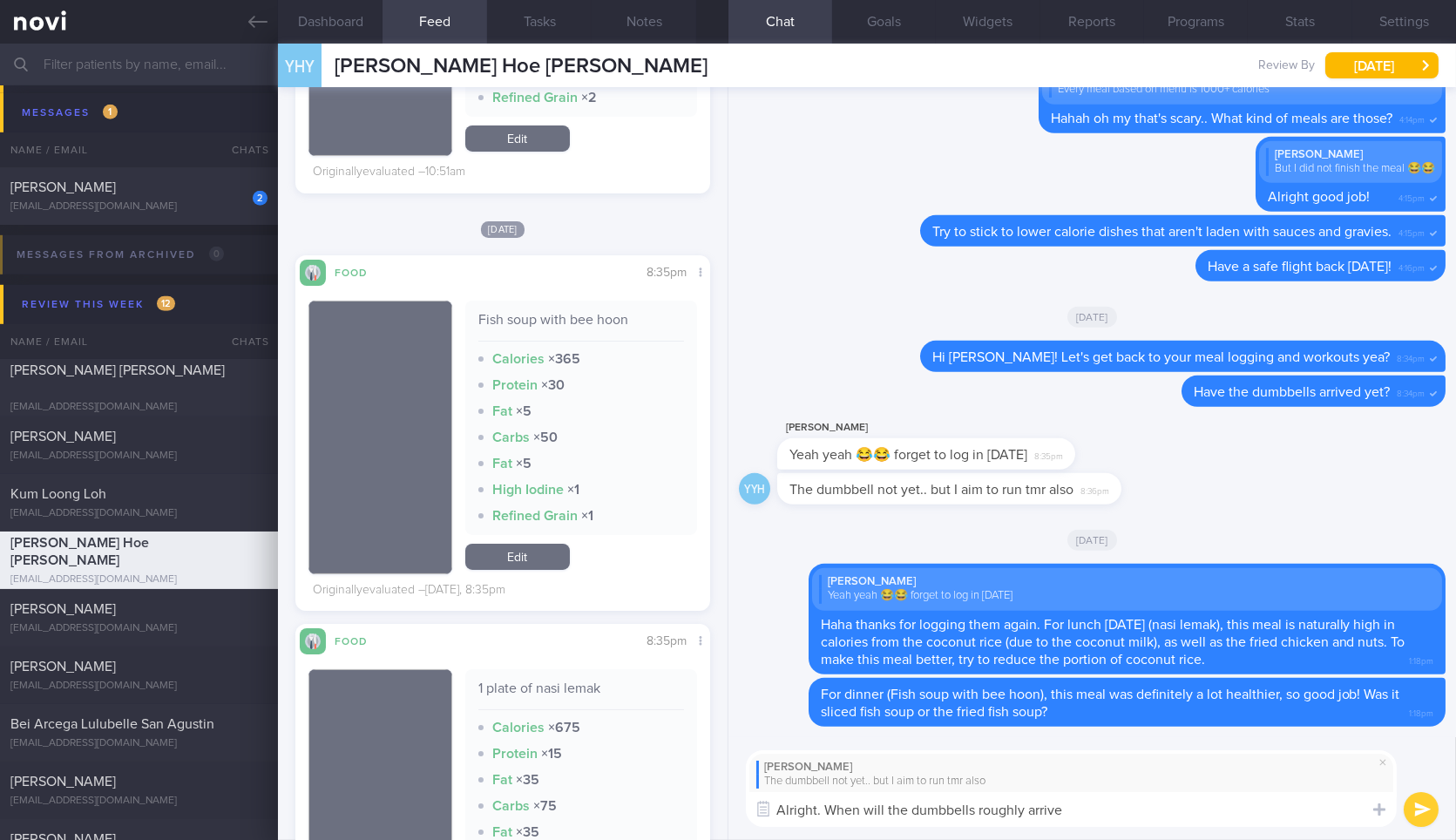
type textarea "Alright. When will the dumbbells roughly arrive?"
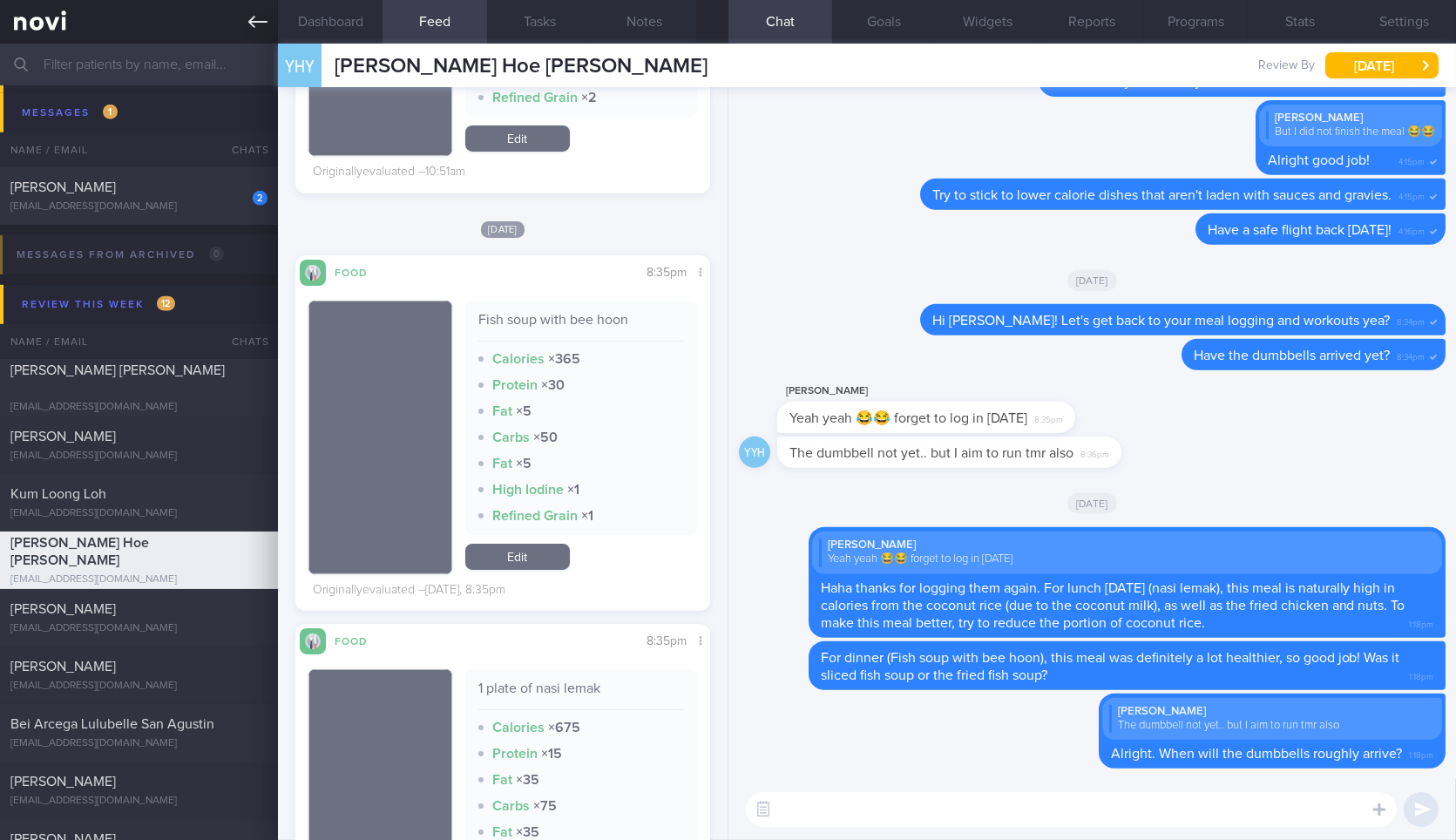
click at [251, 13] on icon at bounding box center [258, 21] width 19 height 19
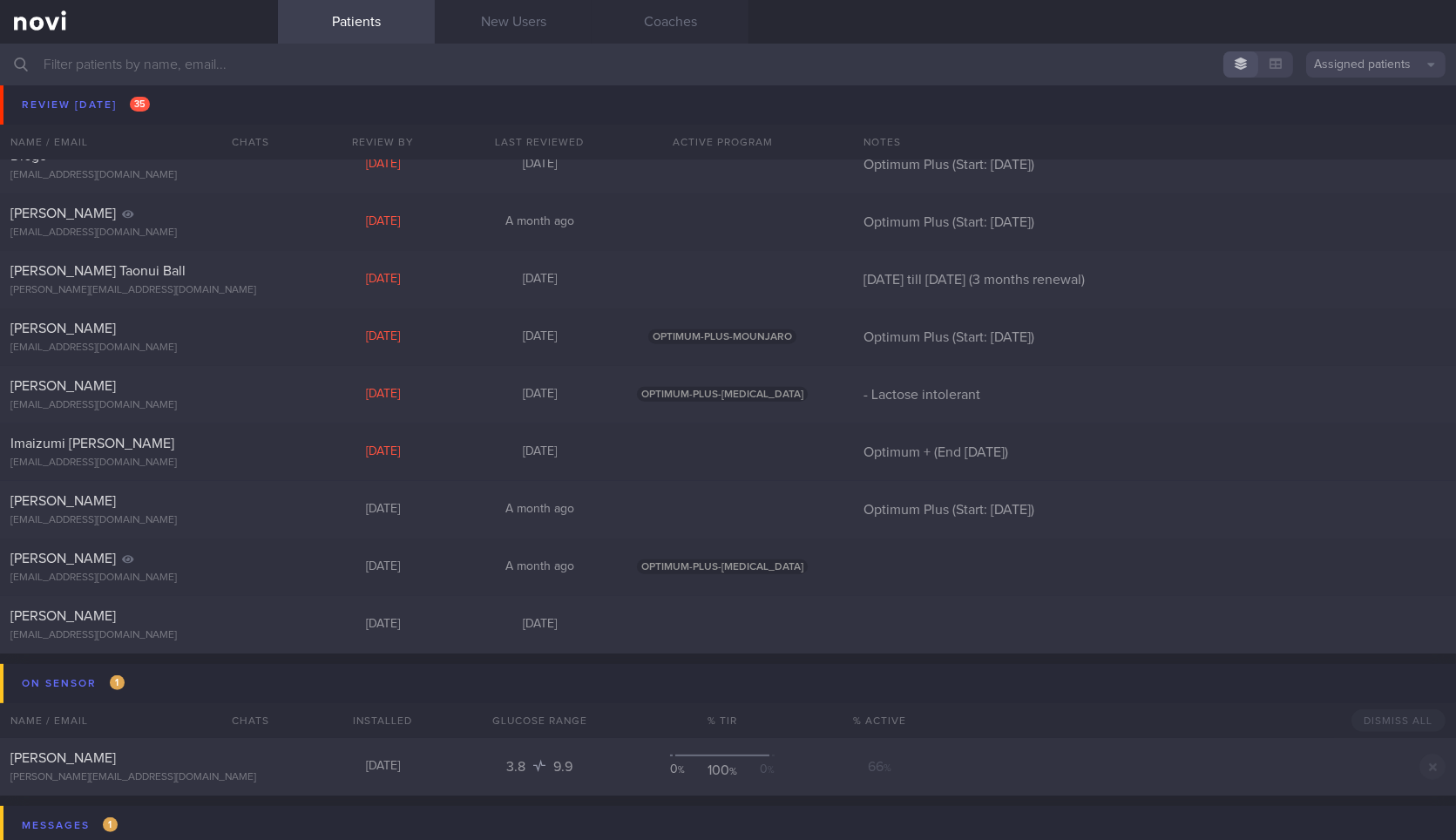
scroll to position [1830, 0]
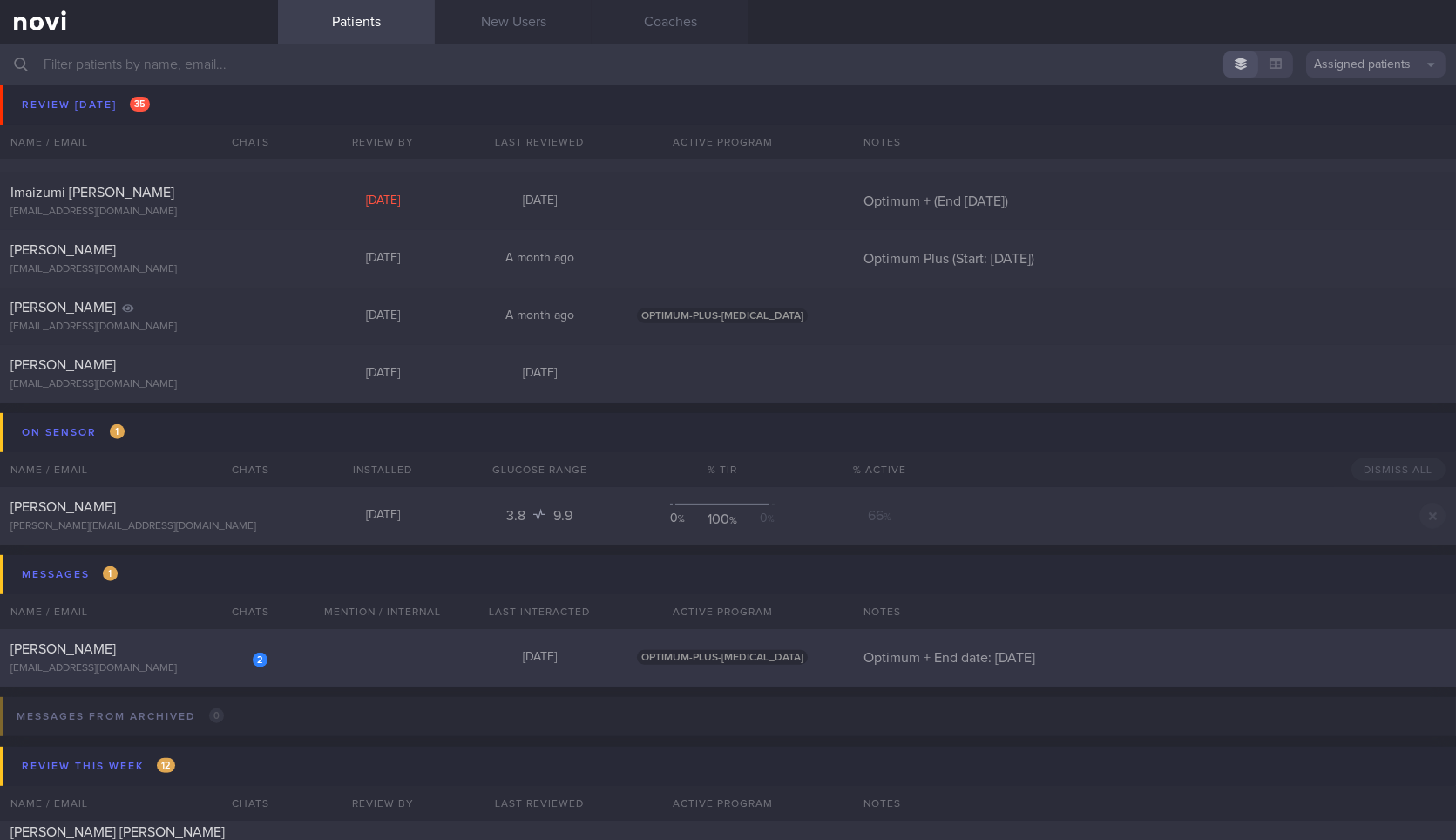
click at [259, 663] on div "2" at bounding box center [260, 661] width 15 height 15
select select "9"
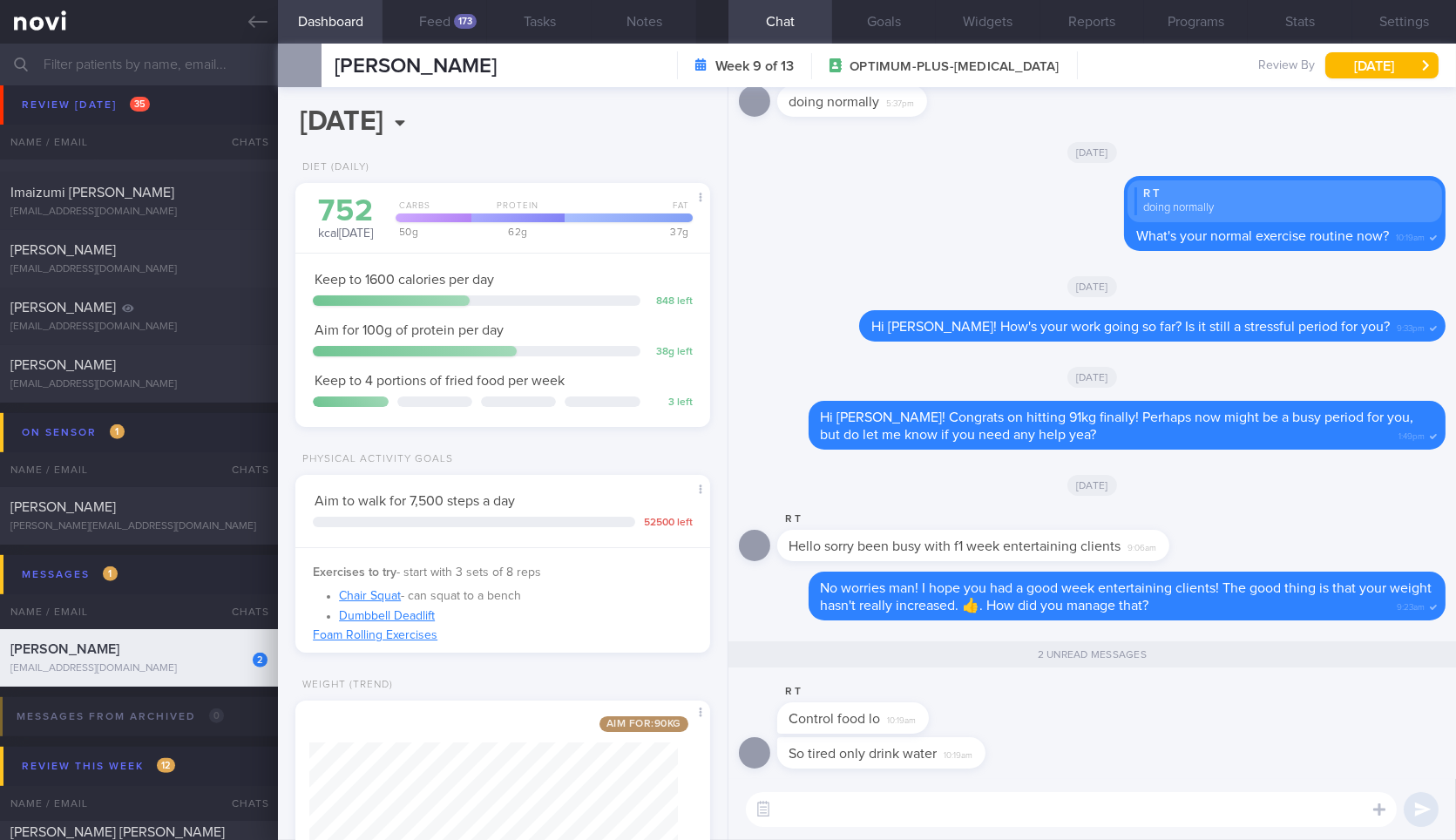
scroll to position [139, 0]
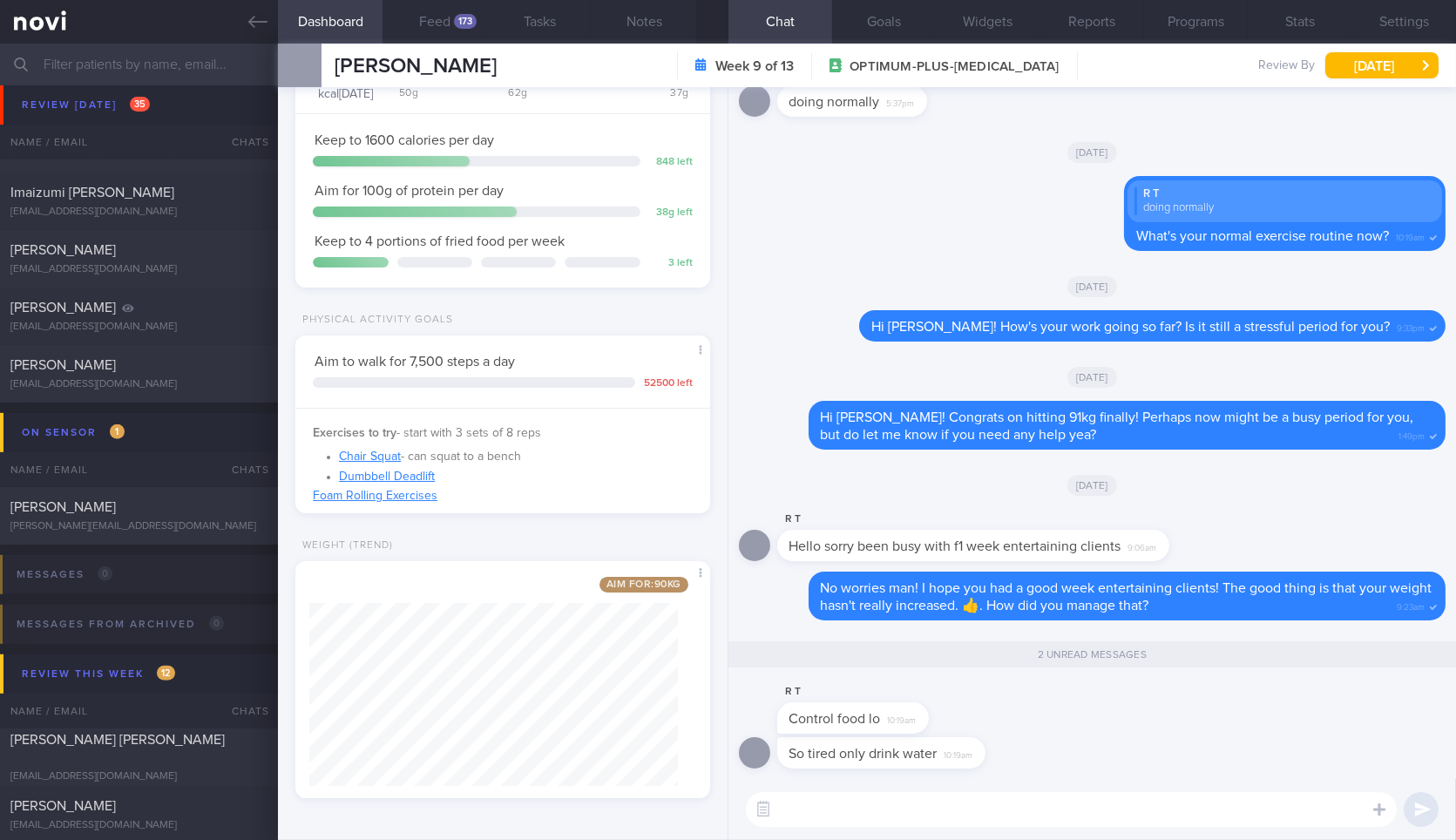
click at [896, 818] on textarea at bounding box center [1071, 810] width 651 height 35
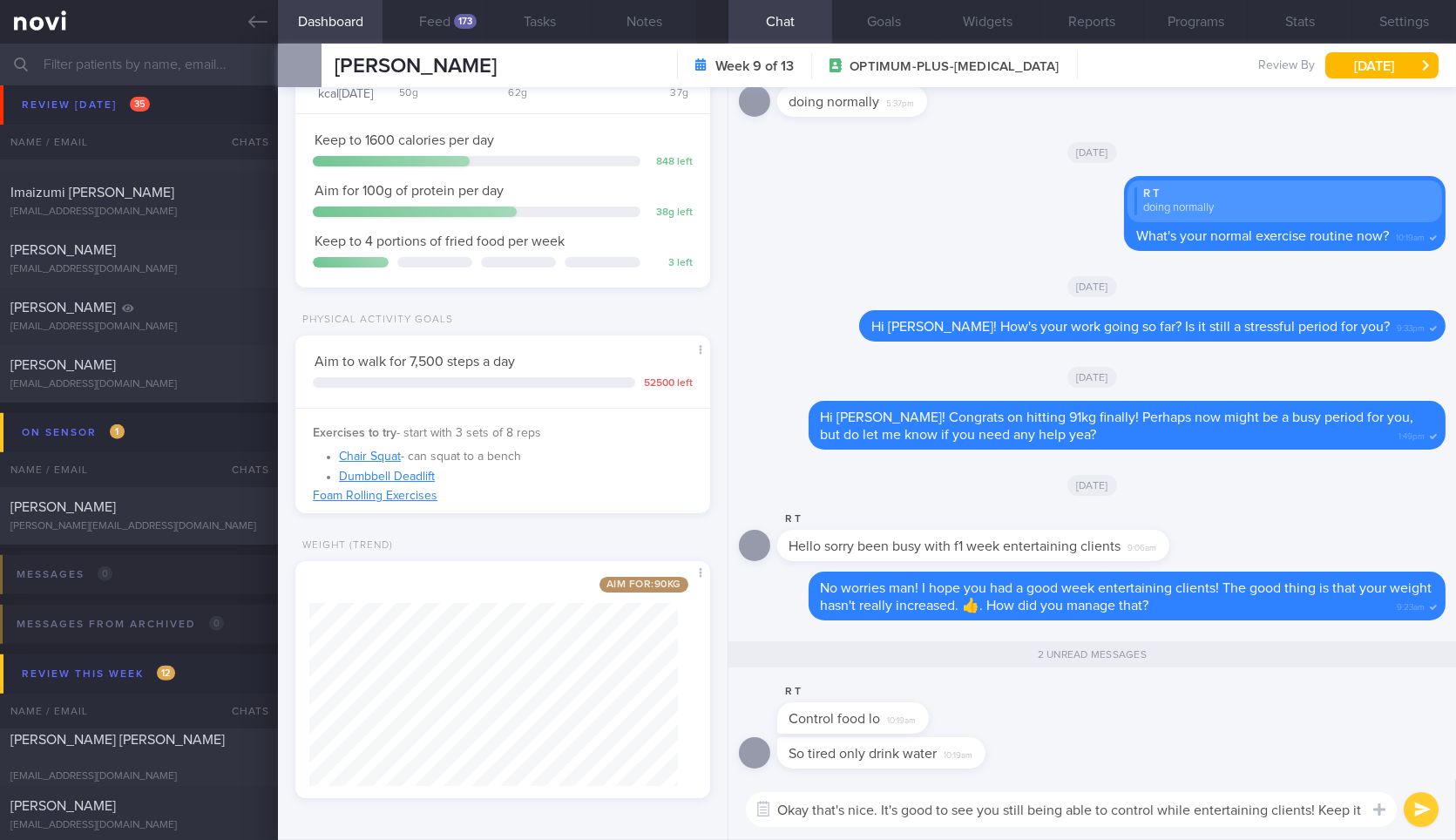
scroll to position [0, 0]
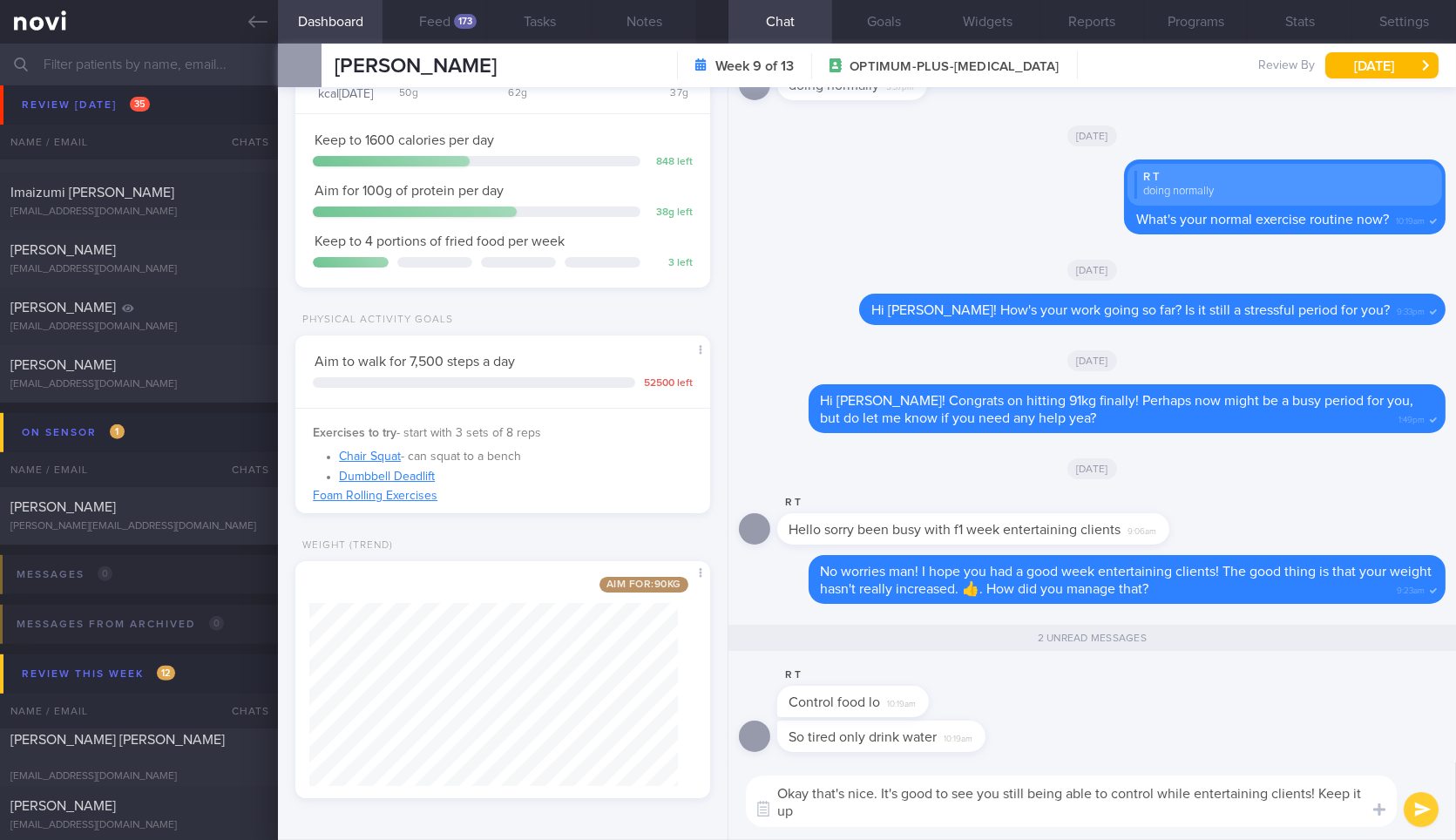
type textarea "Okay that's nice. It's good to see you still being able to control while entert…"
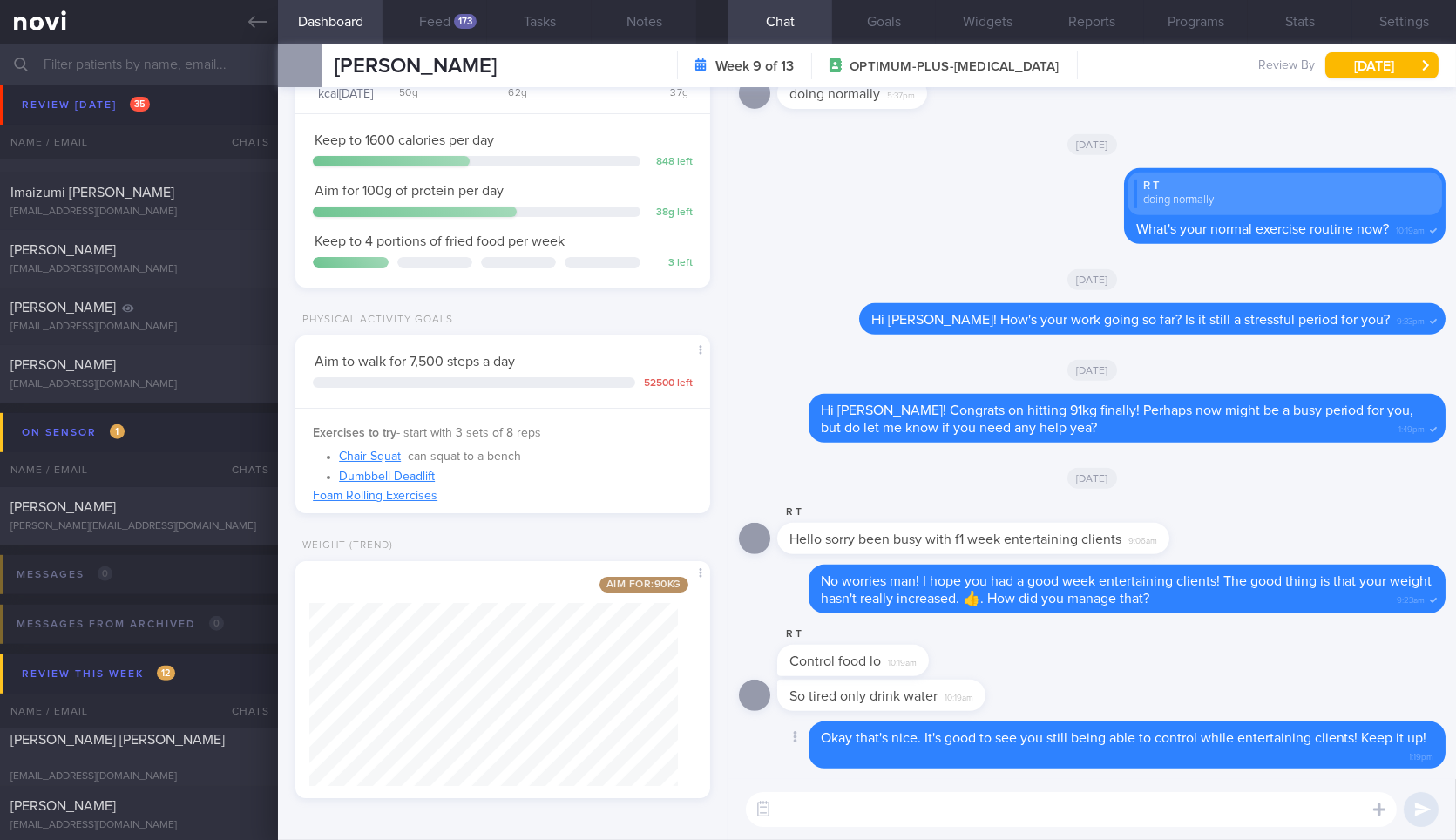
drag, startPoint x: 975, startPoint y: 691, endPoint x: 1137, endPoint y: 706, distance: 162.7
click at [1137, 706] on div "So tired only drink water 10:19am" at bounding box center [1092, 701] width 707 height 42
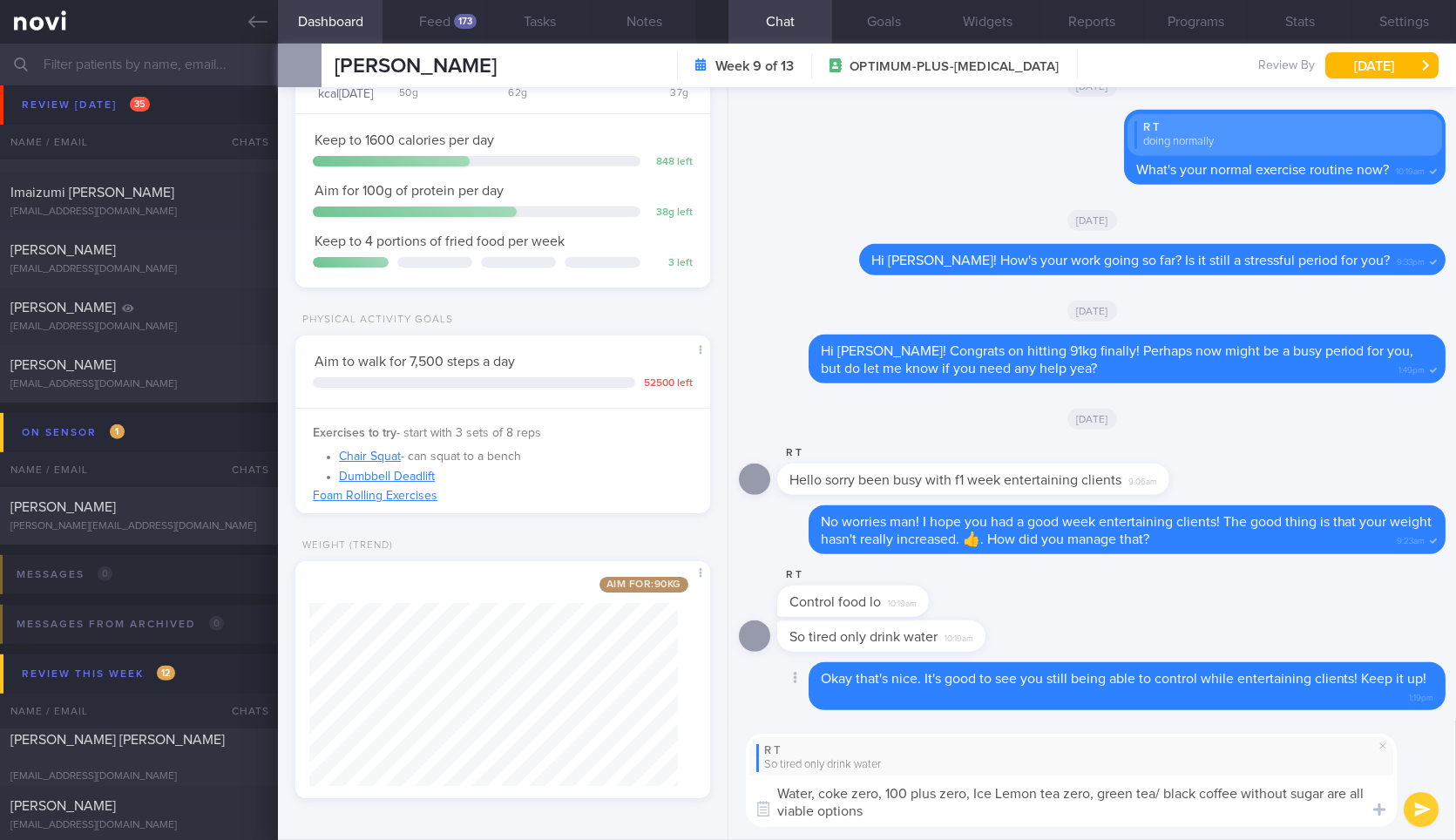
type textarea "Water, coke zero, 100 plus zero, Ice Lemon tea zero, green tea/ black coffee wi…"
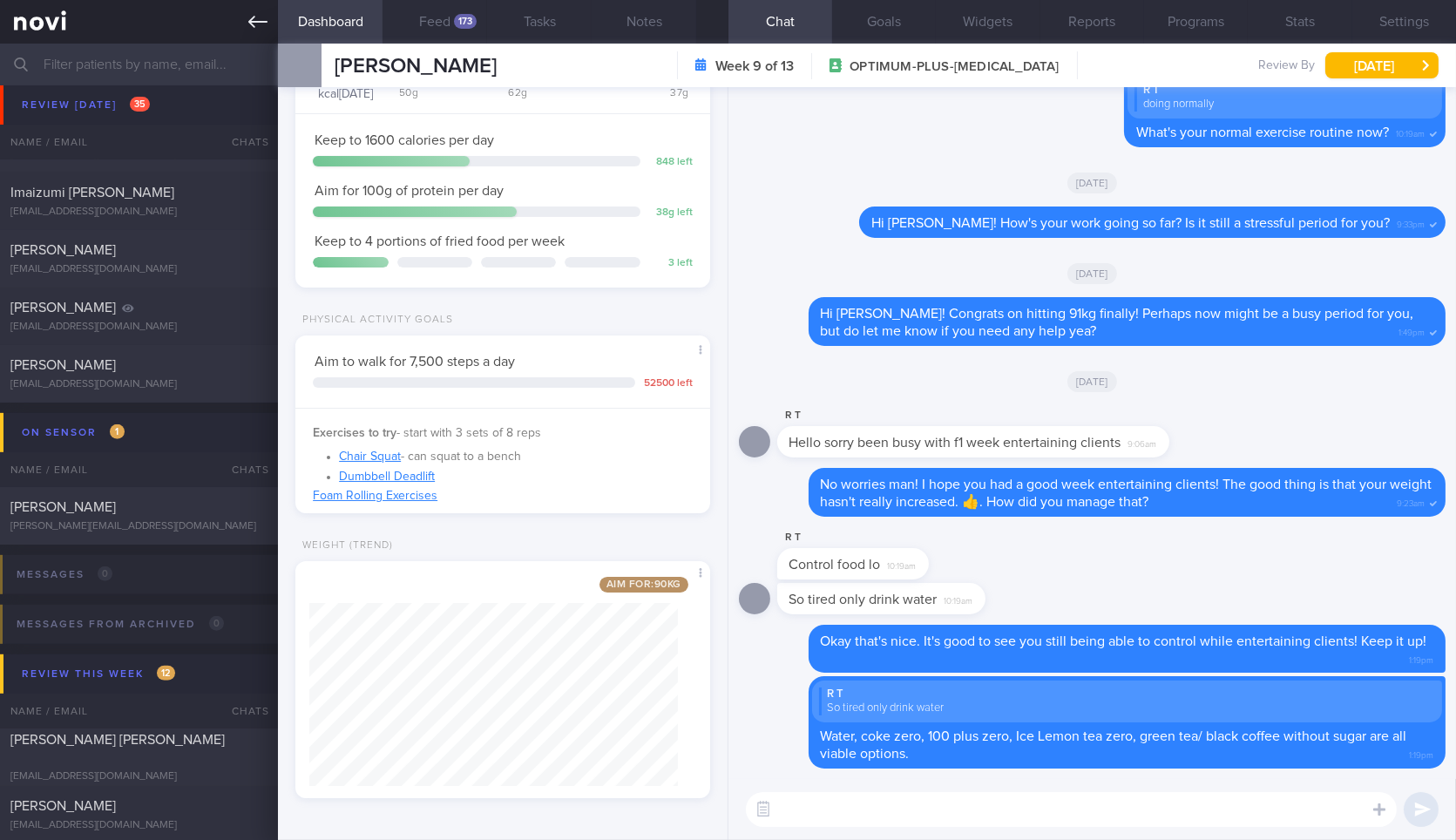
click at [249, 17] on icon at bounding box center [258, 21] width 19 height 19
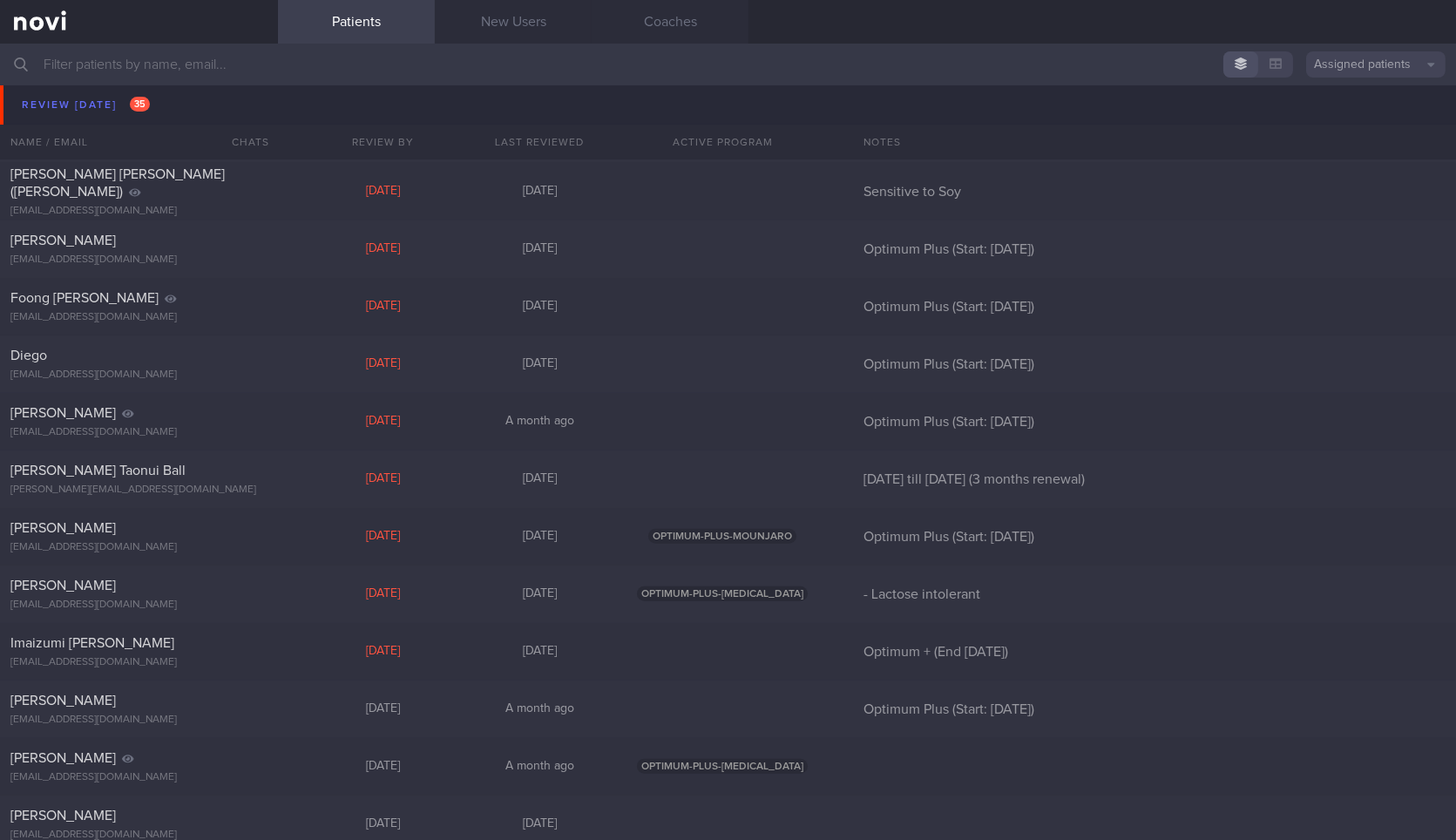
scroll to position [1457, 0]
